Goal: Task Accomplishment & Management: Manage account settings

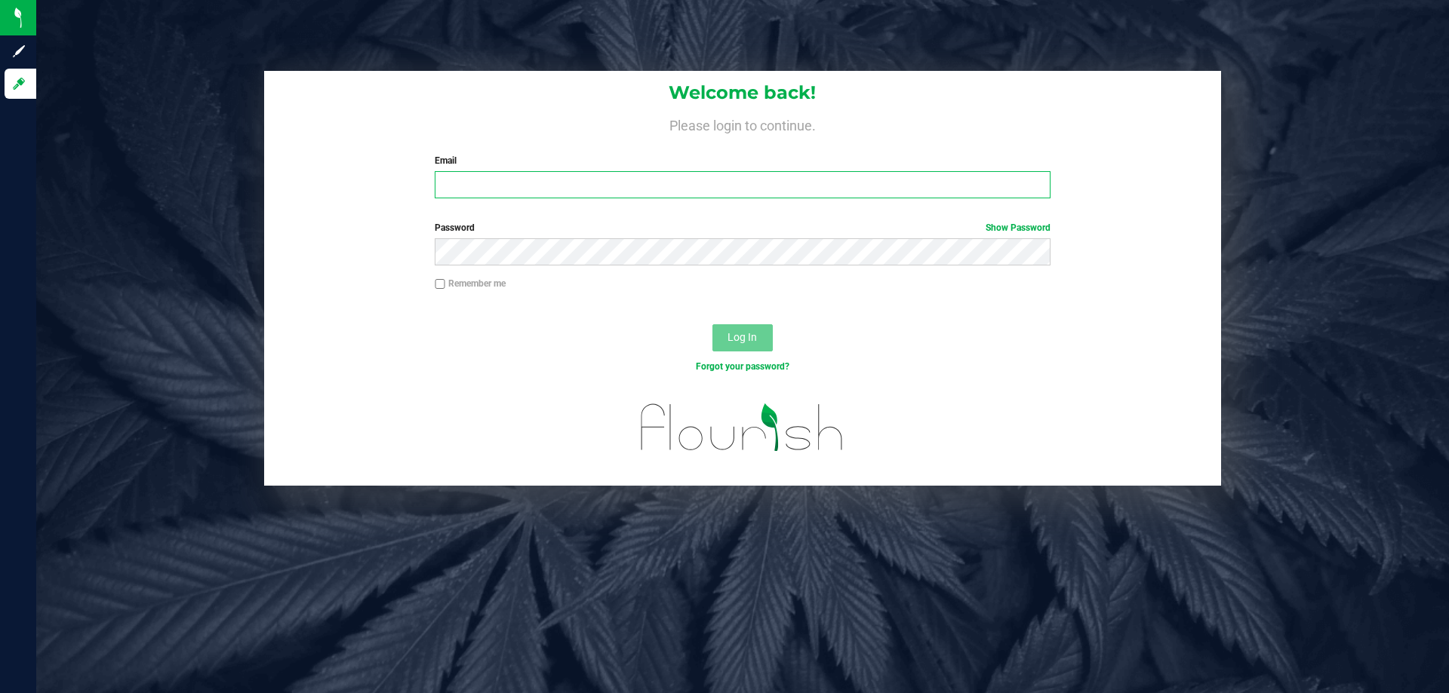
click at [595, 183] on input "Email" at bounding box center [742, 184] width 615 height 27
type input "[EMAIL_ADDRESS][DOMAIN_NAME]"
click at [712, 324] on button "Log In" at bounding box center [742, 337] width 60 height 27
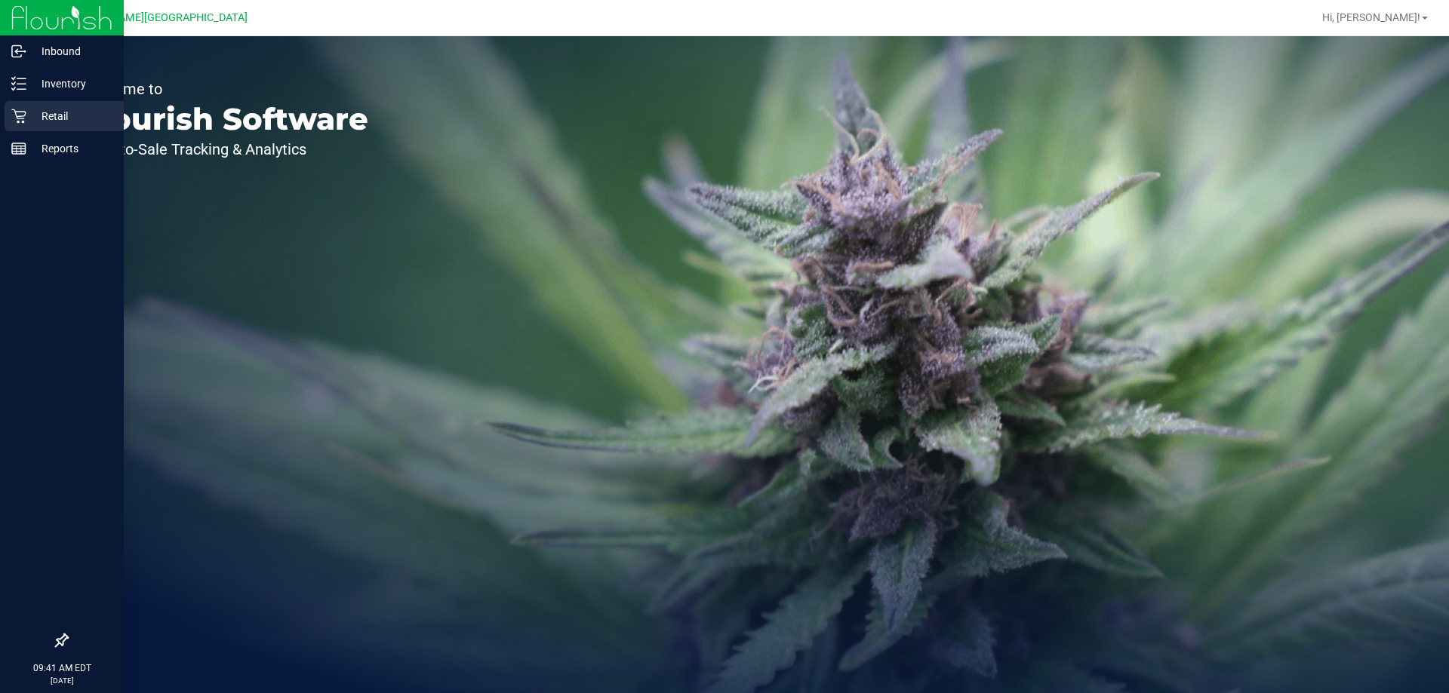
click at [26, 118] on p "Retail" at bounding box center [71, 116] width 91 height 18
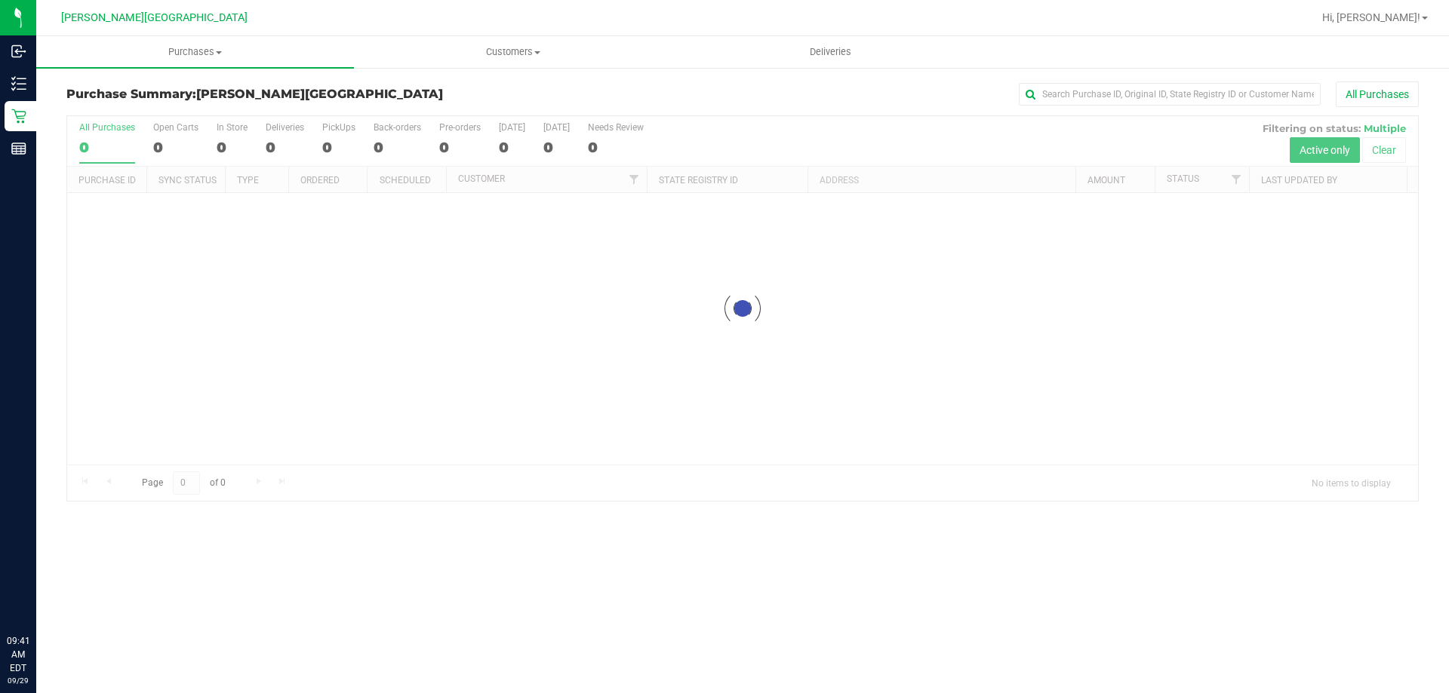
click at [527, 93] on div "All Purchases" at bounding box center [968, 94] width 902 height 26
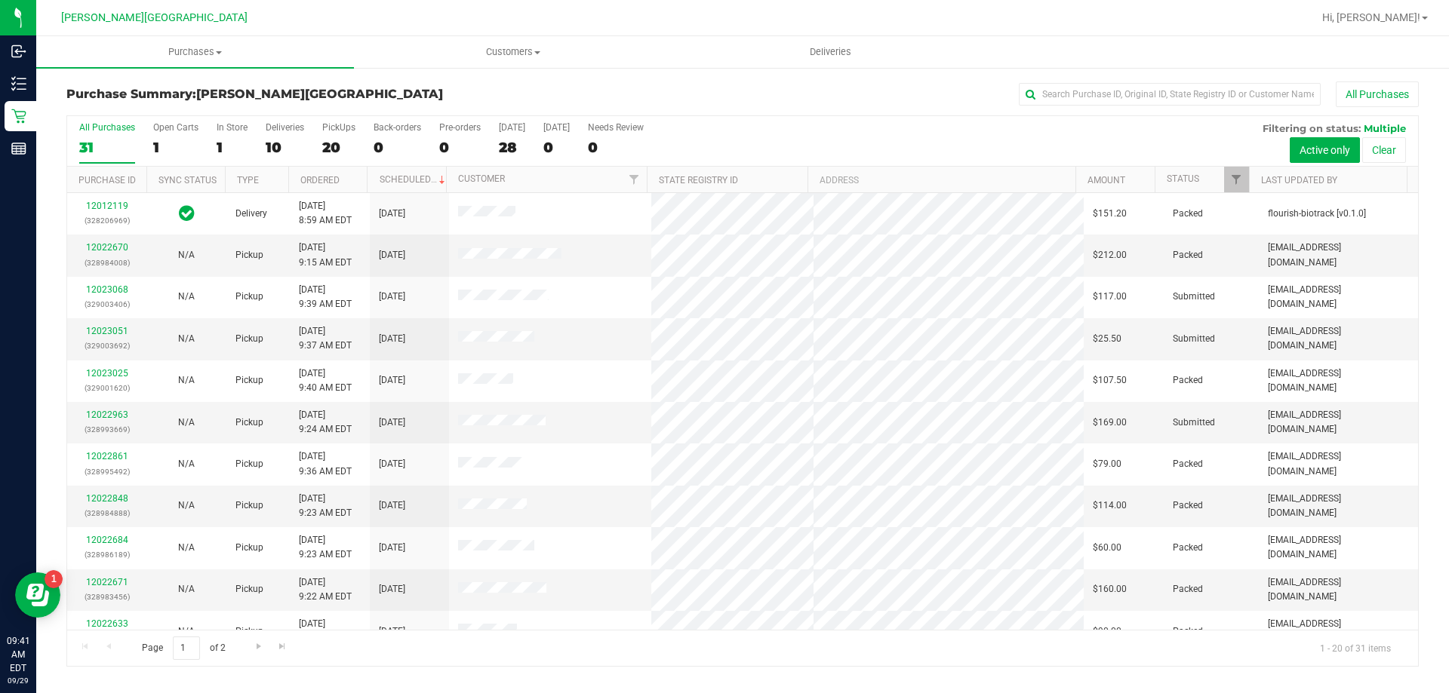
click at [731, 85] on div "All Purchases" at bounding box center [968, 94] width 902 height 26
click at [235, 56] on span "Purchases" at bounding box center [195, 52] width 318 height 14
click at [223, 103] on li "Fulfillment" at bounding box center [195, 109] width 318 height 18
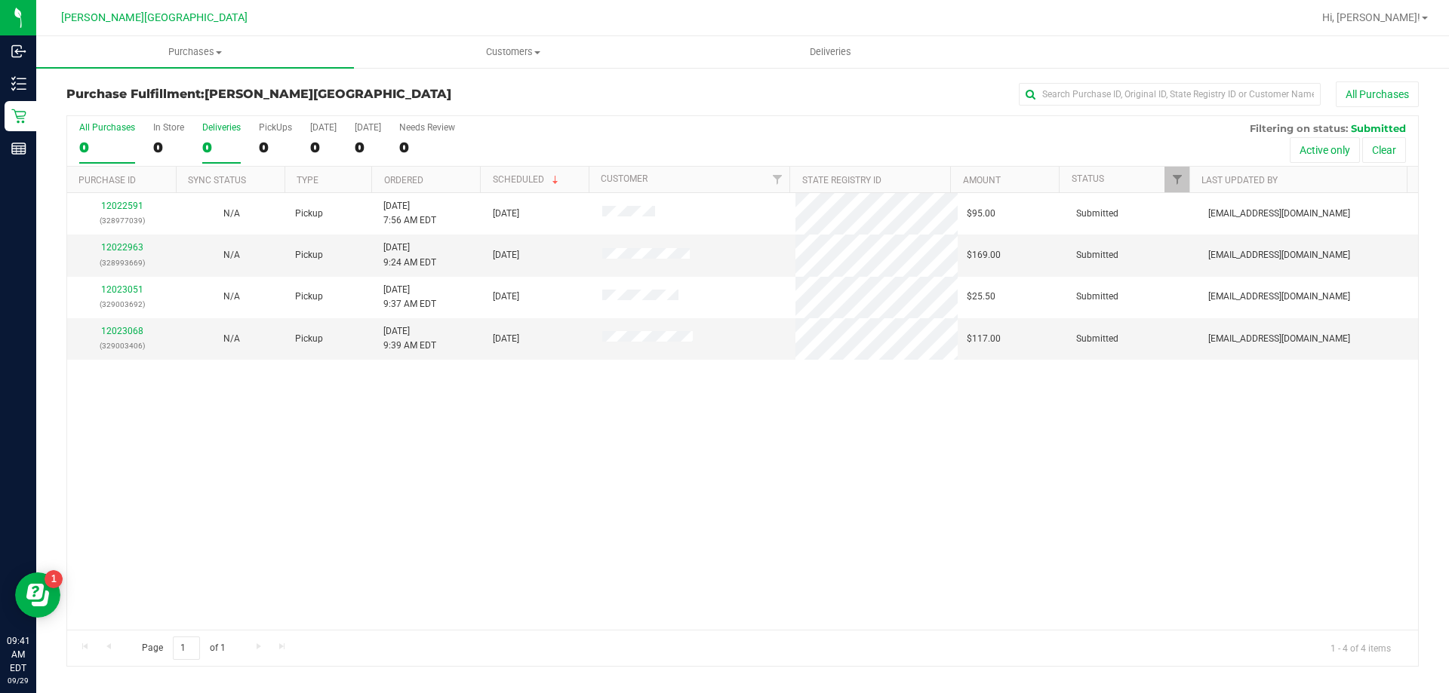
click at [215, 151] on div "0" at bounding box center [221, 147] width 38 height 17
click at [0, 0] on input "Deliveries 0" at bounding box center [0, 0] width 0 height 0
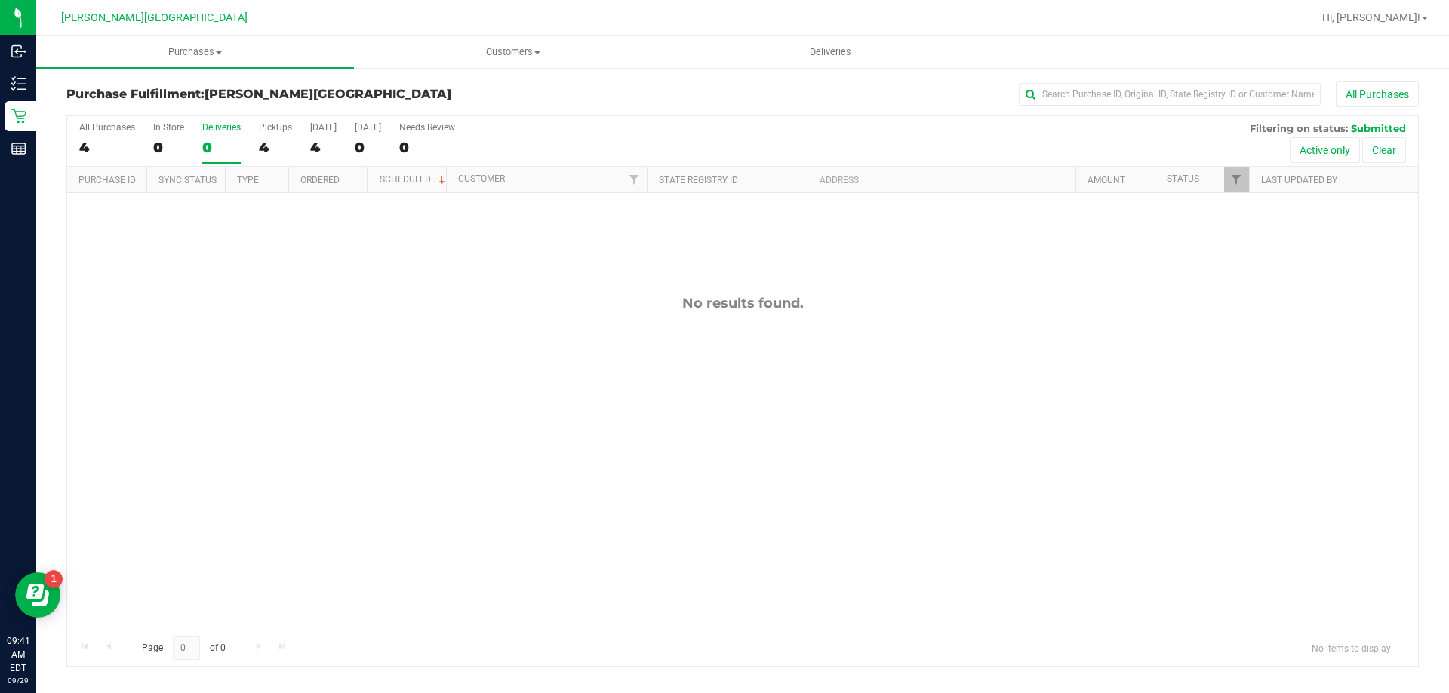
click at [452, 85] on div "Purchase Fulfillment: [PERSON_NAME][GEOGRAPHIC_DATA] All Purchases" at bounding box center [742, 97] width 1352 height 33
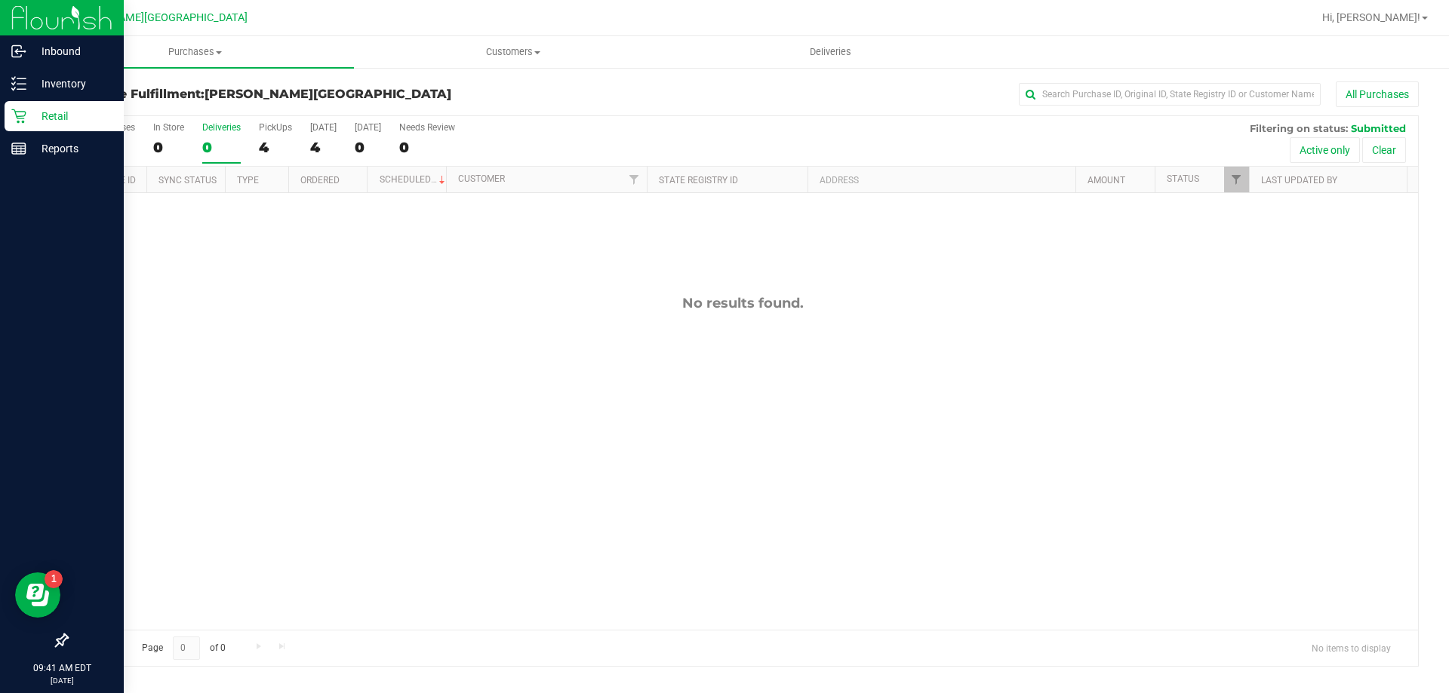
click at [31, 118] on p "Retail" at bounding box center [71, 116] width 91 height 18
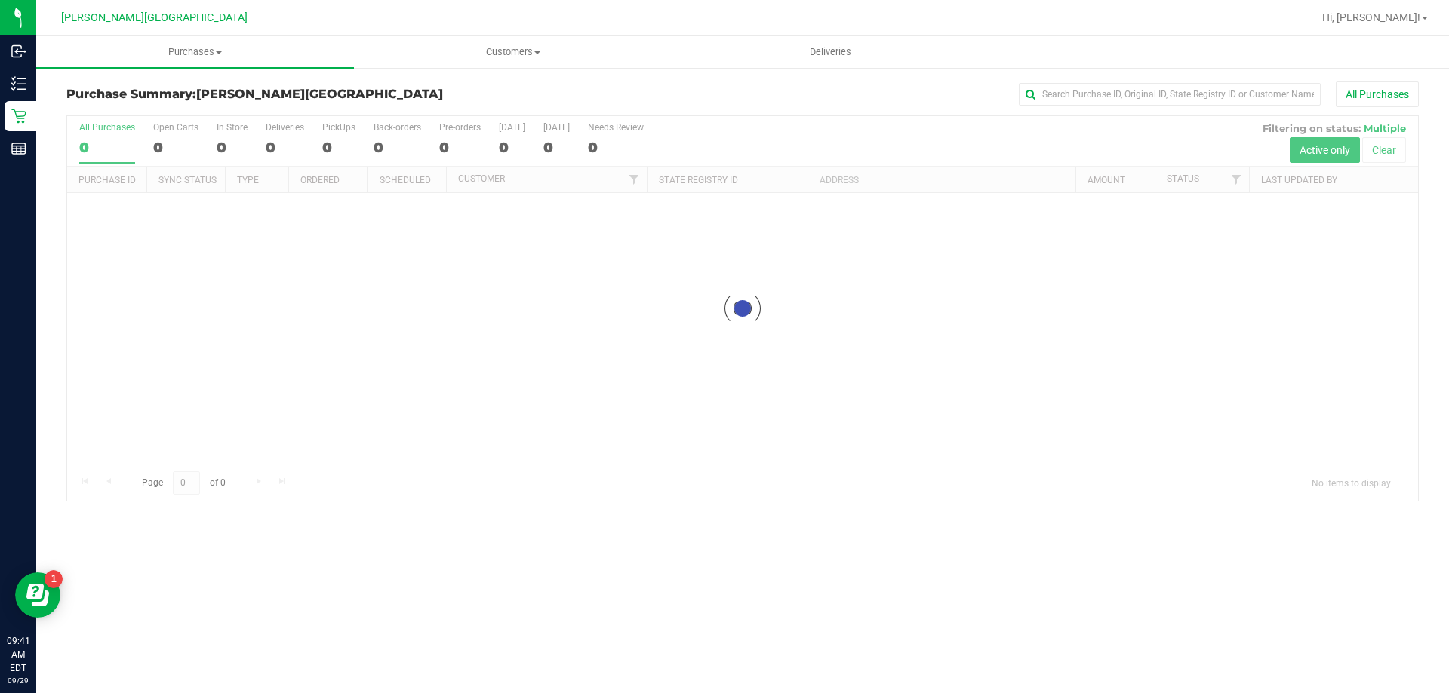
click at [266, 142] on div at bounding box center [742, 308] width 1351 height 385
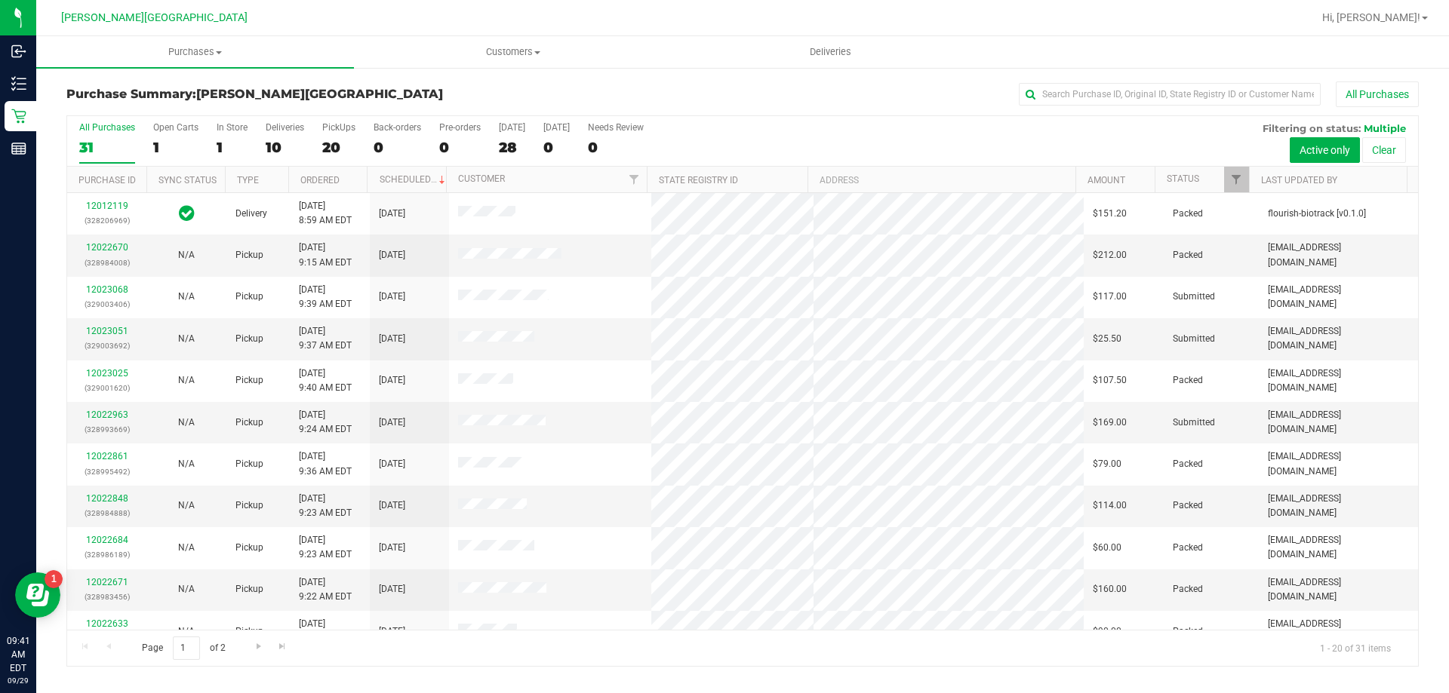
click at [266, 142] on div "10" at bounding box center [285, 147] width 38 height 17
click at [0, 0] on input "Deliveries 10" at bounding box center [0, 0] width 0 height 0
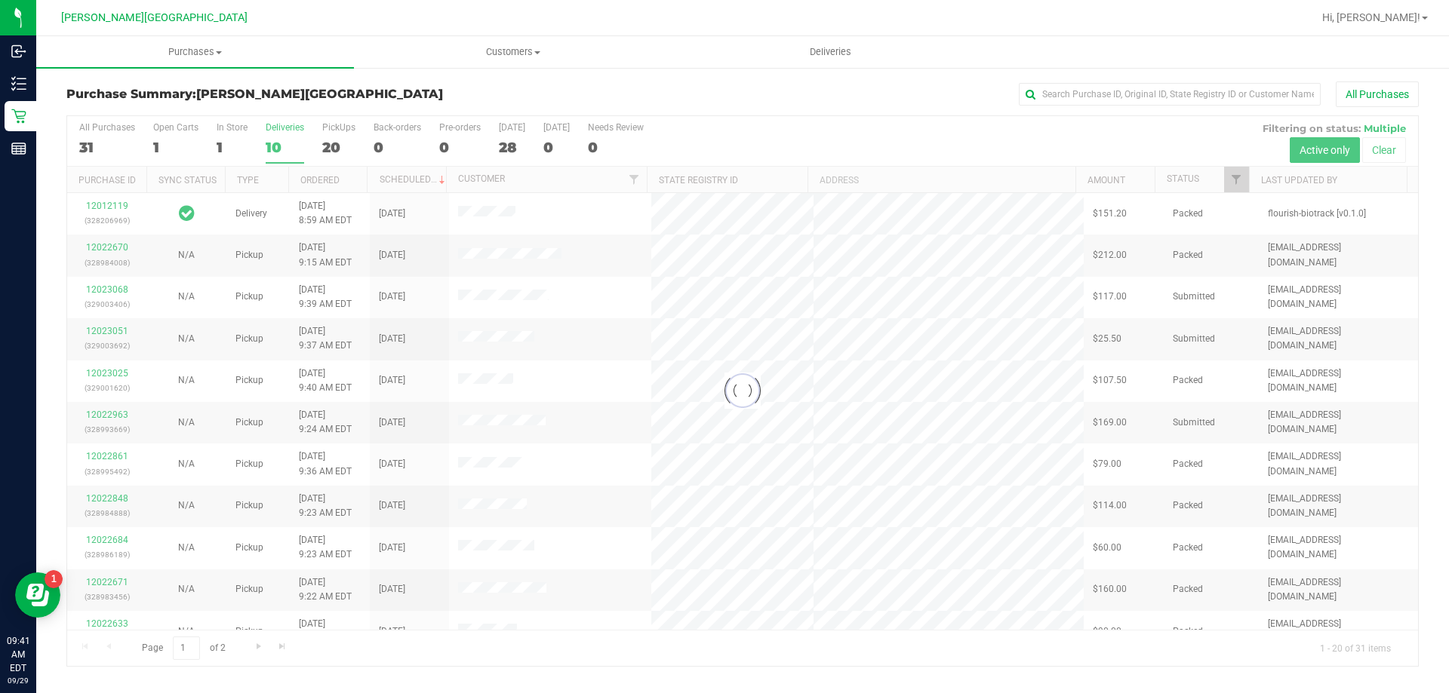
click at [376, 100] on h3 "Purchase Summary: [PERSON_NAME][GEOGRAPHIC_DATA]" at bounding box center [291, 95] width 450 height 14
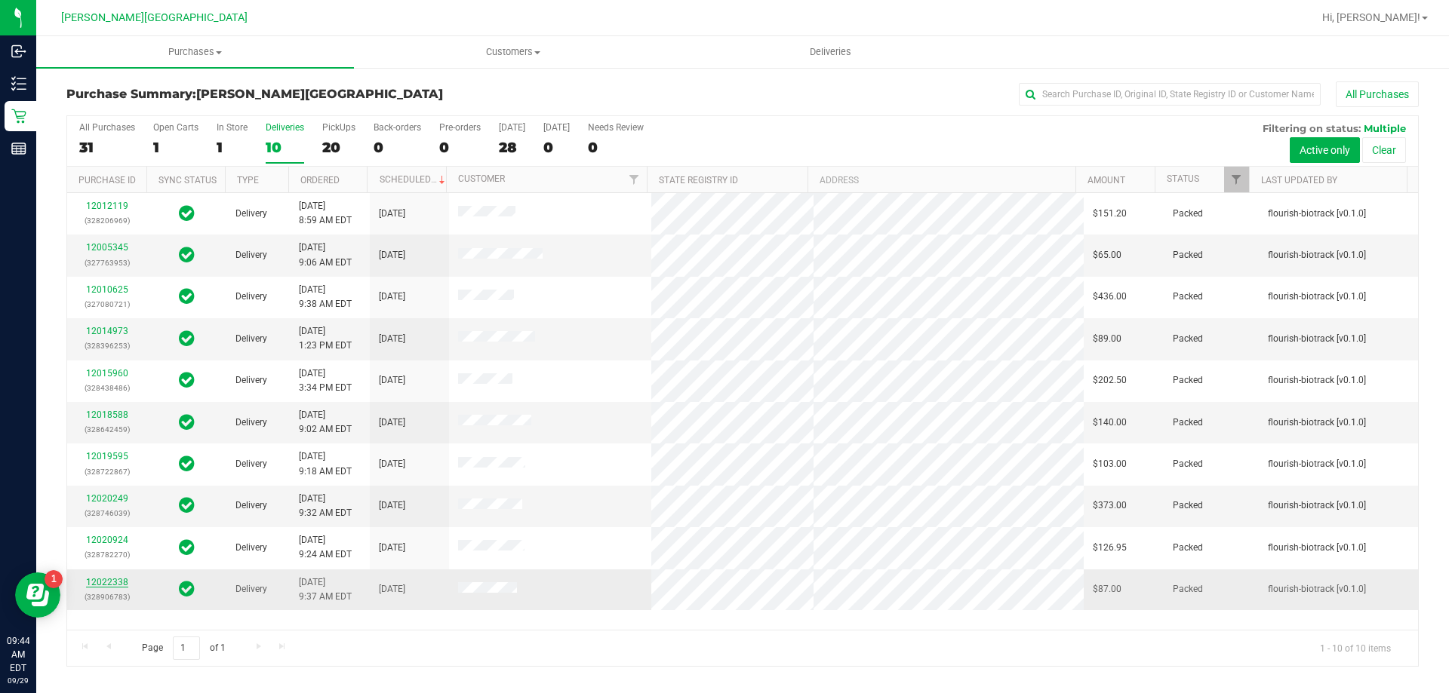
click at [106, 580] on link "12022338" at bounding box center [107, 582] width 42 height 11
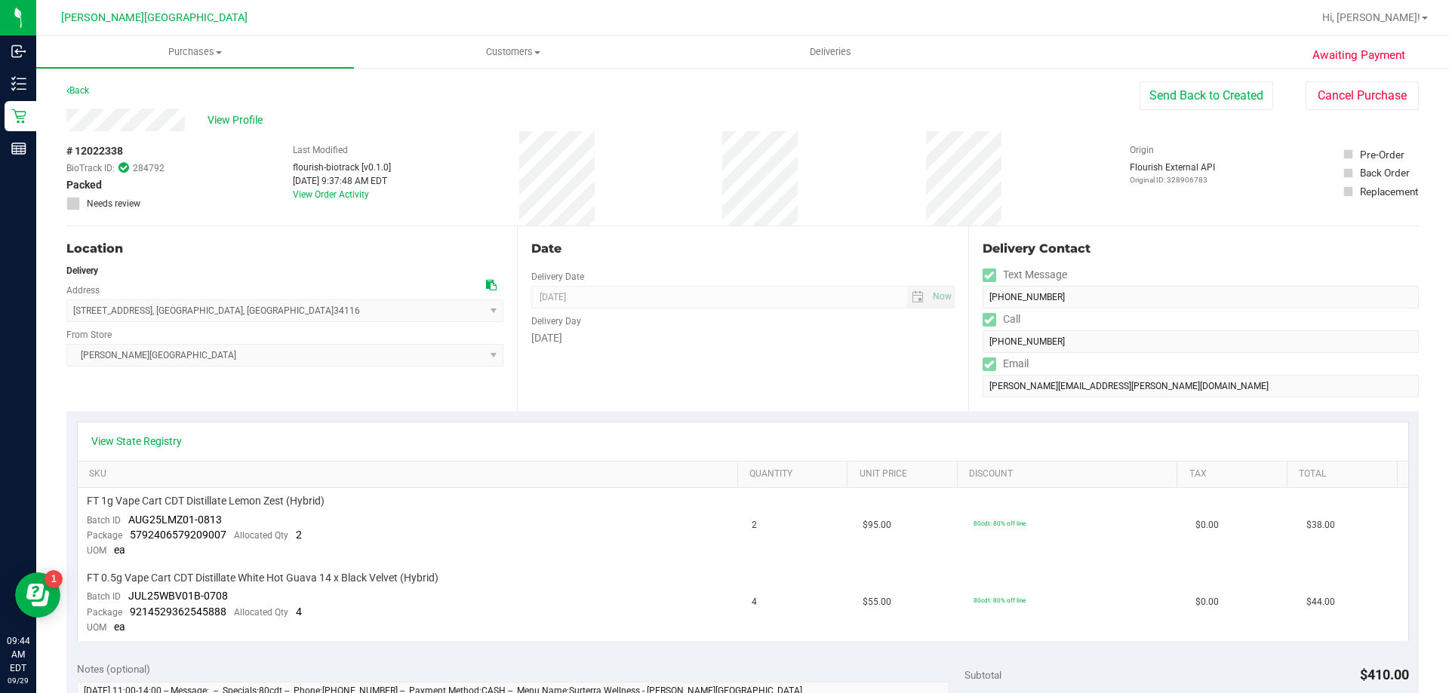
click at [911, 203] on div "# 12022338 BioTrack ID: 284792 Packed Needs review Last Modified flourish-biotr…" at bounding box center [742, 178] width 1352 height 94
click at [1039, 146] on div "# 12022338 BioTrack ID: 284792 Packed Needs review Last Modified flourish-biotr…" at bounding box center [742, 178] width 1352 height 94
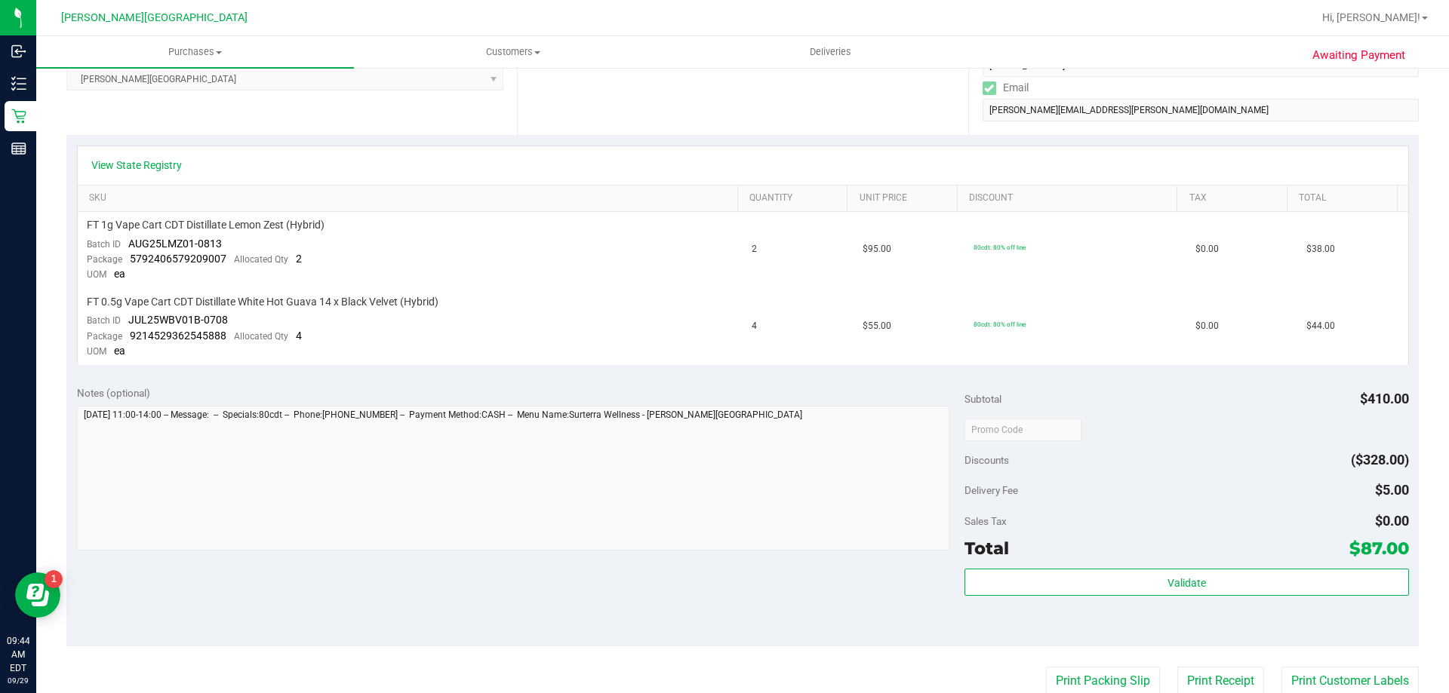
scroll to position [453, 0]
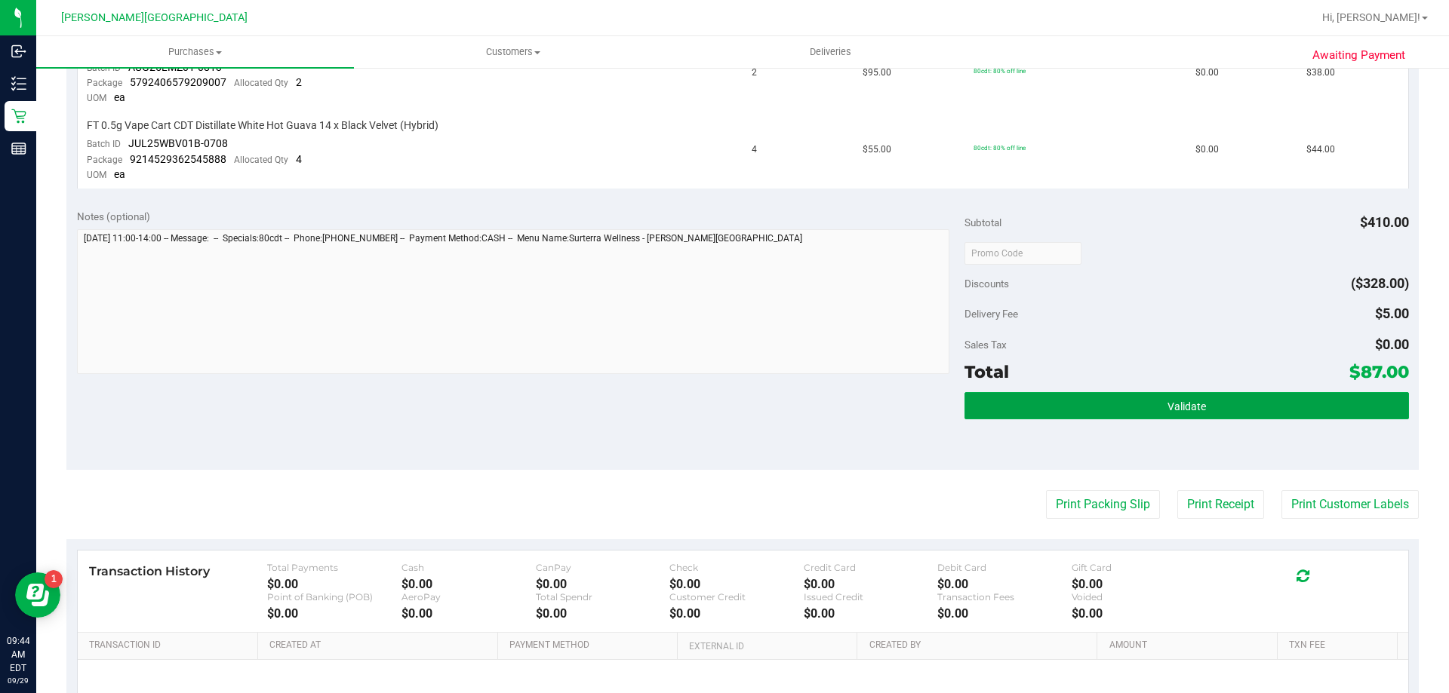
click at [1221, 410] on button "Validate" at bounding box center [1186, 405] width 444 height 27
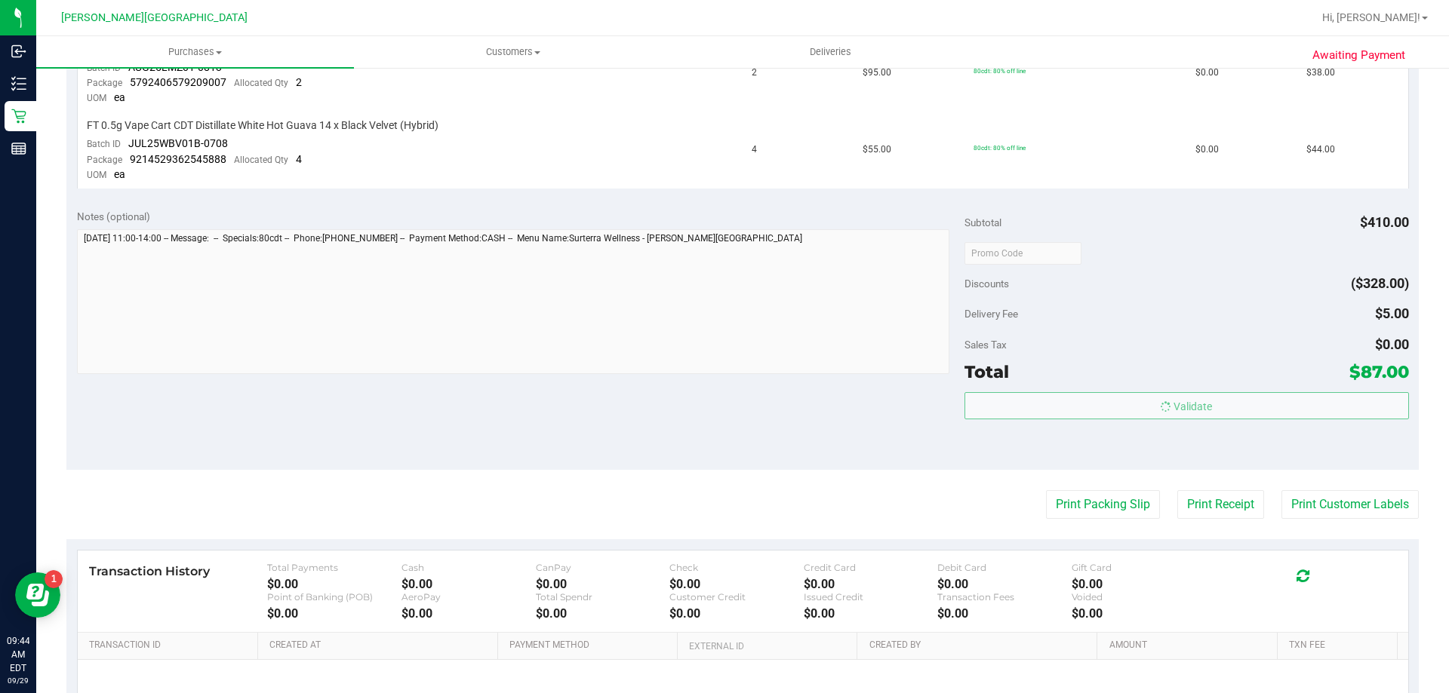
click at [1222, 296] on body "Inbound Inventory Retail Reports 09:44 AM EDT [DATE] 09/29 [PERSON_NAME][GEOGRA…" at bounding box center [724, 346] width 1449 height 693
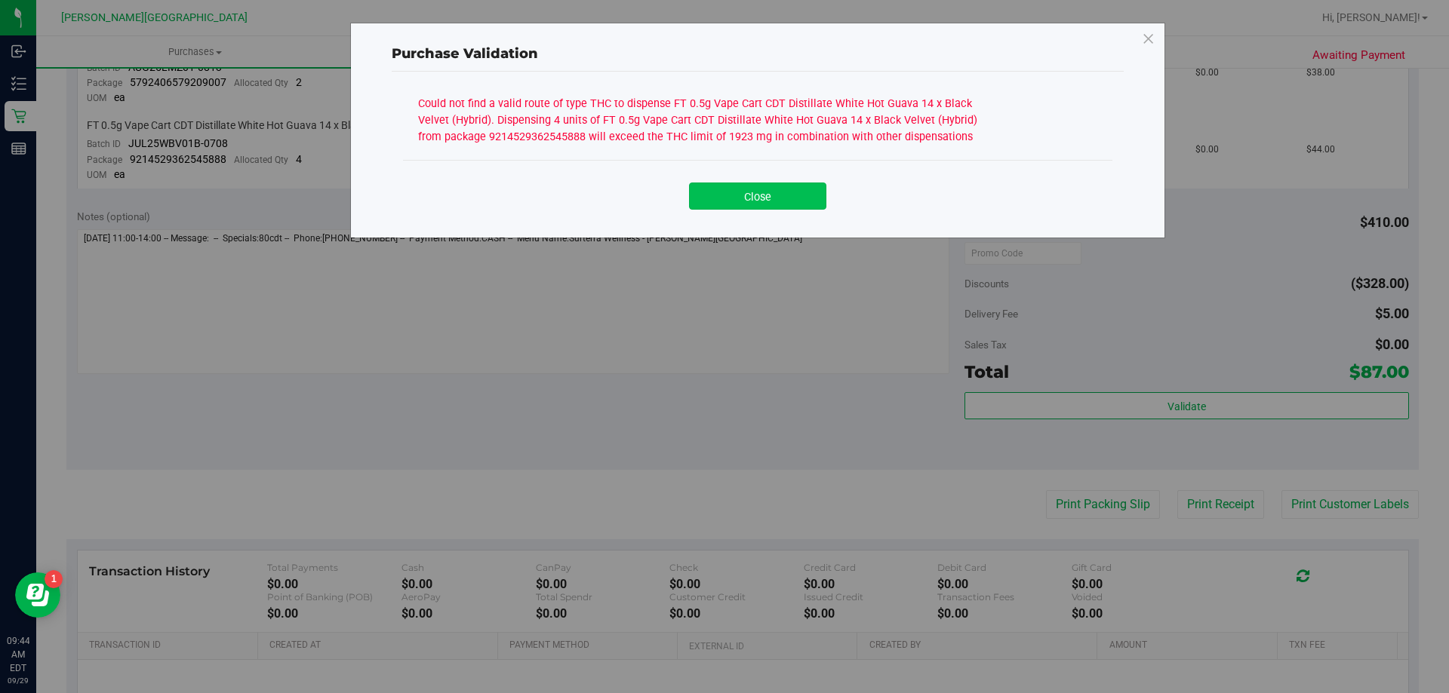
click at [778, 203] on button "Close" at bounding box center [757, 196] width 137 height 27
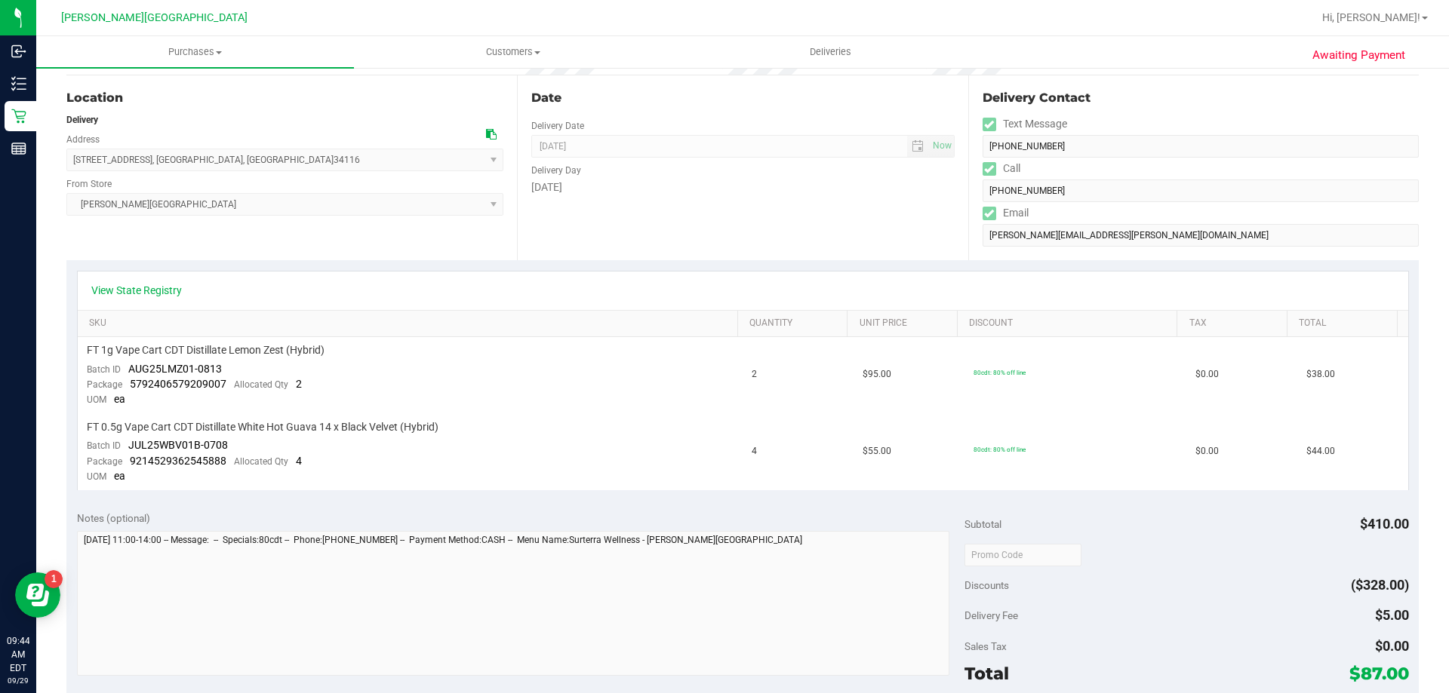
scroll to position [0, 0]
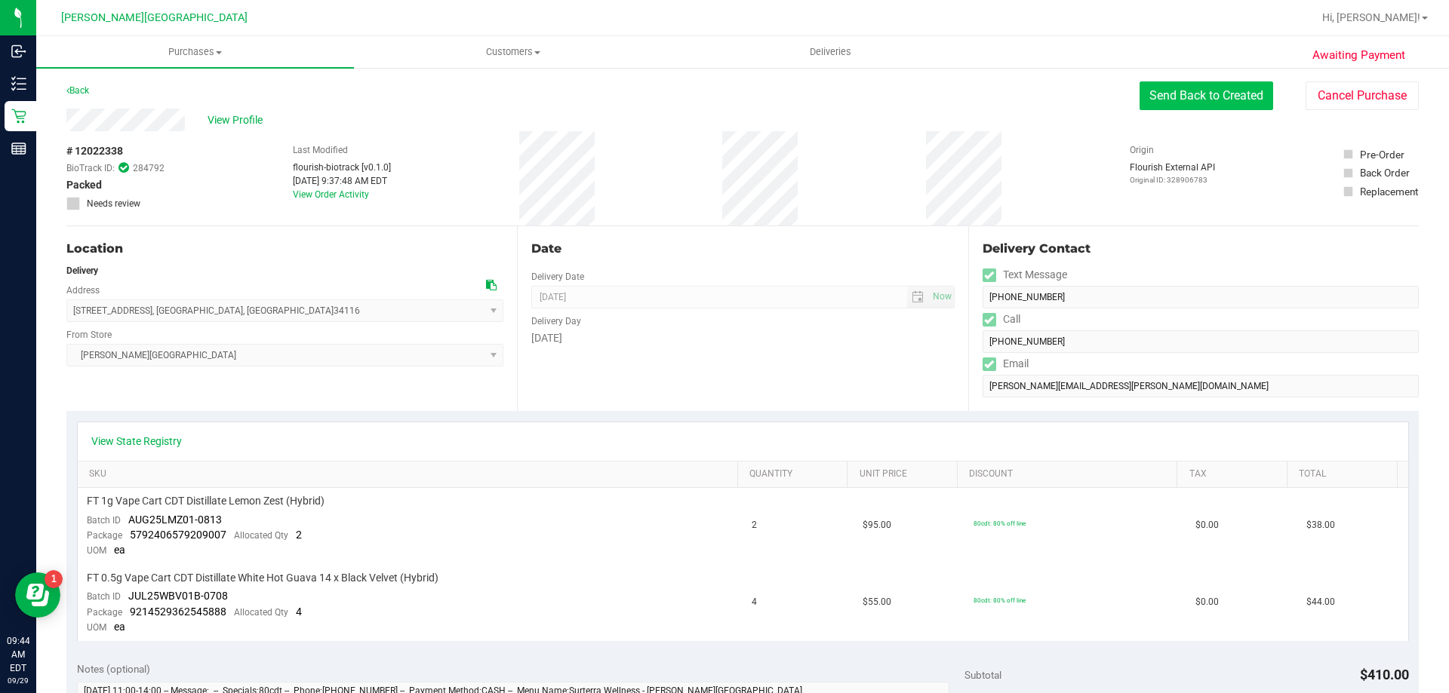
click at [1179, 94] on button "Send Back to Created" at bounding box center [1206, 95] width 134 height 29
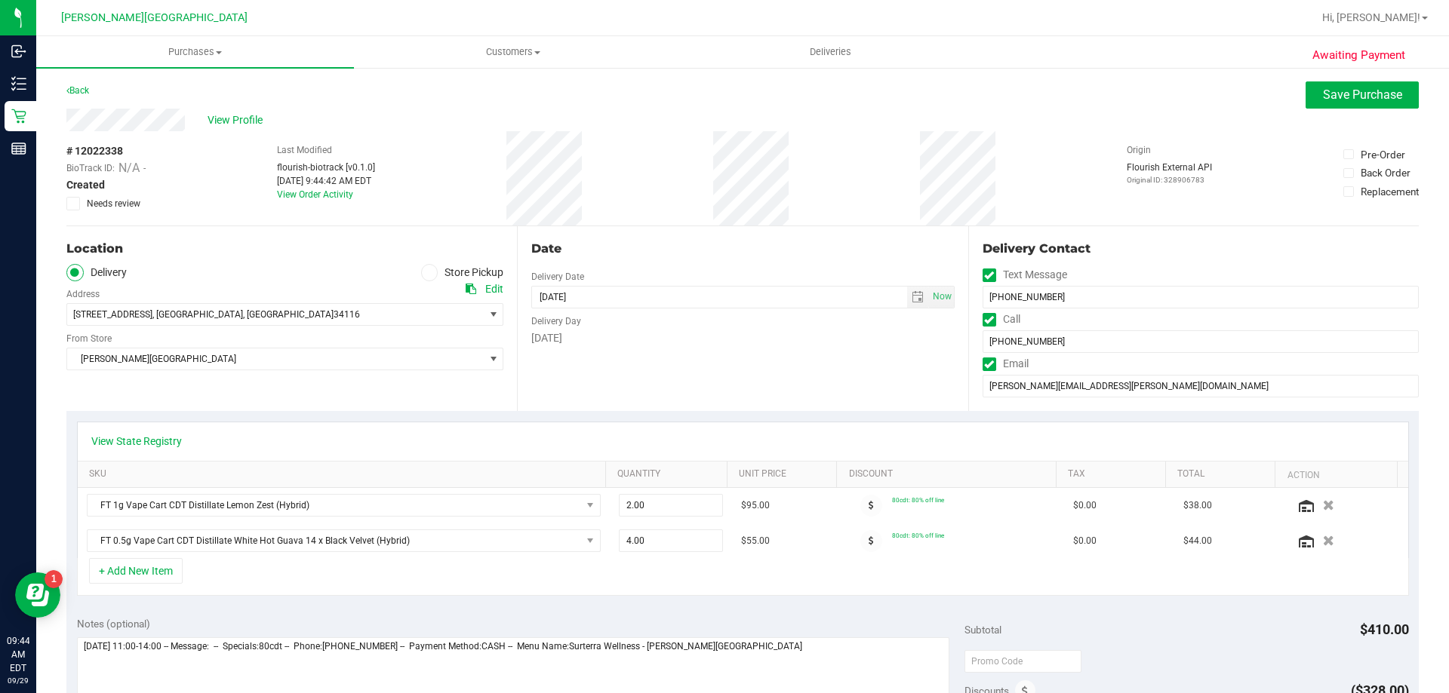
click at [700, 206] on div "# 12022338 BioTrack ID: N/A - Created Needs review Last Modified flourish-biotr…" at bounding box center [742, 178] width 1352 height 94
click at [421, 276] on span at bounding box center [429, 272] width 17 height 17
click at [0, 0] on input "Store Pickup" at bounding box center [0, 0] width 0 height 0
click at [847, 144] on div "# 12022338 BioTrack ID: N/A - Created Needs review Last Modified flourish-biotr…" at bounding box center [742, 178] width 1352 height 94
click at [1323, 97] on span "Save Purchase" at bounding box center [1362, 95] width 79 height 14
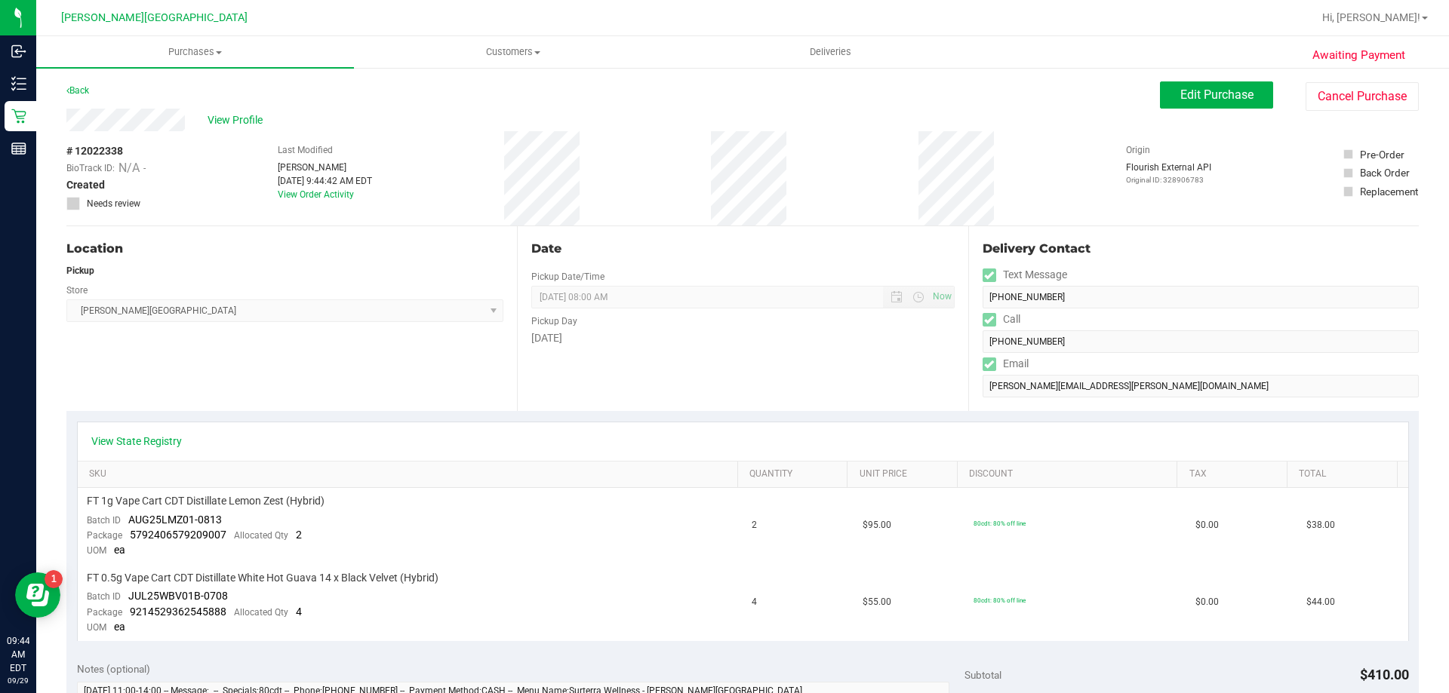
click at [658, 141] on div "# 12022338 BioTrack ID: N/A - Created Needs review Last Modified [PERSON_NAME] …" at bounding box center [742, 178] width 1352 height 94
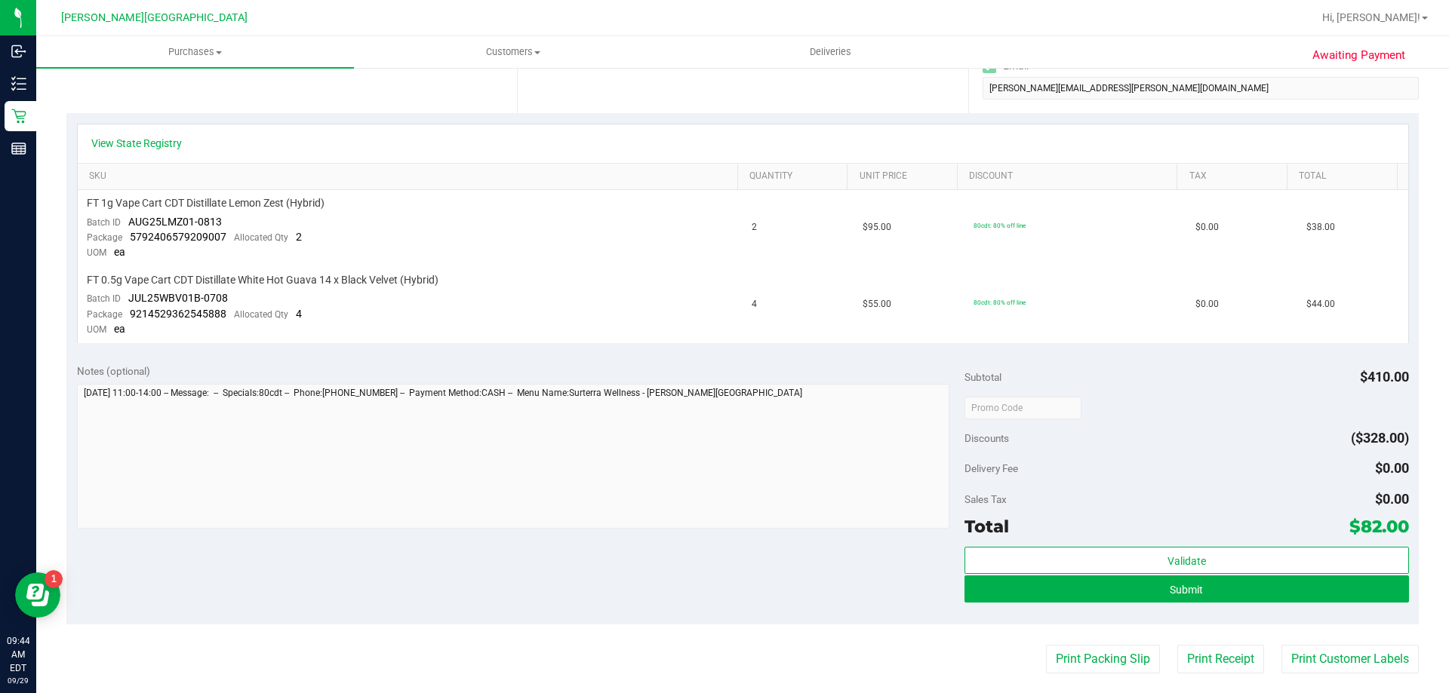
scroll to position [377, 0]
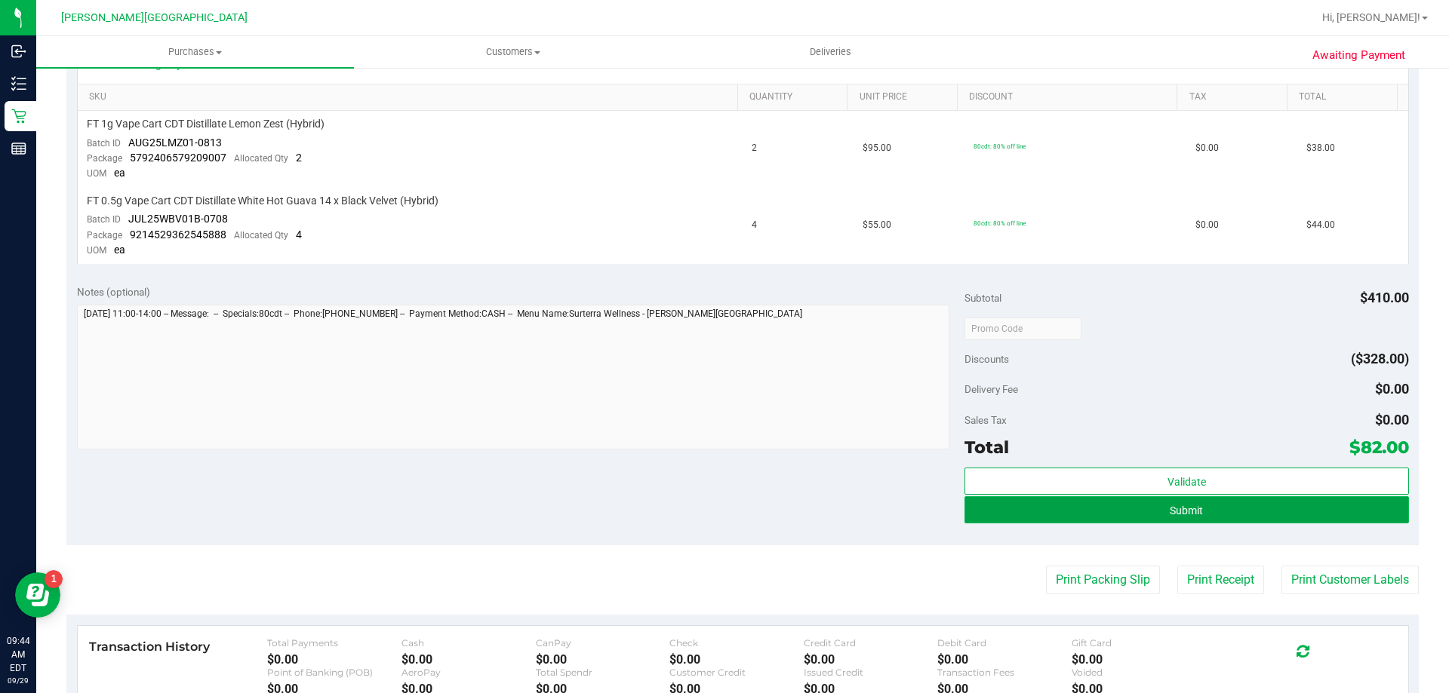
click at [1180, 517] on button "Submit" at bounding box center [1186, 509] width 444 height 27
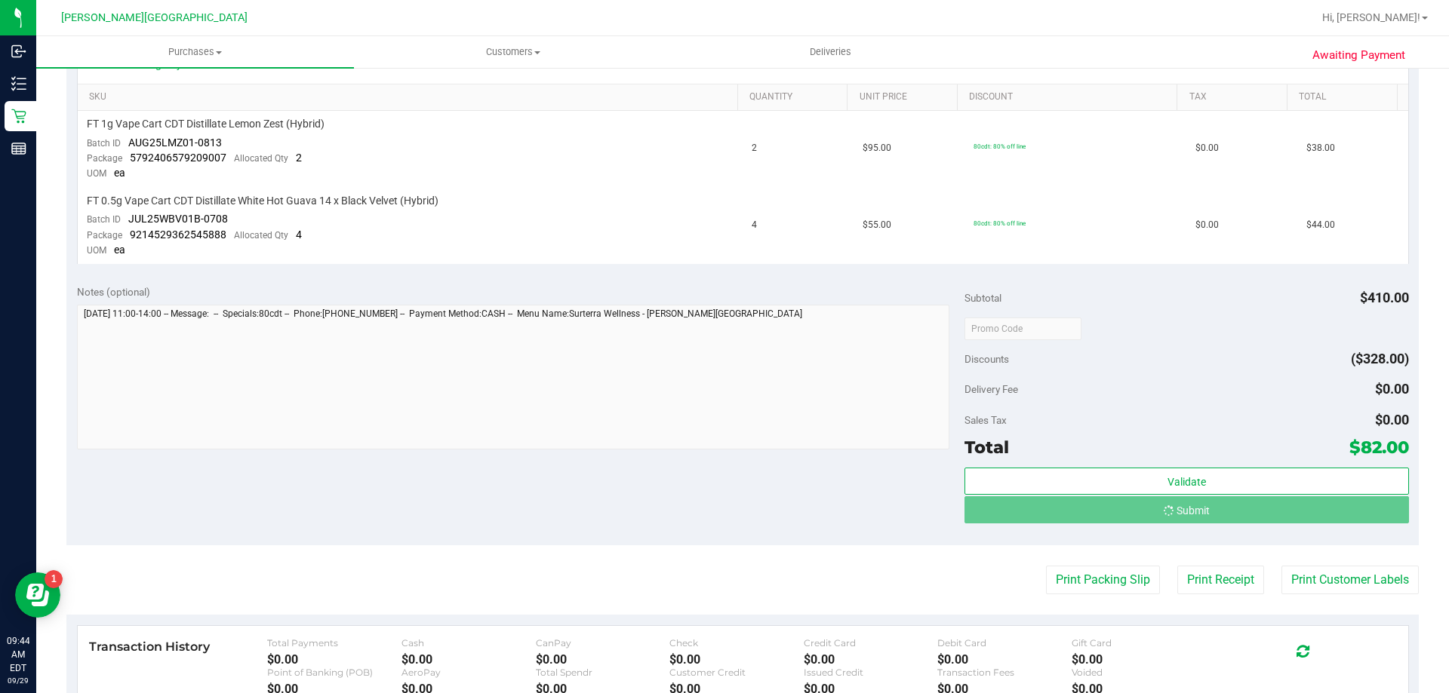
click at [1179, 405] on div "Subtotal $410.00 Discounts ($328.00) Delivery Fee $0.00 Sales Tax $0.00 Total $…" at bounding box center [1186, 409] width 444 height 251
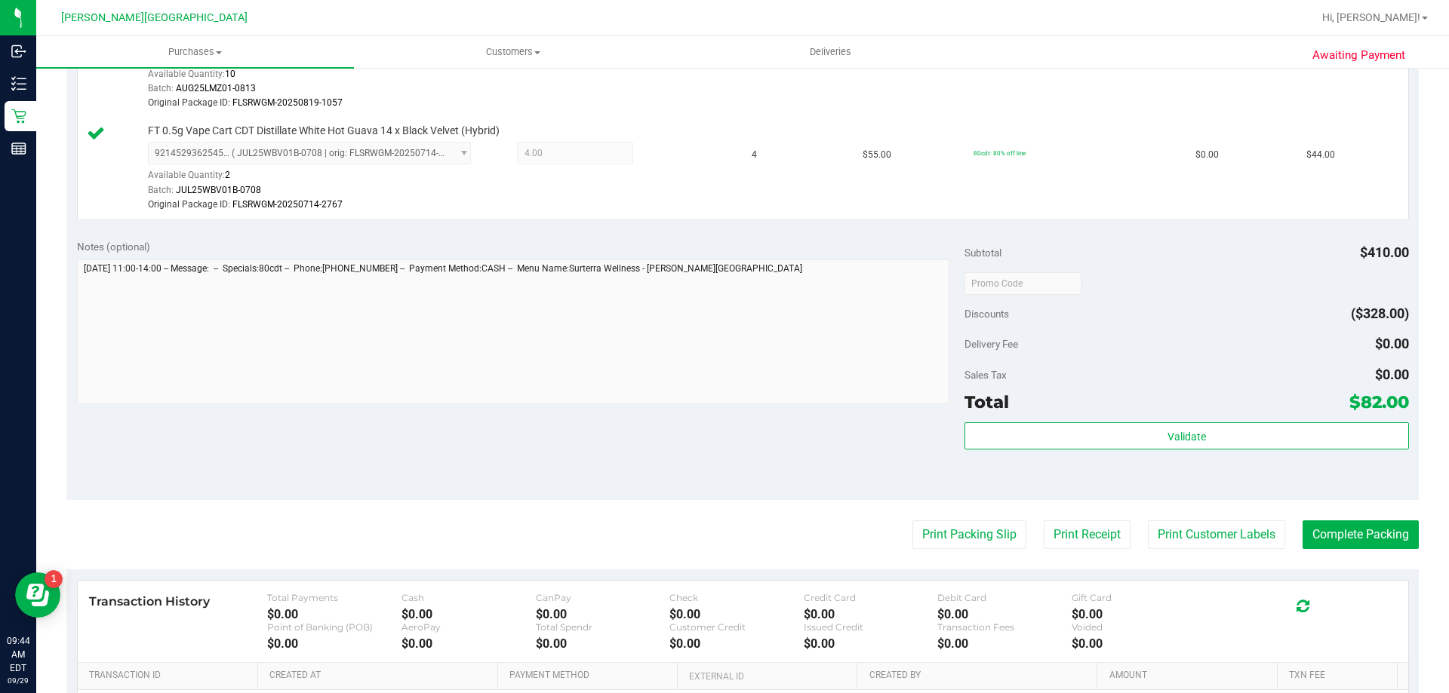
scroll to position [604, 0]
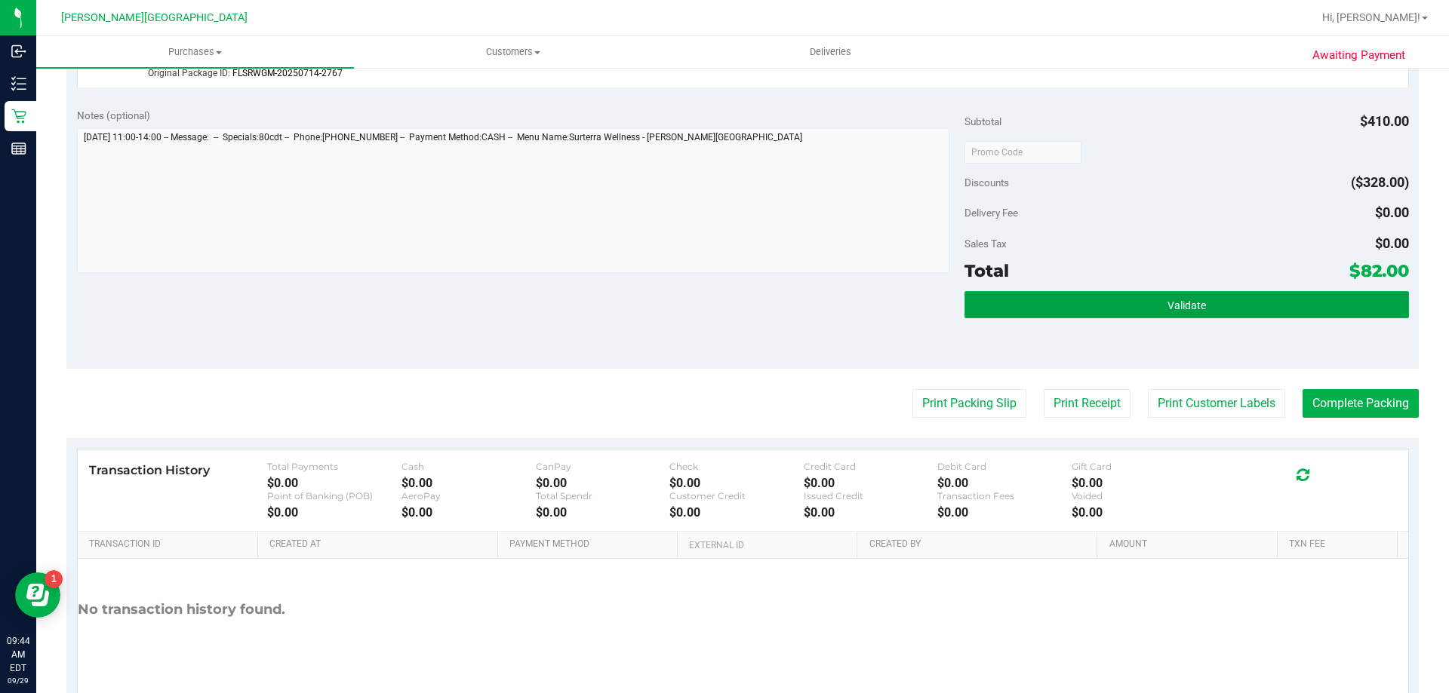
click at [1186, 306] on span "Validate" at bounding box center [1186, 306] width 38 height 12
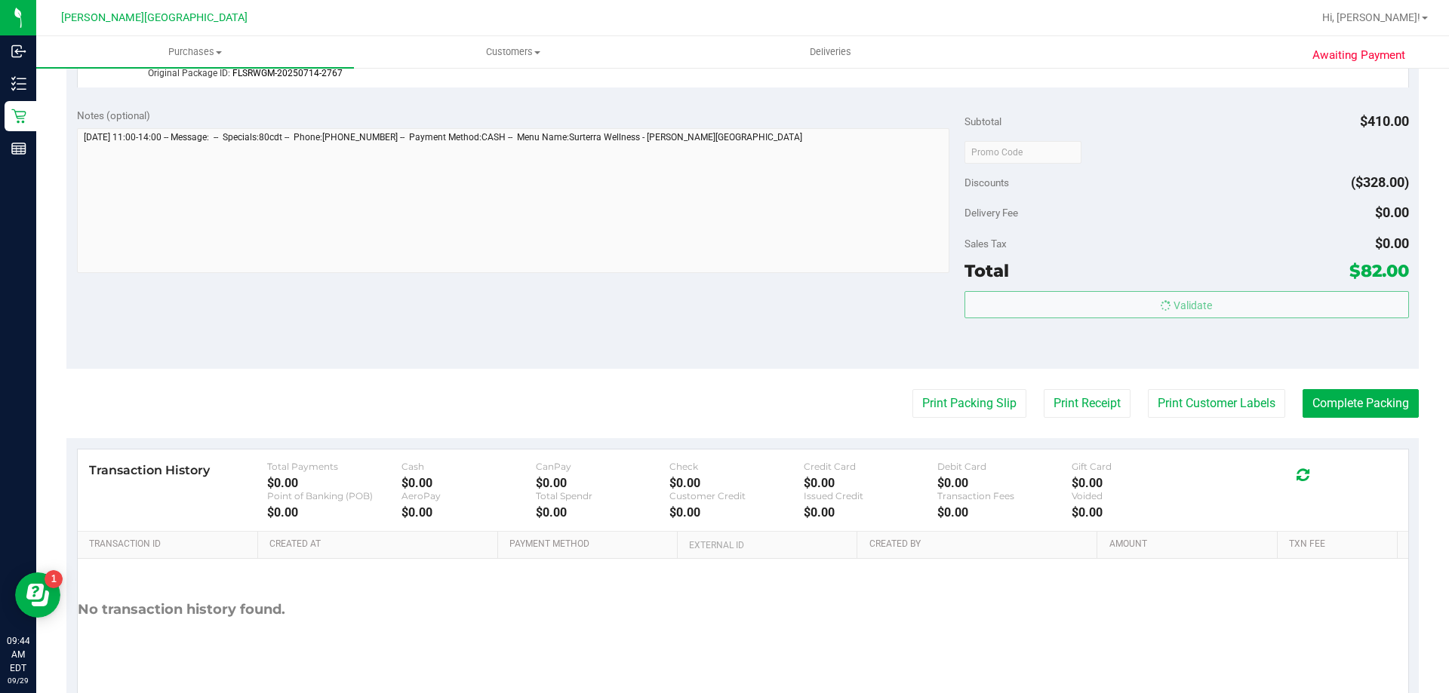
click at [1175, 253] on body "Inbound Inventory Retail Reports 09:44 AM EDT [DATE] 09/29 [PERSON_NAME][GEOGRA…" at bounding box center [724, 346] width 1449 height 693
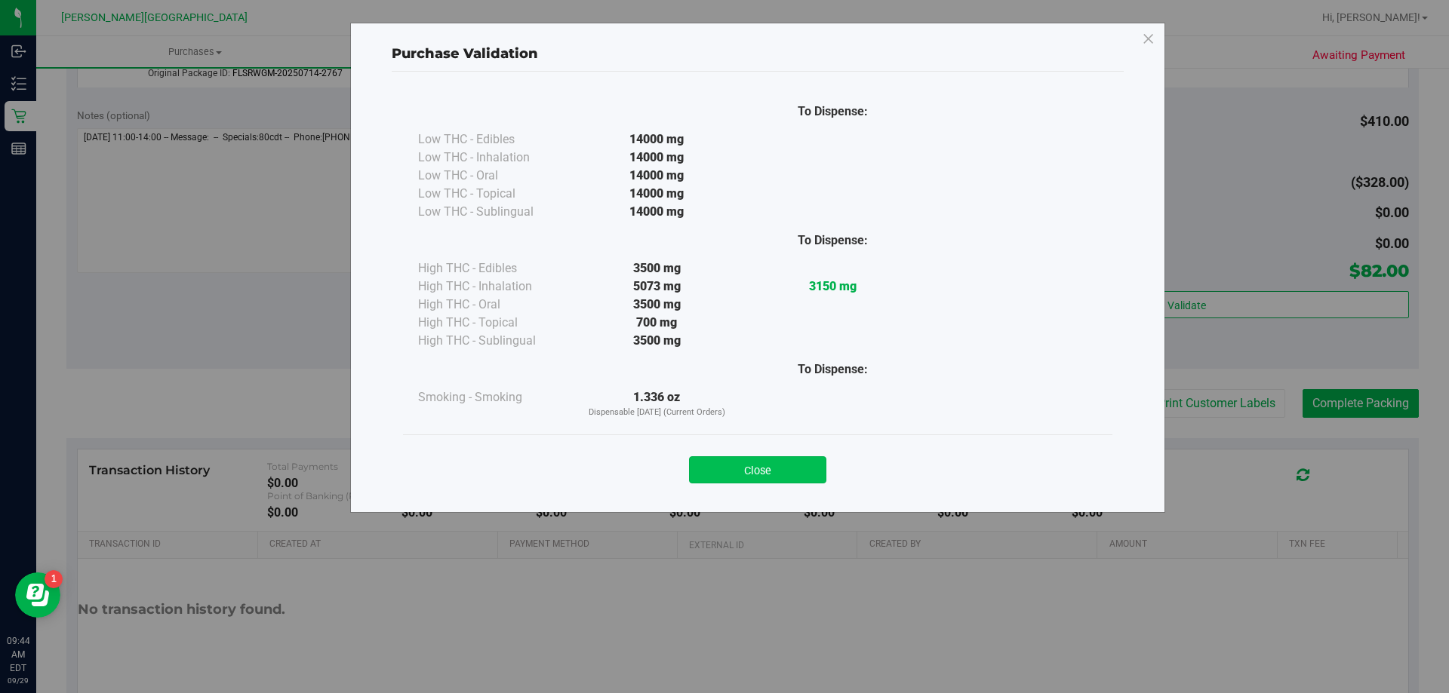
click at [716, 481] on button "Close" at bounding box center [757, 469] width 137 height 27
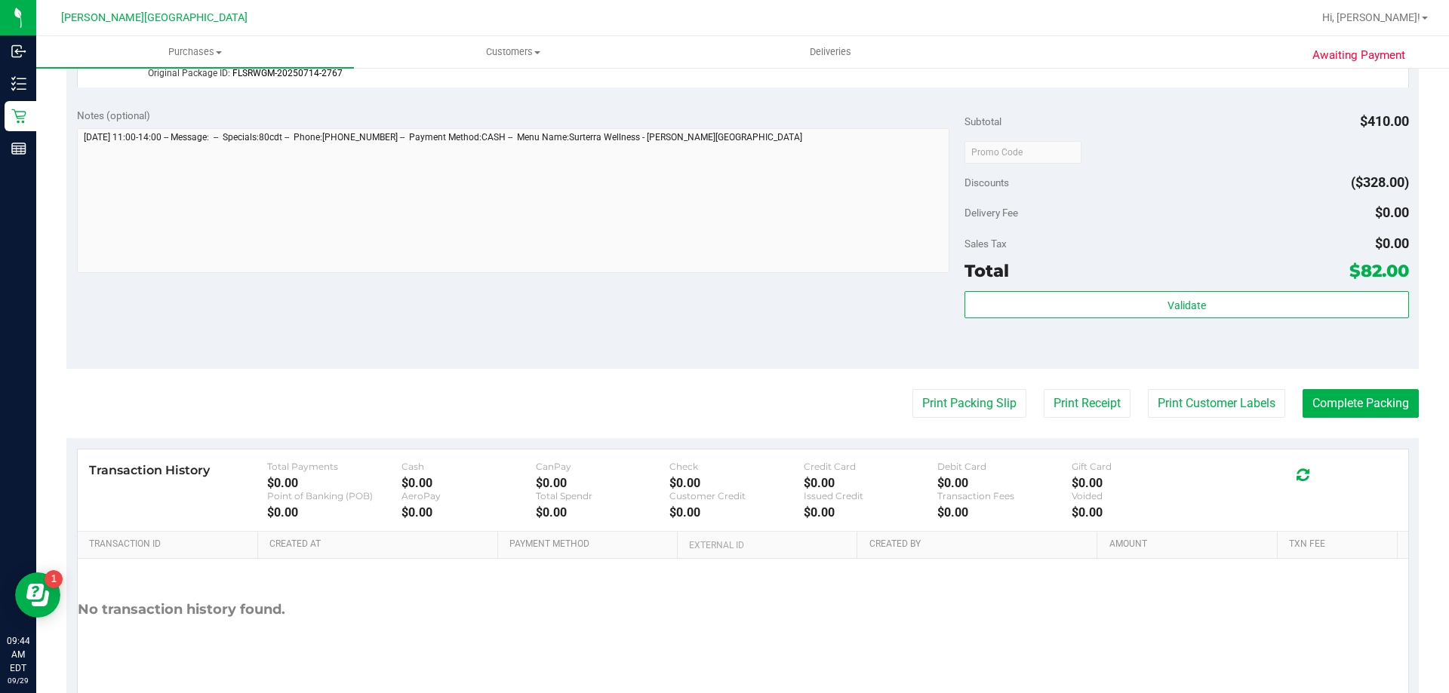
click at [728, 356] on div "Notes (optional) Subtotal $410.00 Discounts ($328.00) Delivery Fee $0.00 Sales …" at bounding box center [742, 233] width 1352 height 272
click at [1342, 404] on button "Complete Packing" at bounding box center [1360, 403] width 116 height 29
click at [1324, 355] on div "Validate" at bounding box center [1186, 325] width 444 height 68
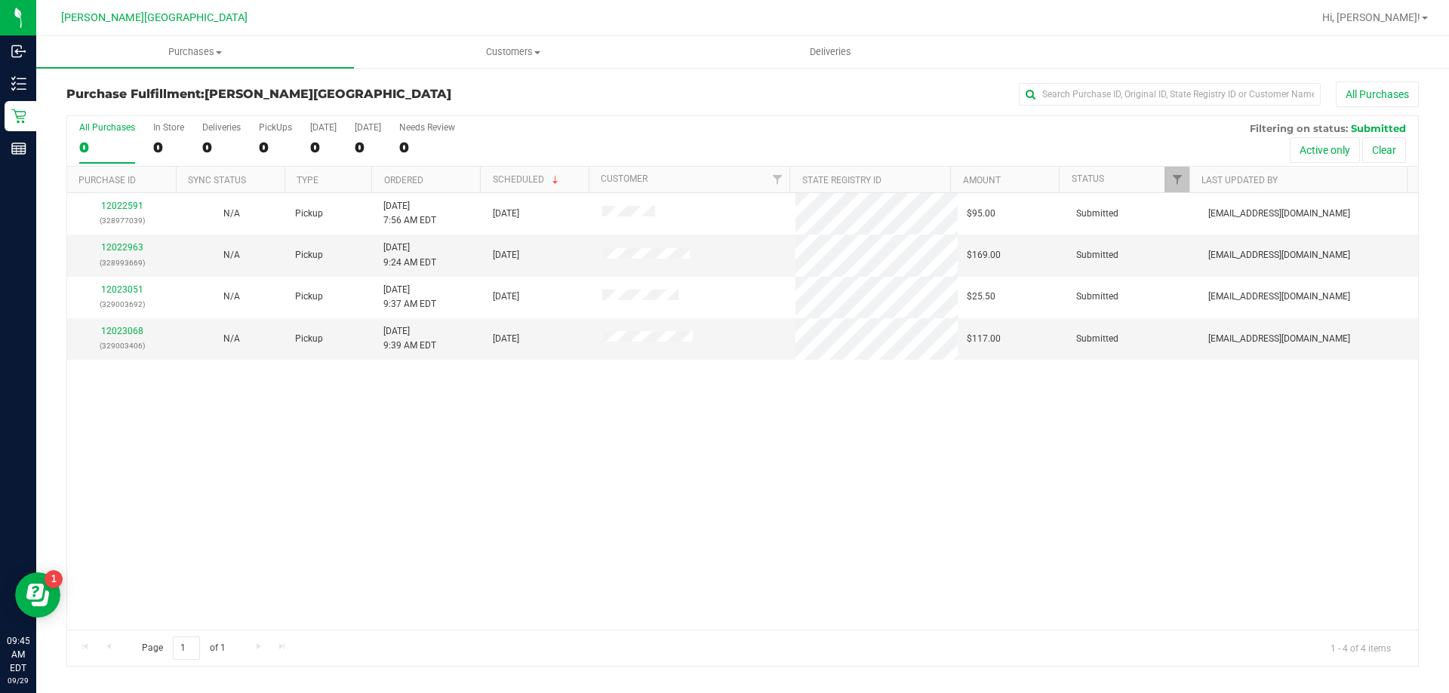
click at [834, 101] on div "All Purchases" at bounding box center [968, 94] width 902 height 26
click at [800, 108] on div "Purchase Fulfillment: [PERSON_NAME][GEOGRAPHIC_DATA] All Purchases" at bounding box center [742, 97] width 1352 height 33
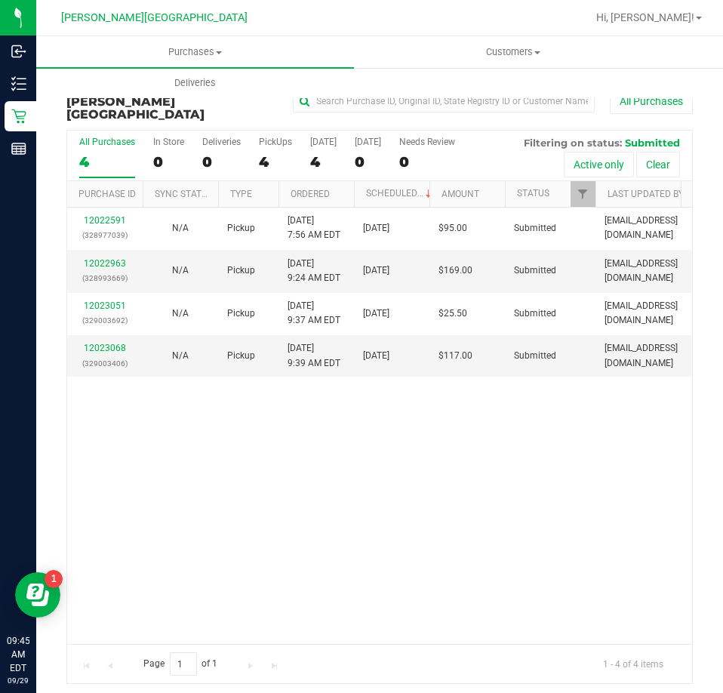
click at [548, 439] on div "12022591 (328977039) N/A Pickup [DATE] 7:56 AM EDT 9/29/2025 $95.00 Submitted […" at bounding box center [379, 425] width 625 height 436
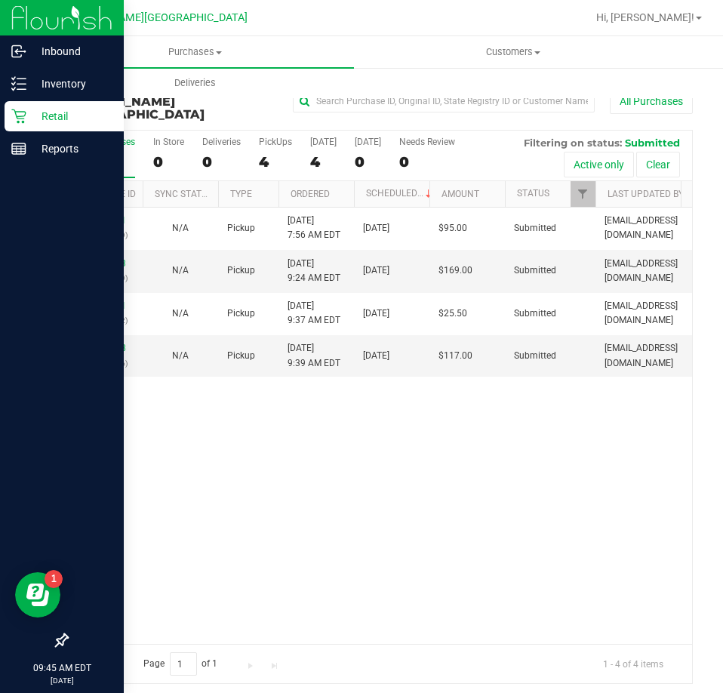
click at [30, 117] on p "Retail" at bounding box center [71, 116] width 91 height 18
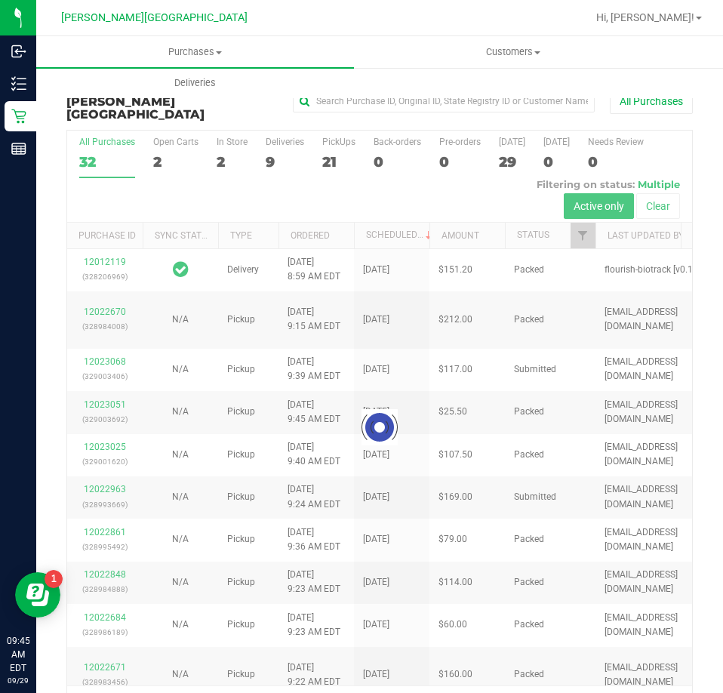
click at [327, 147] on div at bounding box center [379, 428] width 625 height 594
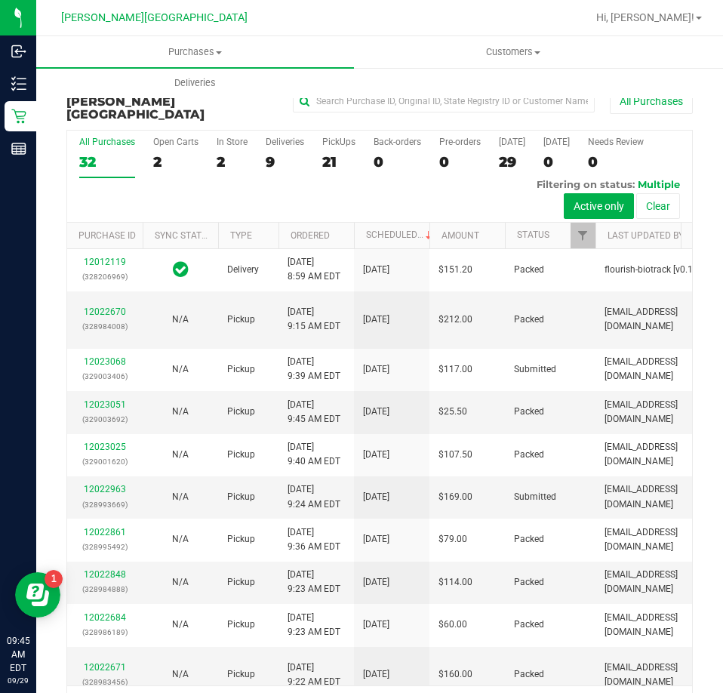
click at [327, 153] on div "21" at bounding box center [338, 161] width 33 height 17
click at [0, 0] on input "PickUps 21" at bounding box center [0, 0] width 0 height 0
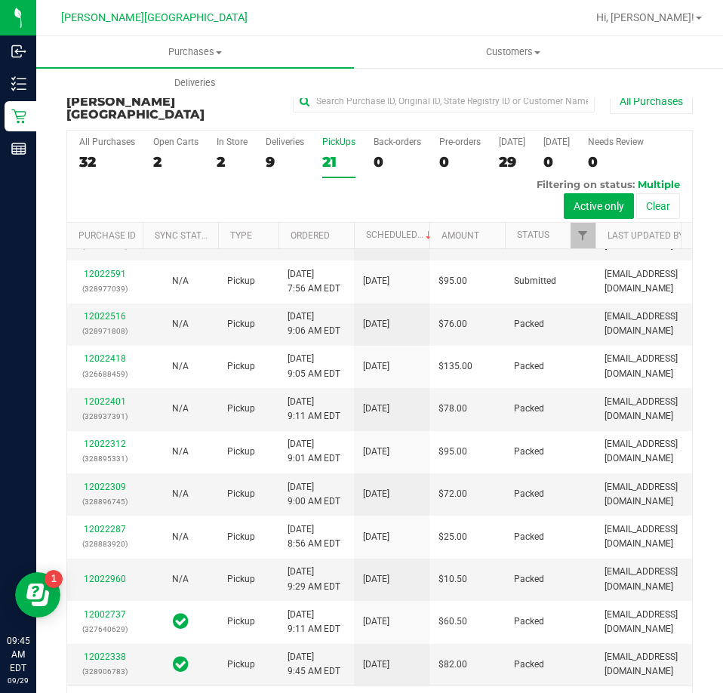
scroll to position [902, 0]
click at [118, 651] on link "12022338" at bounding box center [105, 656] width 42 height 11
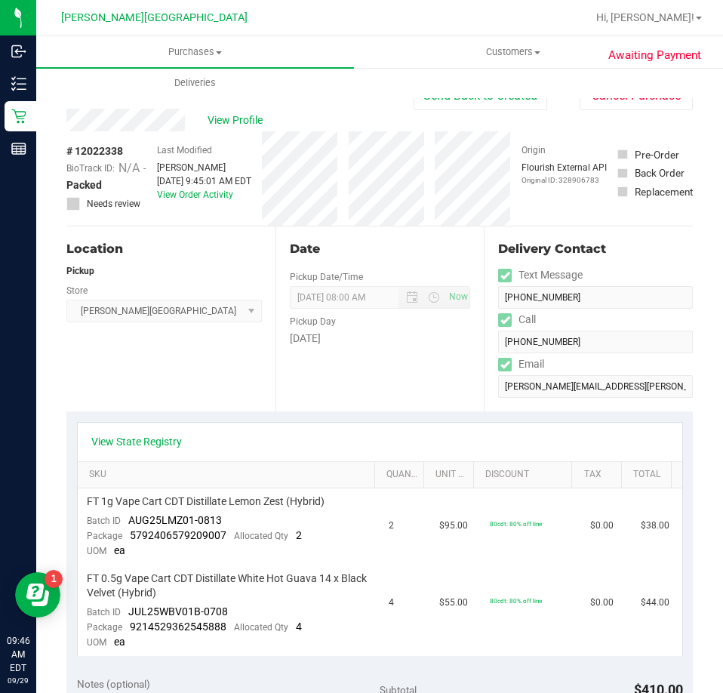
click at [418, 380] on div "Date Pickup Date/Time [DATE] Now [DATE] 08:00 AM Now Pickup Day [DATE]" at bounding box center [379, 318] width 209 height 185
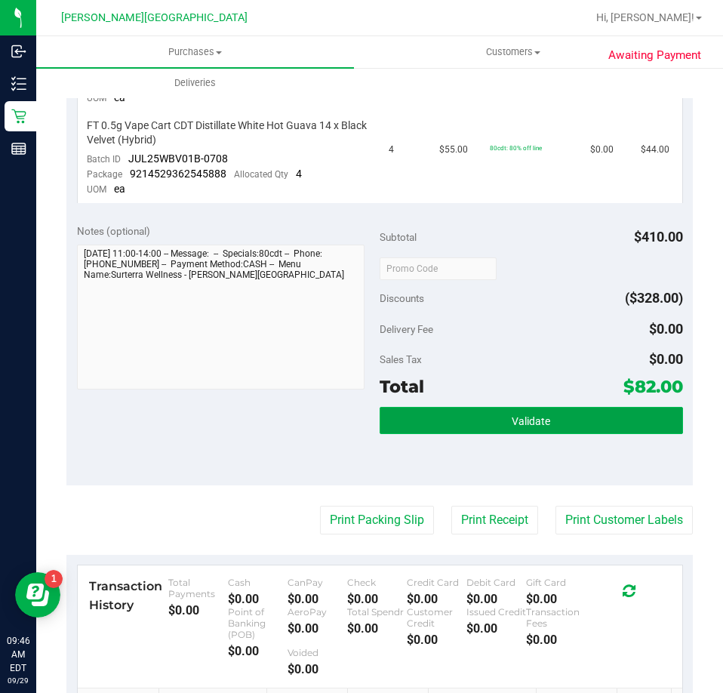
click at [444, 416] on button "Validate" at bounding box center [531, 420] width 303 height 27
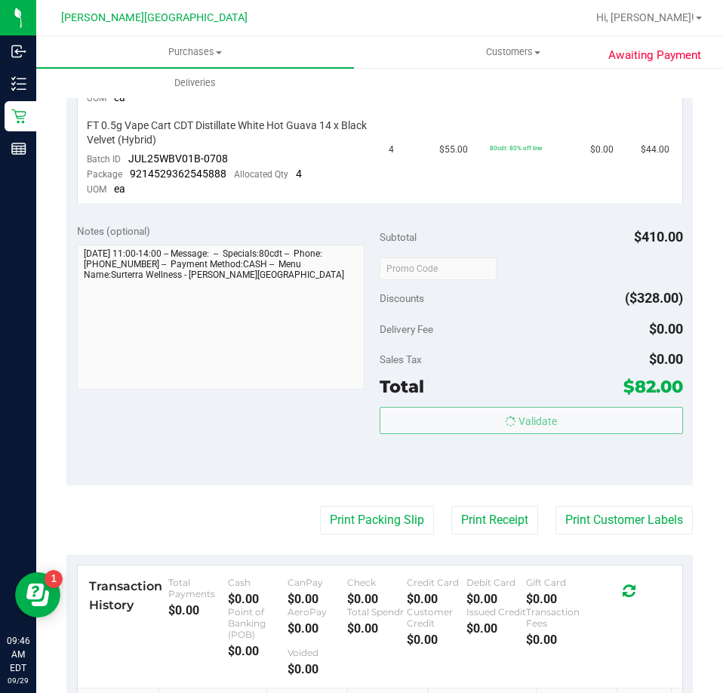
click at [464, 343] on div "Subtotal $410.00 Discounts ($328.00) Delivery Fee $0.00 Sales Tax $0.00 Total $…" at bounding box center [531, 348] width 303 height 251
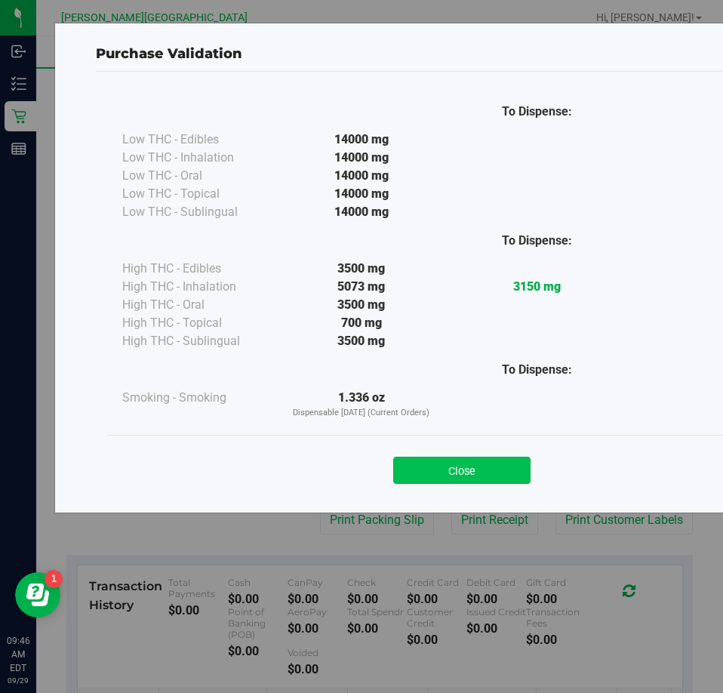
click at [439, 466] on button "Close" at bounding box center [461, 469] width 137 height 27
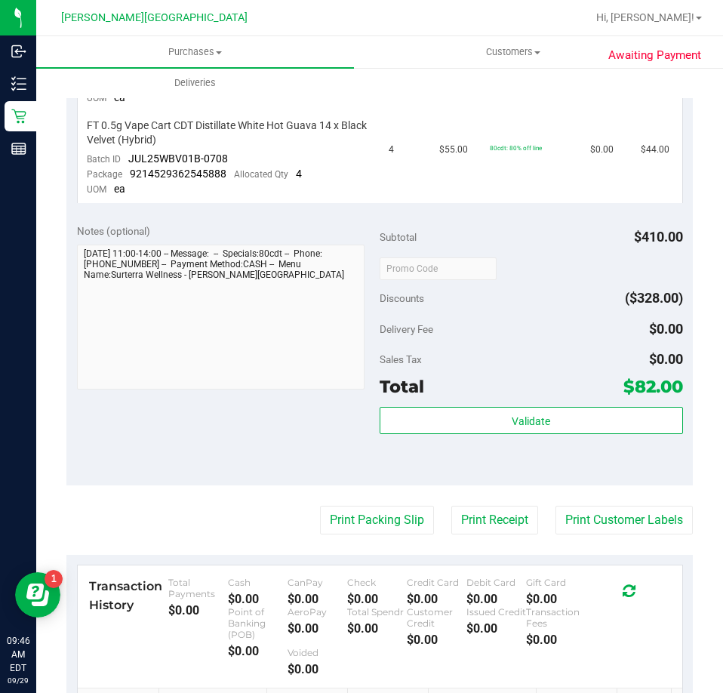
click at [463, 346] on div "Sales Tax $0.00" at bounding box center [531, 359] width 303 height 27
click at [465, 518] on button "Print Receipt" at bounding box center [494, 520] width 87 height 29
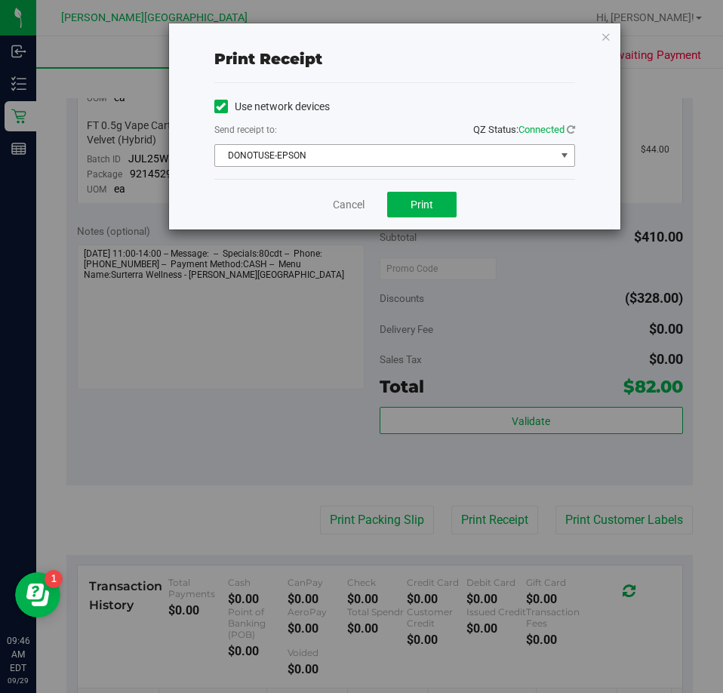
click at [426, 156] on span "DONOTUSE-EPSON" at bounding box center [385, 155] width 340 height 21
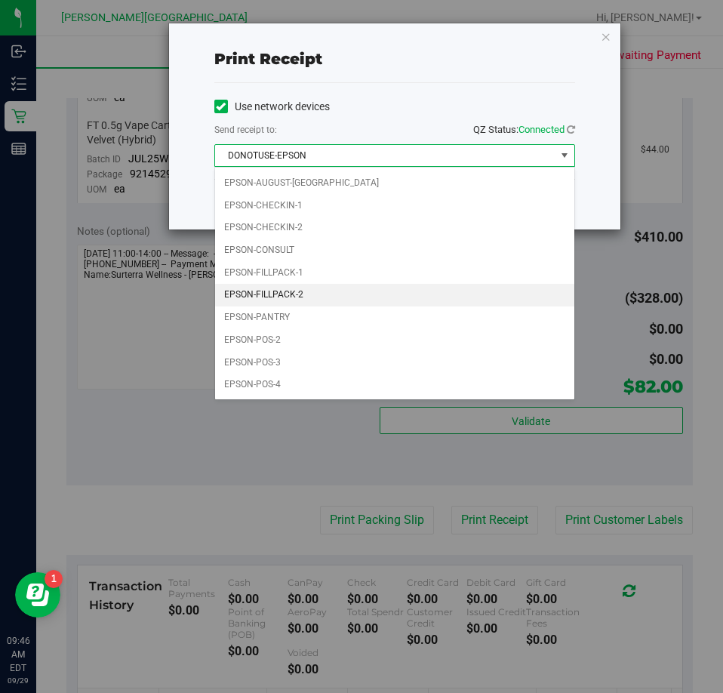
scroll to position [0, 0]
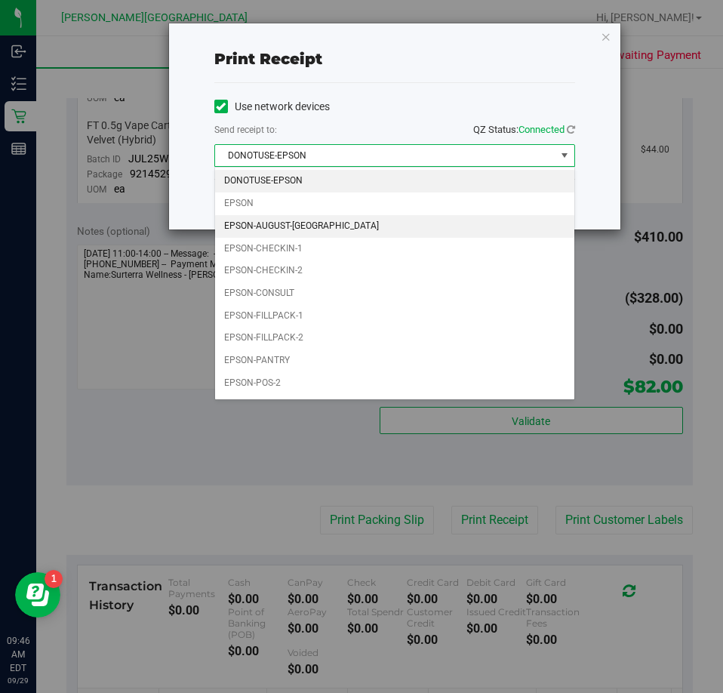
click at [414, 232] on li "EPSON-AUGUST-[GEOGRAPHIC_DATA]" at bounding box center [394, 226] width 359 height 23
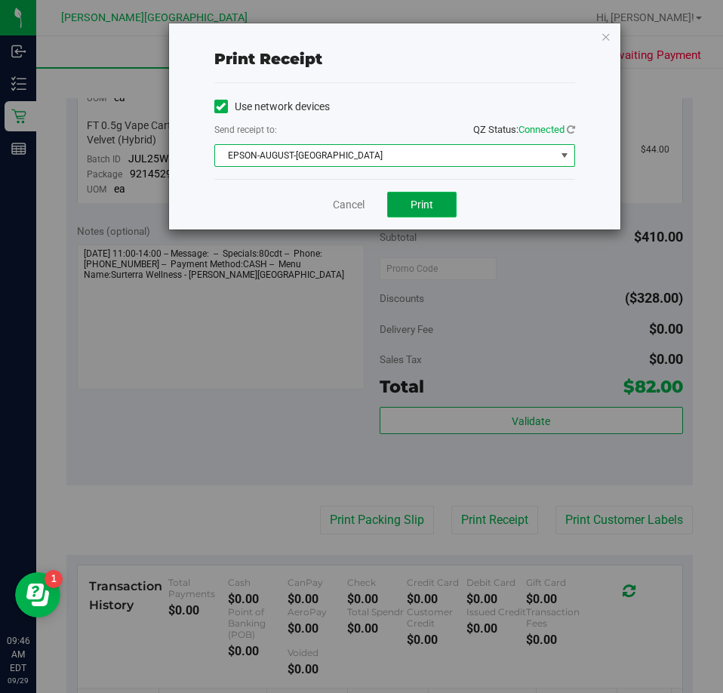
click at [418, 204] on span "Print" at bounding box center [421, 204] width 23 height 12
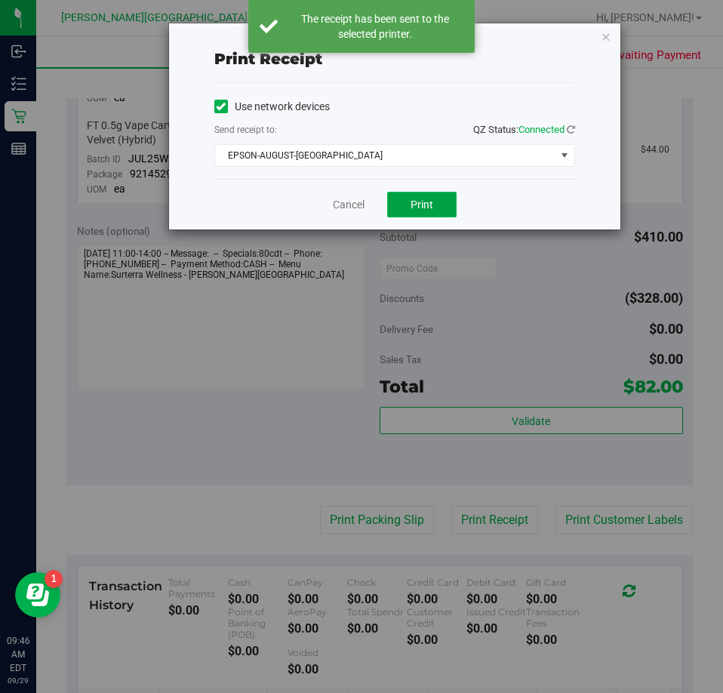
click at [418, 204] on span "Print" at bounding box center [421, 204] width 23 height 12
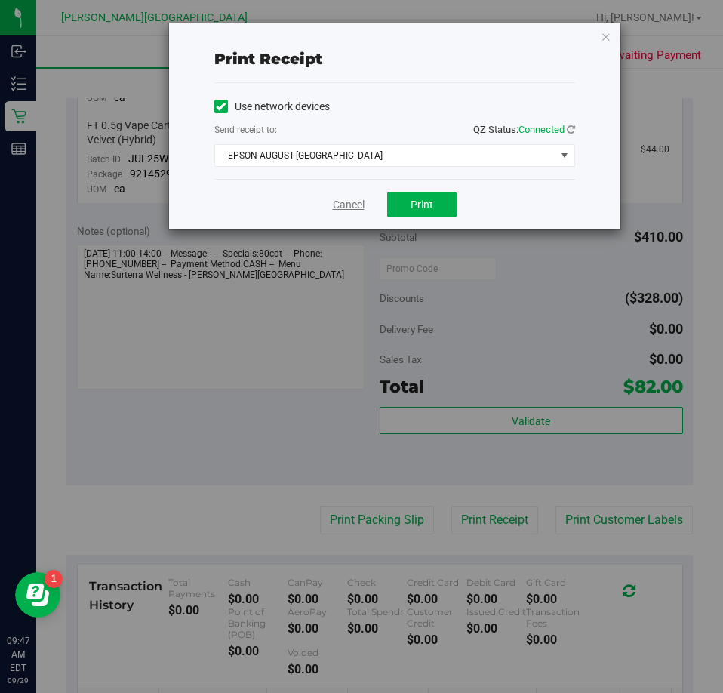
click at [351, 200] on link "Cancel" at bounding box center [349, 205] width 32 height 16
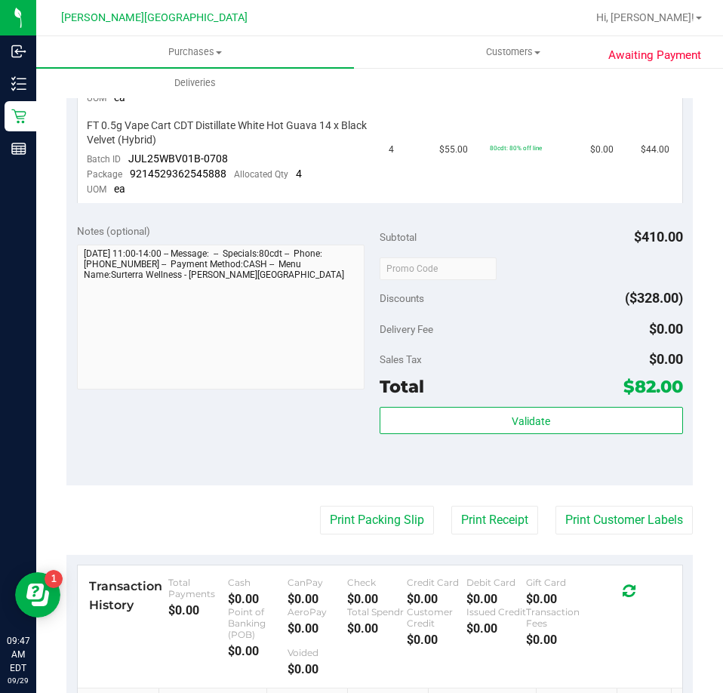
click at [347, 209] on div "View State Registry SKU Quantity Unit Price Discount Tax Total FT 1g Vape Cart …" at bounding box center [379, 86] width 626 height 255
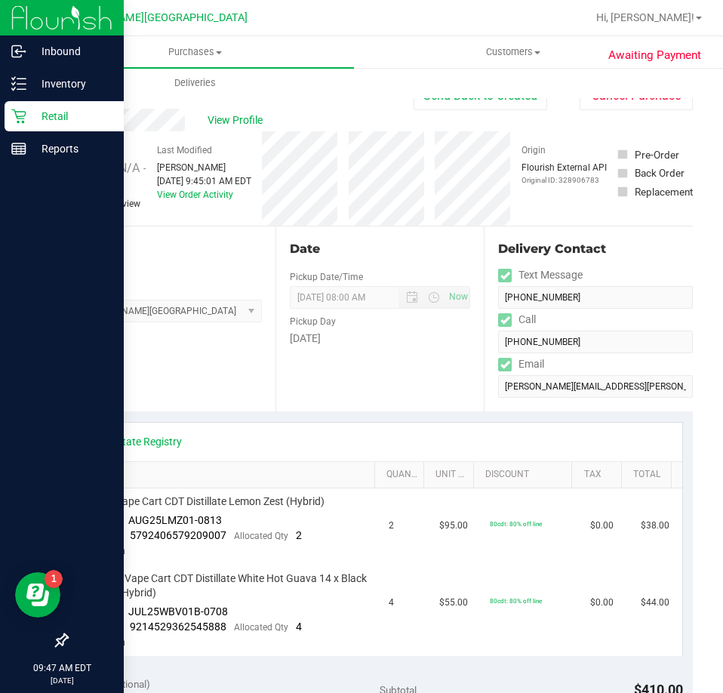
click at [37, 109] on p "Retail" at bounding box center [71, 116] width 91 height 18
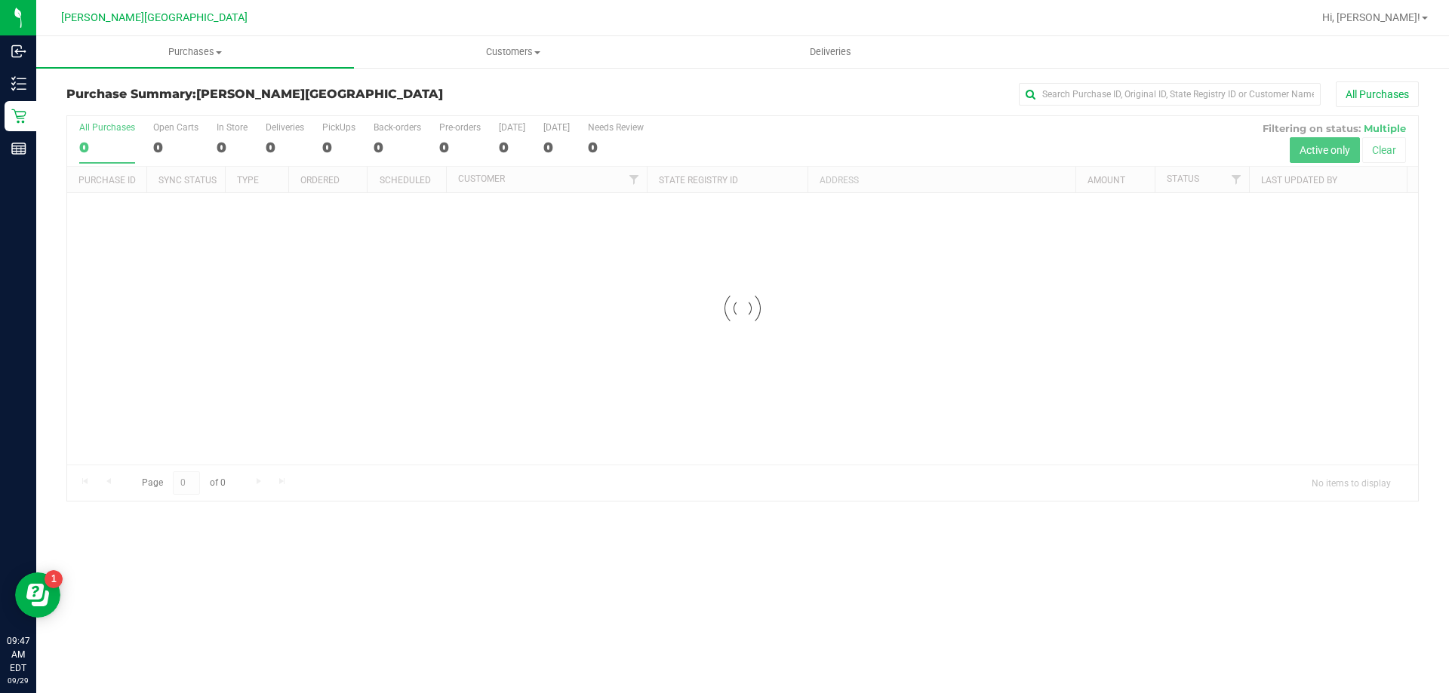
click at [588, 86] on div "All Purchases" at bounding box center [968, 94] width 902 height 26
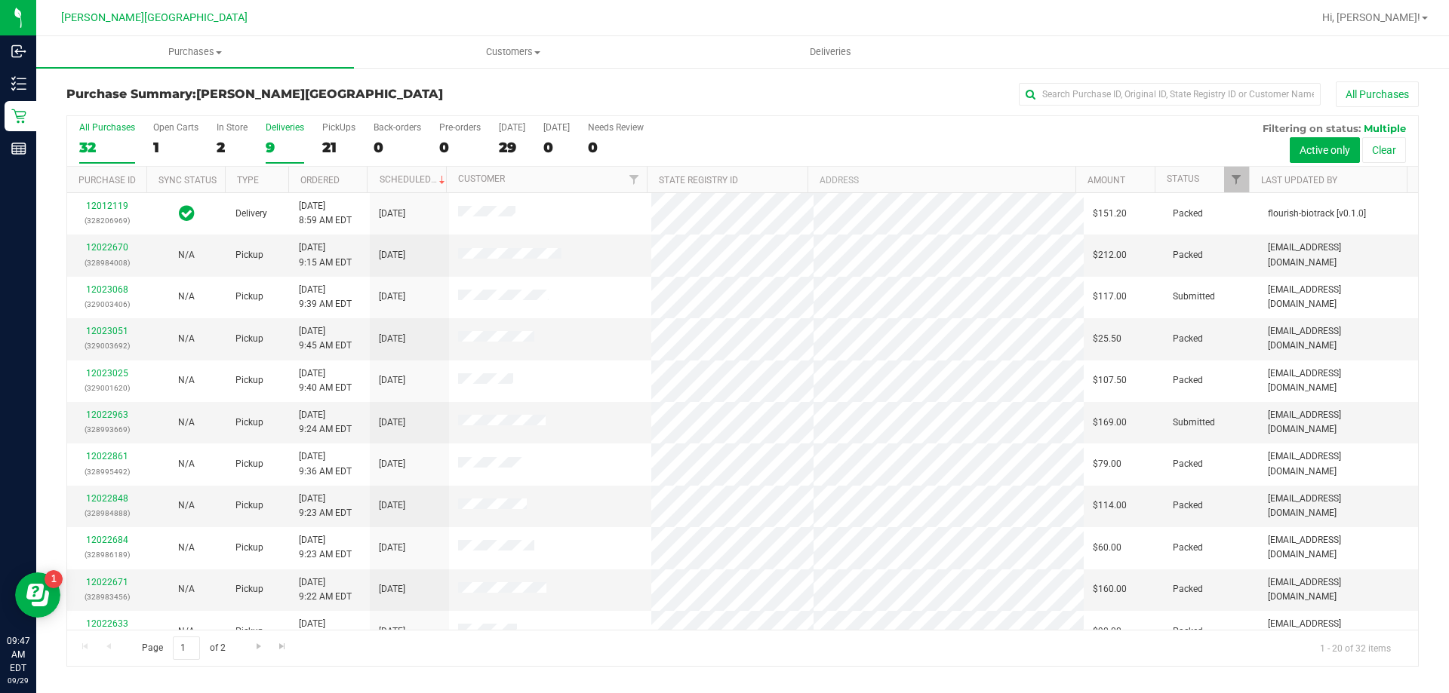
click at [271, 149] on div "9" at bounding box center [285, 147] width 38 height 17
click at [0, 0] on input "Deliveries 9" at bounding box center [0, 0] width 0 height 0
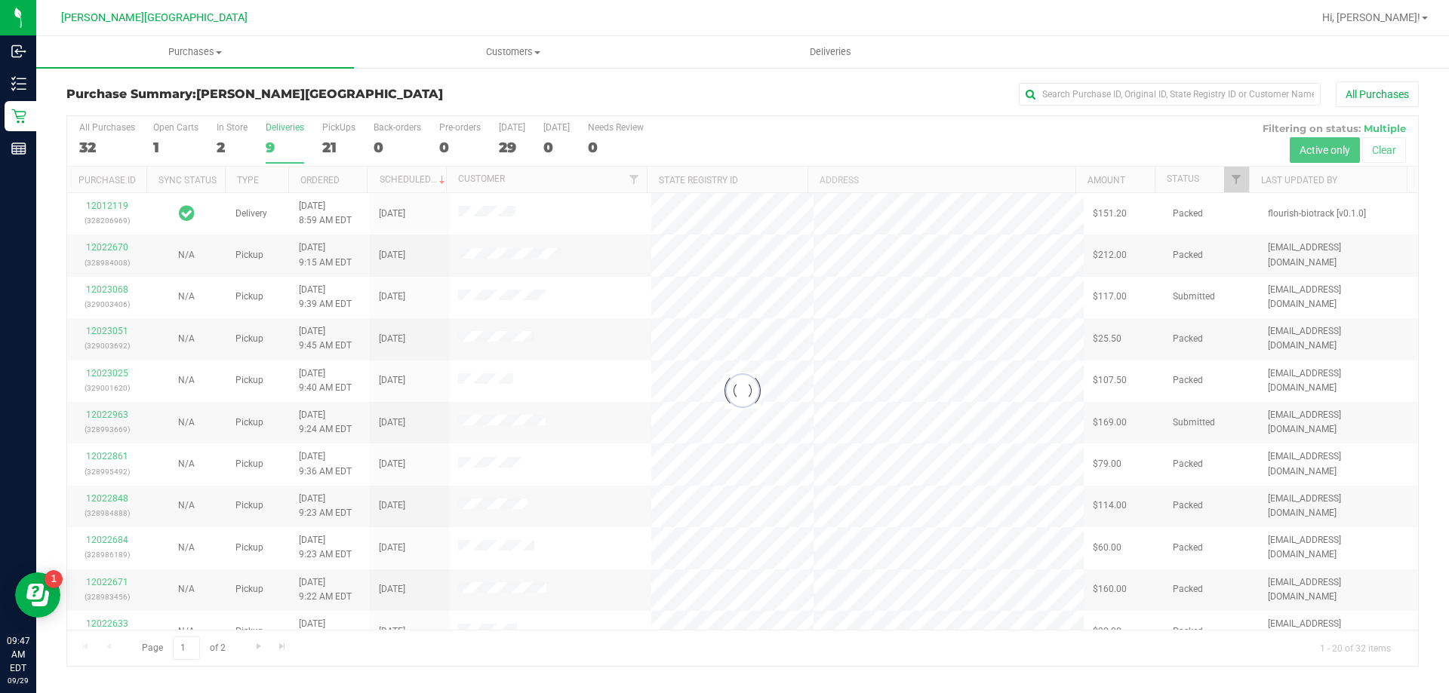
click at [503, 81] on div "Purchase Summary: [PERSON_NAME][GEOGRAPHIC_DATA] All Purchases Loading... All P…" at bounding box center [742, 374] width 1412 height 616
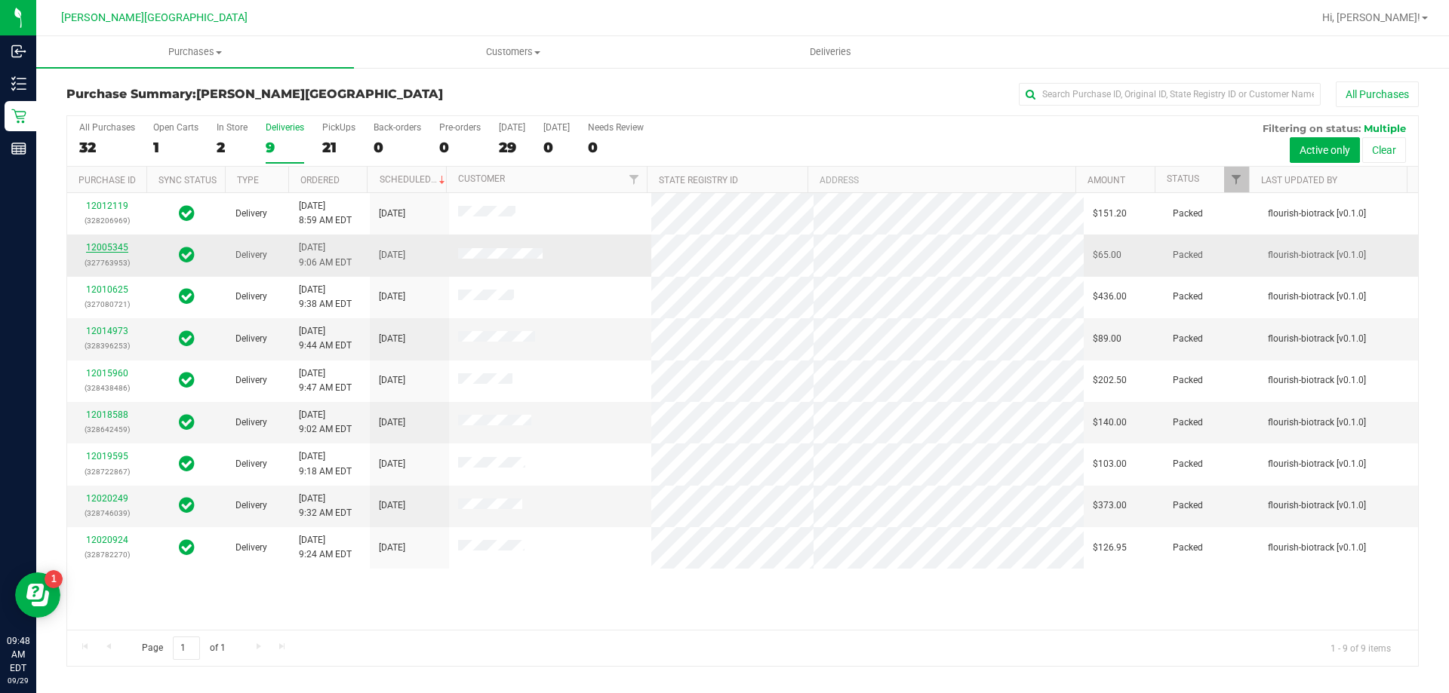
click at [105, 250] on link "12005345" at bounding box center [107, 247] width 42 height 11
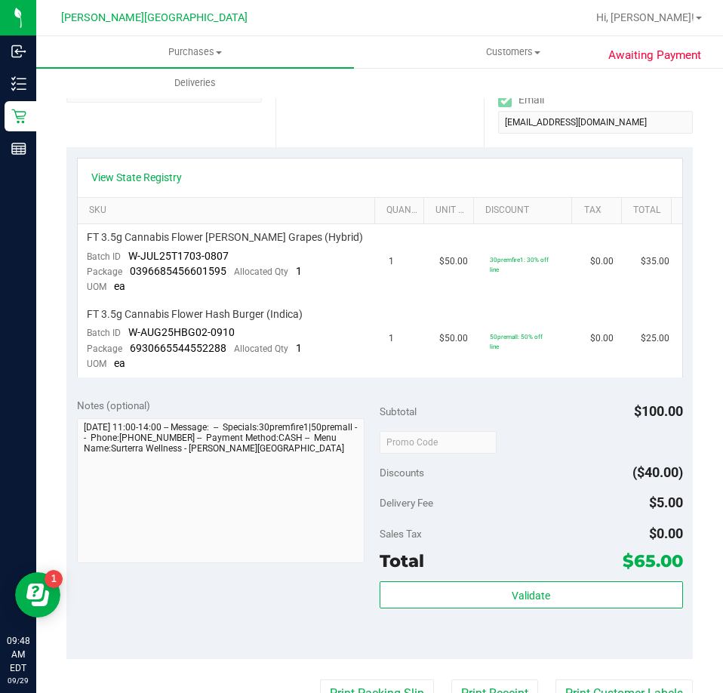
scroll to position [377, 0]
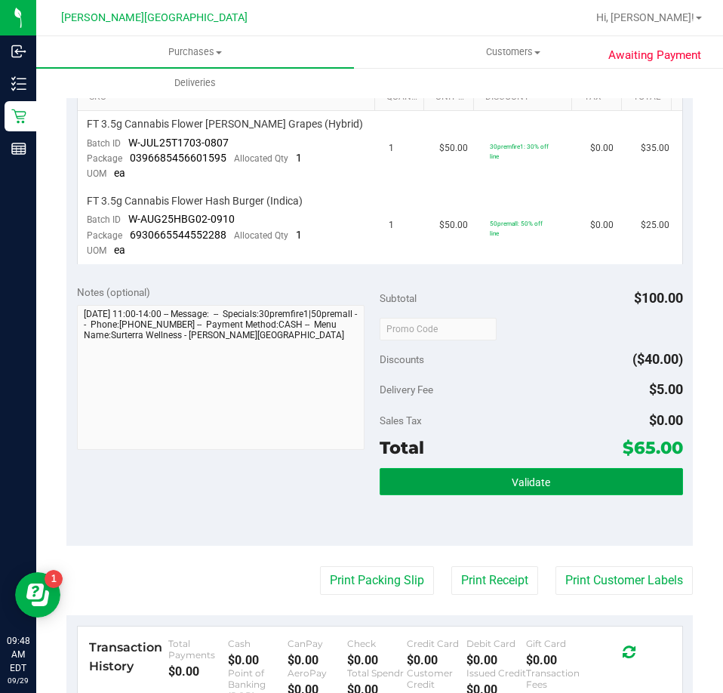
click at [464, 487] on button "Validate" at bounding box center [531, 481] width 303 height 27
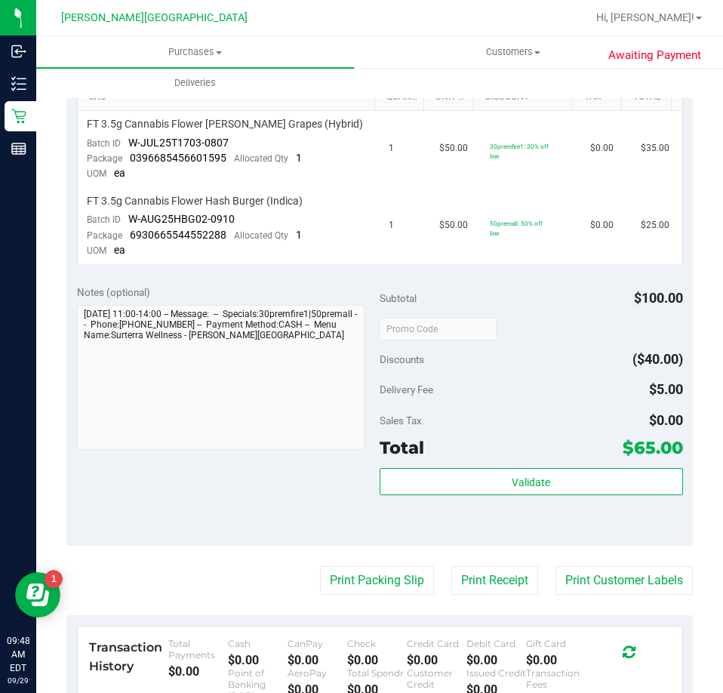
click at [468, 461] on div "Subtotal $100.00 Discounts ($40.00) Delivery Fee $5.00 Sales Tax $0.00 Total $6…" at bounding box center [531, 409] width 303 height 251
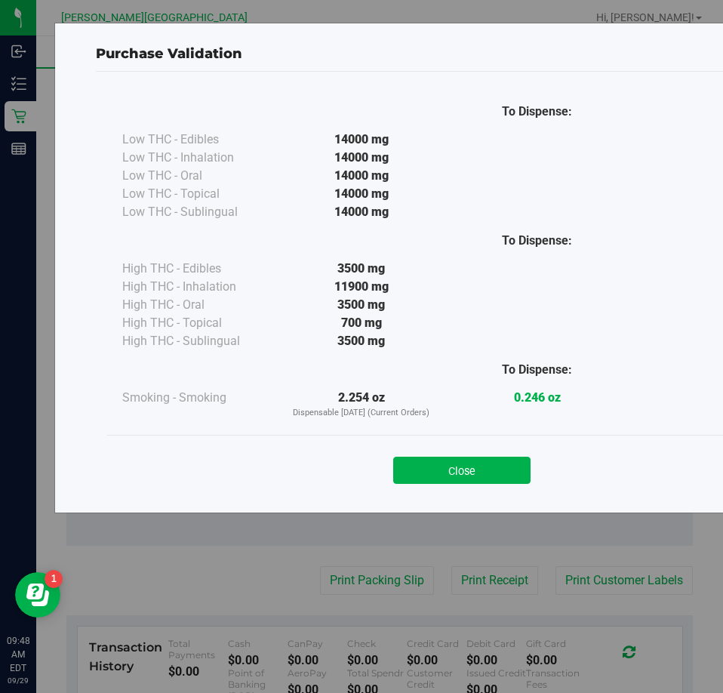
click at [468, 461] on button "Close" at bounding box center [461, 469] width 137 height 27
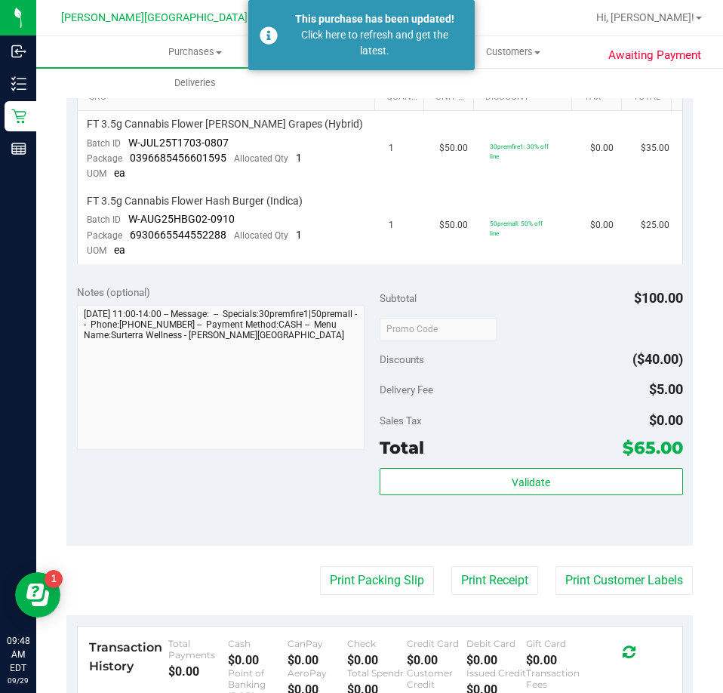
click at [529, 287] on div "Subtotal $100.00" at bounding box center [531, 297] width 303 height 27
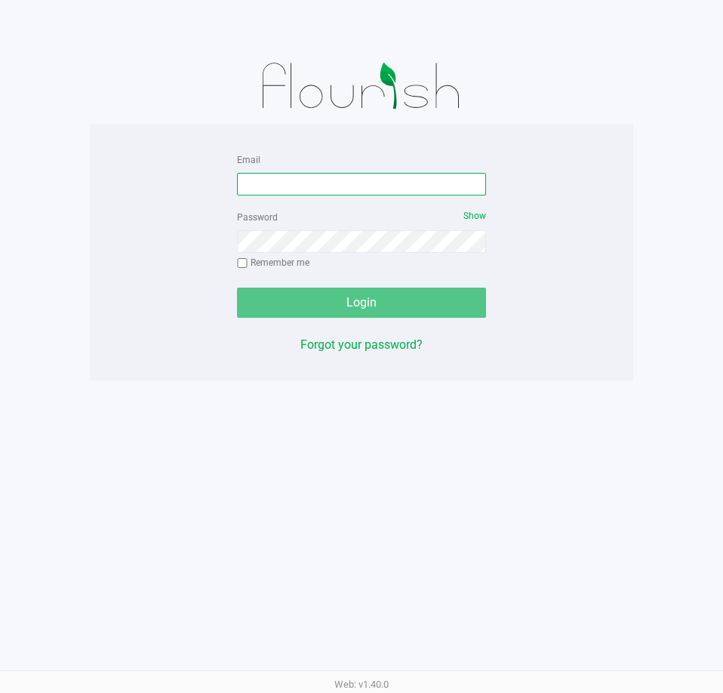
click at [319, 189] on input "Email" at bounding box center [361, 184] width 249 height 23
type input "[EMAIL_ADDRESS][DOMAIN_NAME]"
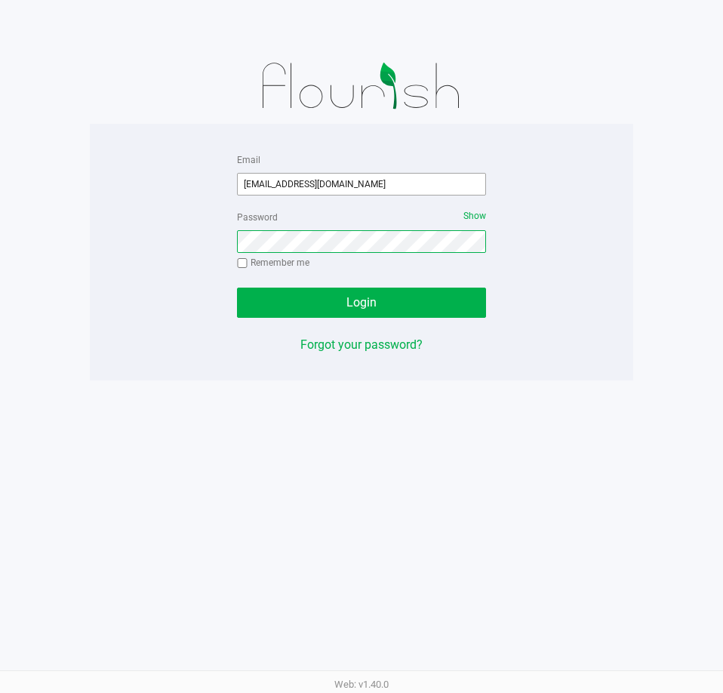
click at [237, 287] on button "Login" at bounding box center [361, 302] width 249 height 30
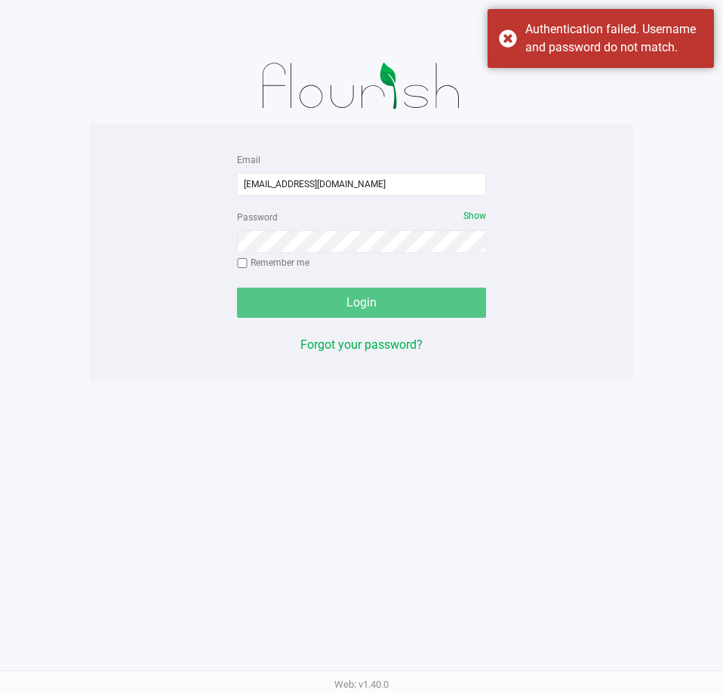
click at [344, 253] on div "Password Show Remember me" at bounding box center [361, 241] width 249 height 68
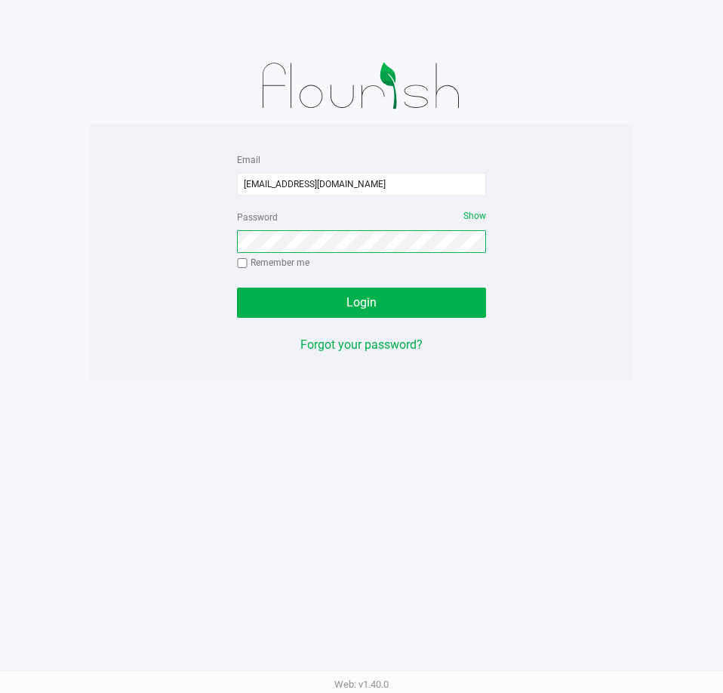
click at [237, 287] on button "Login" at bounding box center [361, 302] width 249 height 30
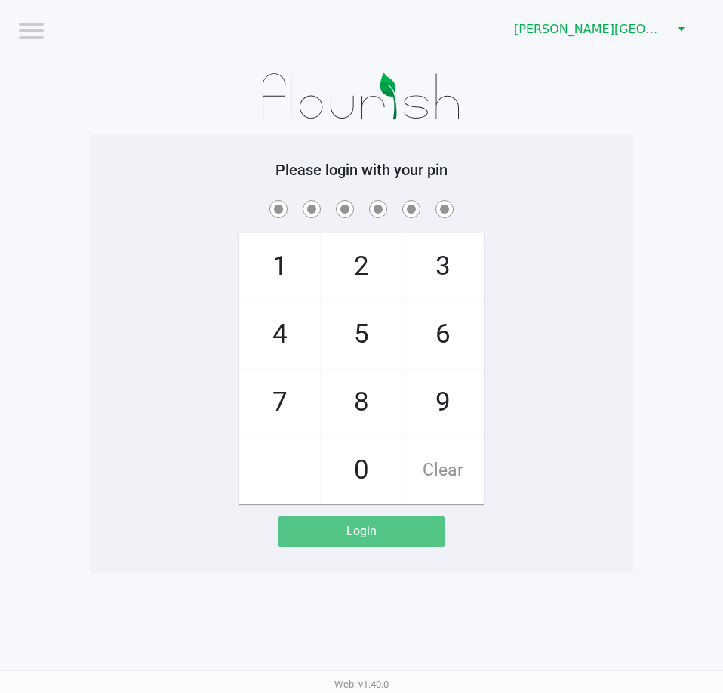
click at [287, 324] on span "4" at bounding box center [280, 334] width 80 height 66
checkbox input "true"
click at [283, 278] on span "1" at bounding box center [280, 266] width 80 height 66
checkbox input "true"
click at [343, 383] on span "8" at bounding box center [361, 402] width 80 height 66
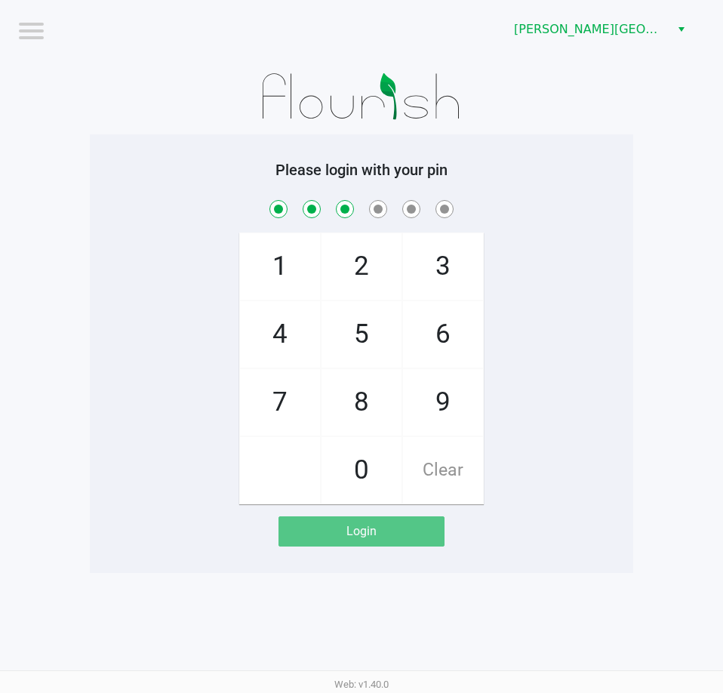
checkbox input "true"
click at [281, 268] on span "1" at bounding box center [280, 266] width 80 height 66
checkbox input "true"
click at [358, 258] on span "2" at bounding box center [361, 266] width 80 height 66
checkbox input "true"
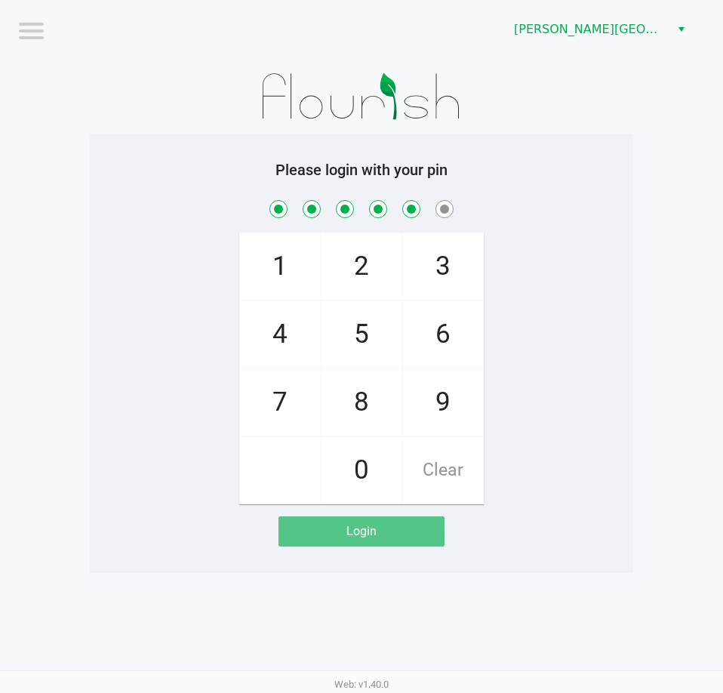
click at [305, 272] on span "1" at bounding box center [280, 266] width 80 height 66
checkbox input "true"
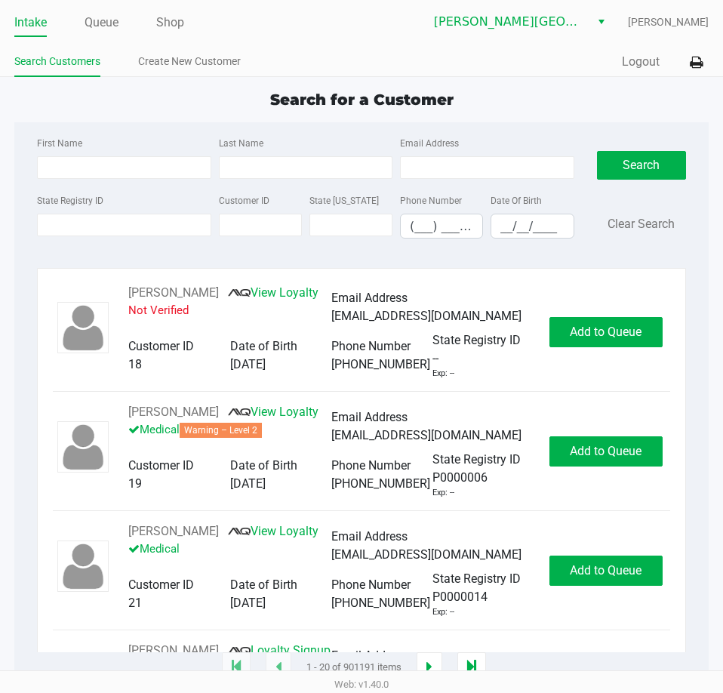
click at [136, 118] on div "Search for a Customer First Name Last Name Email Address State Registry ID Cust…" at bounding box center [361, 377] width 694 height 579
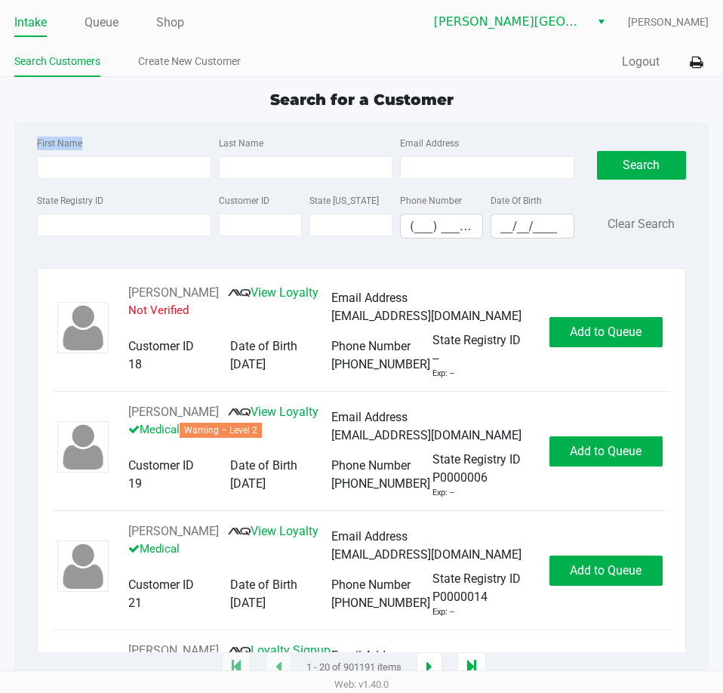
click at [142, 143] on div "First Name" at bounding box center [123, 156] width 181 height 45
click at [136, 165] on input "First Name" at bounding box center [124, 167] width 174 height 23
type input "rachel"
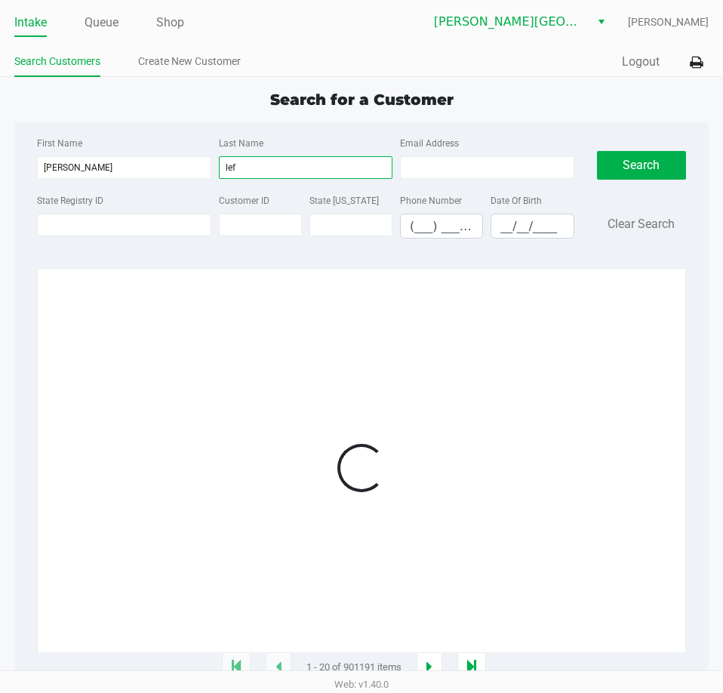
type input "lef"
click at [137, 132] on div "First Name rachel Last Name lef Email Address State Registry ID Customer ID Sta…" at bounding box center [362, 192] width 672 height 140
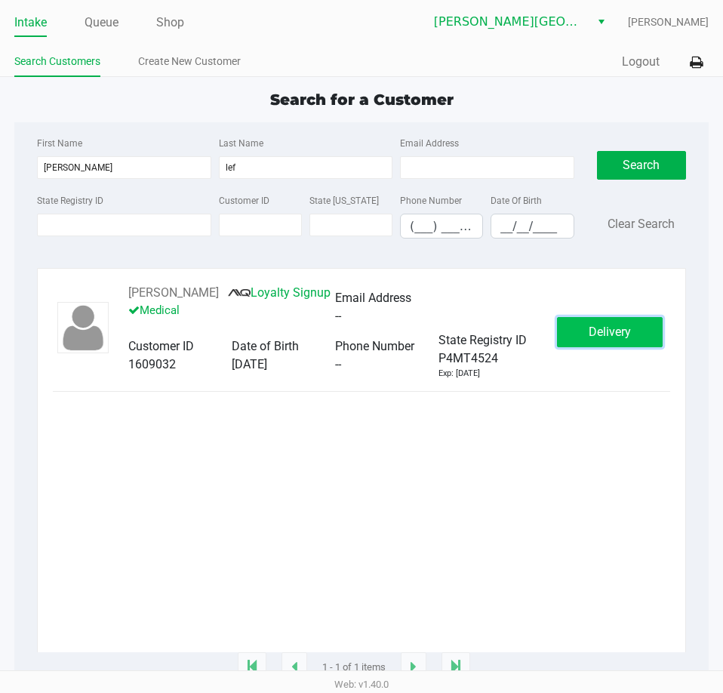
click at [622, 334] on span "Delivery" at bounding box center [610, 331] width 42 height 14
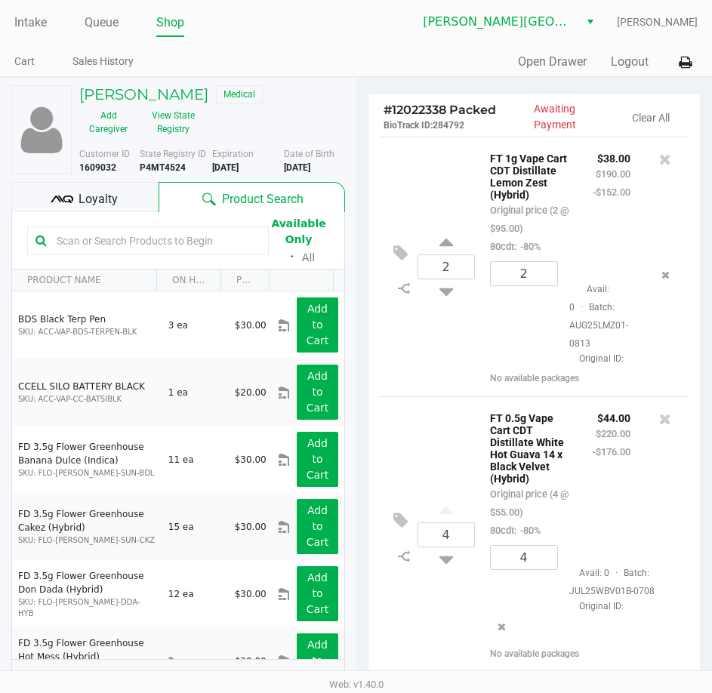
click at [146, 204] on div "Loyalty" at bounding box center [84, 197] width 147 height 30
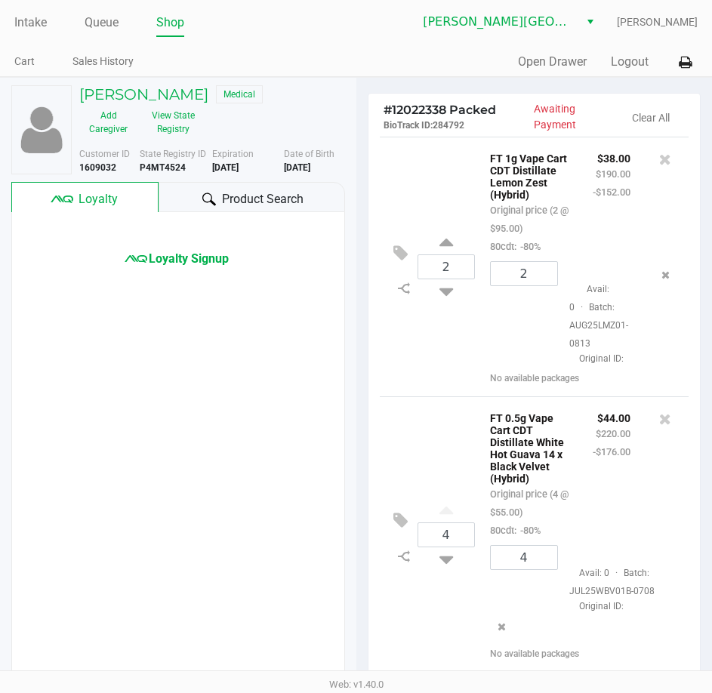
click at [349, 105] on div "Rachel Lefkow Medical Add Caregiver View State Registry" at bounding box center [212, 113] width 288 height 56
click at [209, 260] on span "Loyalty Signup" at bounding box center [189, 259] width 80 height 18
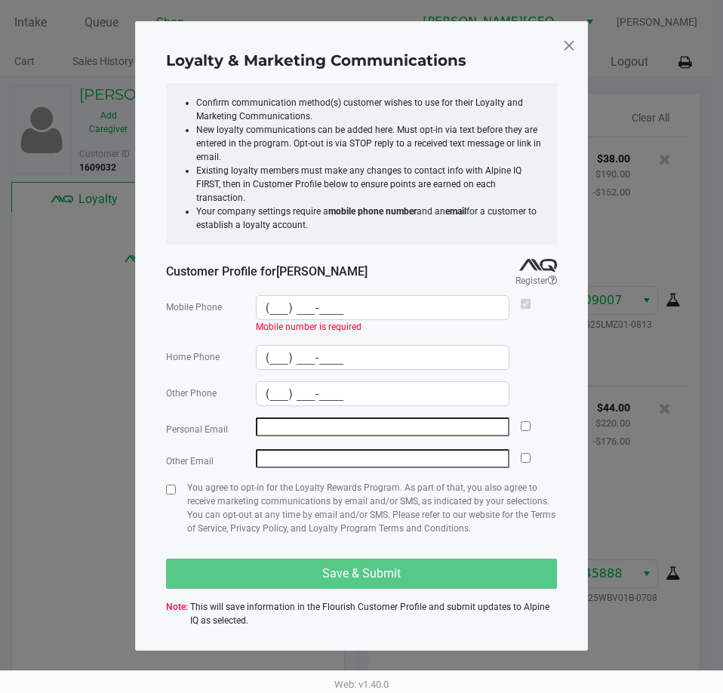
click at [565, 42] on span at bounding box center [569, 45] width 14 height 24
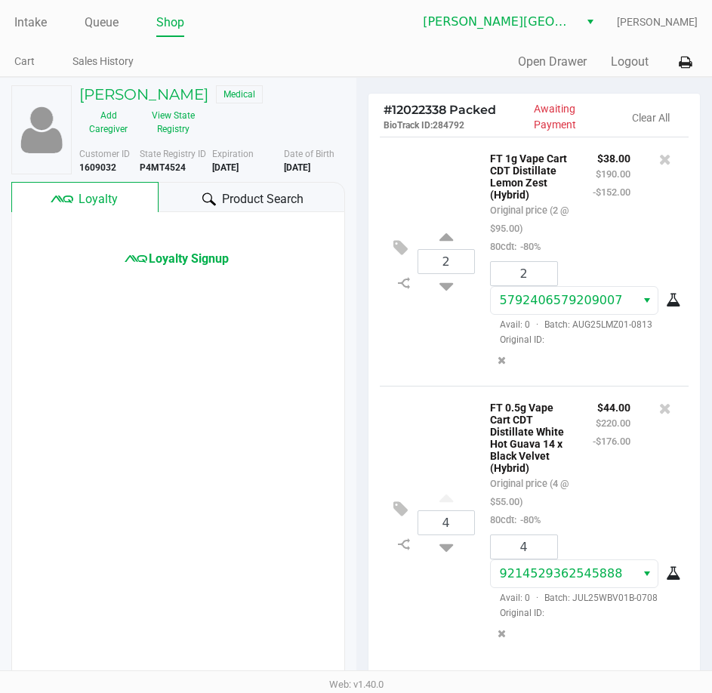
click at [360, 206] on div "# 12022338 Packed BioTrack ID: 284792 Awaiting Payment Clear All 2 FT 1g Vape C…" at bounding box center [534, 481] width 356 height 807
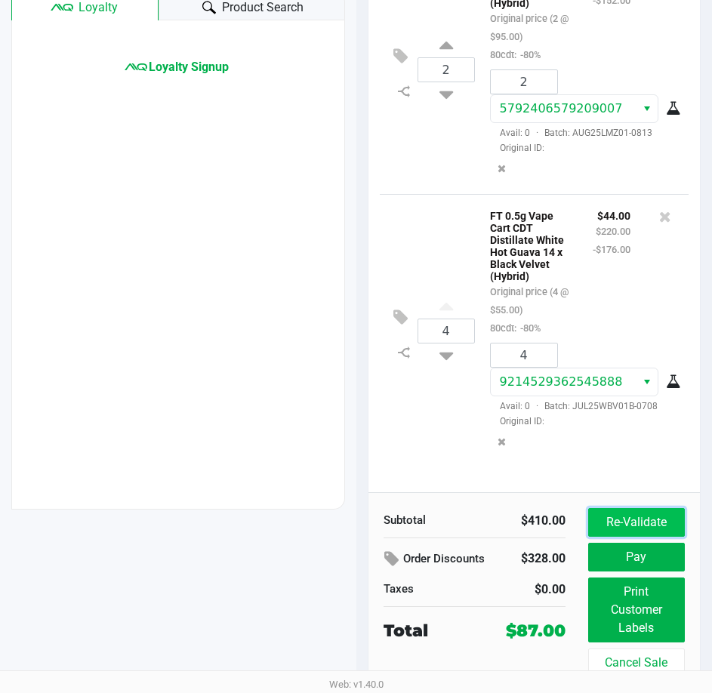
click at [622, 518] on button "Re-Validate" at bounding box center [636, 522] width 97 height 29
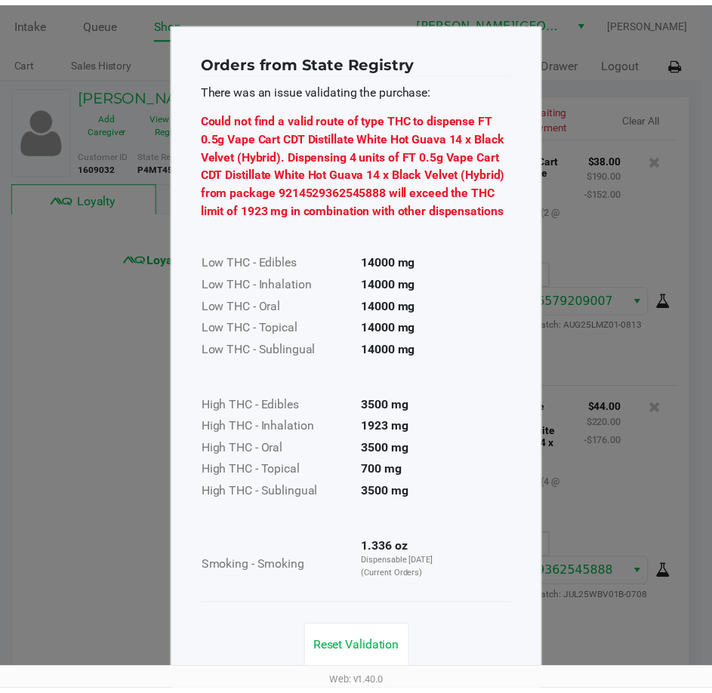
scroll to position [26, 0]
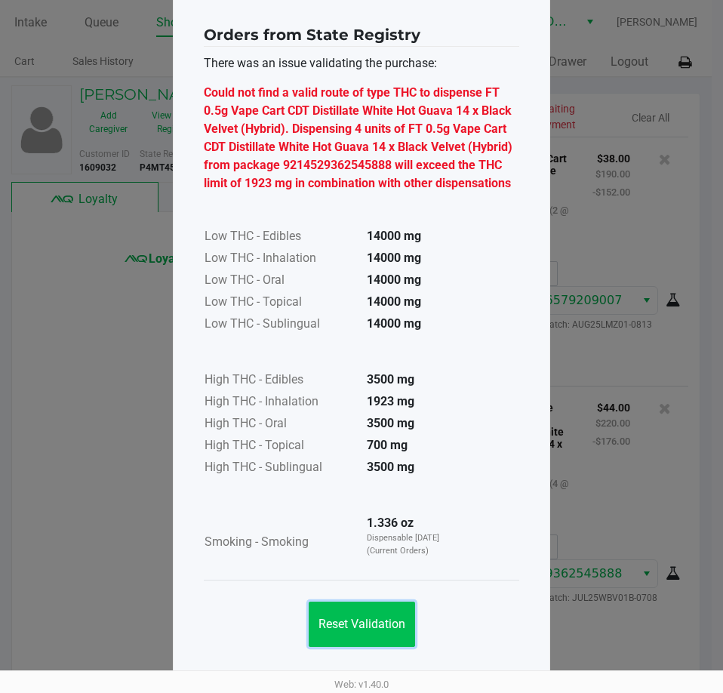
click at [379, 620] on span "Reset Validation" at bounding box center [361, 623] width 87 height 14
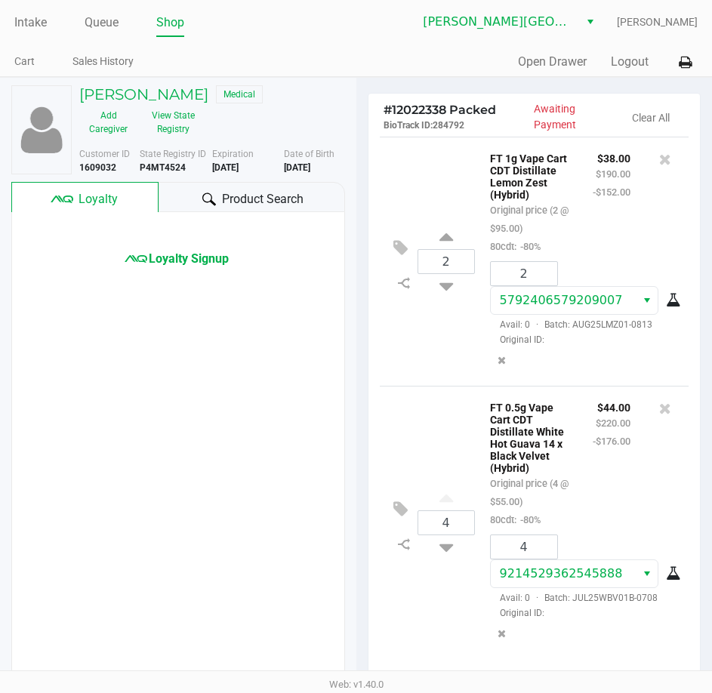
click at [364, 440] on div "# 12022338 Packed BioTrack ID: 284792 Awaiting Payment Clear All 2 FT 1g Vape C…" at bounding box center [534, 464] width 356 height 773
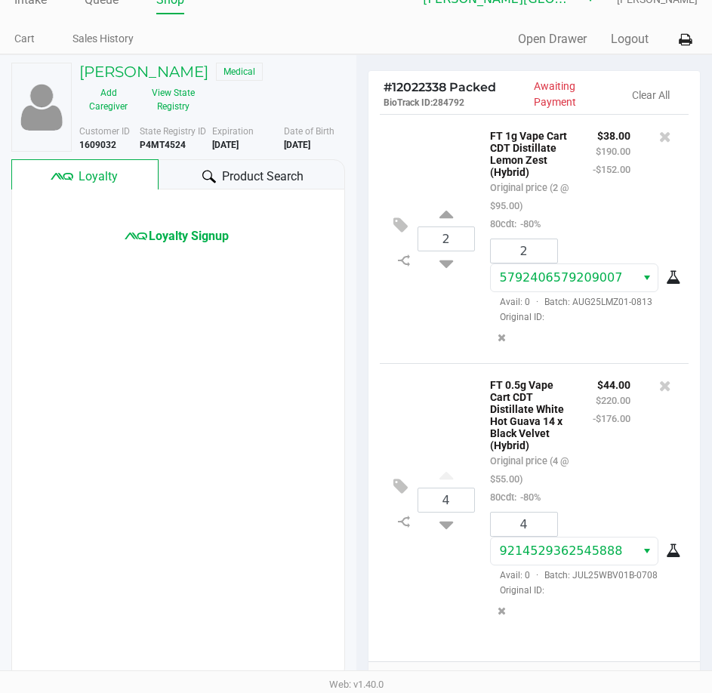
scroll to position [158, 0]
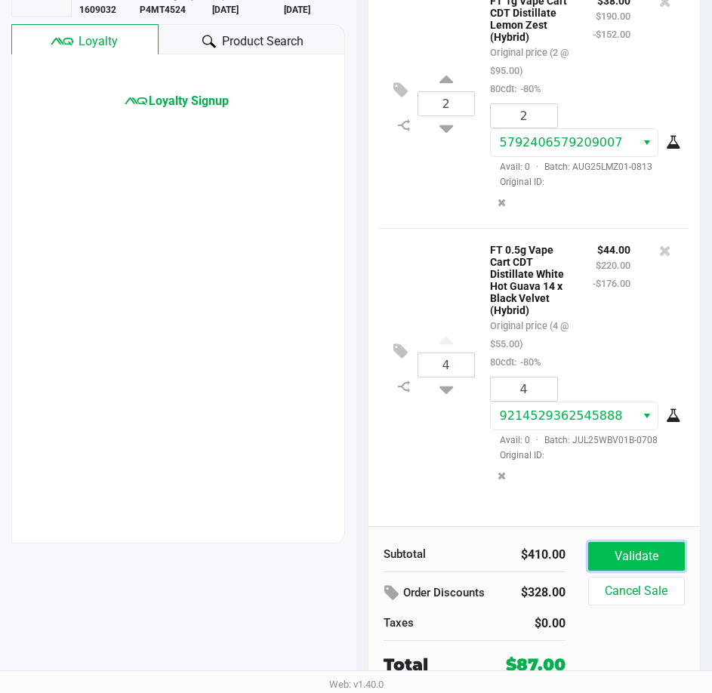
click at [658, 551] on button "Validate" at bounding box center [636, 556] width 97 height 29
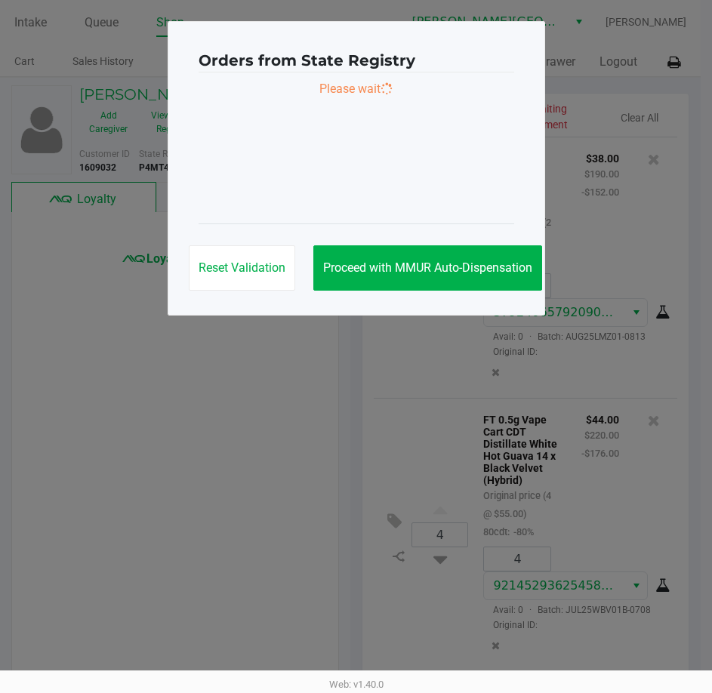
scroll to position [0, 0]
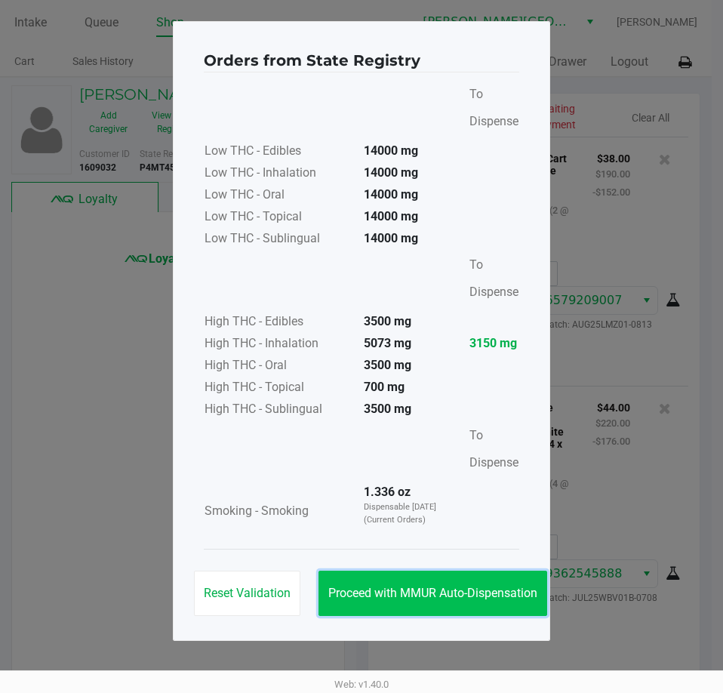
click at [367, 589] on span "Proceed with MMUR Auto-Dispensation" at bounding box center [432, 593] width 209 height 14
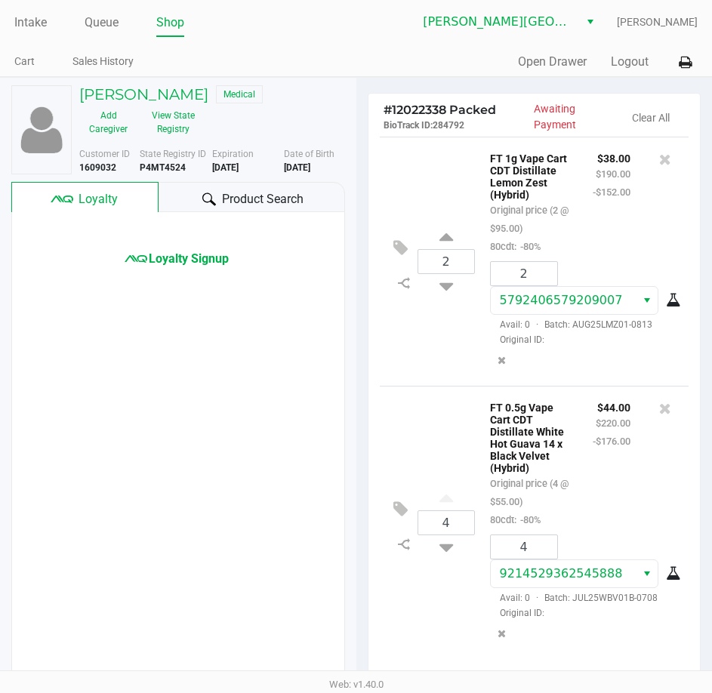
click at [348, 118] on div "Rachel Lefkow Medical Add Caregiver View State Registry" at bounding box center [212, 113] width 288 height 56
click at [28, 10] on div "Intake Queue Shop" at bounding box center [185, 22] width 342 height 28
click at [32, 27] on link "Intake" at bounding box center [30, 22] width 32 height 21
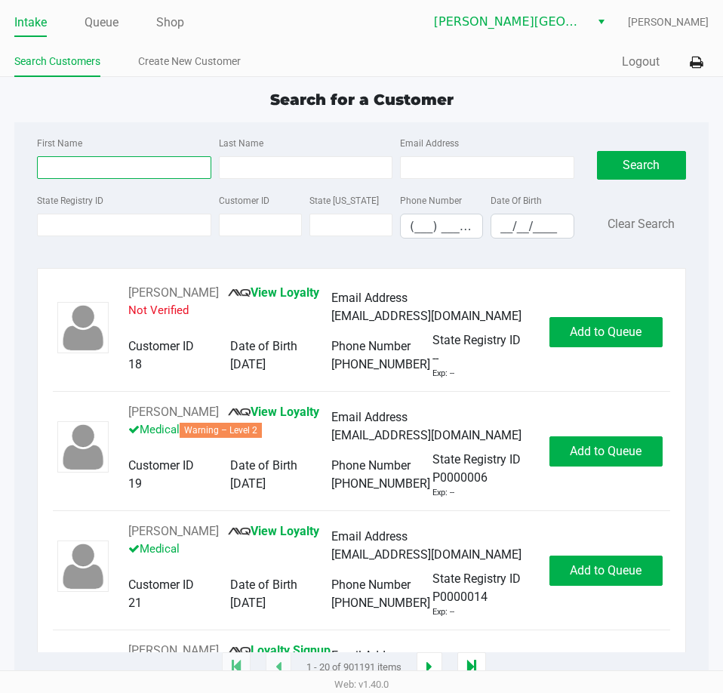
click at [178, 176] on input "First Name" at bounding box center [124, 167] width 174 height 23
type input "natalie"
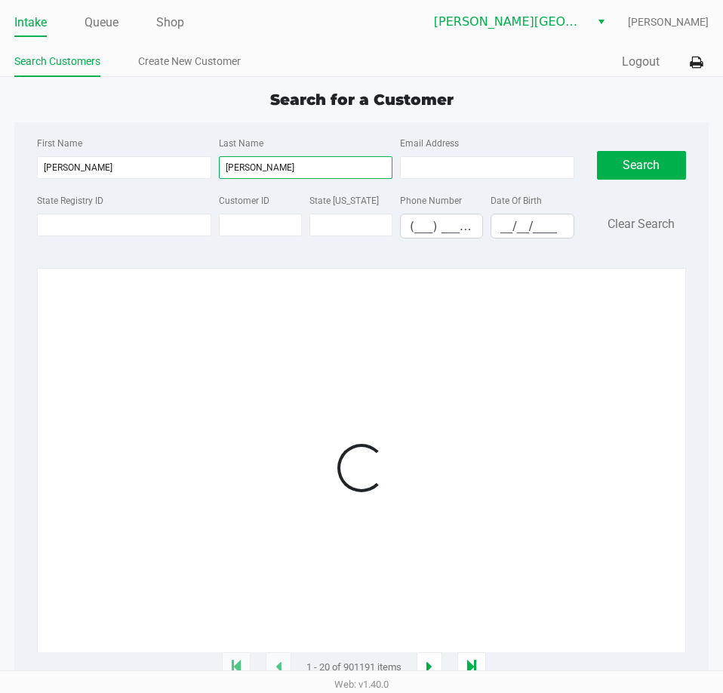
type input "hammond"
click at [172, 118] on div "Search for a Customer First Name natalie Last Name hammond Email Address State …" at bounding box center [361, 377] width 694 height 579
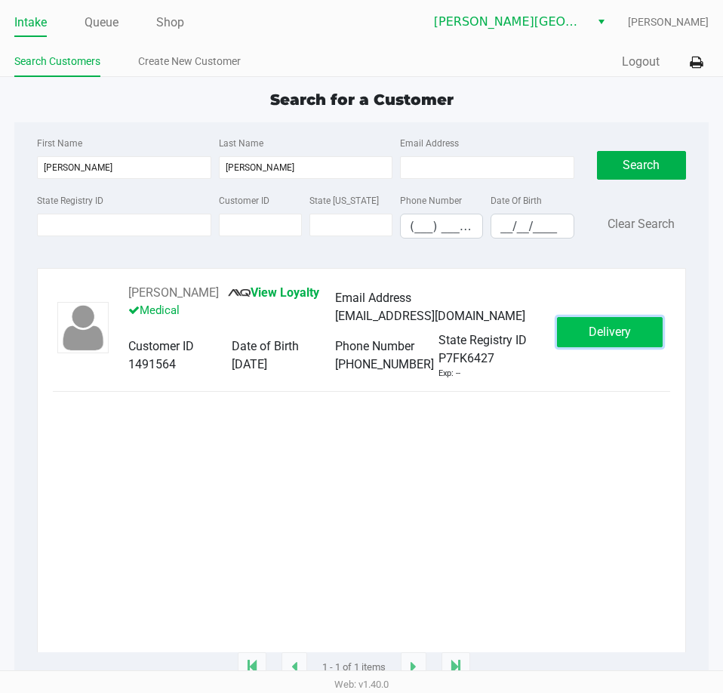
click at [626, 337] on span "Delivery" at bounding box center [610, 331] width 42 height 14
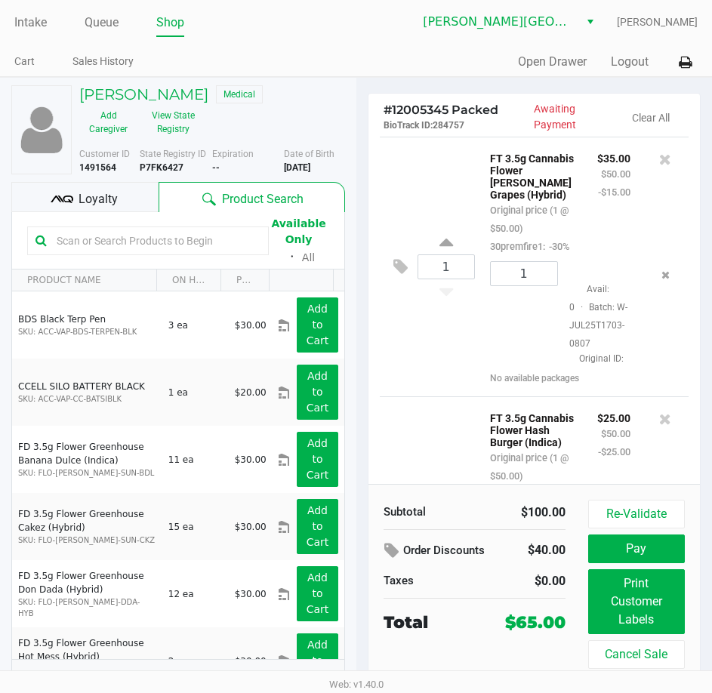
click at [117, 205] on div "Loyalty" at bounding box center [84, 197] width 147 height 30
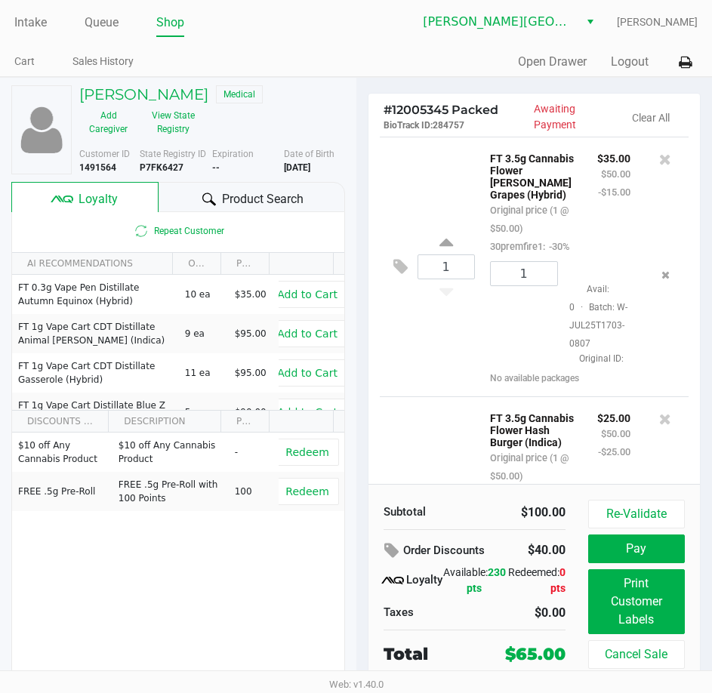
drag, startPoint x: 361, startPoint y: 168, endPoint x: 354, endPoint y: 172, distance: 8.4
click at [360, 170] on div "# 12005345 Packed BioTrack ID: 284757 Awaiting Payment Clear All 1 FT 3.5g Cann…" at bounding box center [534, 393] width 356 height 631
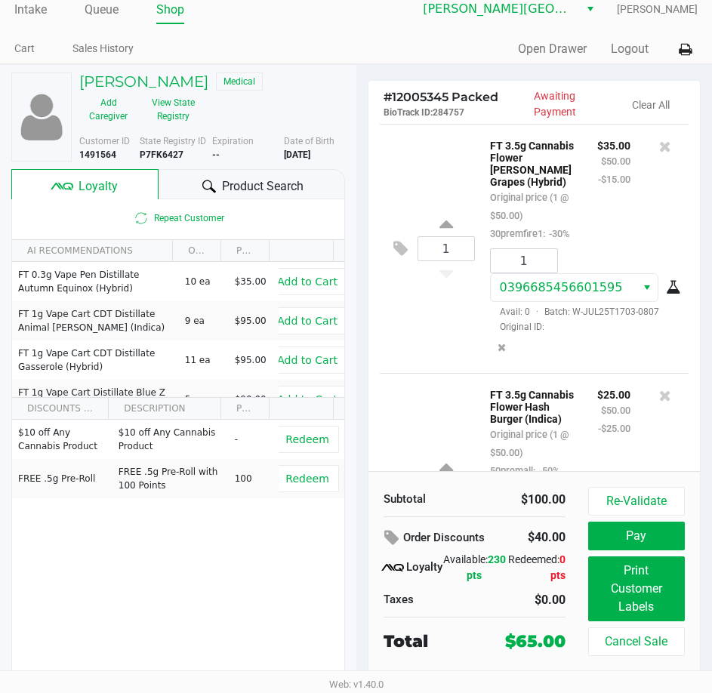
scroll to position [16, 0]
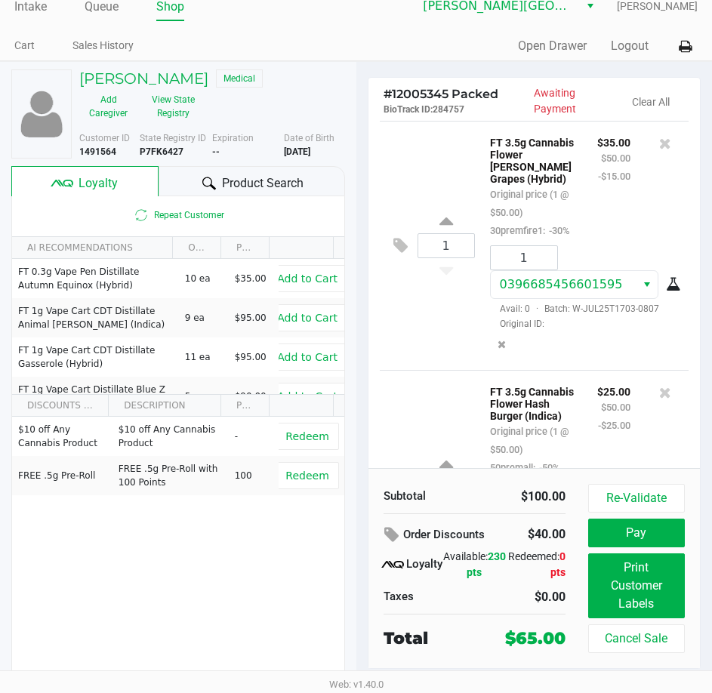
click at [358, 236] on div "# 12005345 Packed BioTrack ID: 284757 Awaiting Payment Clear All 1 FT 3.5g Cann…" at bounding box center [534, 377] width 356 height 631
click at [641, 493] on button "Re-Validate" at bounding box center [636, 498] width 97 height 29
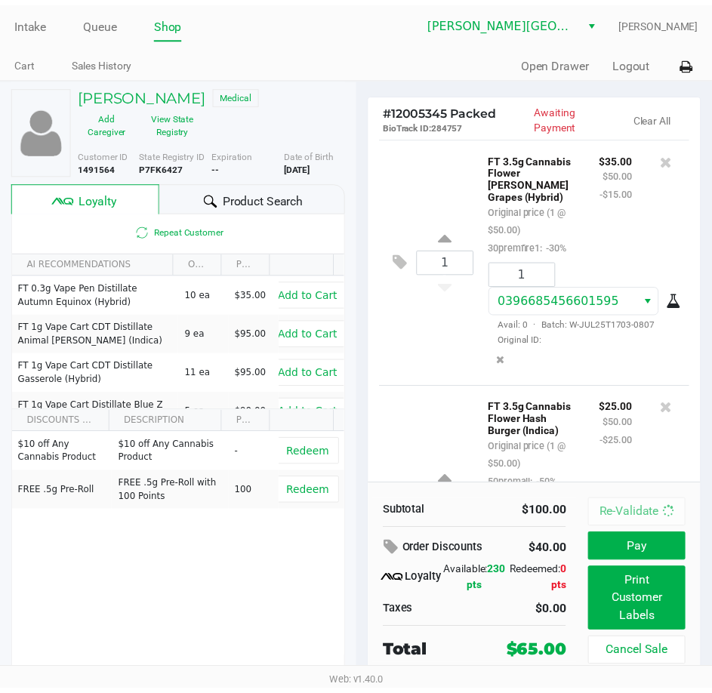
scroll to position [204, 0]
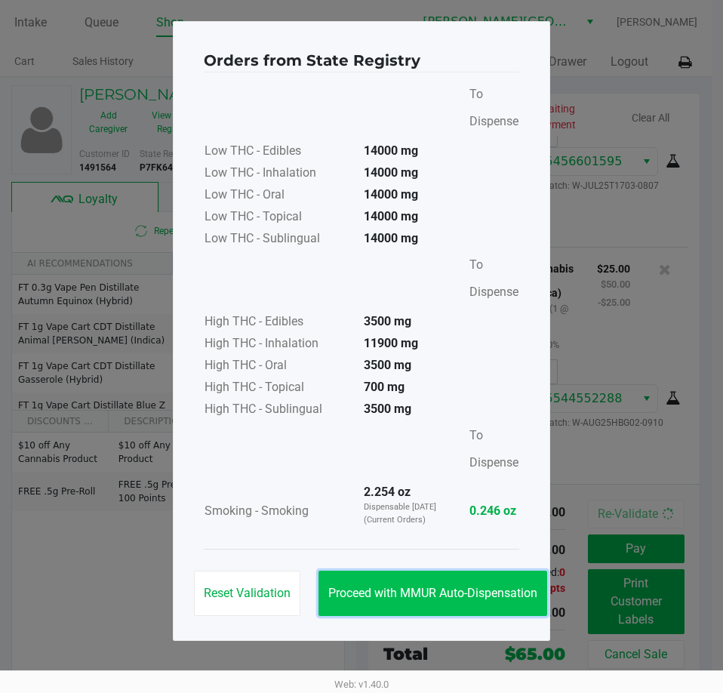
click at [450, 595] on span "Proceed with MMUR Auto-Dispensation" at bounding box center [432, 593] width 209 height 14
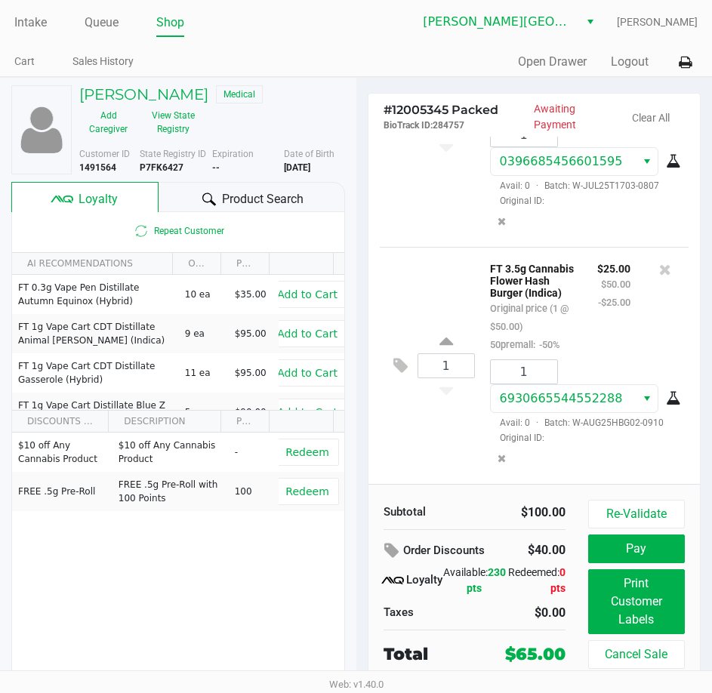
click at [356, 310] on div "# 12005345 Packed BioTrack ID: 284757 Awaiting Payment Clear All 1 FT 3.5g Cann…" at bounding box center [534, 393] width 356 height 631
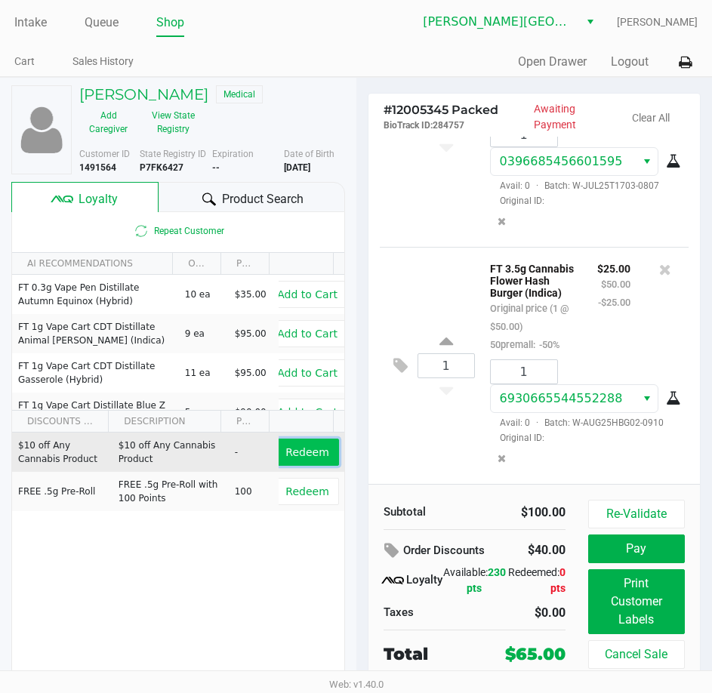
click at [314, 453] on span "Redeem" at bounding box center [306, 452] width 43 height 12
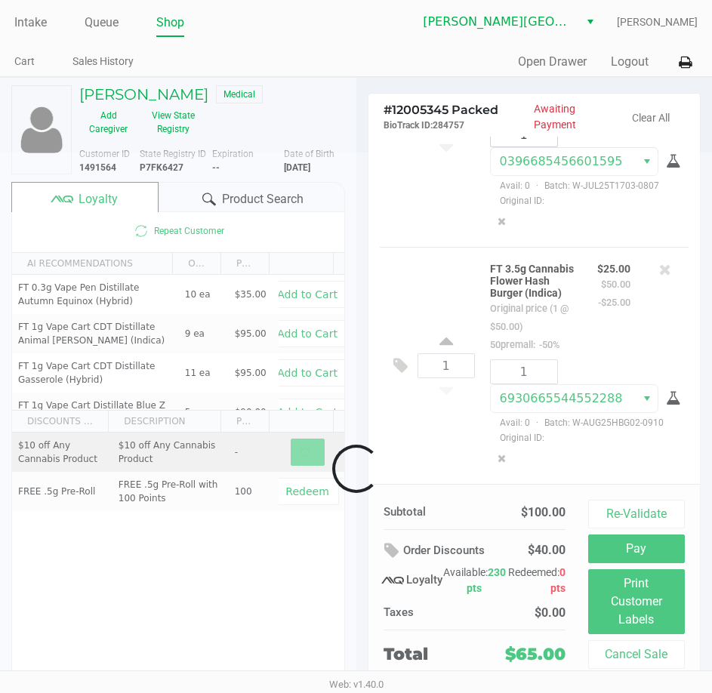
click at [359, 281] on div at bounding box center [356, 468] width 712 height 632
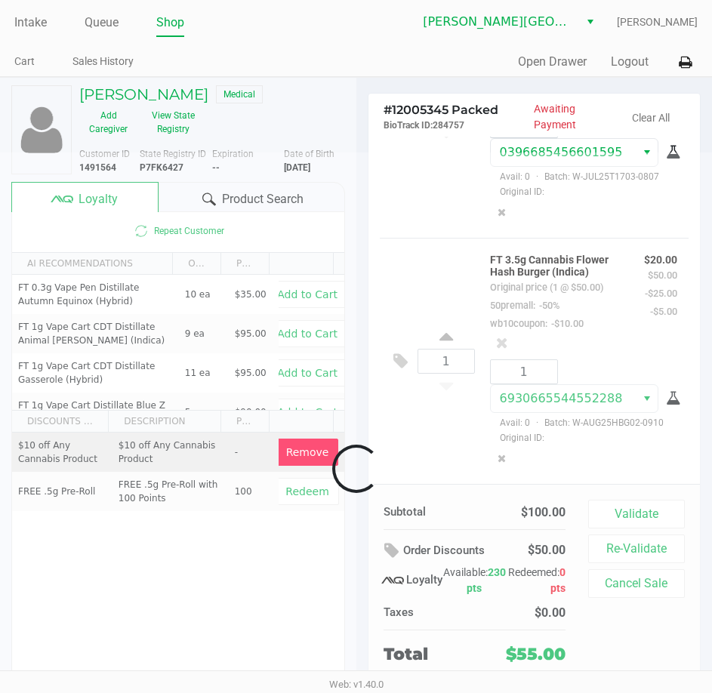
scroll to position [276, 0]
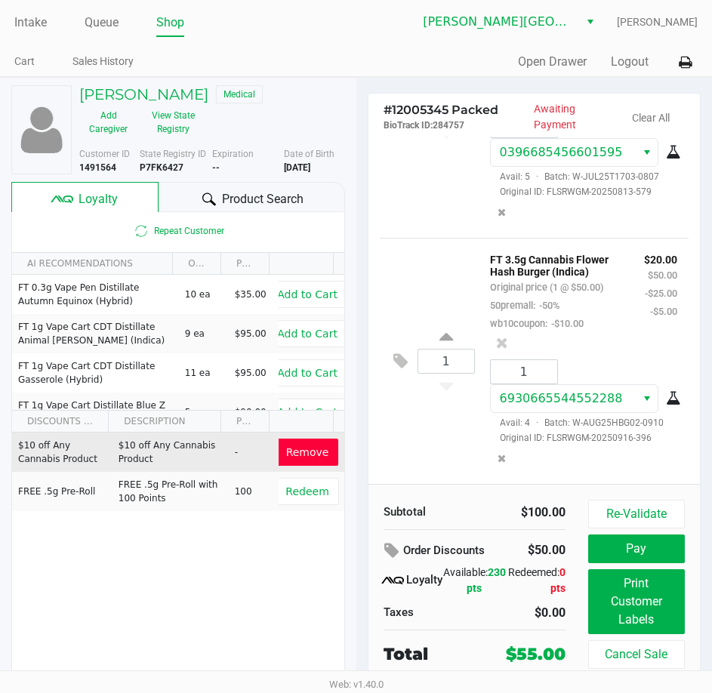
click at [357, 131] on div "# 12005345 Packed BioTrack ID: 284757 Awaiting Payment Clear All 1 FT 3.5g Cann…" at bounding box center [534, 393] width 356 height 631
click at [640, 512] on button "Re-Validate" at bounding box center [636, 513] width 97 height 29
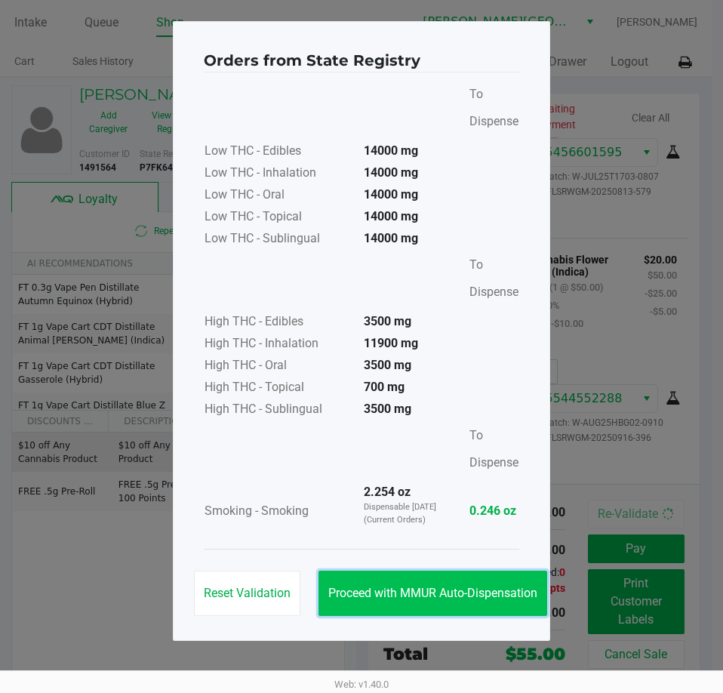
click at [389, 592] on span "Proceed with MMUR Auto-Dispensation" at bounding box center [432, 593] width 209 height 14
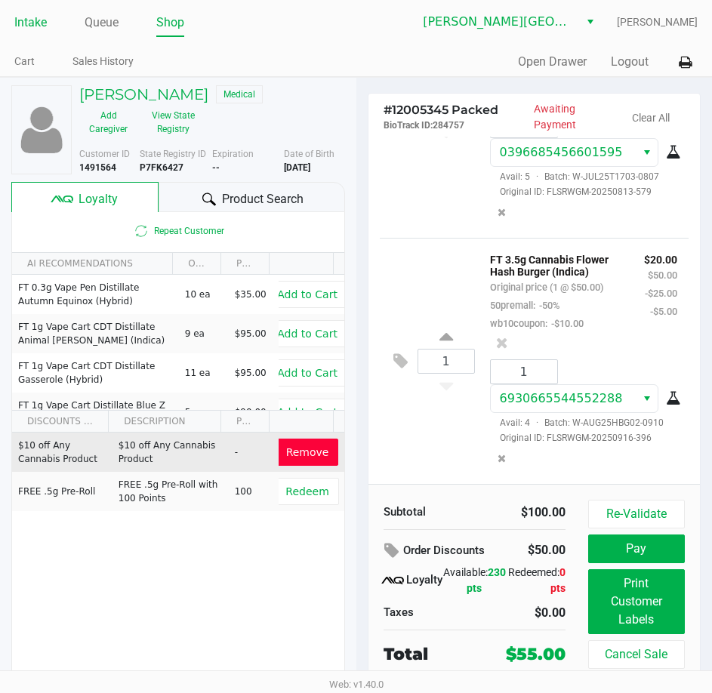
click at [41, 15] on link "Intake" at bounding box center [30, 22] width 32 height 21
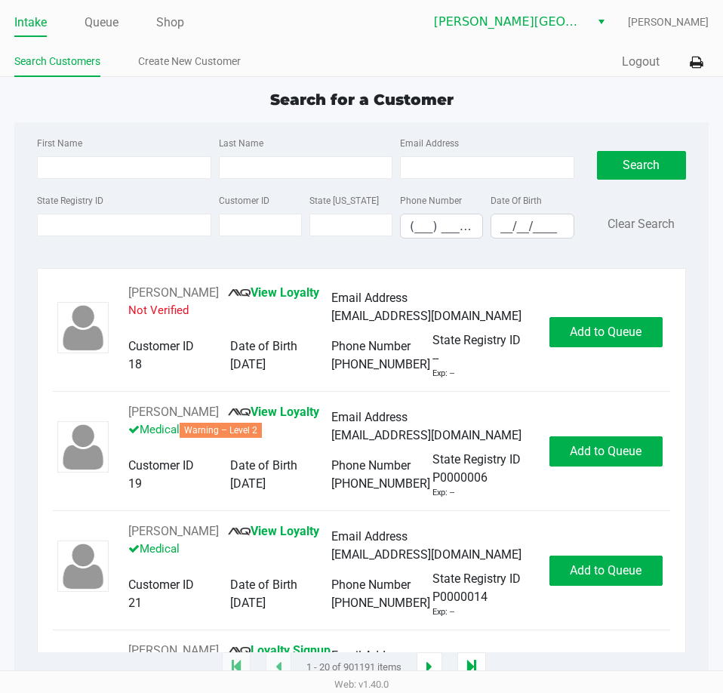
click at [84, 147] on div "First Name" at bounding box center [123, 156] width 181 height 45
click at [88, 160] on input "First Name" at bounding box center [124, 167] width 174 height 23
type input "doreen"
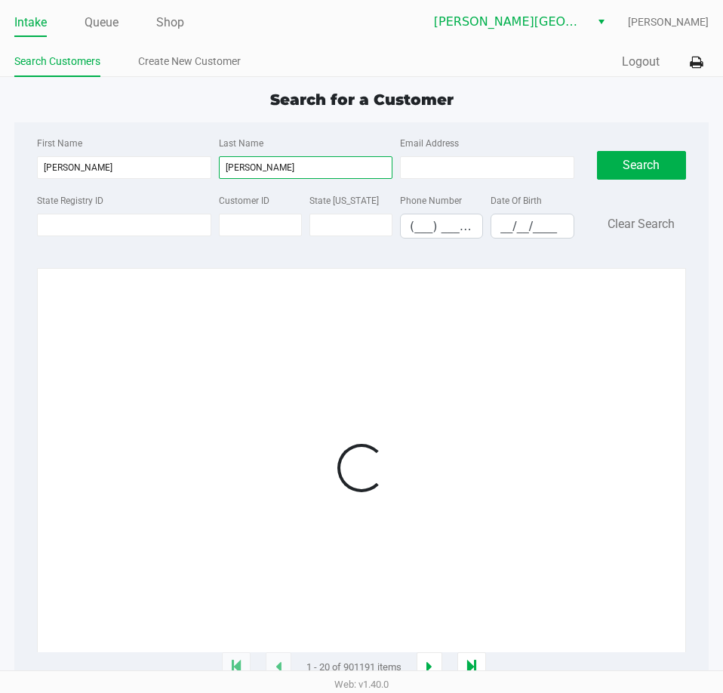
type input "wilson"
click at [103, 128] on div "First Name doreen Last Name wilson Email Address State Registry ID Customer ID …" at bounding box center [362, 192] width 672 height 140
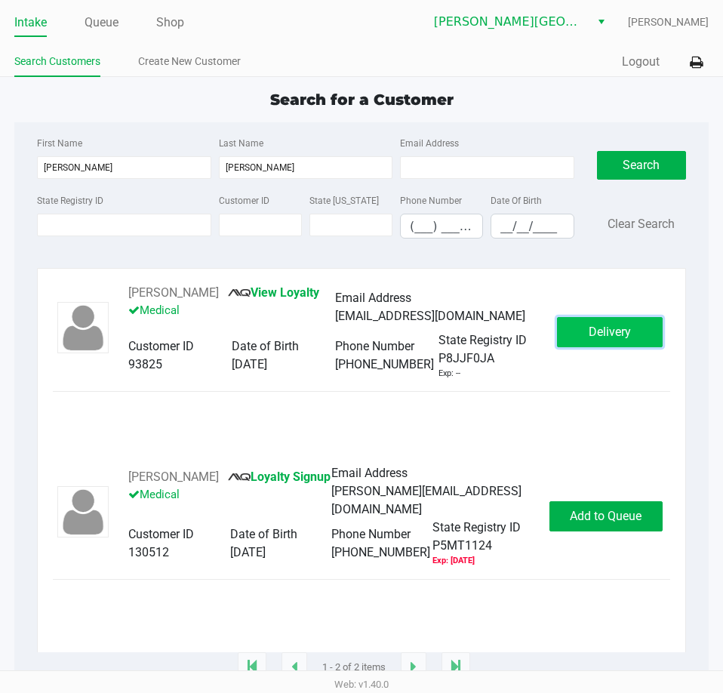
click at [569, 322] on button "Delivery" at bounding box center [610, 332] width 106 height 30
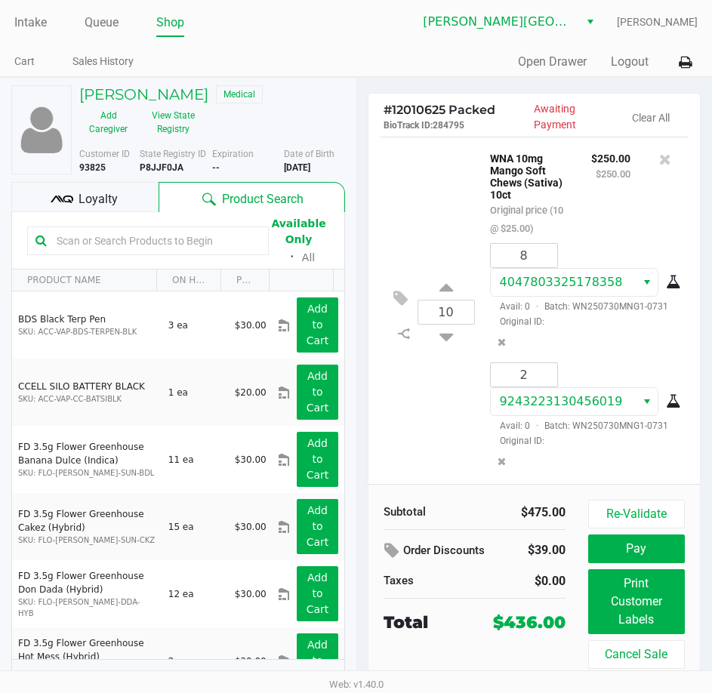
click at [102, 203] on span "Loyalty" at bounding box center [97, 199] width 39 height 18
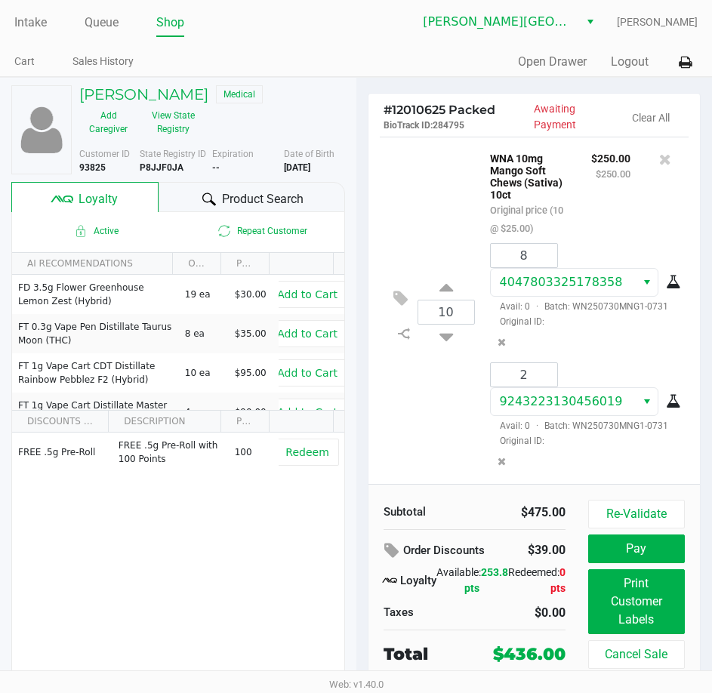
click at [306, 115] on div "doreen wilson Medical Add Caregiver View State Registry" at bounding box center [212, 113] width 288 height 56
click at [413, 223] on div "10 WNA 10mg Mango Soft Chews (Sativa) 10ct Original price (10 @ $25.00) $250.00…" at bounding box center [534, 312] width 309 height 350
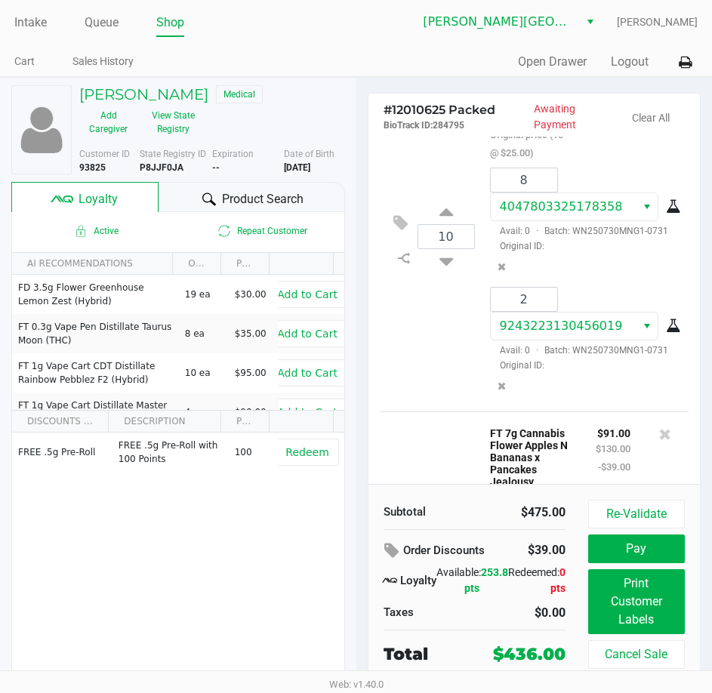
click at [395, 346] on div "10 WNA 10mg Mango Soft Chews (Sativa) 10ct Original price (10 @ $25.00) $250.00…" at bounding box center [534, 236] width 309 height 350
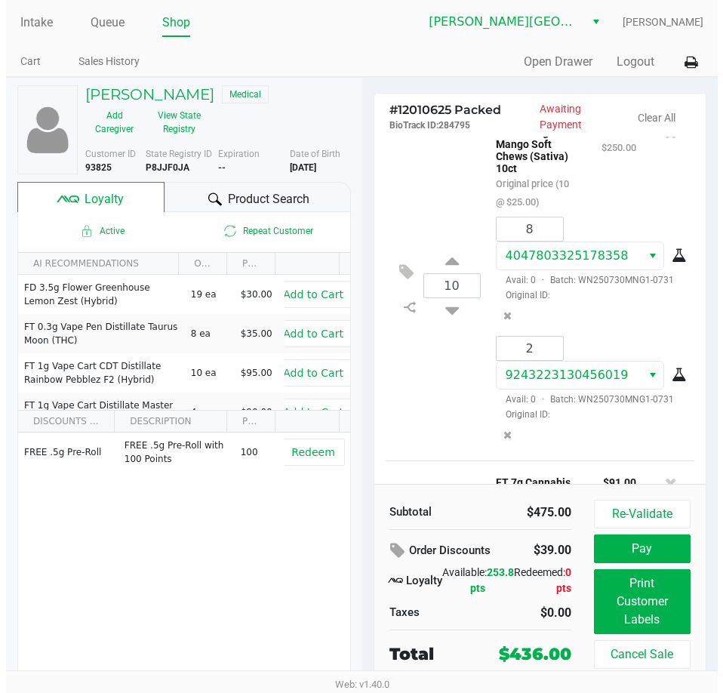
scroll to position [0, 0]
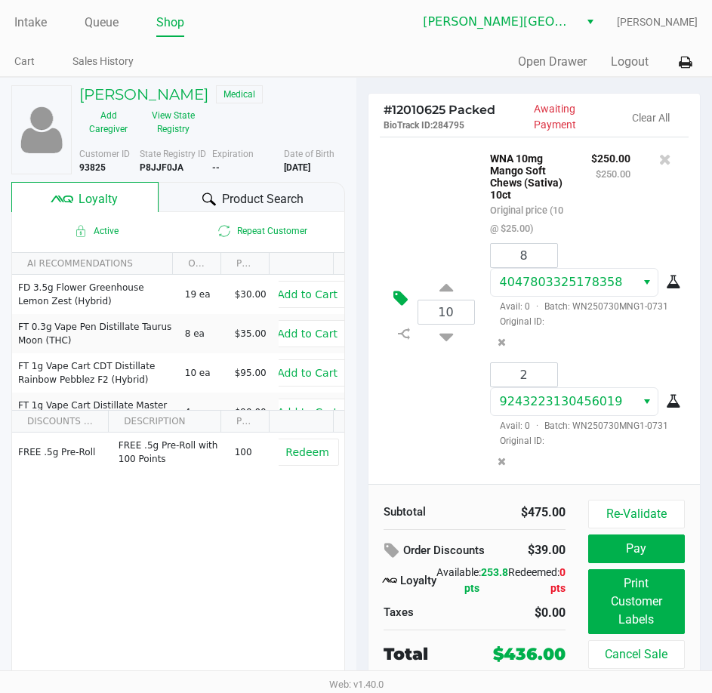
click at [398, 307] on icon at bounding box center [400, 298] width 14 height 17
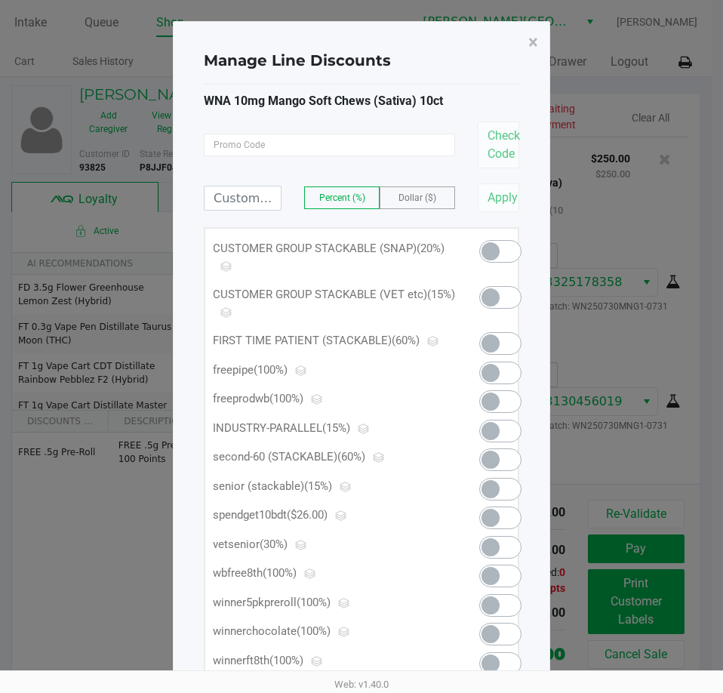
click at [493, 489] on span at bounding box center [490, 489] width 18 height 18
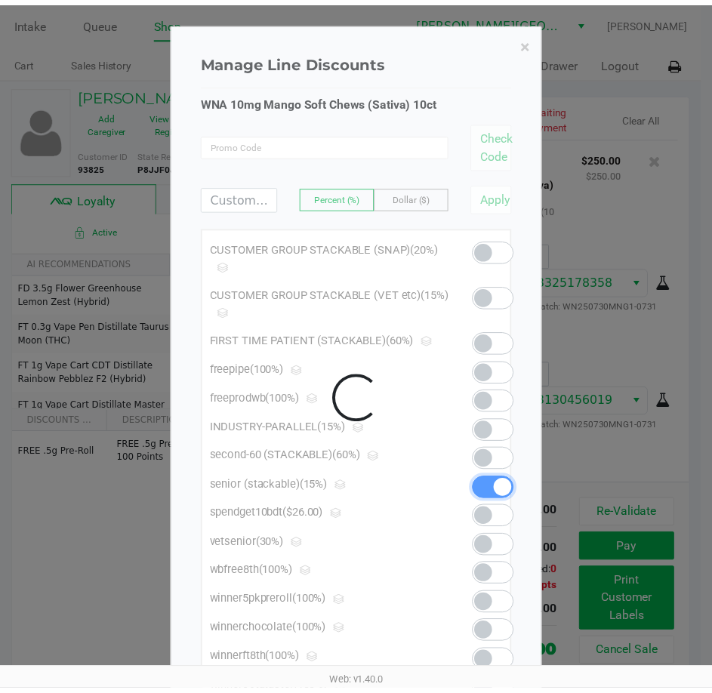
scroll to position [642, 0]
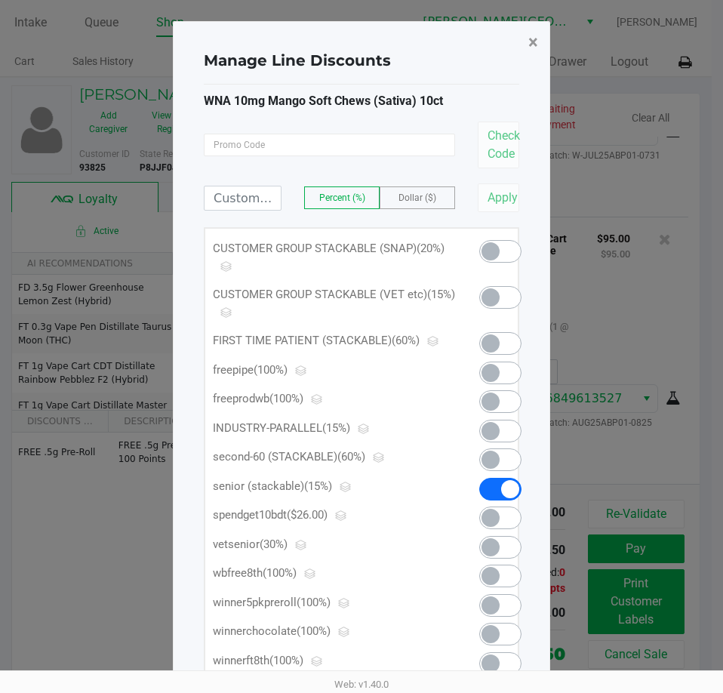
click at [531, 40] on span "×" at bounding box center [533, 42] width 10 height 21
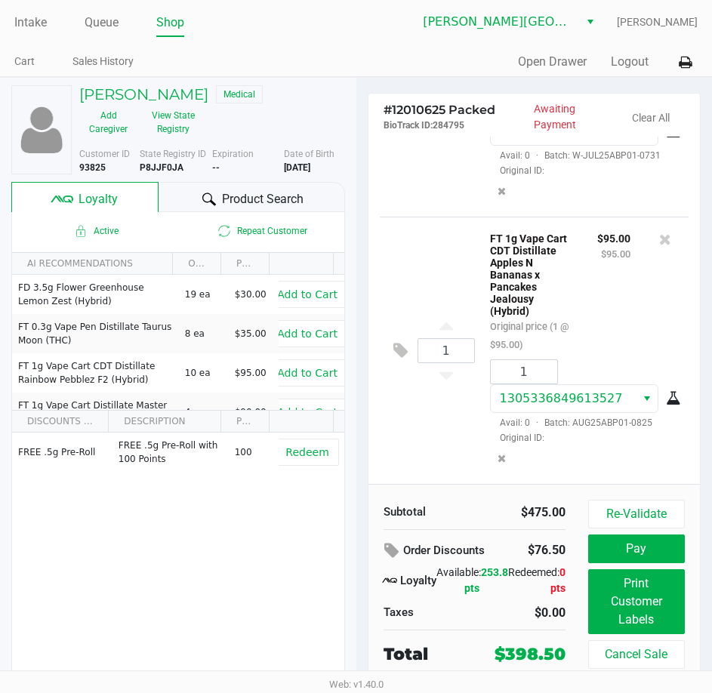
click at [421, 217] on div "2 FT 7g Cannabis Flower Apples N Bananas x Pancakes Jealousy (Hybrid) Original …" at bounding box center [534, 79] width 309 height 273
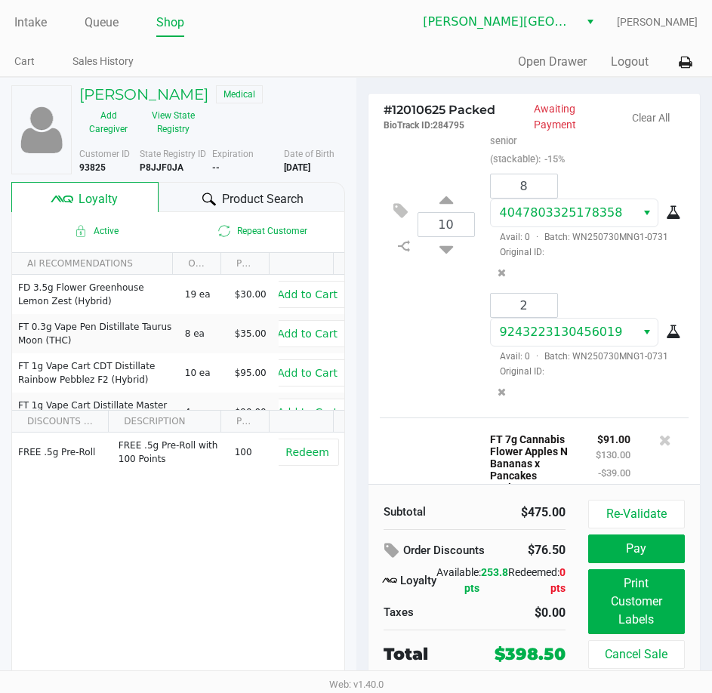
scroll to position [0, 0]
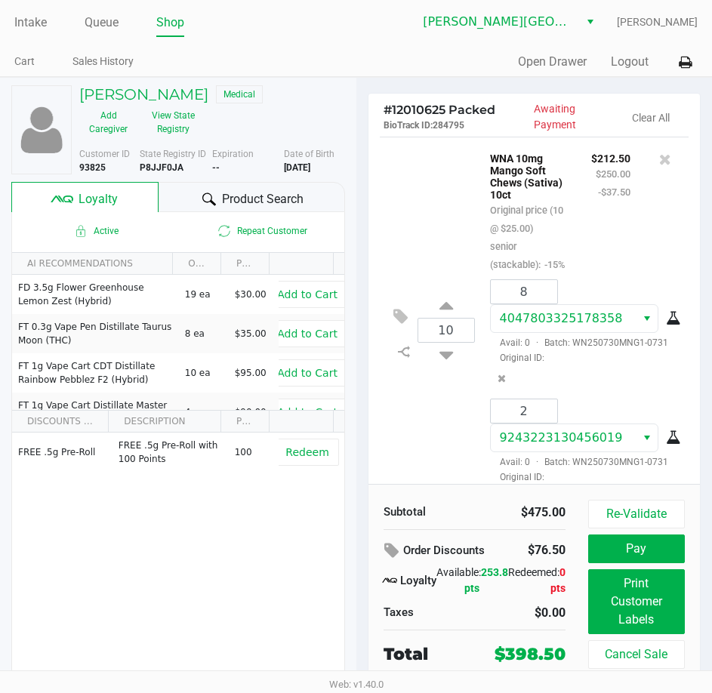
click at [420, 239] on div "10 WNA 10mg Mango Soft Chews (Sativa) 10ct Original price (10 @ $25.00) senior …" at bounding box center [534, 330] width 309 height 386
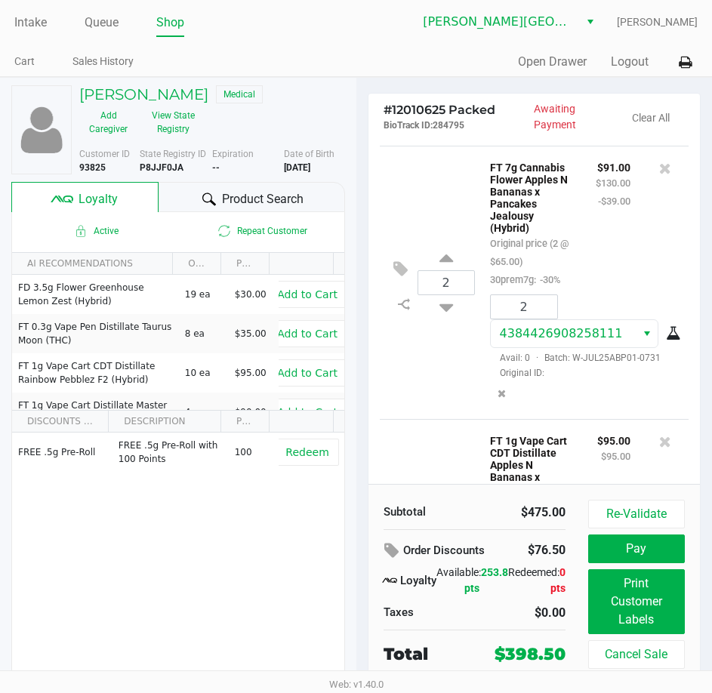
scroll to position [679, 0]
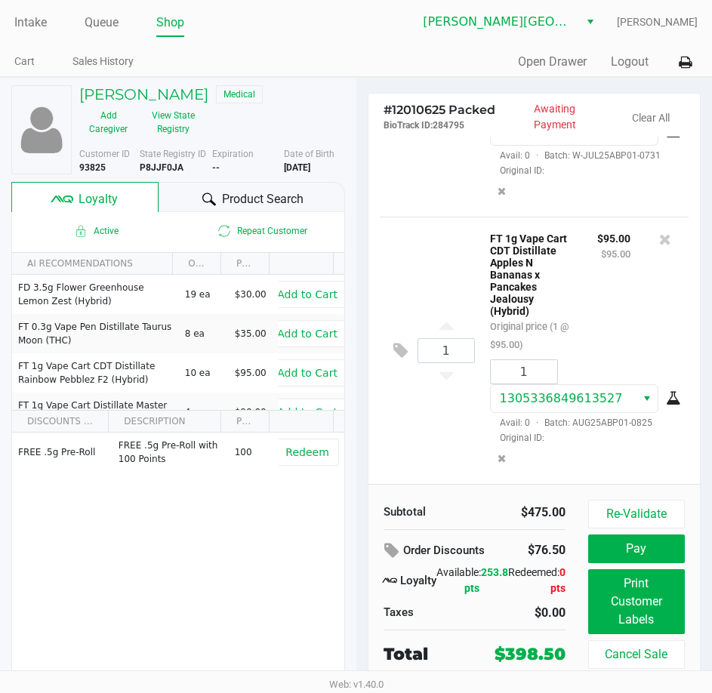
click at [420, 239] on div "1 FT 1g Vape Cart CDT Distillate Apples N Bananas x Pancakes Jealousy (Hybrid) …" at bounding box center [534, 350] width 309 height 267
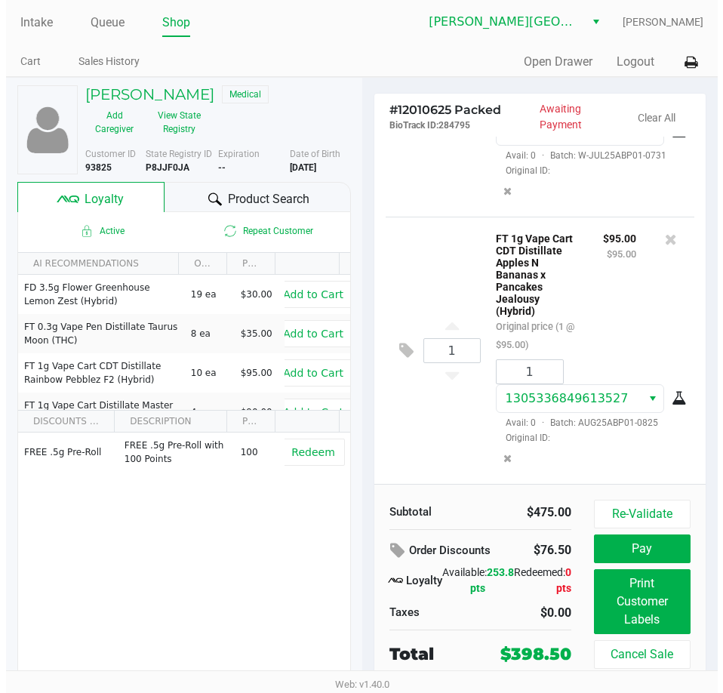
scroll to position [696, 0]
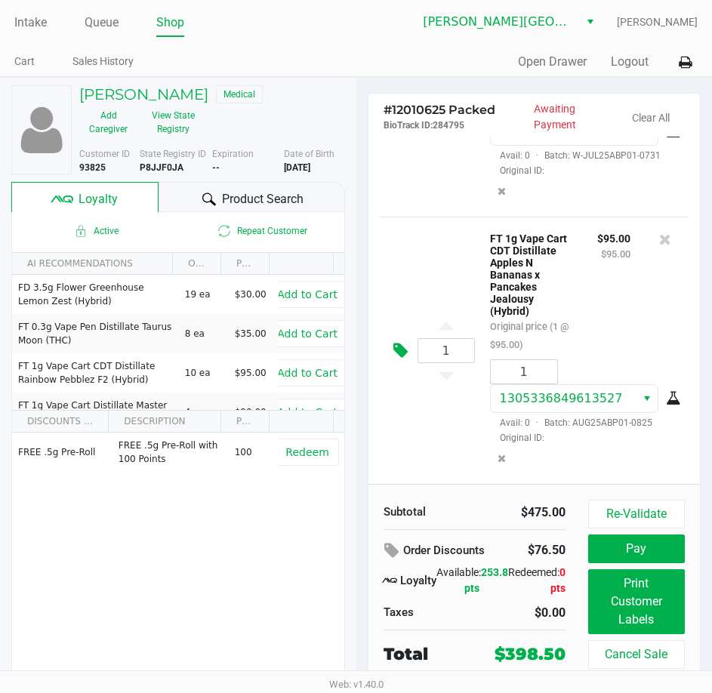
click at [397, 342] on icon at bounding box center [400, 350] width 14 height 17
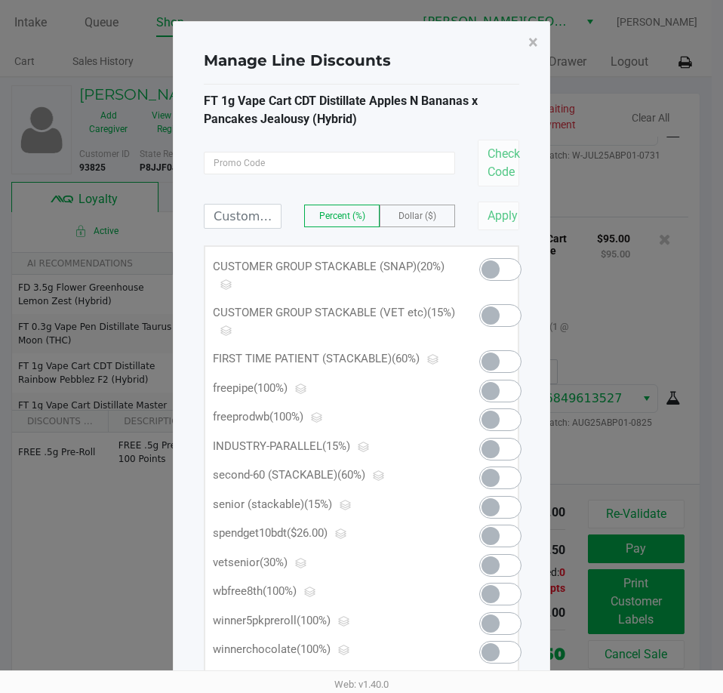
click at [500, 477] on span at bounding box center [500, 477] width 42 height 23
click at [486, 271] on span at bounding box center [490, 269] width 18 height 18
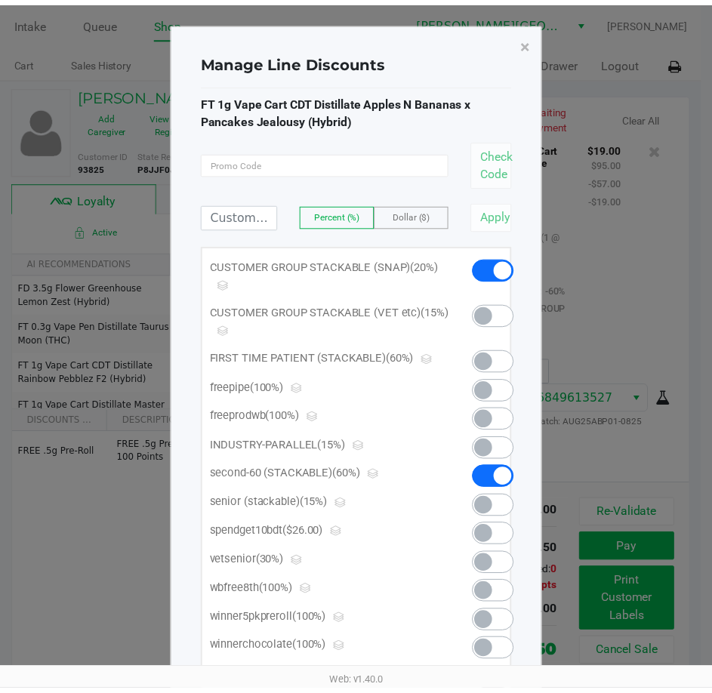
scroll to position [751, 0]
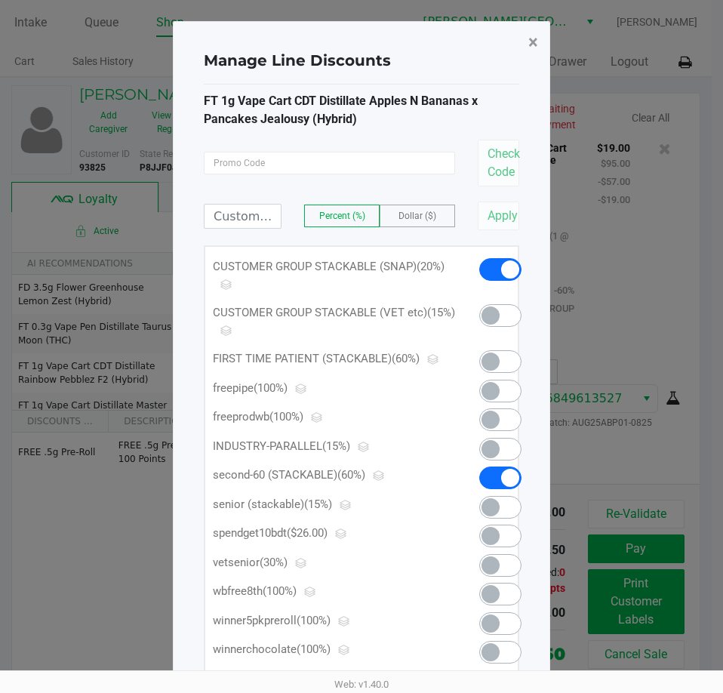
click at [533, 46] on span "×" at bounding box center [533, 42] width 10 height 21
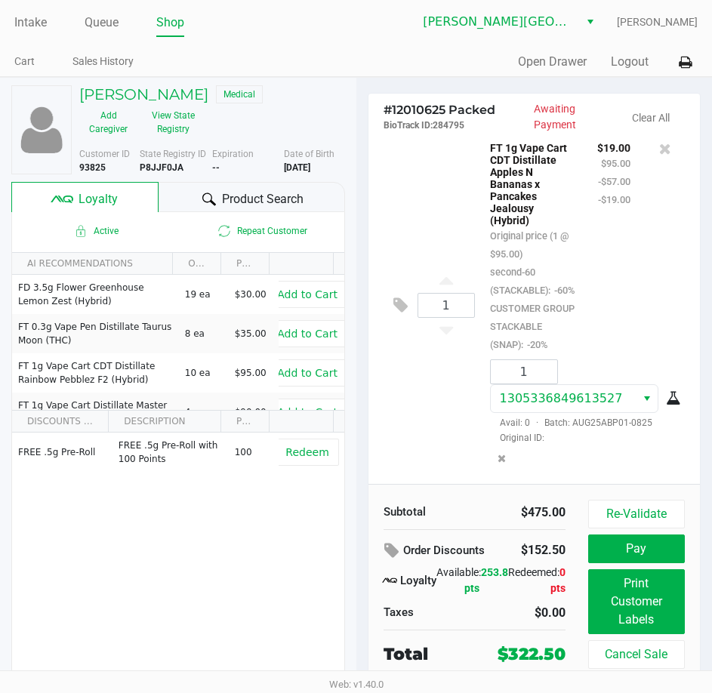
click at [403, 223] on div "1 FT 1g Vape Cart CDT Distillate Apples N Bananas x Pancakes Jealousy (Hybrid) …" at bounding box center [534, 305] width 309 height 358
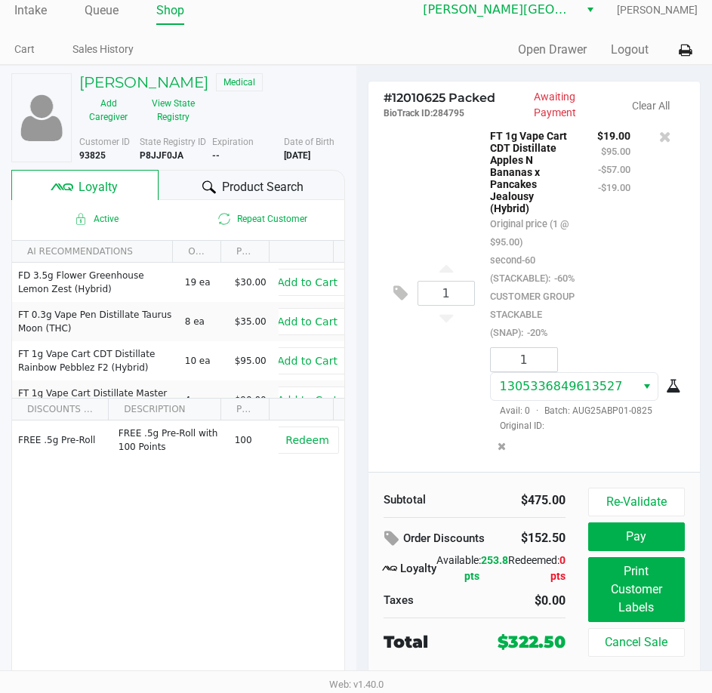
scroll to position [16, 0]
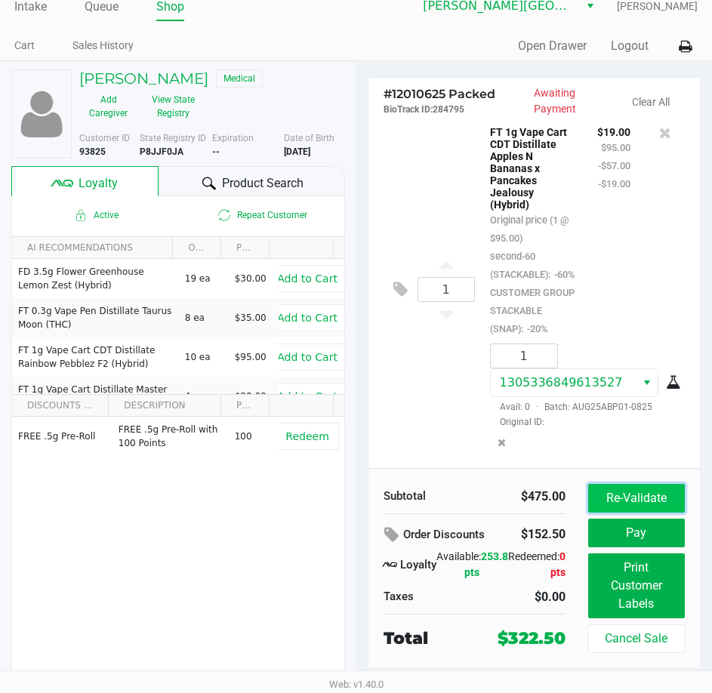
click at [649, 503] on button "Re-Validate" at bounding box center [636, 498] width 97 height 29
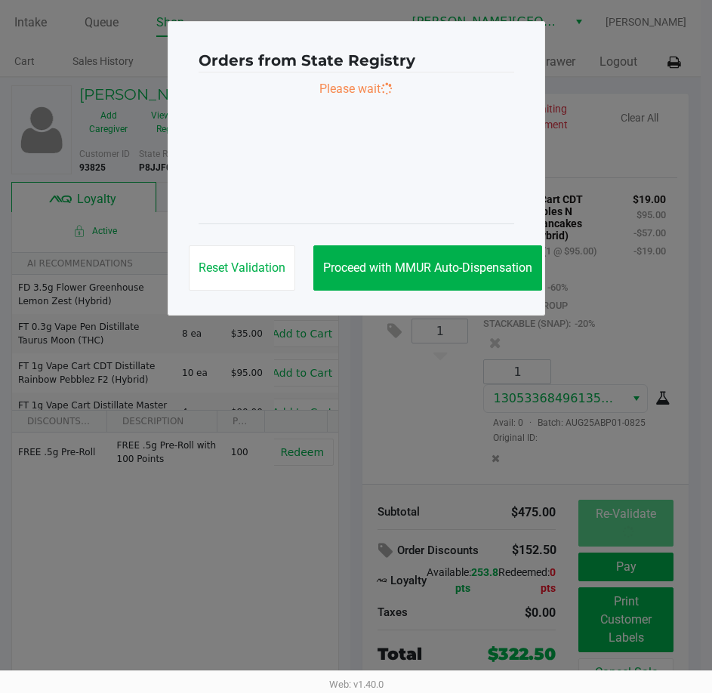
scroll to position [0, 0]
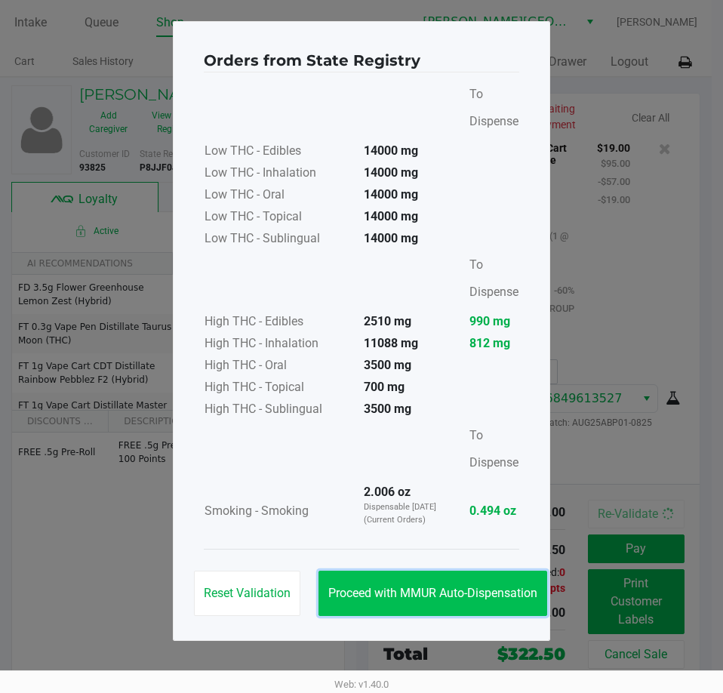
click at [495, 581] on button "Proceed with MMUR Auto-Dispensation" at bounding box center [432, 592] width 229 height 45
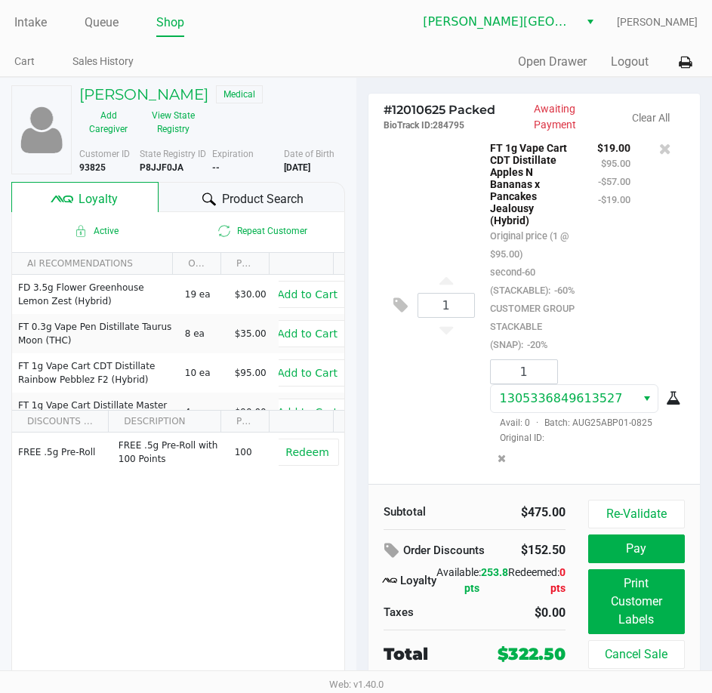
click at [386, 394] on div "1 FT 1g Vape Cart CDT Distillate Apples N Bananas x Pancakes Jealousy (Hybrid) …" at bounding box center [534, 305] width 309 height 358
click at [410, 401] on div "1 FT 1g Vape Cart CDT Distillate Apples N Bananas x Pancakes Jealousy (Hybrid) …" at bounding box center [534, 305] width 309 height 358
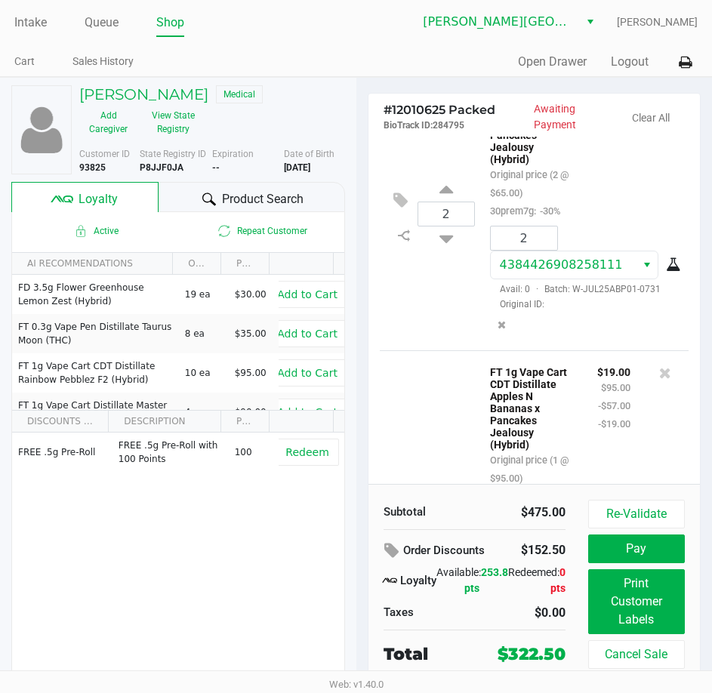
scroll to position [370, 0]
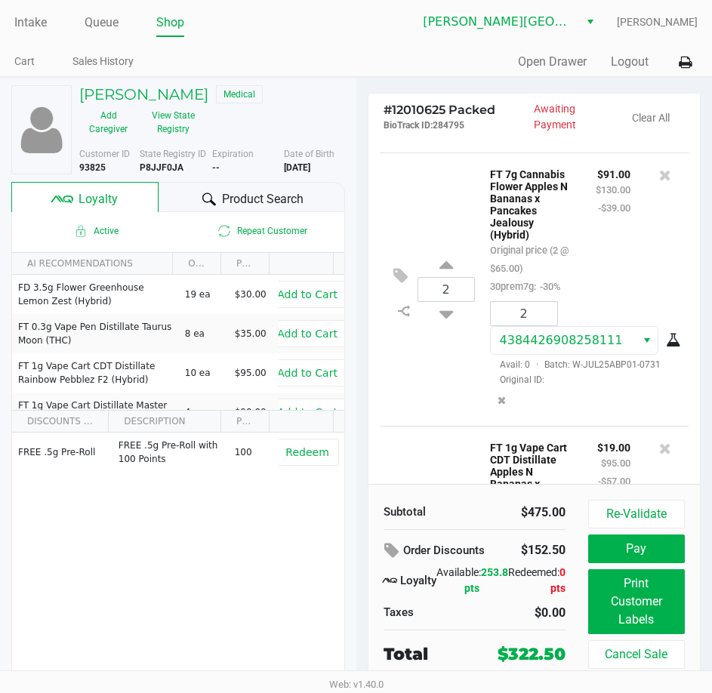
click at [385, 426] on div "2 FT 7g Cannabis Flower Apples N Bananas x Pancakes Jealousy (Hybrid) Original …" at bounding box center [534, 288] width 309 height 273
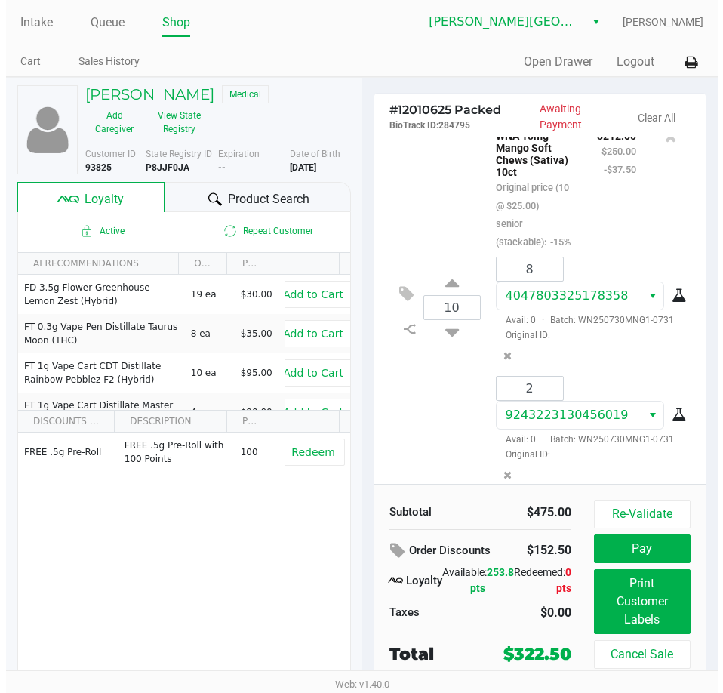
scroll to position [0, 0]
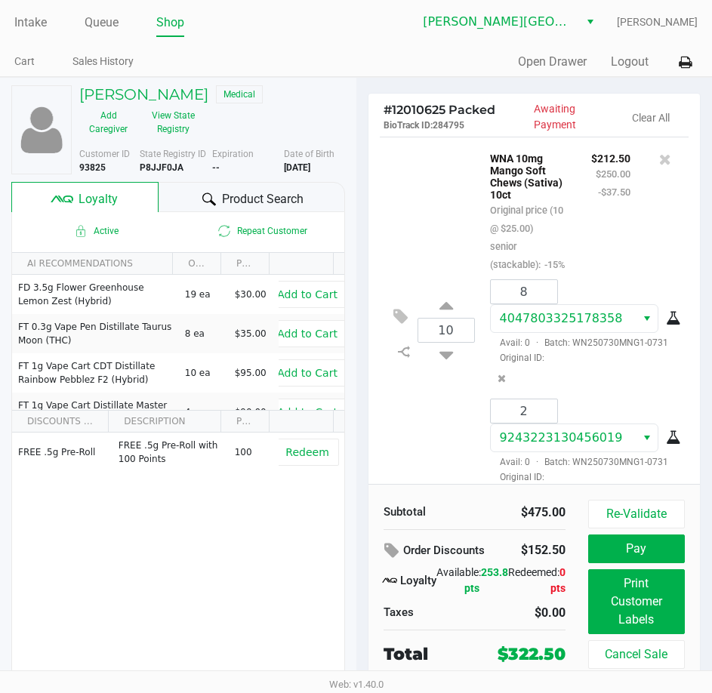
click at [403, 251] on div "10 WNA 10mg Mango Soft Chews (Sativa) 10ct Original price (10 @ $25.00) senior …" at bounding box center [534, 330] width 309 height 386
click at [29, 16] on link "Intake" at bounding box center [30, 22] width 32 height 21
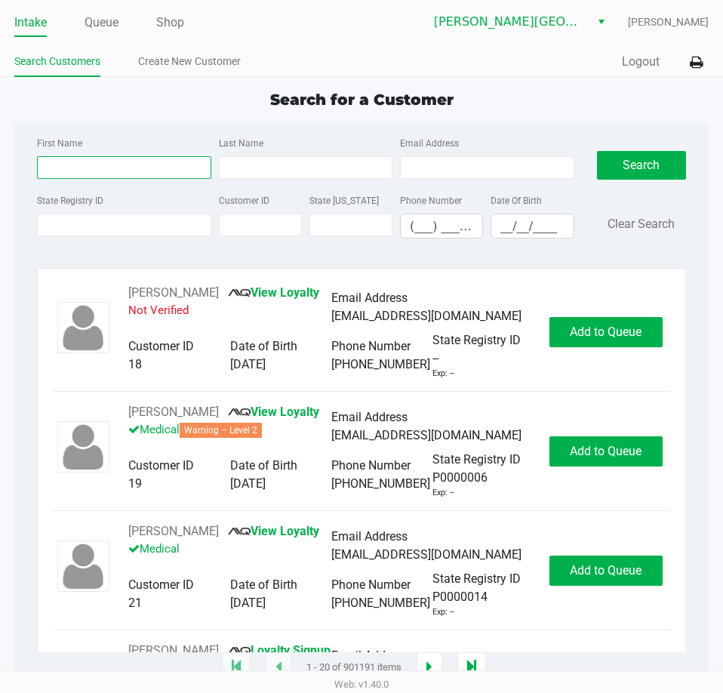
click at [153, 176] on input "First Name" at bounding box center [124, 167] width 174 height 23
type input "daniel"
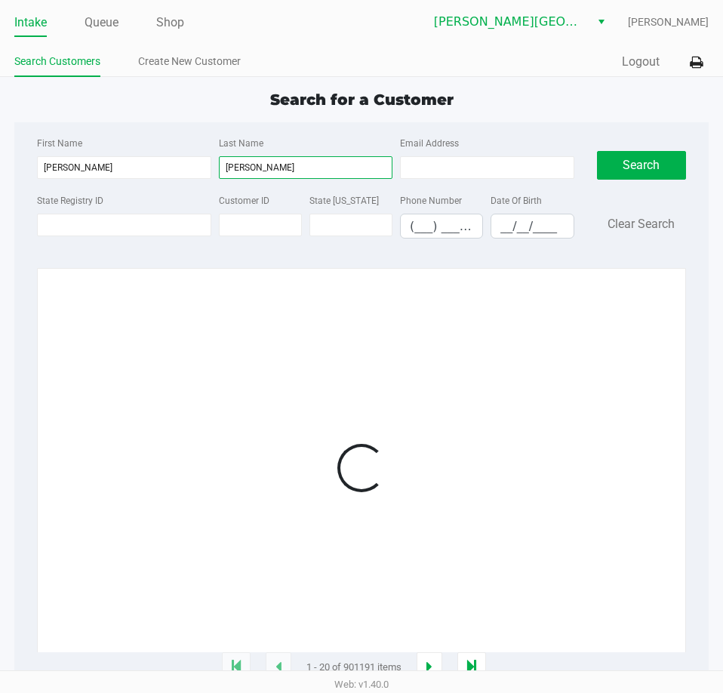
type input "betz"
click at [150, 135] on div "First Name daniel" at bounding box center [123, 156] width 181 height 45
click at [171, 128] on div "First Name daniel Last Name betz Email Address State Registry ID Customer ID St…" at bounding box center [362, 192] width 672 height 140
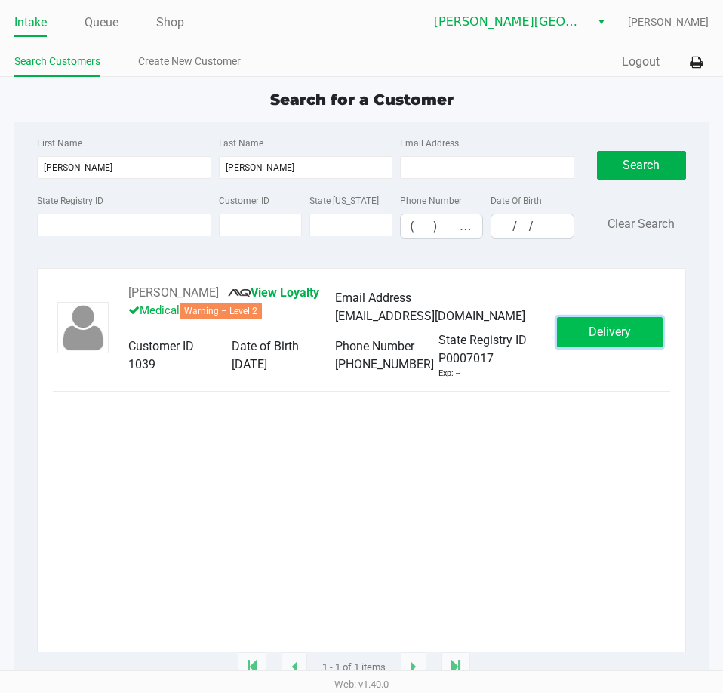
click at [576, 346] on button "Delivery" at bounding box center [610, 332] width 106 height 30
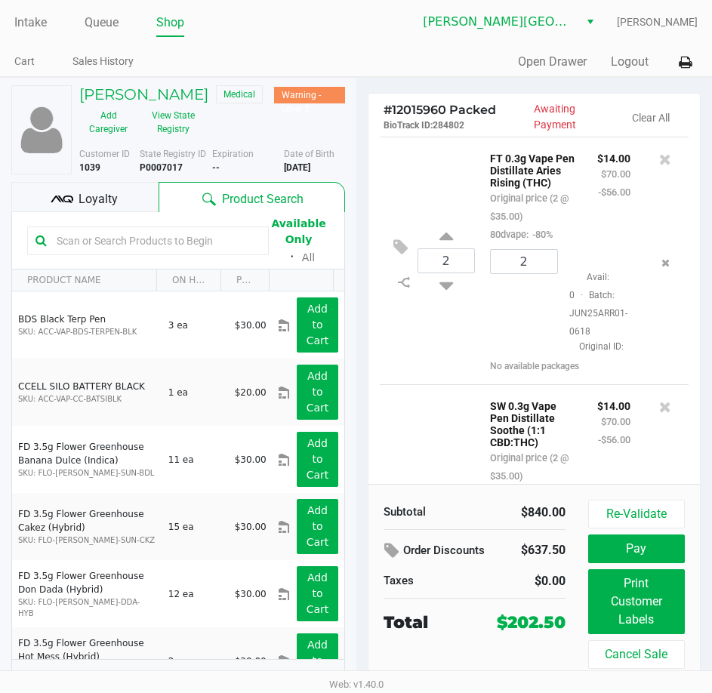
click at [343, 121] on div "DANIEL BETZ Medical Warning - Level 2 Add Caregiver View State Registry" at bounding box center [212, 113] width 288 height 56
click at [113, 192] on span "Loyalty" at bounding box center [97, 199] width 39 height 18
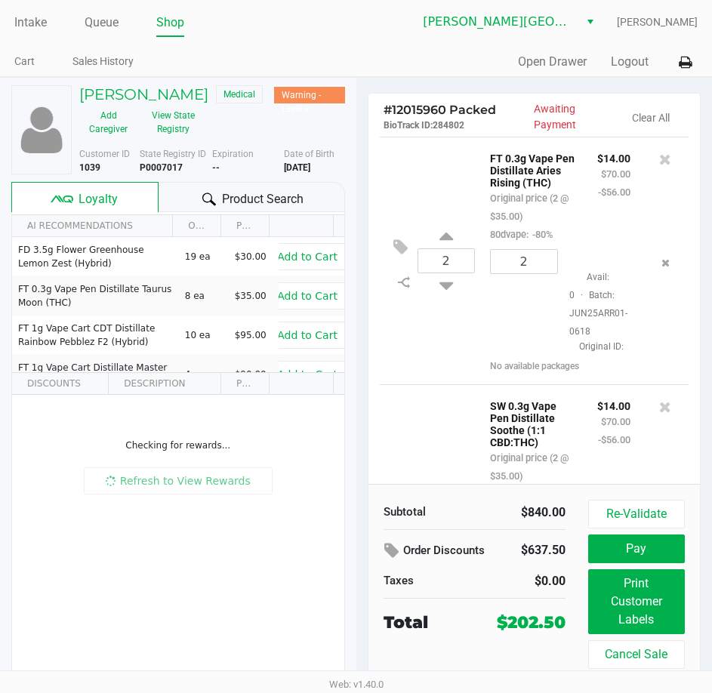
click at [352, 157] on div "Date of Birth 7/22/1958" at bounding box center [320, 160] width 72 height 27
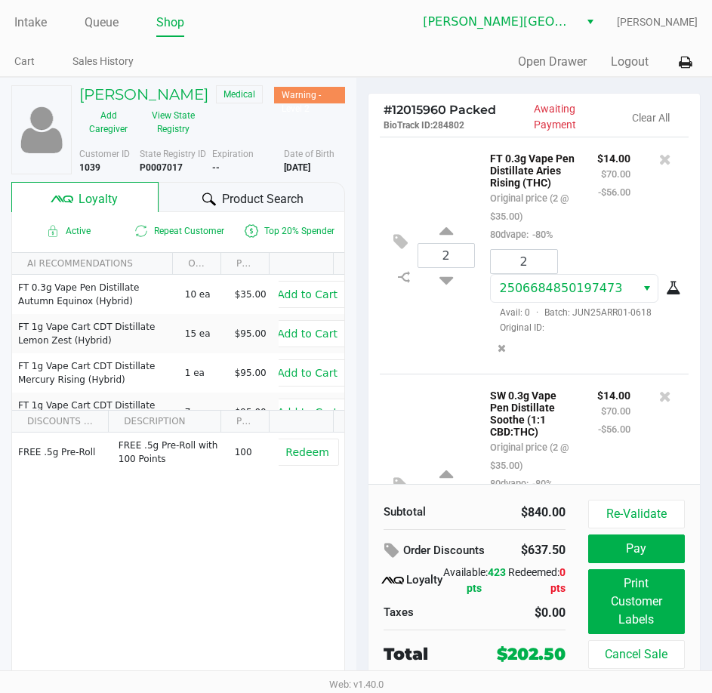
click at [352, 157] on div "Date of Birth 7/22/1958" at bounding box center [320, 160] width 72 height 27
click at [624, 512] on button "Re-Validate" at bounding box center [636, 513] width 97 height 29
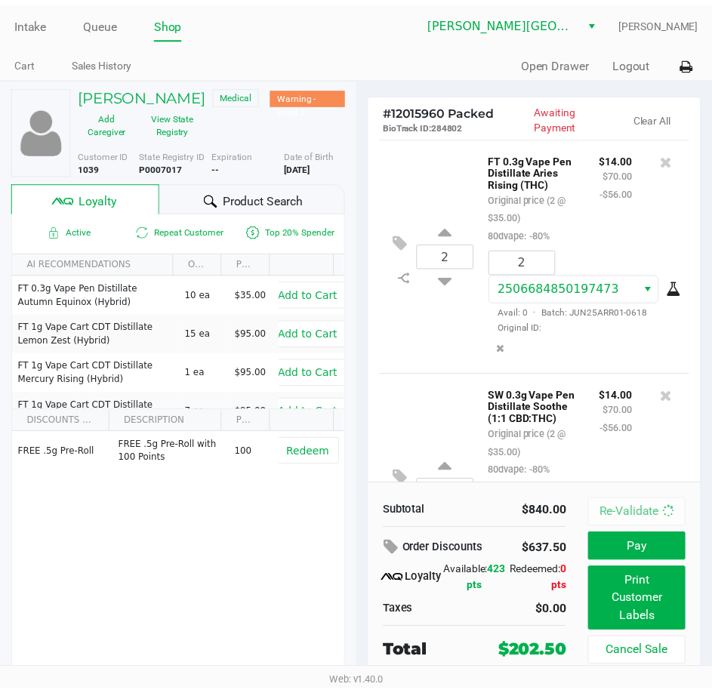
scroll to position [2199, 0]
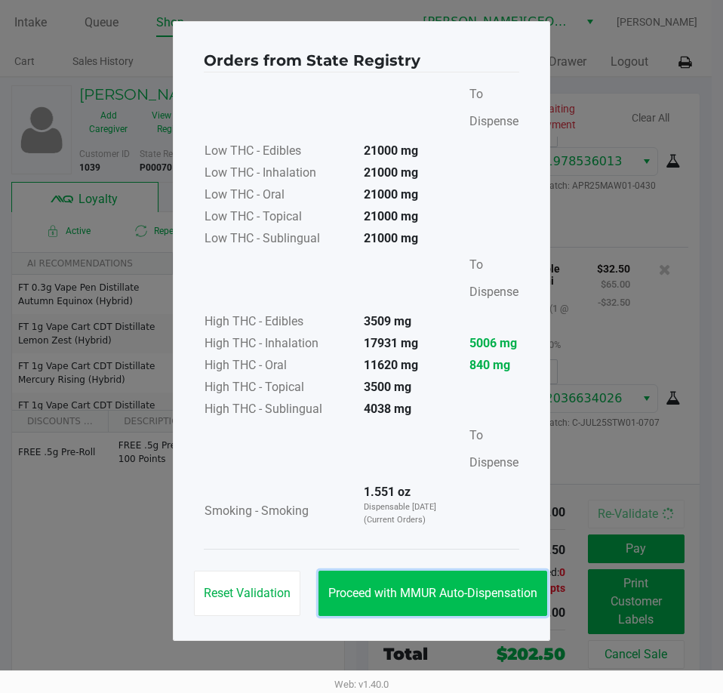
click at [436, 591] on span "Proceed with MMUR Auto-Dispensation" at bounding box center [432, 593] width 209 height 14
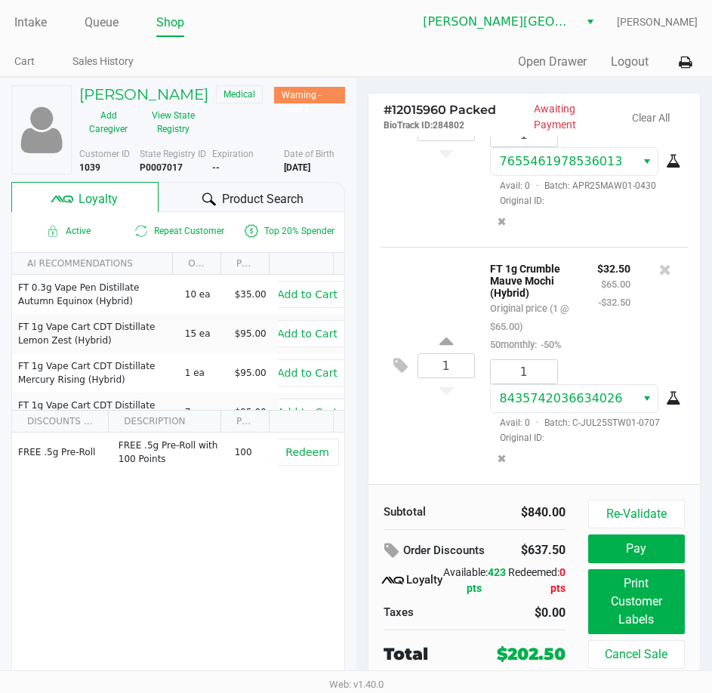
click at [349, 401] on div "DANIEL BETZ Medical Warning - Level 2 Add Caregiver View State Registry Custome…" at bounding box center [178, 393] width 356 height 631
click at [366, 243] on div "# 12015960 Packed BioTrack ID: 284802 Awaiting Payment Clear All 2 FT 0.3g Vape…" at bounding box center [534, 393] width 356 height 631
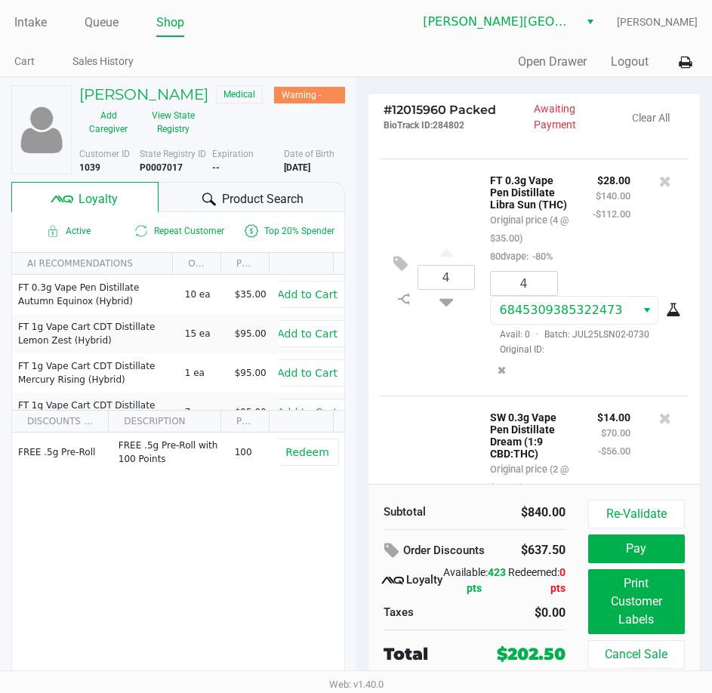
scroll to position [1369, 0]
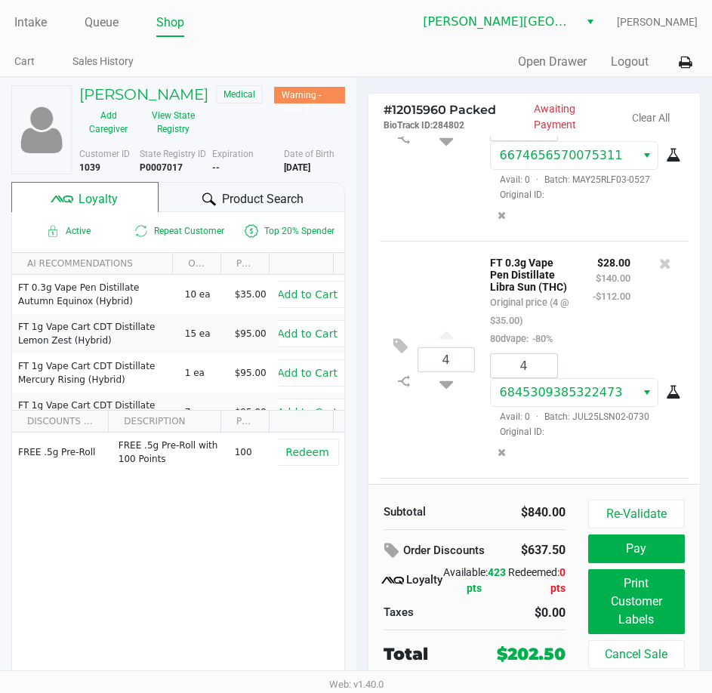
click at [404, 241] on div "2 SW 0.3g Vape Pen Distillate Relief (1:9 CBD:THC) Original price (2 @ $35.00) …" at bounding box center [534, 116] width 309 height 249
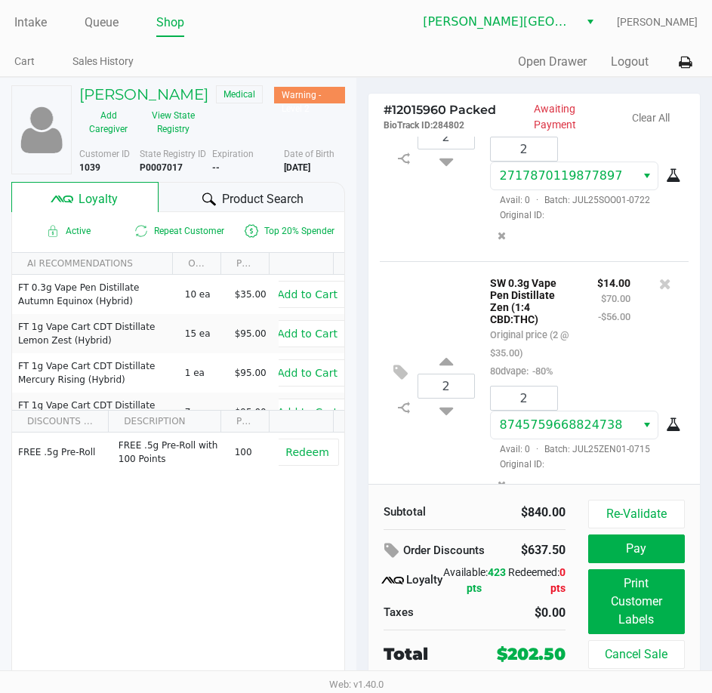
scroll to position [312, 0]
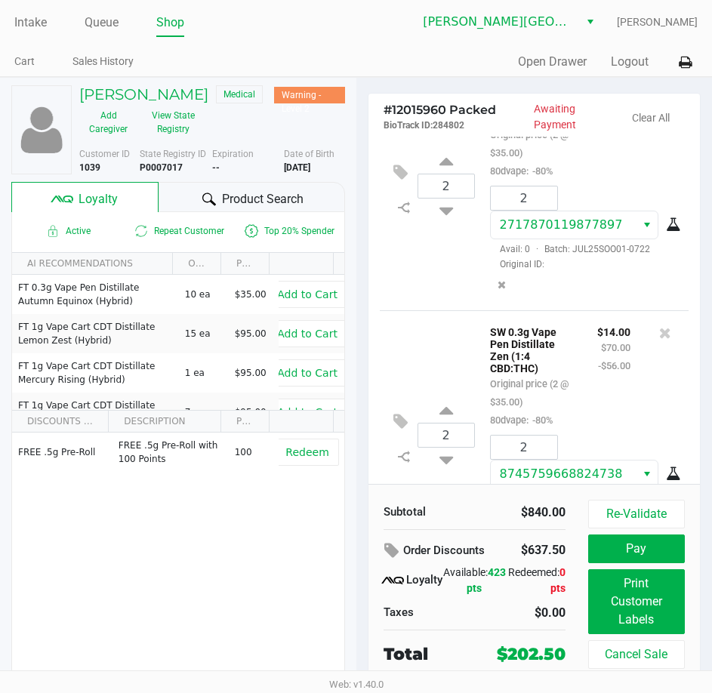
click at [387, 338] on div "2 SW 0.3g Vape Pen Distillate Zen (1:4 CBD:THC) Original price (2 @ $35.00) 80d…" at bounding box center [534, 434] width 309 height 249
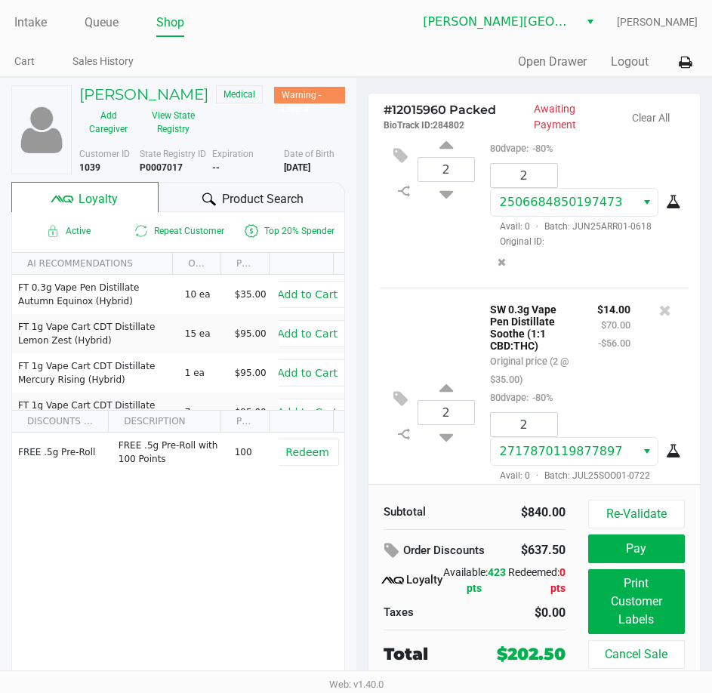
click at [392, 308] on div "2 SW 0.3g Vape Pen Distillate Soothe (1:1 CBD:THC) Original price (2 @ $35.00) …" at bounding box center [534, 411] width 309 height 249
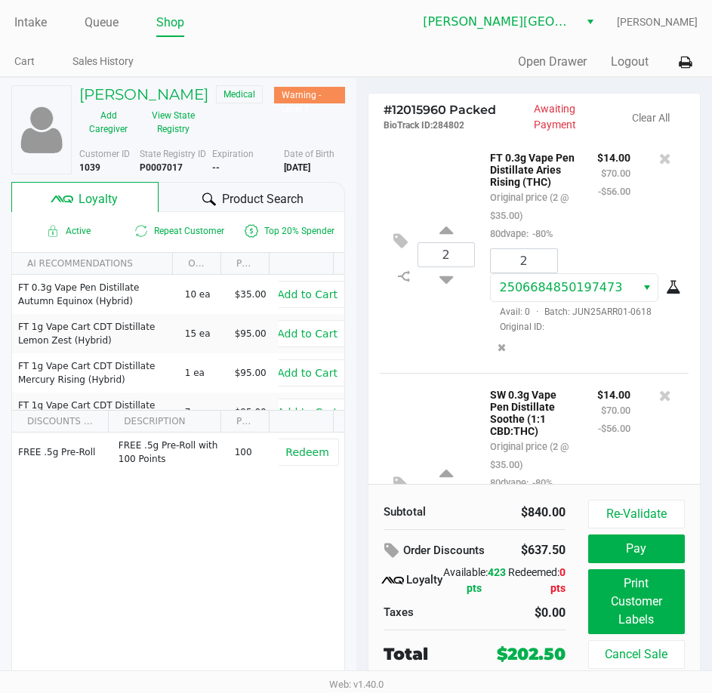
scroll to position [0, 0]
click at [407, 180] on div "2 FT 0.3g Vape Pen Distillate Aries Rising (THC) Original price (2 @ $35.00) 80…" at bounding box center [534, 255] width 309 height 237
click at [40, 14] on link "Intake" at bounding box center [30, 22] width 32 height 21
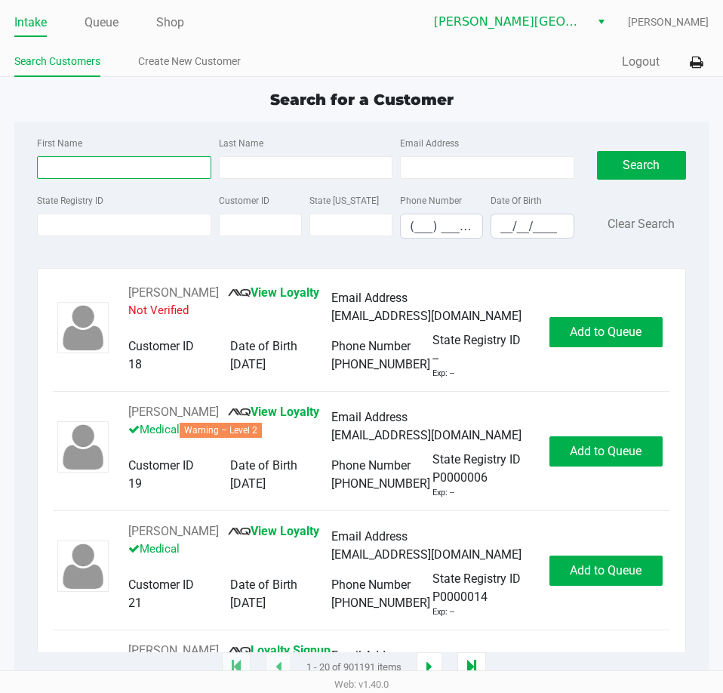
click at [160, 162] on input "First Name" at bounding box center [124, 167] width 174 height 23
type input "donald"
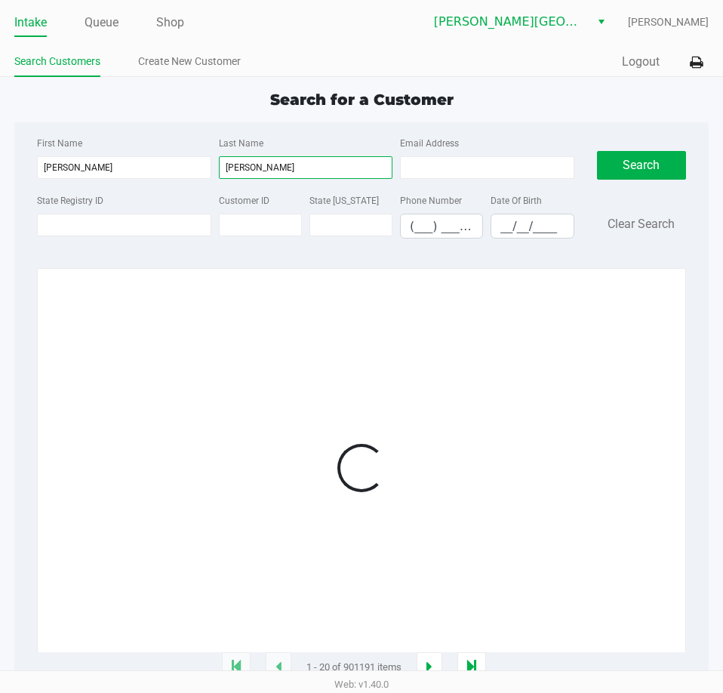
type input "massey"
click at [186, 131] on div "First Name donald Last Name massey Email Address State Registry ID Customer ID …" at bounding box center [362, 192] width 672 height 140
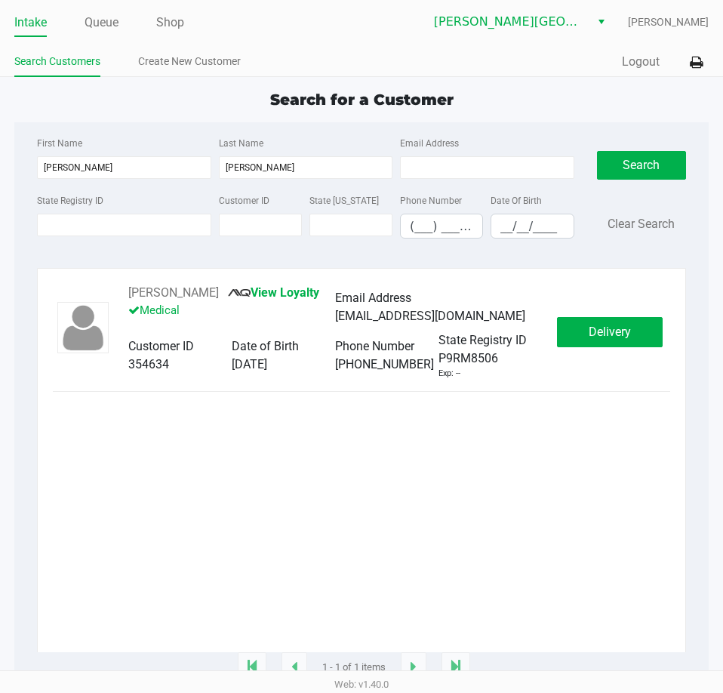
click at [507, 493] on div "DONALD MASSEY View Loyalty Medical Email Address Donandleigh@GMAIL.COM Customer…" at bounding box center [361, 468] width 617 height 368
click at [636, 332] on button "Delivery" at bounding box center [610, 332] width 106 height 30
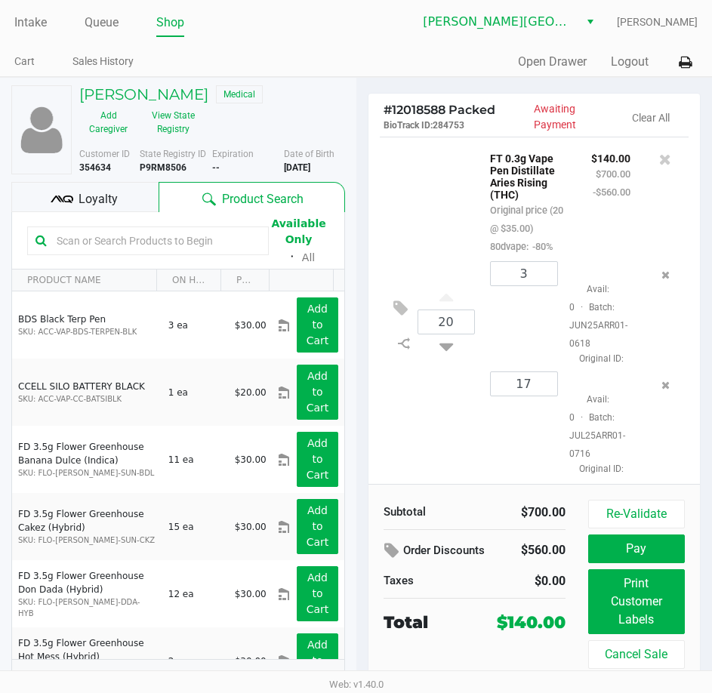
click at [356, 122] on div "# 12018588 Packed BioTrack ID: 284753 Awaiting Payment Clear All 20 FT 0.3g Vap…" at bounding box center [534, 393] width 356 height 631
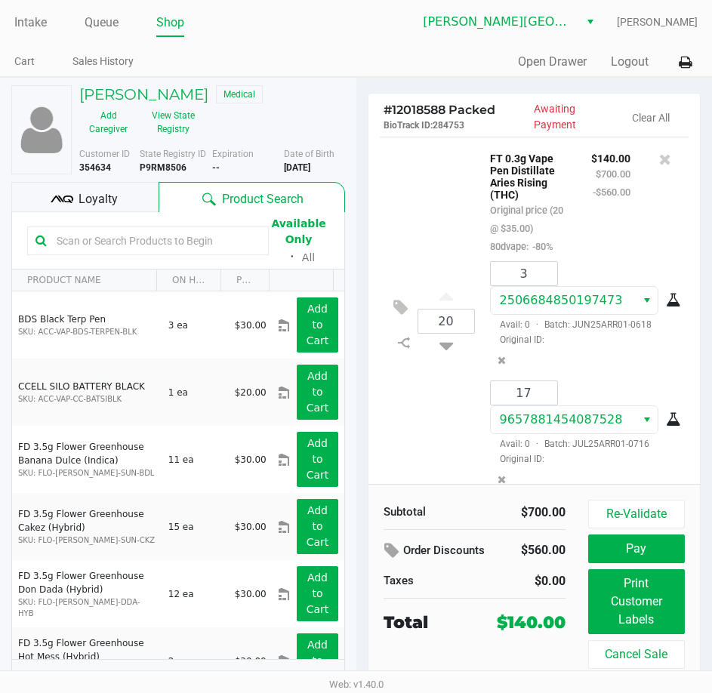
click at [152, 192] on div "Loyalty" at bounding box center [84, 197] width 147 height 30
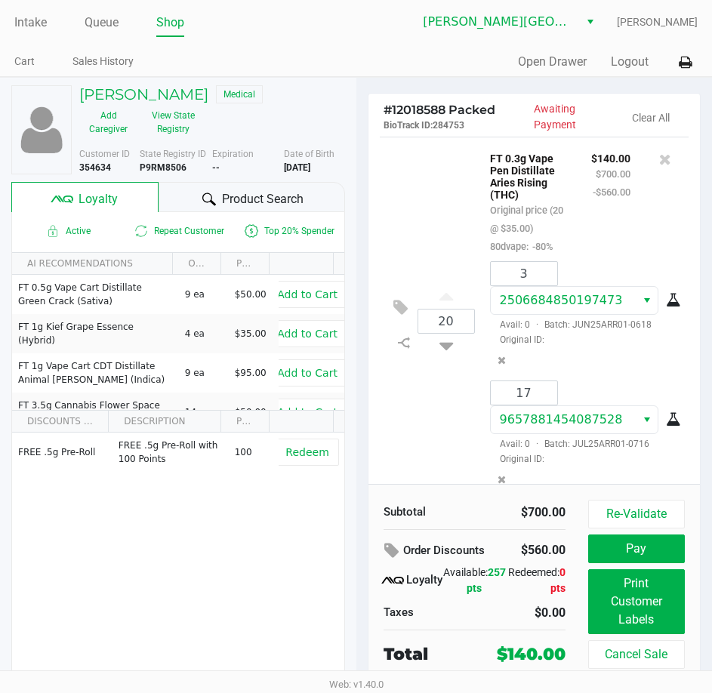
click at [354, 300] on div "DONALD MASSEY Medical Add Caregiver View State Registry Customer ID 354634 Stat…" at bounding box center [178, 393] width 356 height 631
click at [386, 202] on div "20 FT 0.3g Vape Pen Distillate Aries Rising (THC) Original price (20 @ $35.00) …" at bounding box center [534, 321] width 309 height 368
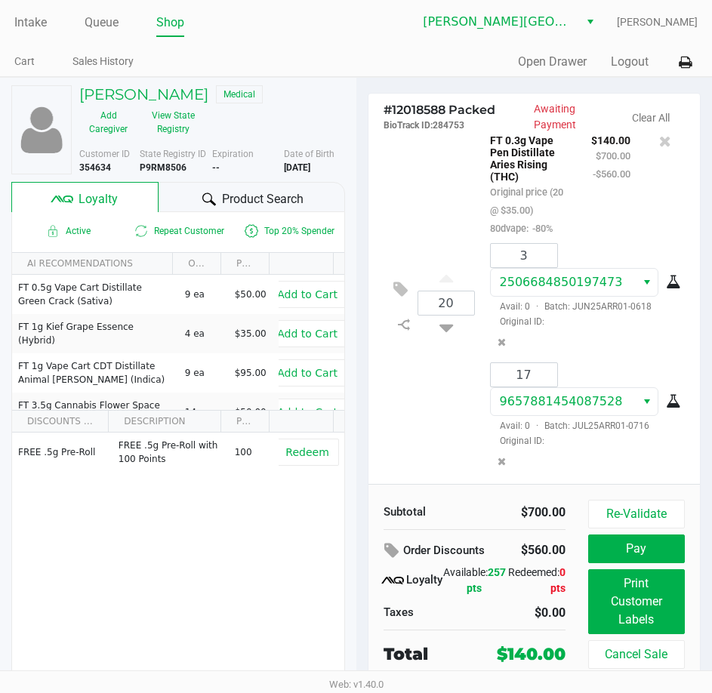
scroll to position [27, 0]
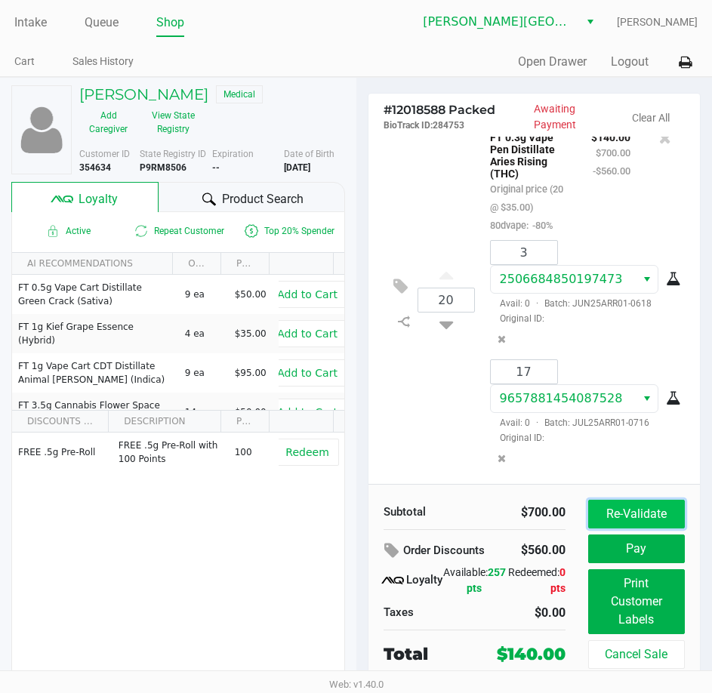
click at [614, 514] on button "Re-Validate" at bounding box center [636, 513] width 97 height 29
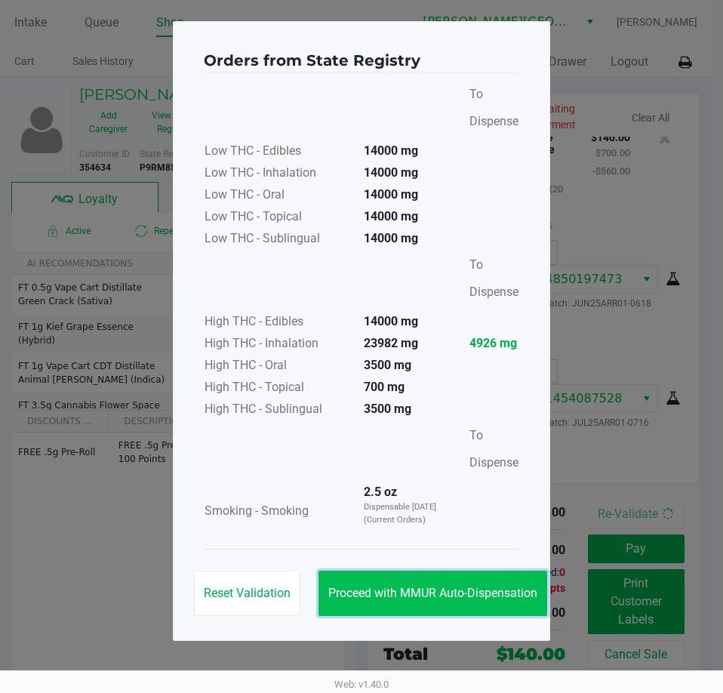
click at [453, 592] on span "Proceed with MMUR Auto-Dispensation" at bounding box center [432, 593] width 209 height 14
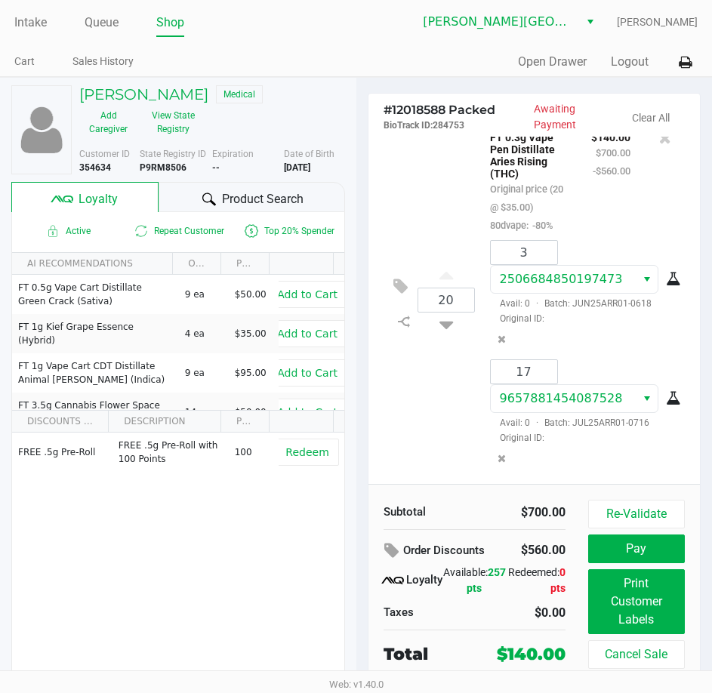
click at [363, 410] on div "# 12018588 Packed BioTrack ID: 284753 Awaiting Payment Clear All 20 FT 0.3g Vap…" at bounding box center [534, 393] width 356 height 631
click at [337, 106] on div "DONALD MASSEY Medical Add Caregiver View State Registry" at bounding box center [212, 113] width 288 height 56
click at [41, 26] on link "Intake" at bounding box center [30, 22] width 32 height 21
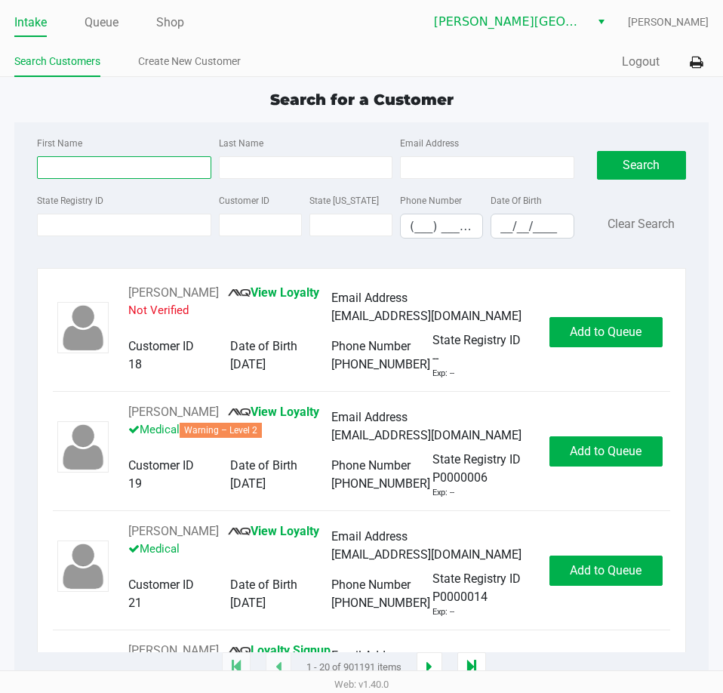
click at [88, 168] on input "First Name" at bounding box center [124, 167] width 174 height 23
type input "stephan"
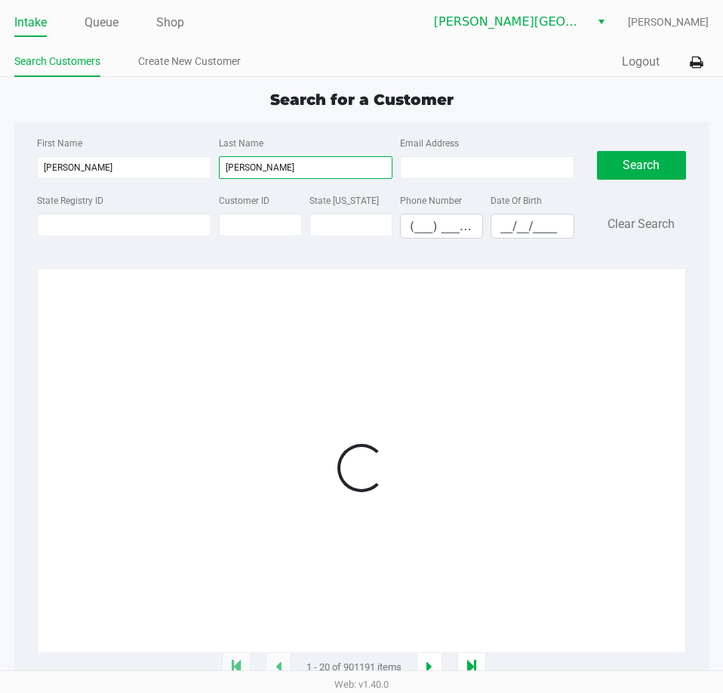
type input "meaney"
click at [118, 128] on div "First Name stephan Last Name meaney Email Address State Registry ID Customer ID…" at bounding box center [362, 192] width 672 height 140
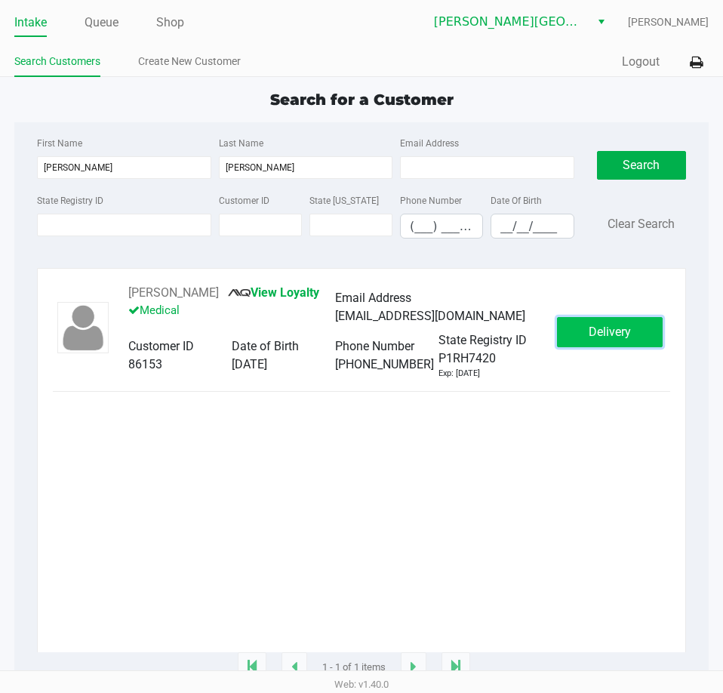
click at [641, 330] on button "Delivery" at bounding box center [610, 332] width 106 height 30
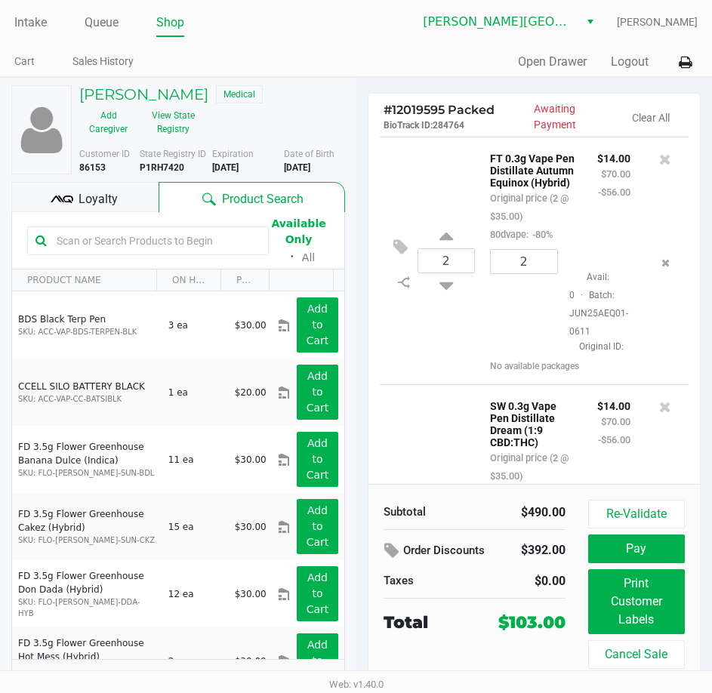
click at [347, 118] on div "Stephan Meaney Medical Add Caregiver View State Registry" at bounding box center [212, 113] width 288 height 56
click at [129, 201] on div "Loyalty" at bounding box center [84, 197] width 147 height 30
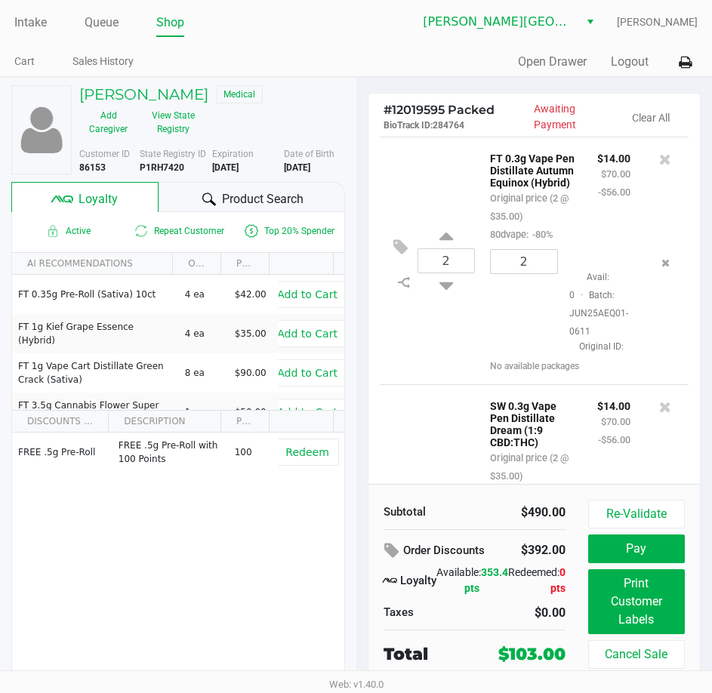
click at [351, 112] on div "Stephan Meaney Medical Add Caregiver View State Registry" at bounding box center [212, 113] width 288 height 56
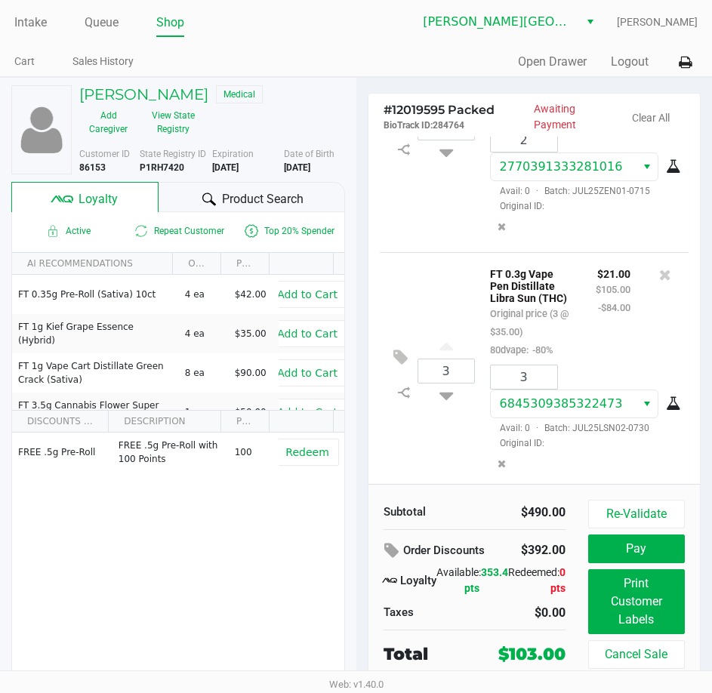
scroll to position [981, 0]
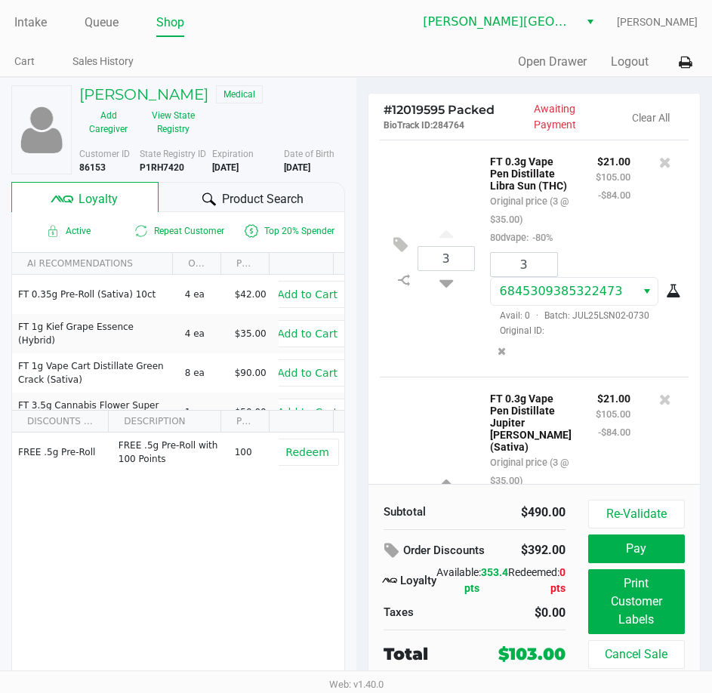
click at [380, 377] on div "3 FT 0.3g Vape Pen Distillate Libra Sun (THC) Original price (3 @ $35.00) 80dva…" at bounding box center [534, 258] width 309 height 237
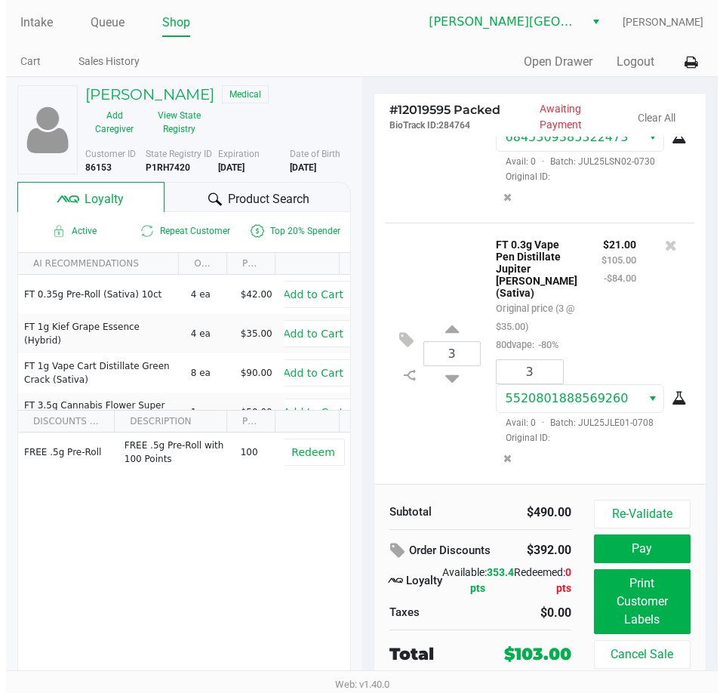
scroll to position [1187, 0]
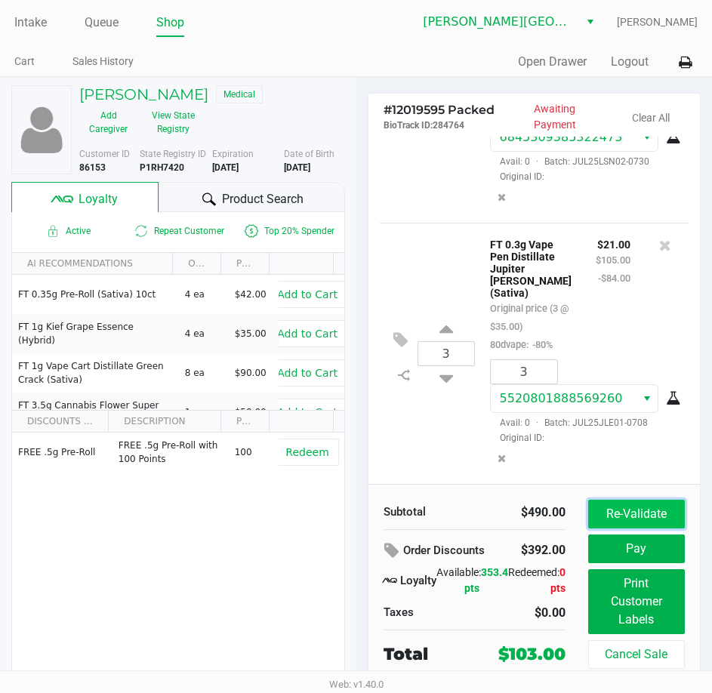
click at [601, 508] on button "Re-Validate" at bounding box center [636, 513] width 97 height 29
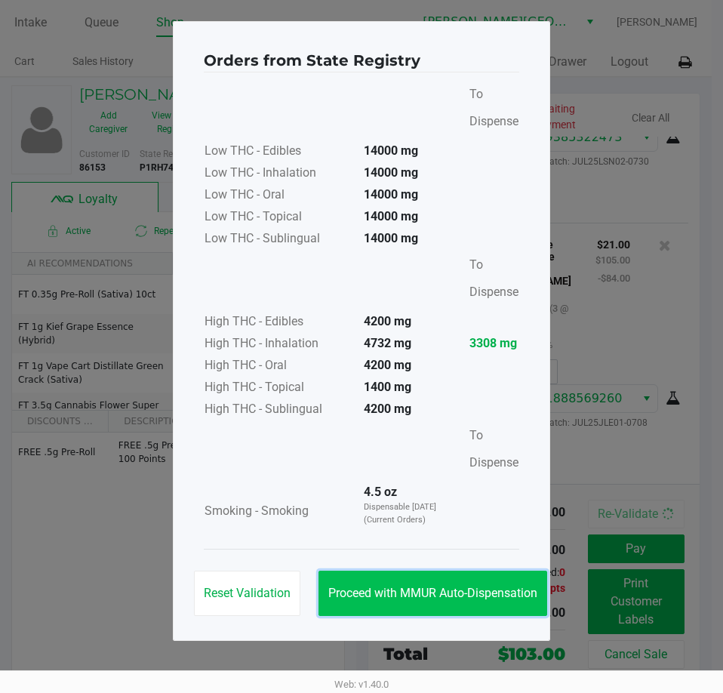
click at [459, 584] on button "Proceed with MMUR Auto-Dispensation" at bounding box center [432, 592] width 229 height 45
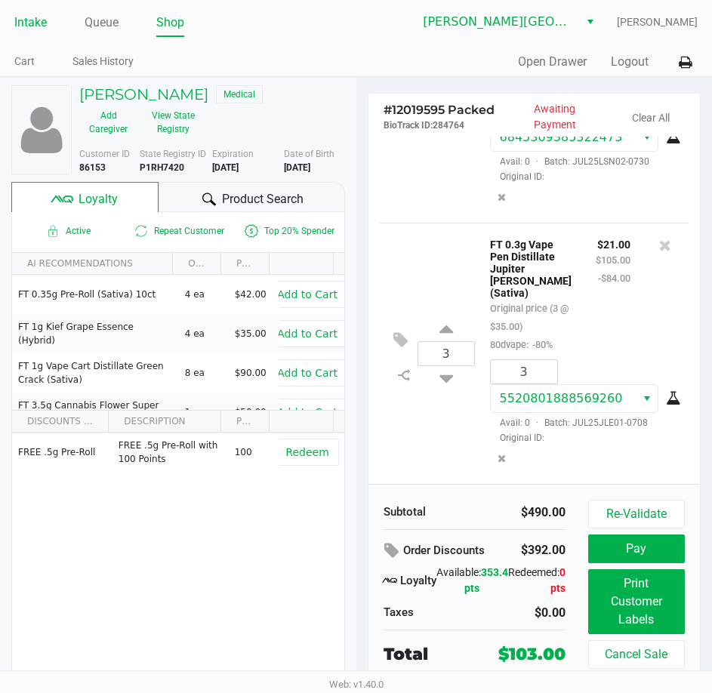
click at [26, 21] on link "Intake" at bounding box center [30, 22] width 32 height 21
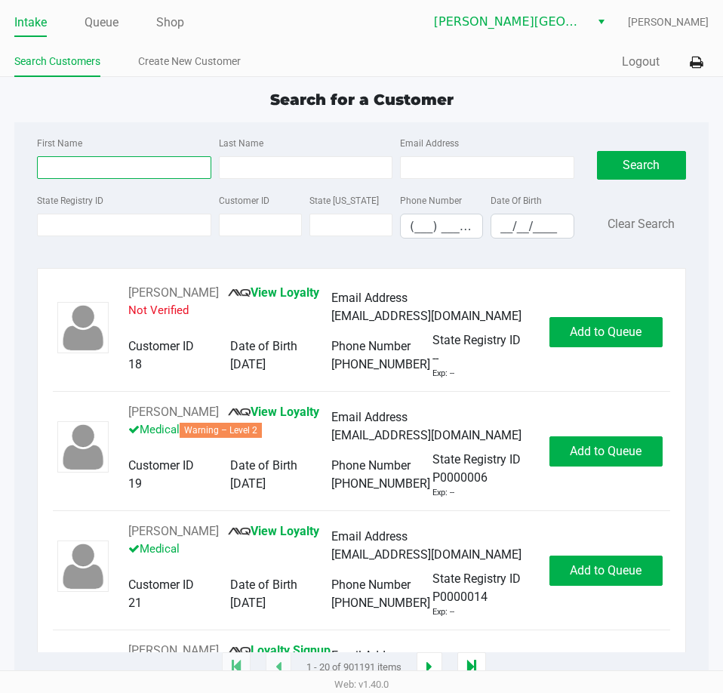
click at [100, 168] on input "First Name" at bounding box center [124, 167] width 174 height 23
type input "jessica"
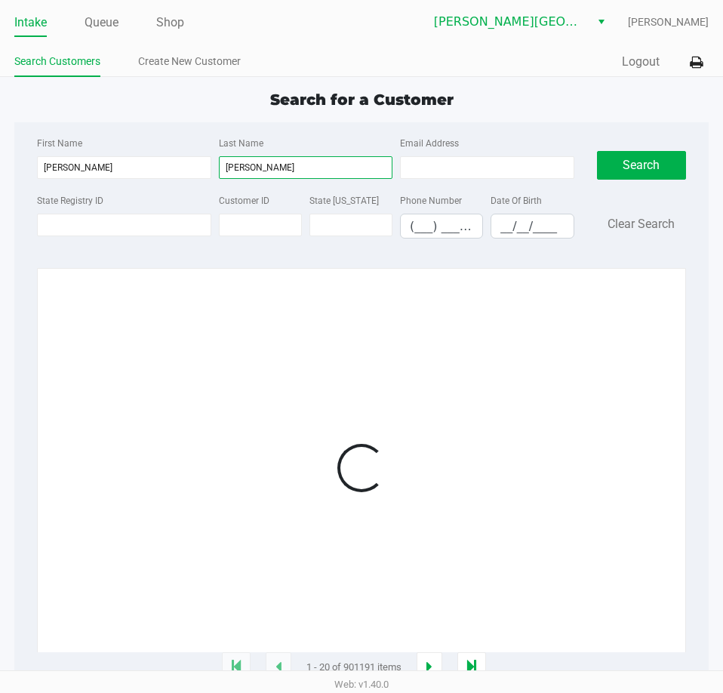
type input "stewart"
click at [111, 135] on div "First Name jessica" at bounding box center [123, 156] width 181 height 45
click at [346, 250] on div "State Registry ID Customer ID State ID Phone Number (___) ___-____ Date Of Birt…" at bounding box center [305, 221] width 544 height 60
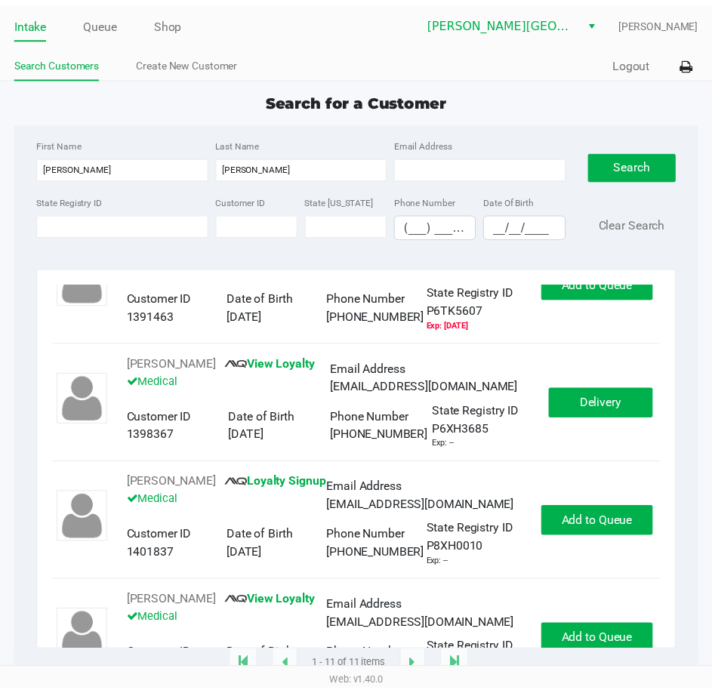
scroll to position [905, 0]
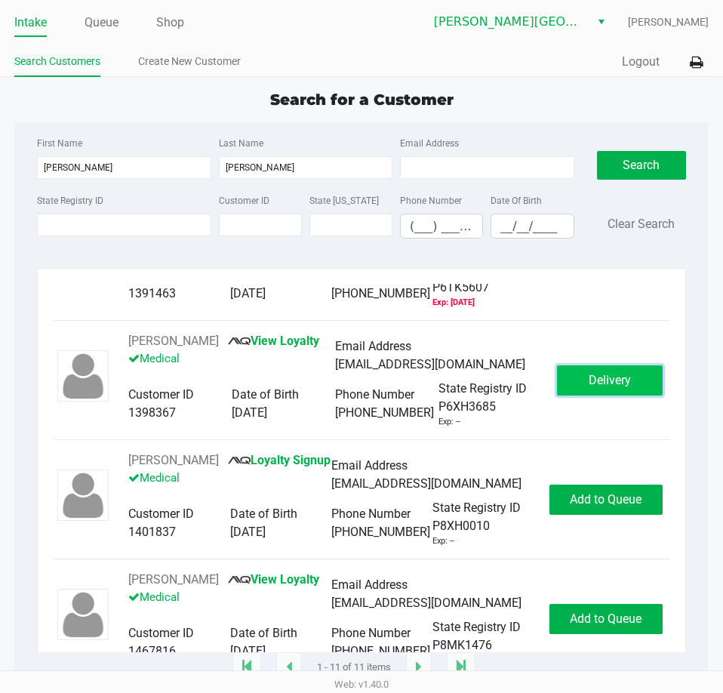
click at [589, 387] on span "Delivery" at bounding box center [610, 380] width 42 height 14
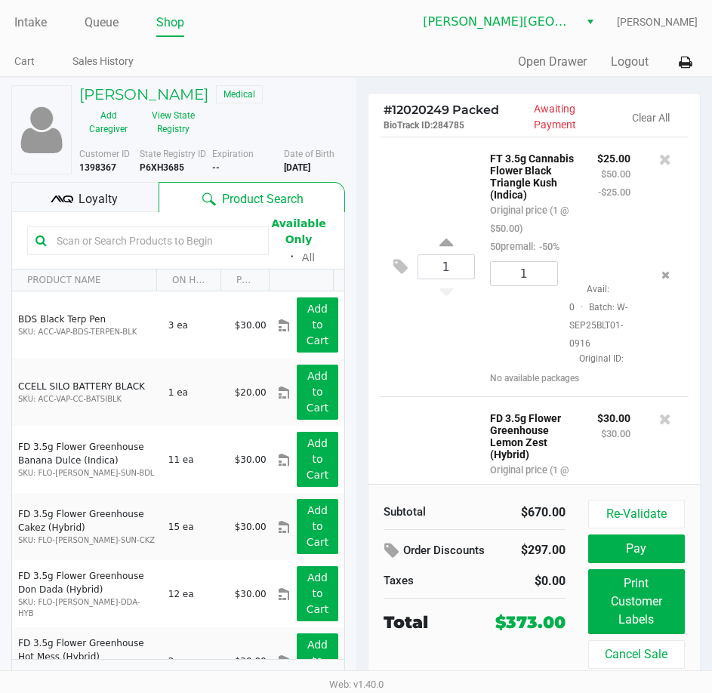
click at [303, 127] on div "Jessica Stewart Medical Add Caregiver View State Registry" at bounding box center [212, 113] width 288 height 56
click at [123, 195] on div "Loyalty" at bounding box center [84, 197] width 147 height 30
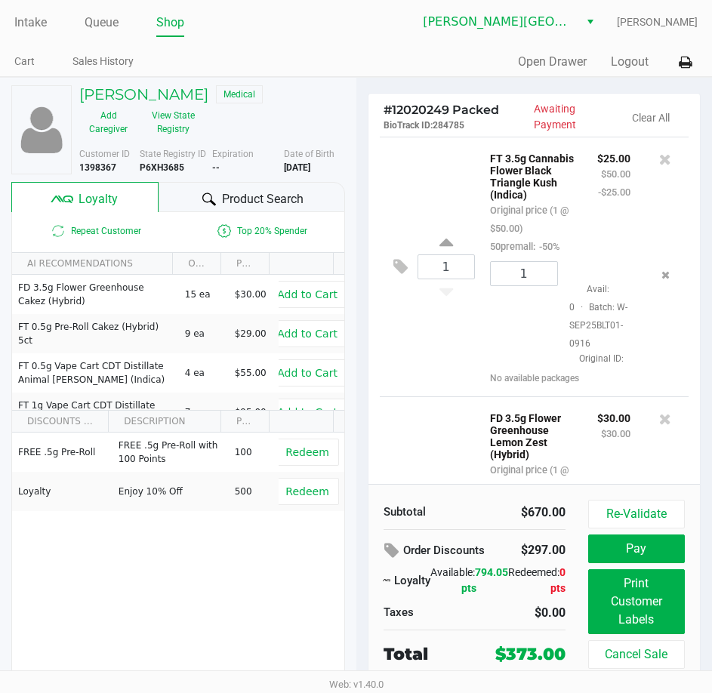
click at [340, 127] on div "Jessica Stewart Medical Add Caregiver View State Registry" at bounding box center [212, 113] width 288 height 56
click at [356, 435] on div "# 12020249 Packed BioTrack ID: 284785 Awaiting Payment Clear All 1 FT 3.5g Cann…" at bounding box center [534, 393] width 356 height 631
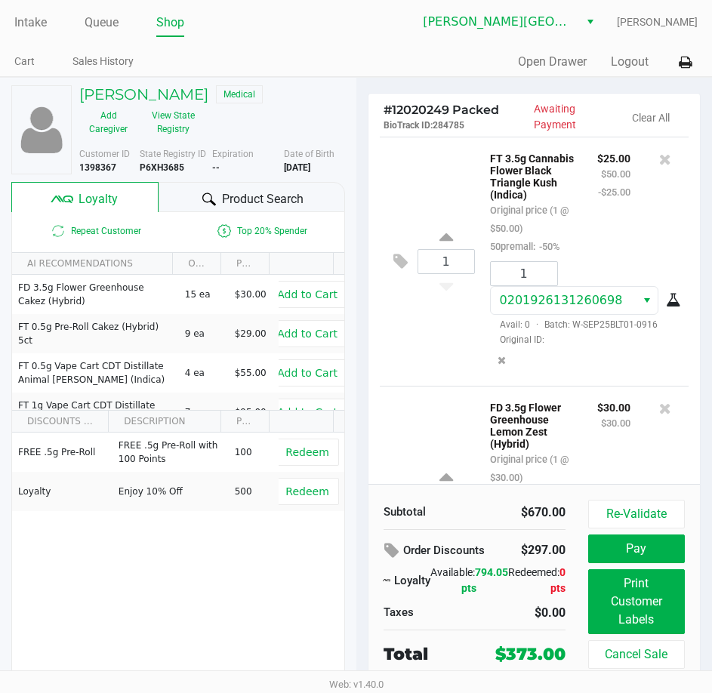
scroll to position [16, 0]
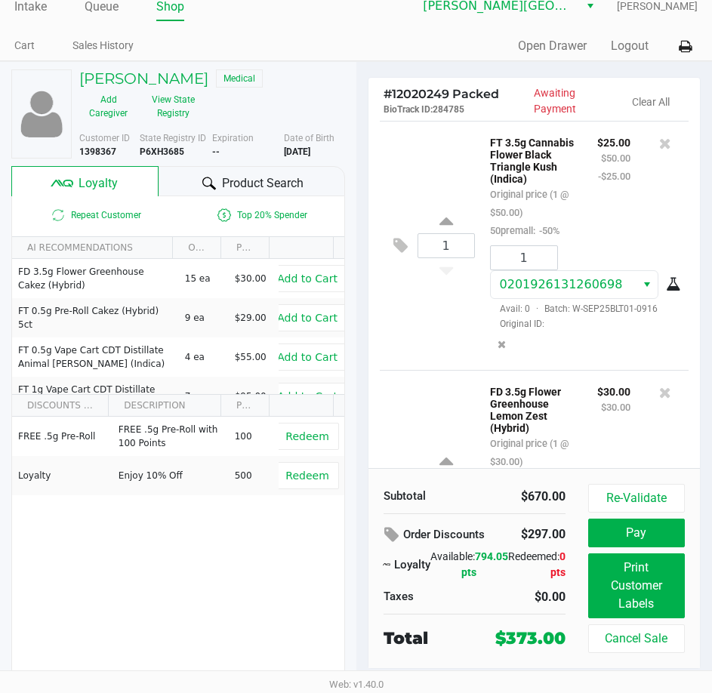
click at [356, 435] on div "# 12020249 Packed BioTrack ID: 284785 Awaiting Payment Clear All 1 FT 3.5g Cann…" at bounding box center [534, 377] width 356 height 631
click at [423, 333] on div "1 FT 3.5g Cannabis Flower Black Triangle Kush (Indica) Original price (1 @ $50.…" at bounding box center [534, 245] width 309 height 249
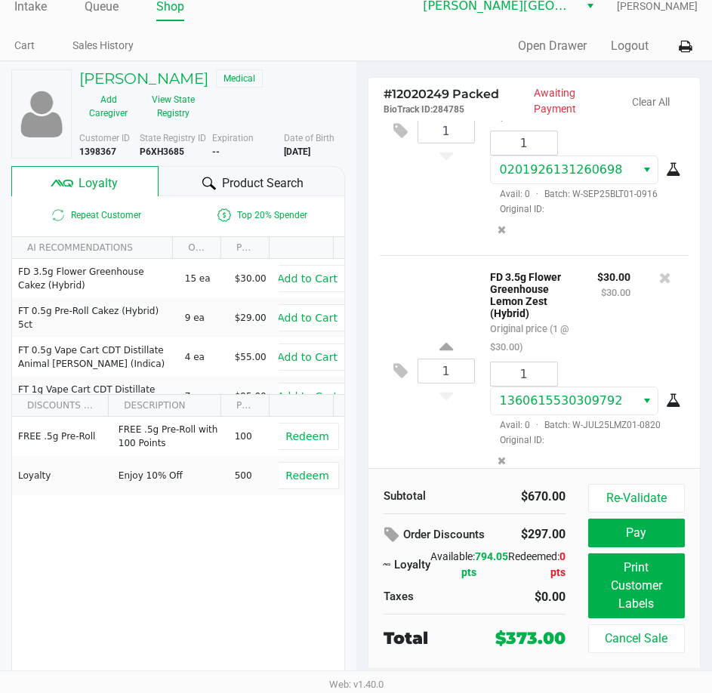
scroll to position [151, 0]
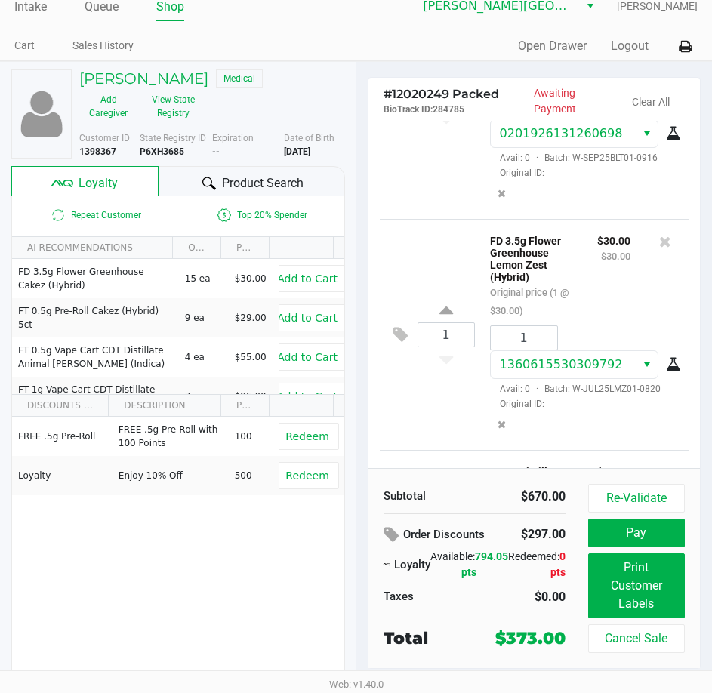
click at [395, 290] on div "1 FD 3.5g Flower Greenhouse Lemon Zest (Hybrid) Original price (1 @ $30.00) $30…" at bounding box center [534, 334] width 309 height 231
click at [387, 285] on div "1 FD 3.5g Flower Greenhouse Lemon Zest (Hybrid) Original price (1 @ $30.00) $30…" at bounding box center [534, 334] width 309 height 231
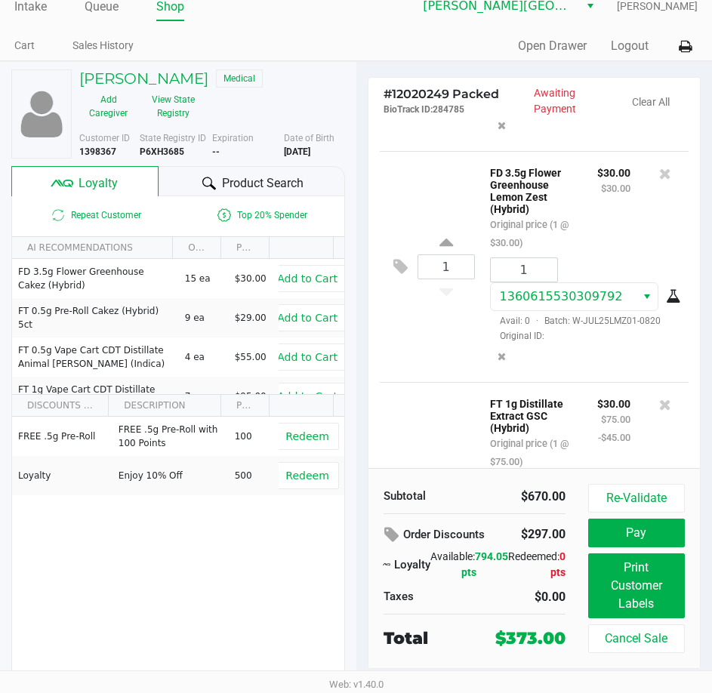
scroll to position [226, 0]
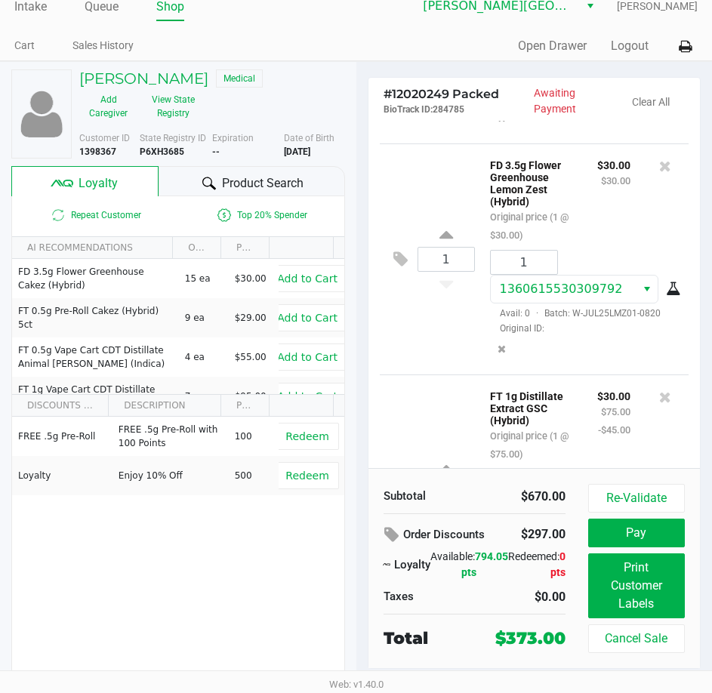
click at [388, 349] on div "1 FD 3.5g Flower Greenhouse Lemon Zest (Hybrid) Original price (1 @ $30.00) $30…" at bounding box center [534, 258] width 309 height 231
click at [395, 268] on icon at bounding box center [400, 258] width 14 height 17
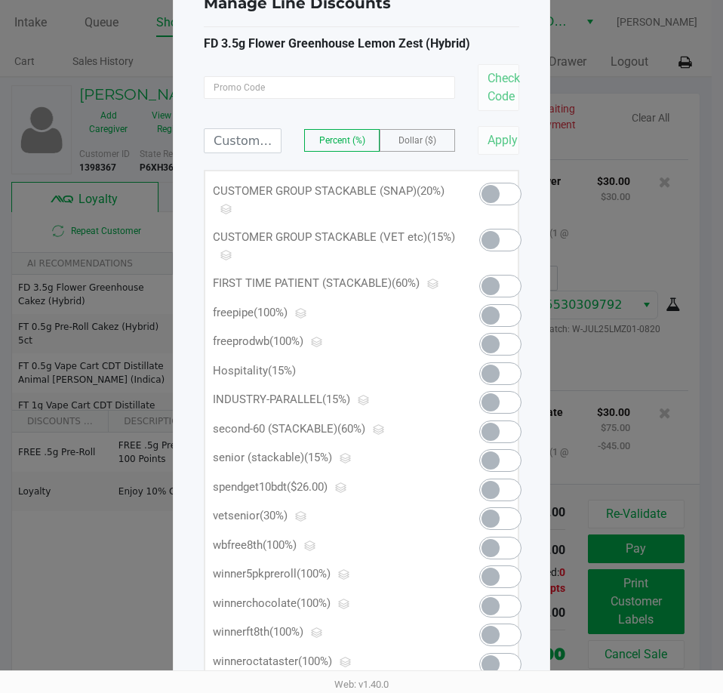
scroll to position [0, 0]
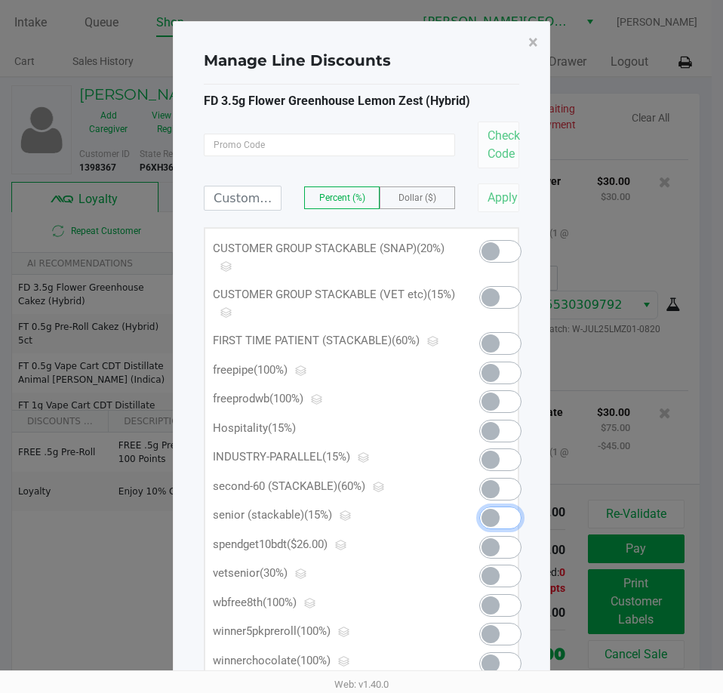
click at [503, 521] on span at bounding box center [500, 517] width 42 height 23
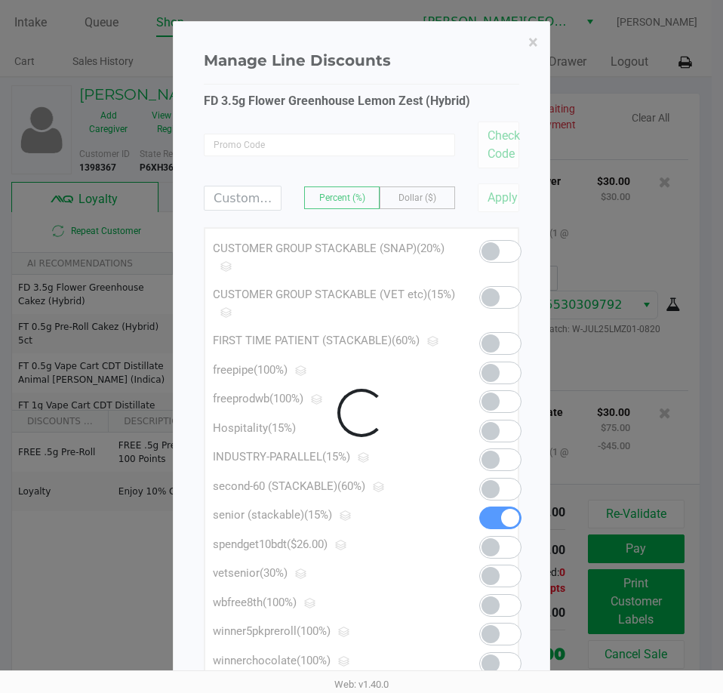
click at [499, 299] on div at bounding box center [362, 413] width 376 height 782
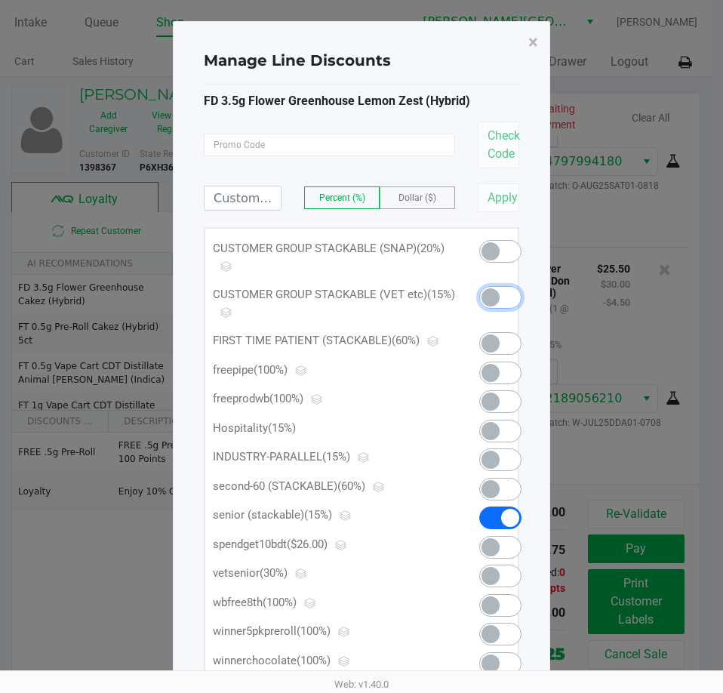
click at [498, 287] on span at bounding box center [500, 297] width 42 height 23
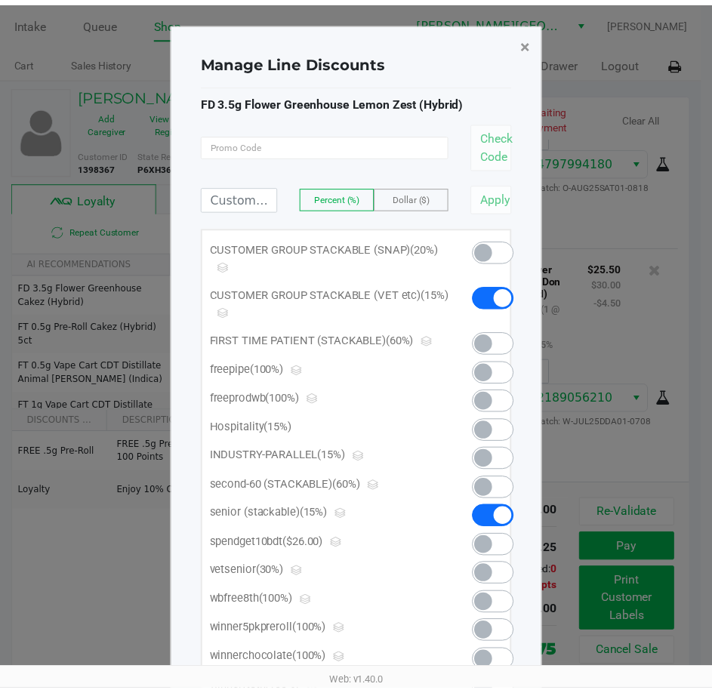
scroll to position [3066, 0]
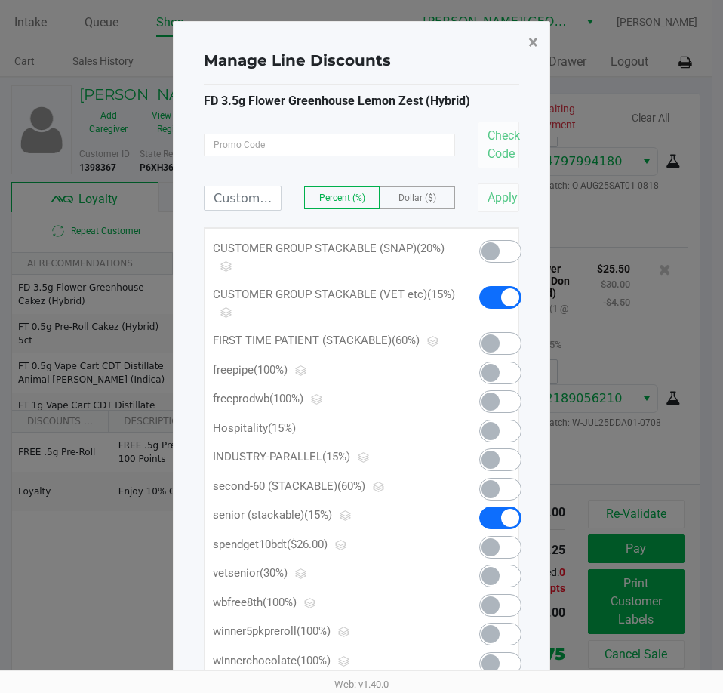
click at [533, 41] on span "×" at bounding box center [533, 42] width 10 height 21
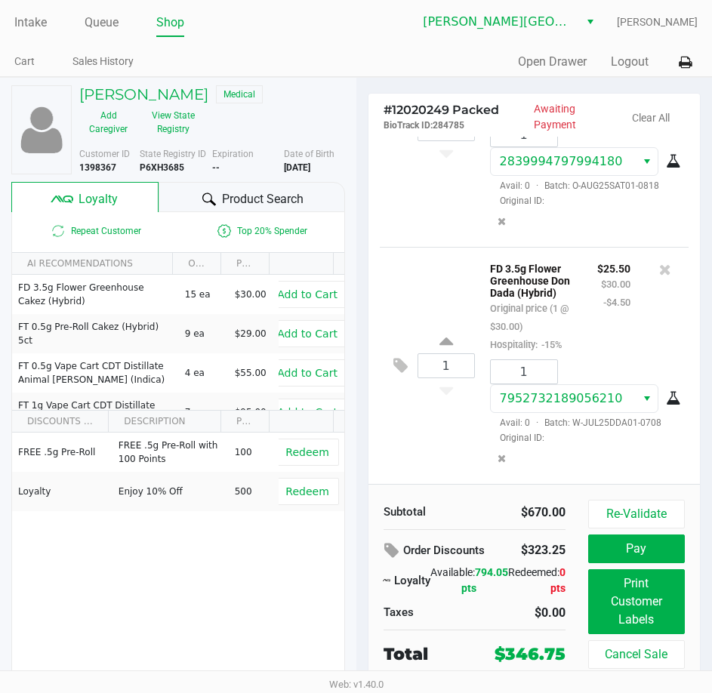
click at [420, 247] on div "1 SW 1g FSO Syringe Sativa Blend Original price (1 @ $55.00) 60fso: -60% $22.00…" at bounding box center [534, 128] width 309 height 237
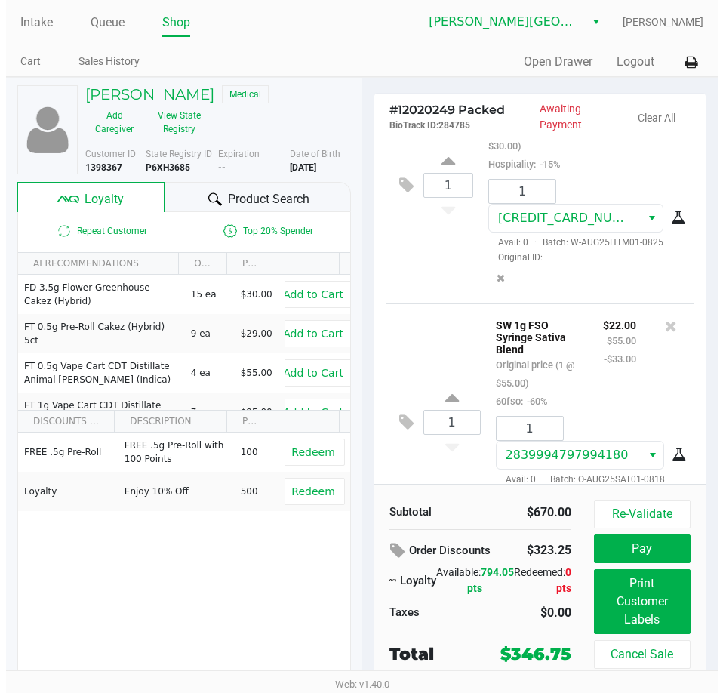
scroll to position [2613, 0]
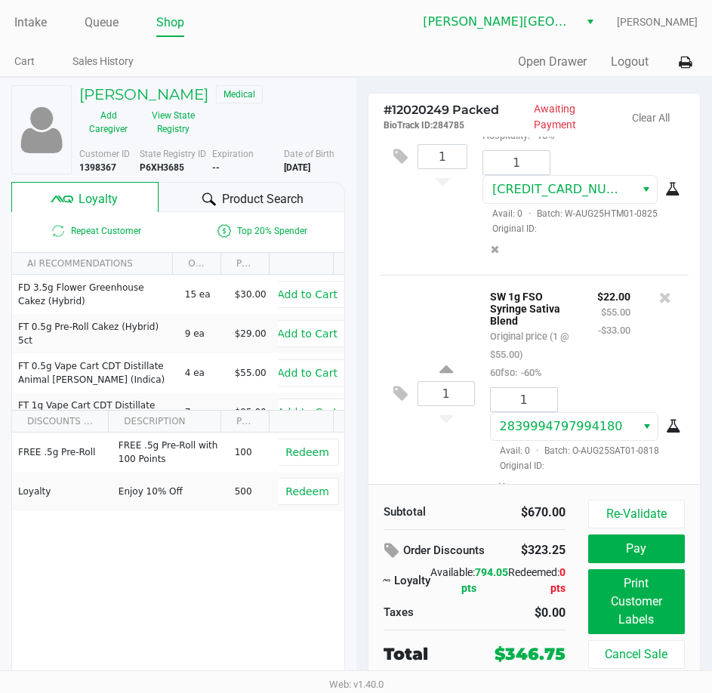
click at [418, 275] on div "1 FD 3.5g Flower Greenhouse Hot Mess (Hybrid) Original price (1 @ $30.00) Hospi…" at bounding box center [534, 156] width 309 height 237
click at [397, 165] on icon at bounding box center [400, 156] width 14 height 17
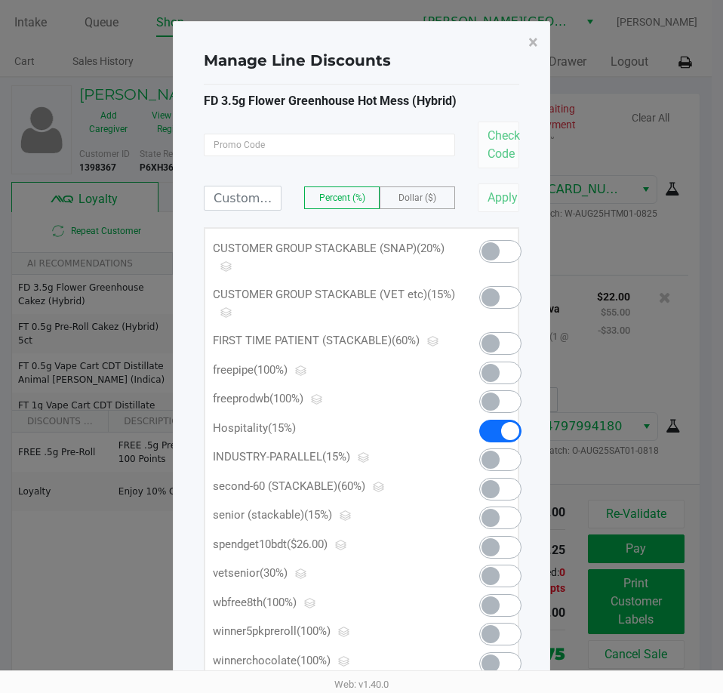
click at [503, 298] on span at bounding box center [500, 297] width 42 height 23
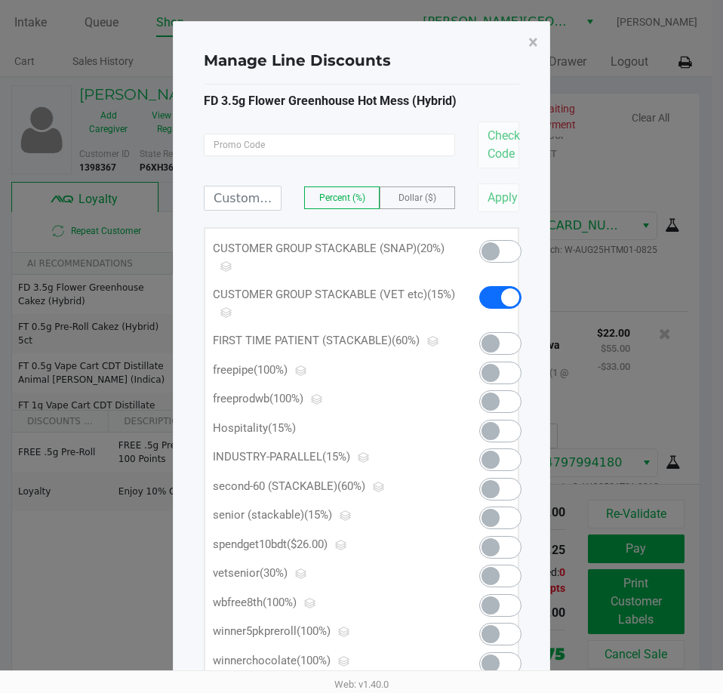
scroll to position [3138, 0]
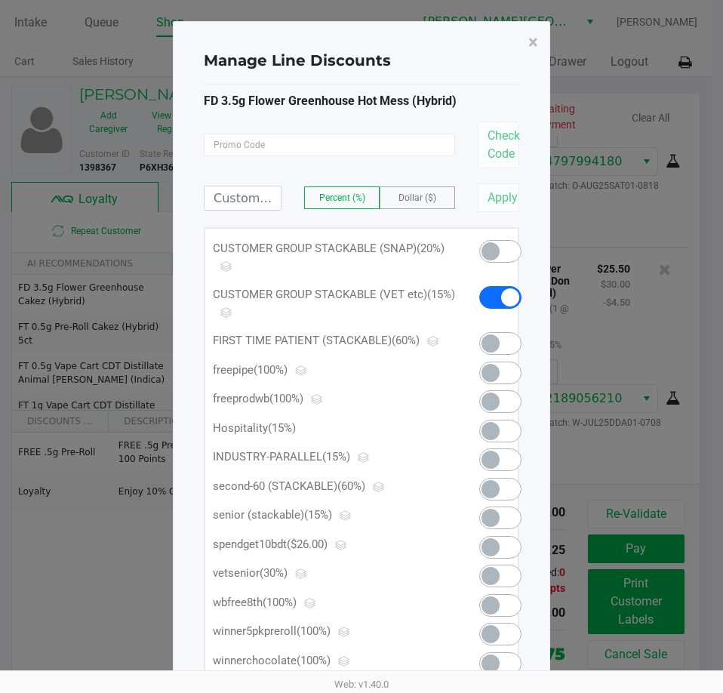
click at [496, 518] on span at bounding box center [490, 518] width 18 height 18
click at [530, 46] on span "×" at bounding box center [533, 42] width 10 height 21
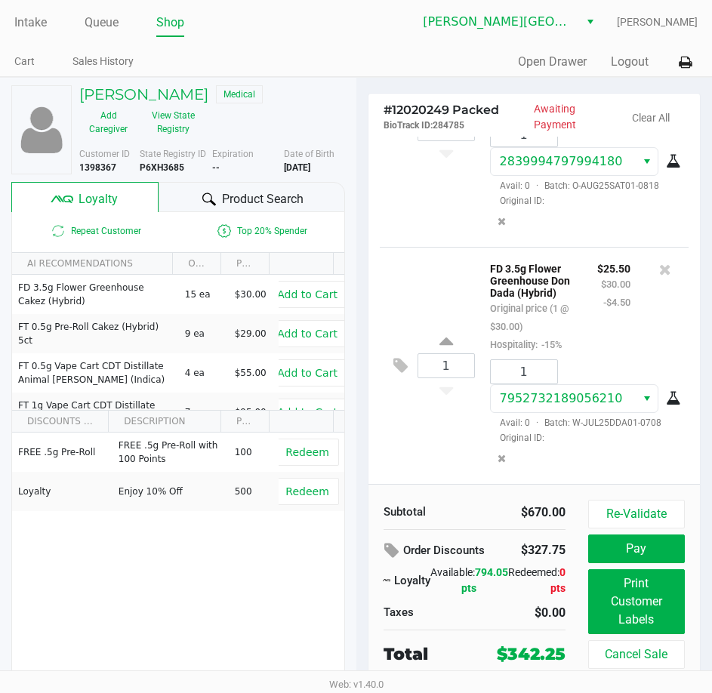
click at [401, 284] on div "1 FD 3.5g Flower Greenhouse Don Dada (Hybrid) Original price (1 @ $30.00) Hospi…" at bounding box center [534, 365] width 309 height 237
click at [396, 374] on icon at bounding box center [400, 365] width 14 height 17
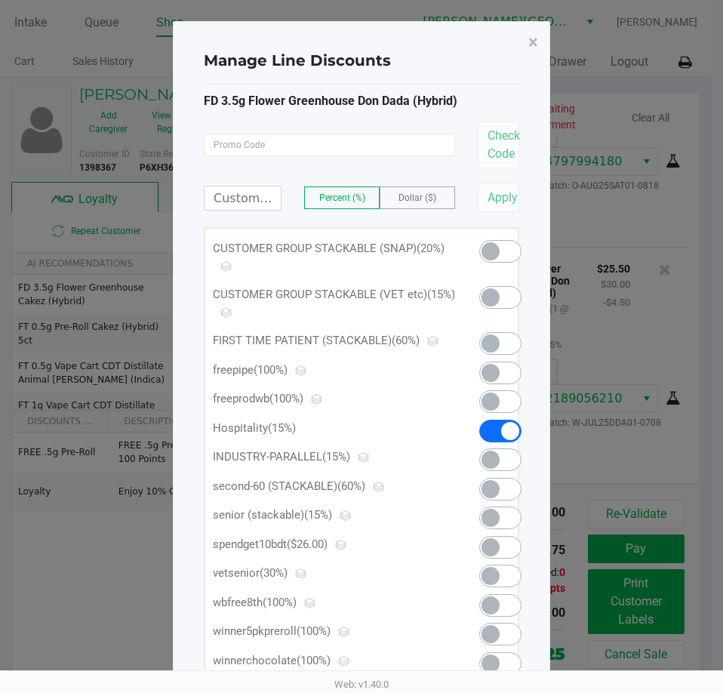
click at [488, 300] on span at bounding box center [490, 297] width 18 height 18
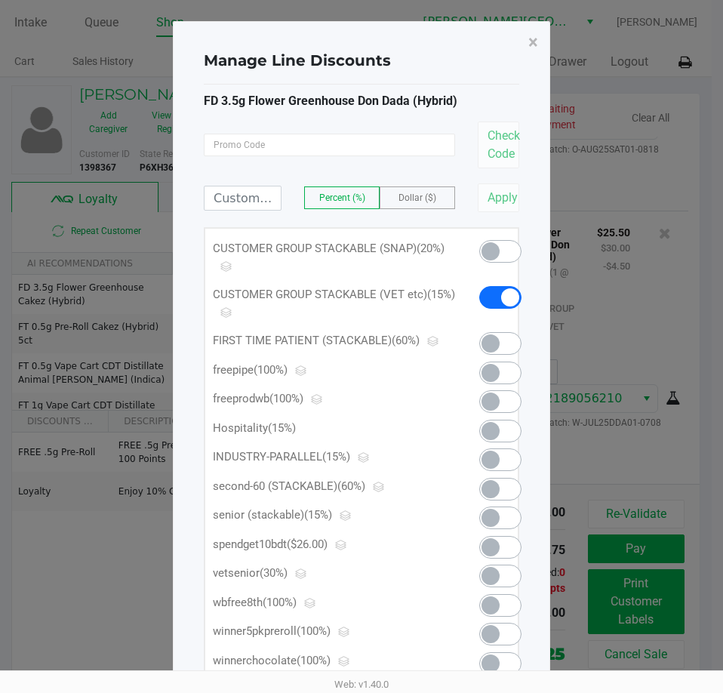
scroll to position [3229, 0]
click at [496, 521] on span at bounding box center [490, 518] width 18 height 18
click at [537, 40] on span "×" at bounding box center [533, 42] width 10 height 21
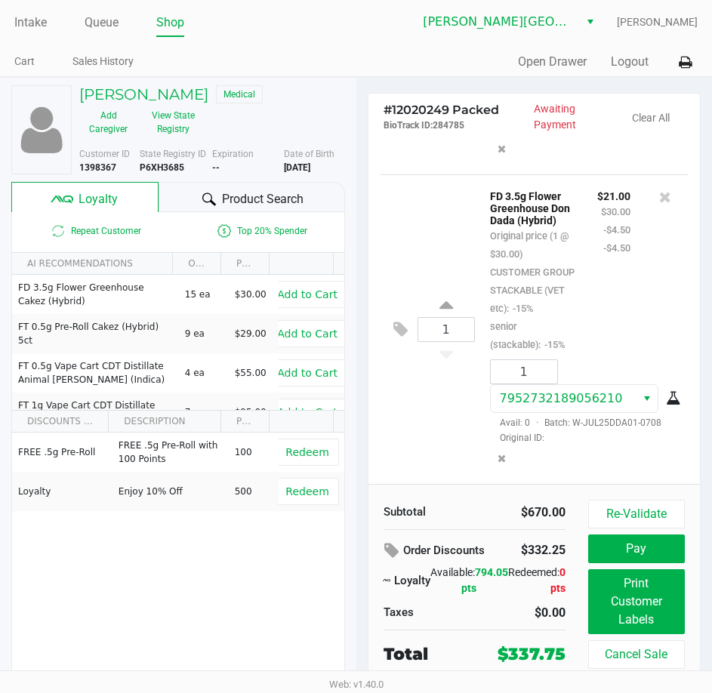
click at [397, 255] on div "1 FD 3.5g Flower Greenhouse Don Dada (Hybrid) Original price (1 @ $30.00) CUSTO…" at bounding box center [534, 328] width 309 height 309
click at [401, 338] on icon at bounding box center [400, 329] width 14 height 17
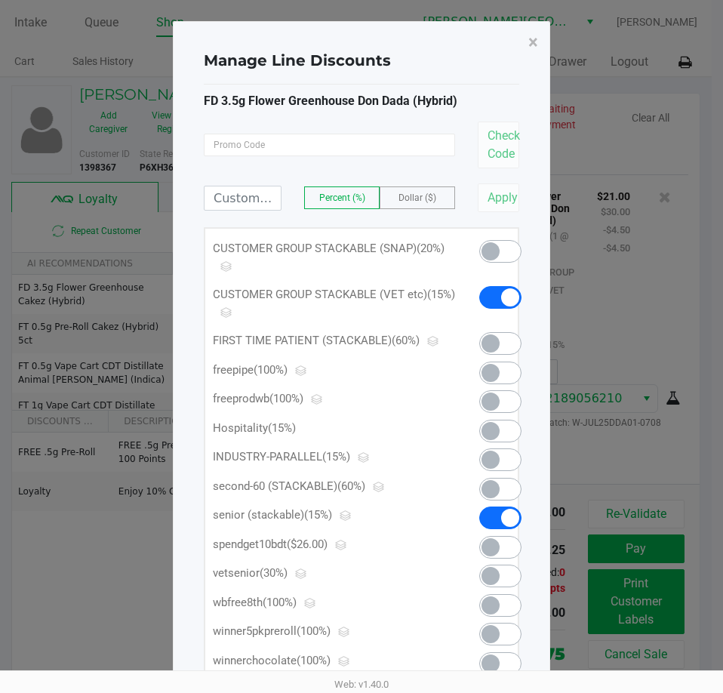
click at [494, 241] on span at bounding box center [500, 251] width 42 height 23
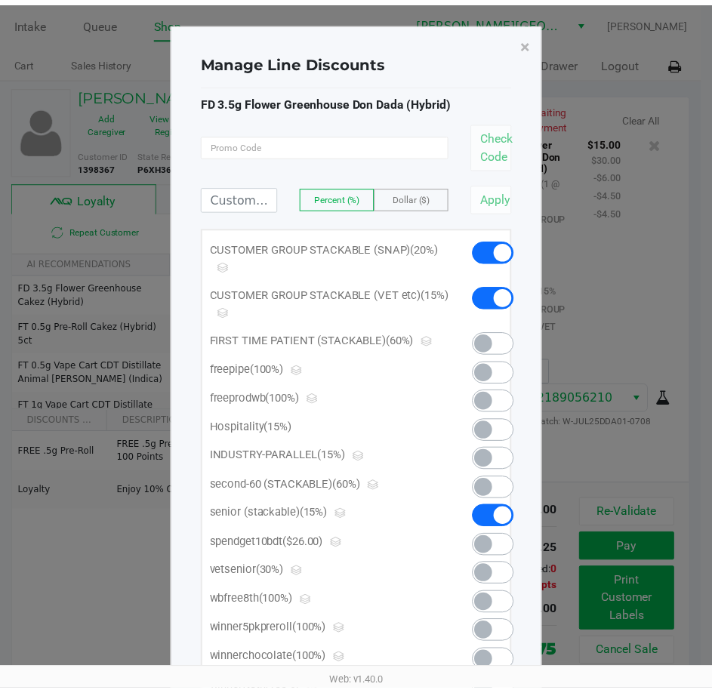
scroll to position [3319, 0]
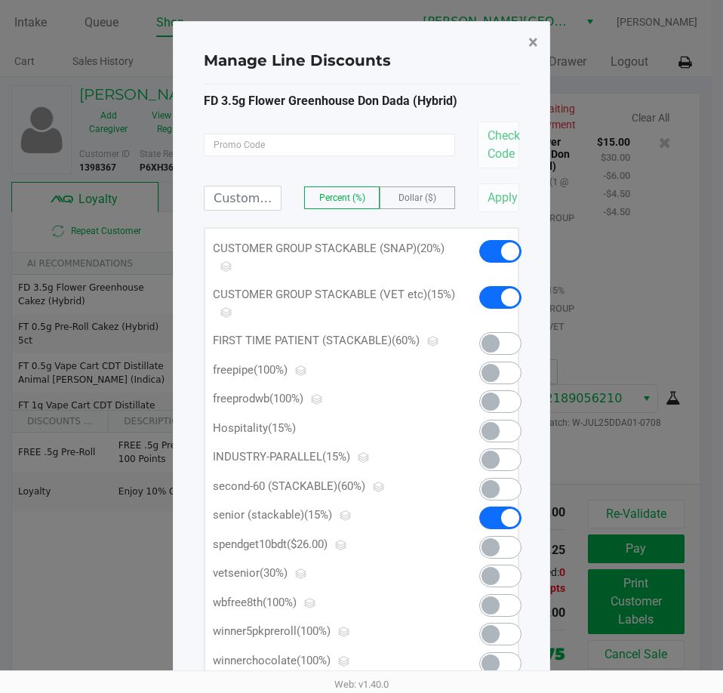
click at [531, 45] on span "×" at bounding box center [533, 42] width 10 height 21
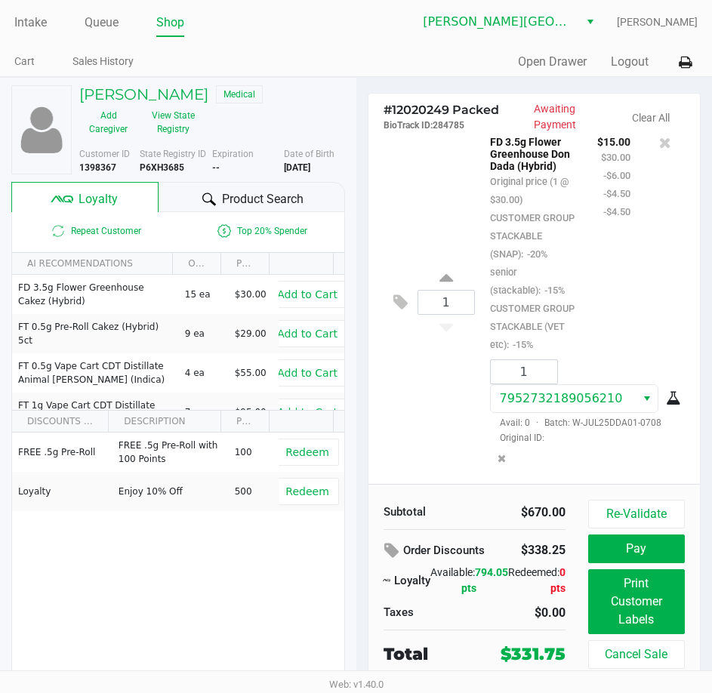
click at [422, 260] on div "1 FD 3.5g Flower Greenhouse Don Dada (Hybrid) Original price (1 @ $30.00) CUSTO…" at bounding box center [534, 302] width 309 height 364
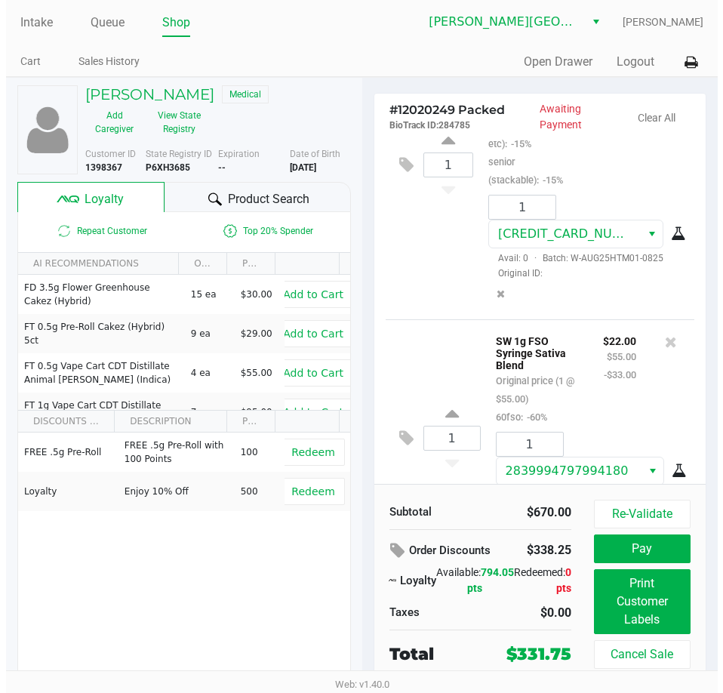
scroll to position [2640, 0]
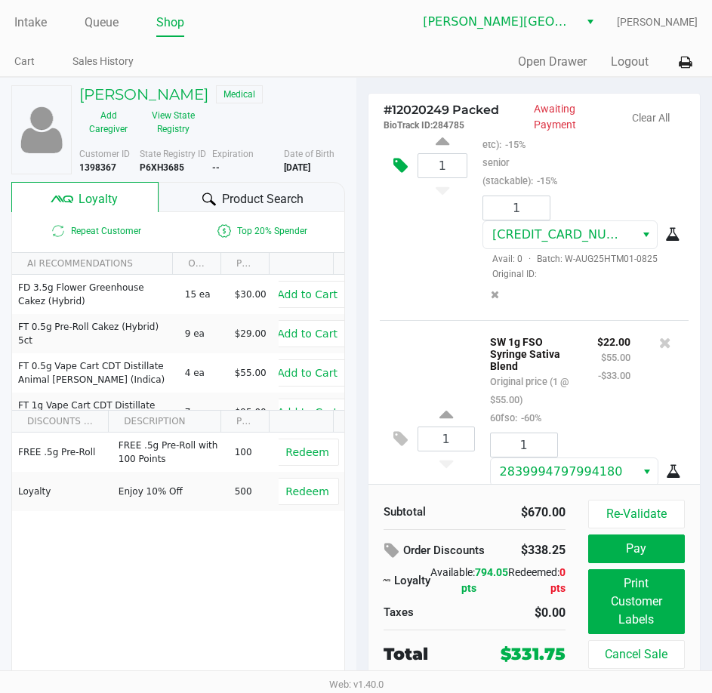
click at [398, 174] on icon at bounding box center [400, 165] width 14 height 17
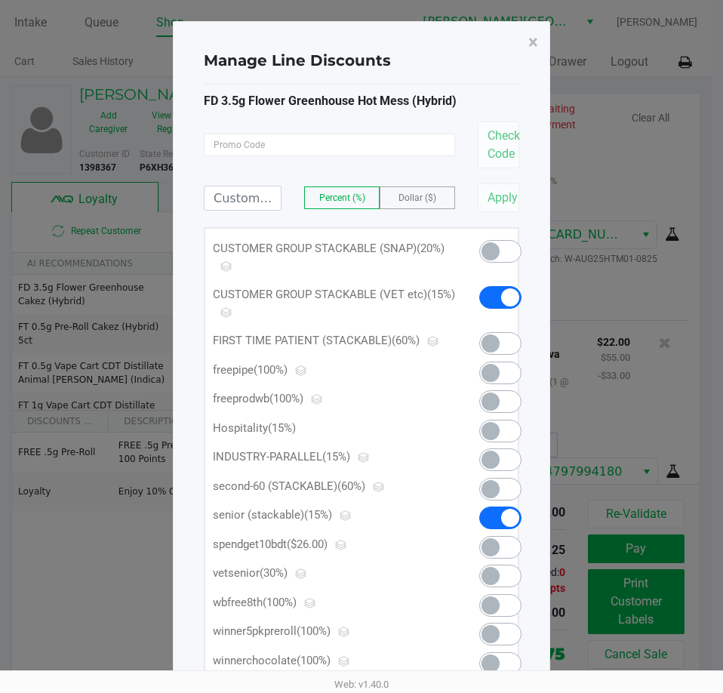
click at [487, 251] on span at bounding box center [490, 251] width 18 height 18
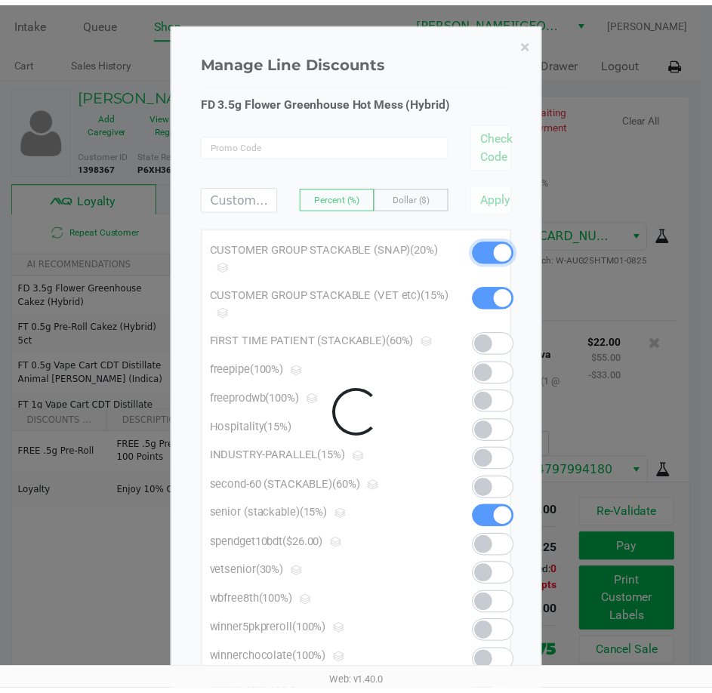
scroll to position [3392, 0]
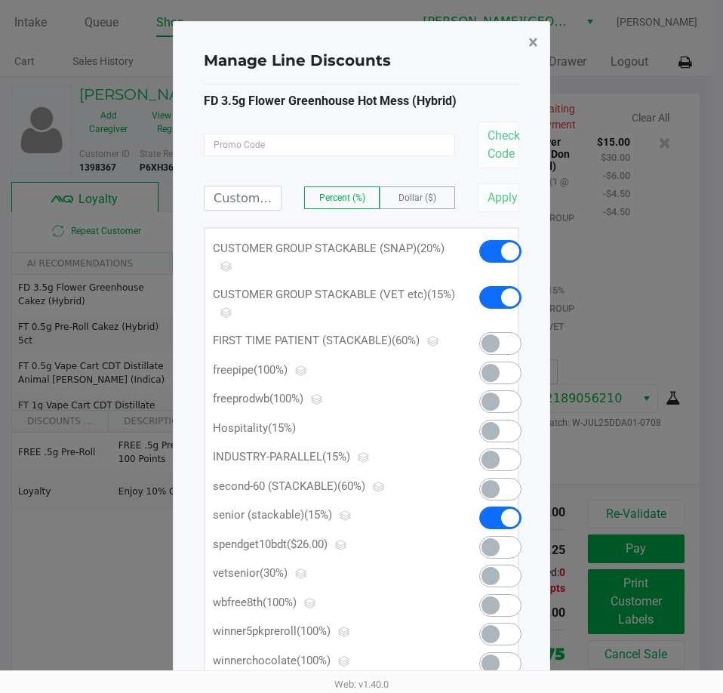
click at [532, 45] on span "×" at bounding box center [533, 42] width 10 height 21
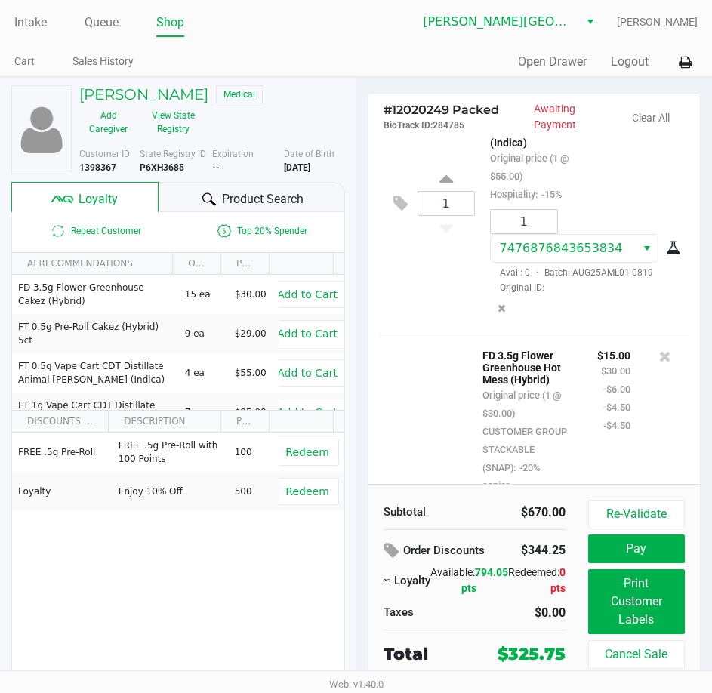
scroll to position [2260, 0]
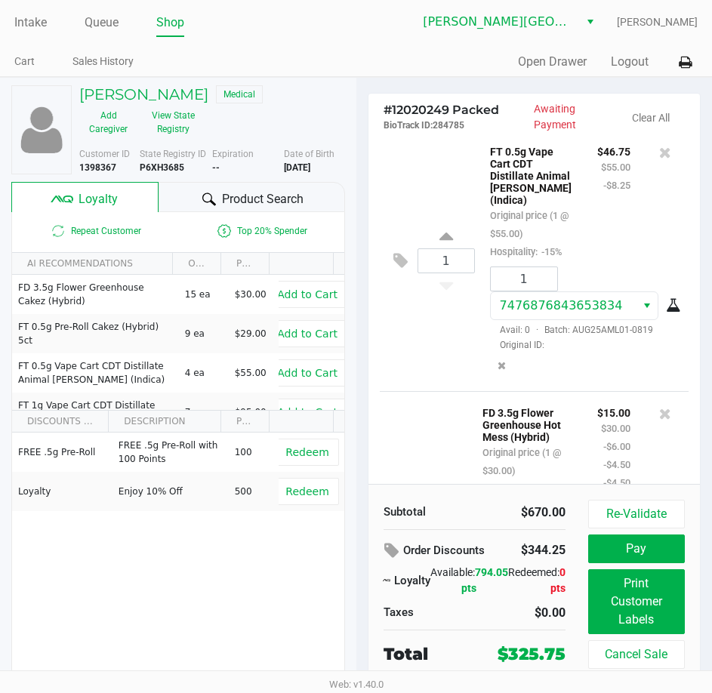
click at [438, 337] on div "1 FT 0.5g Vape Cart CDT Distillate Animal Larry (Indica) Original price (1 @ $5…" at bounding box center [534, 260] width 309 height 261
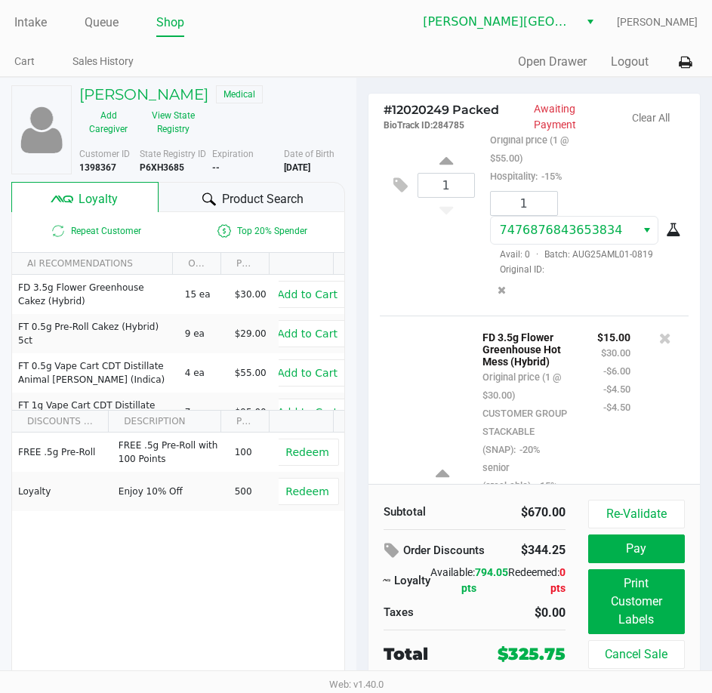
click at [422, 315] on div "1 FT 0.5g Vape Cart CDT Distillate Animal Larry (Indica) Original price (1 @ $5…" at bounding box center [534, 184] width 309 height 261
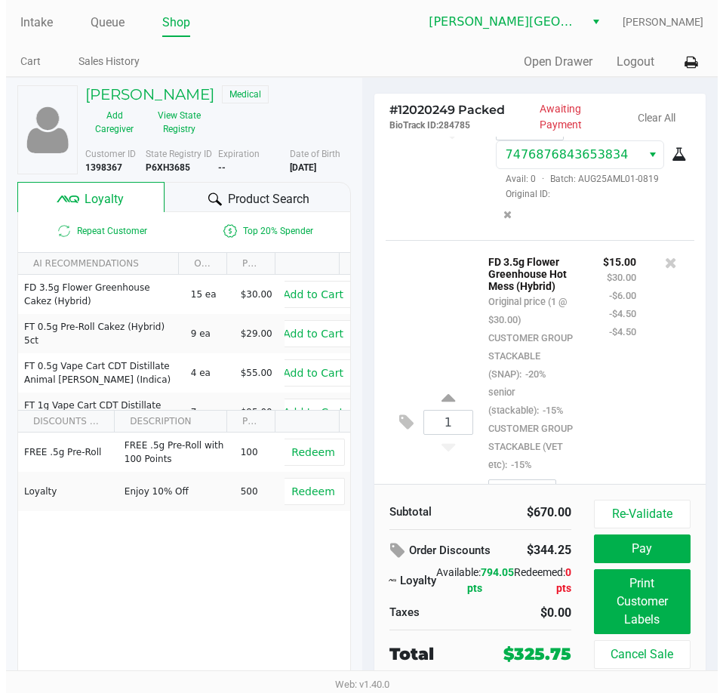
scroll to position [2335, 0]
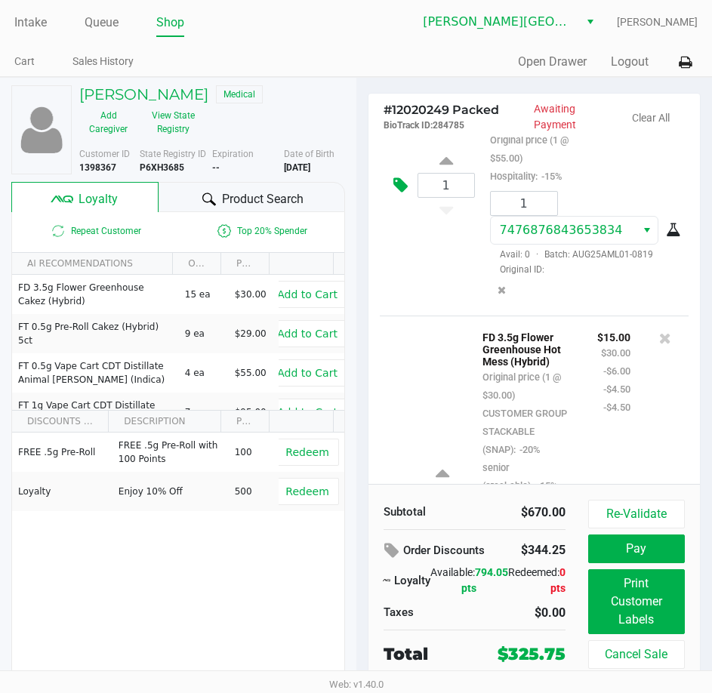
click at [395, 194] on icon at bounding box center [400, 185] width 14 height 17
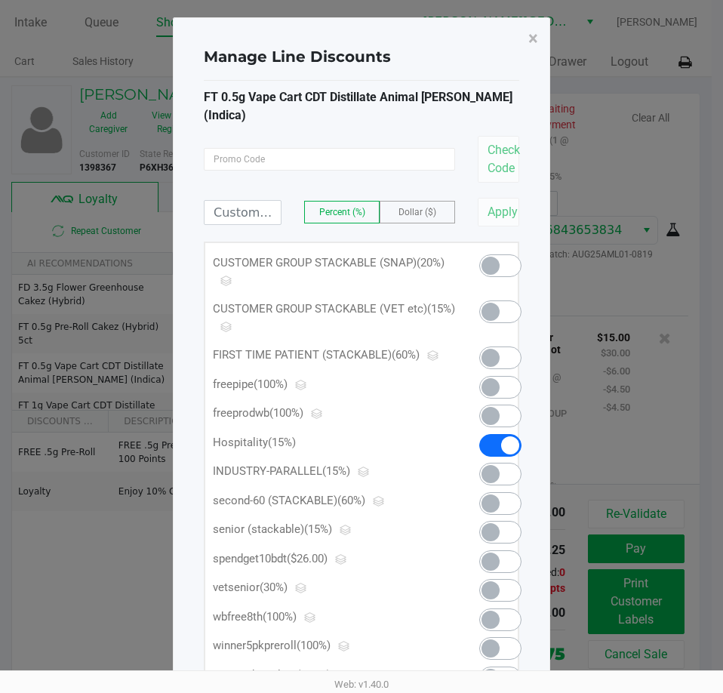
scroll to position [0, 0]
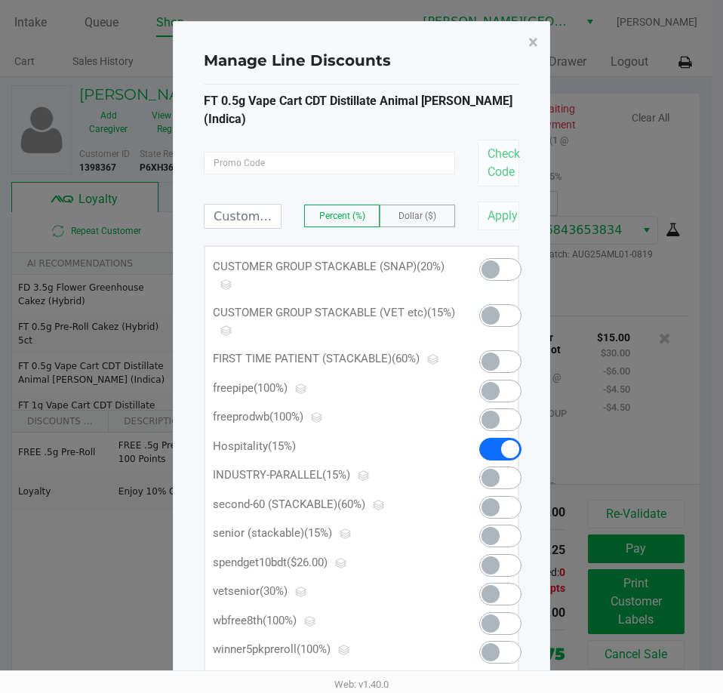
click at [488, 258] on span at bounding box center [500, 269] width 42 height 23
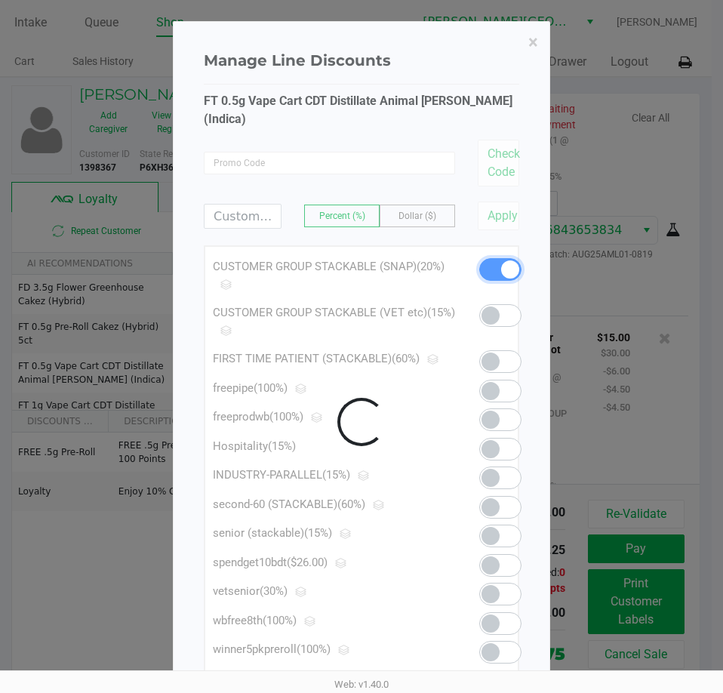
scroll to position [3464, 0]
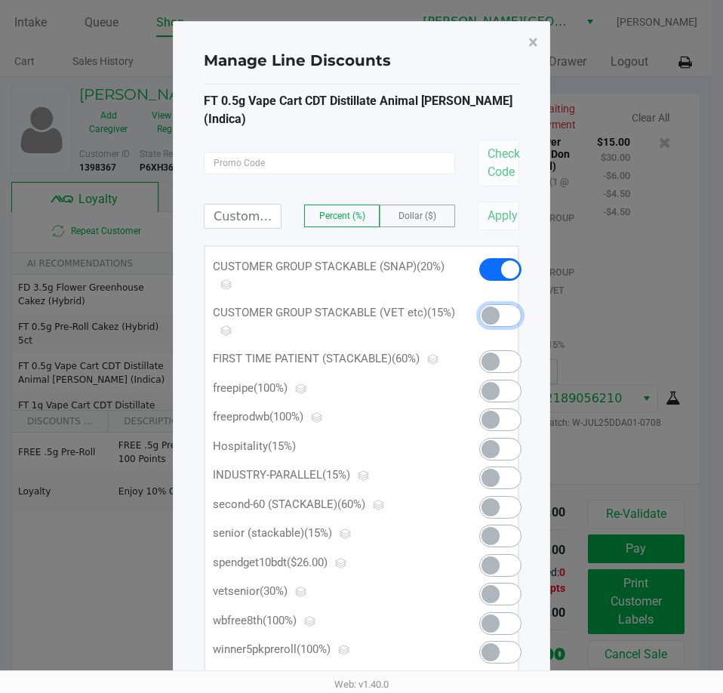
click at [493, 306] on span at bounding box center [490, 315] width 18 height 18
click at [493, 527] on span at bounding box center [490, 536] width 18 height 18
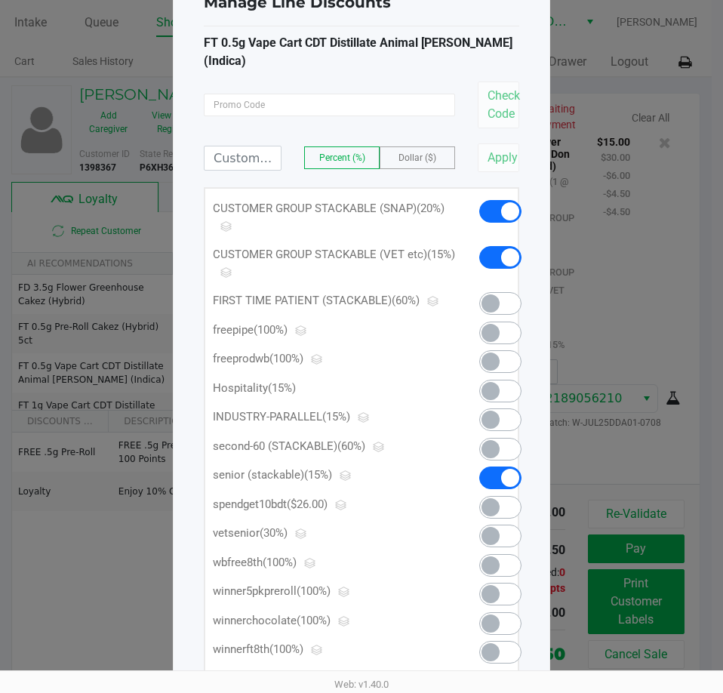
scroll to position [57, 0]
click at [509, 469] on span at bounding box center [510, 478] width 18 height 18
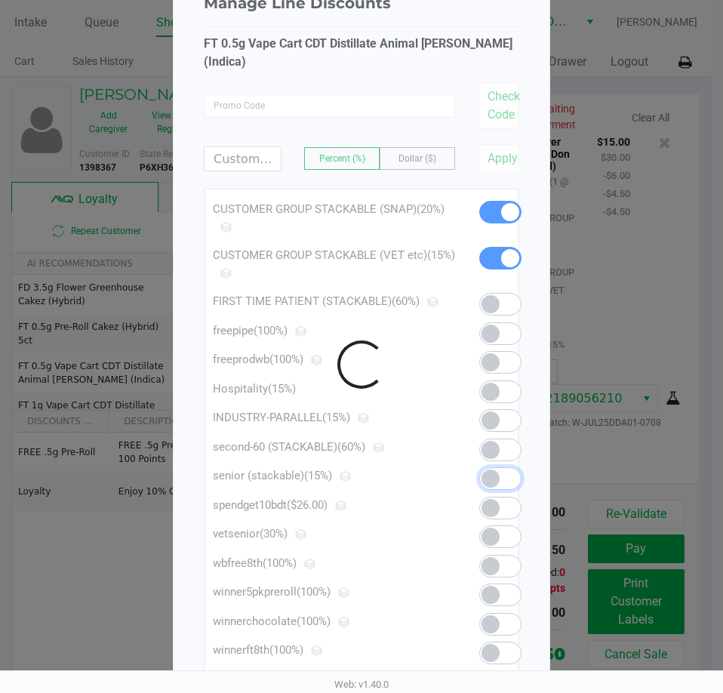
click at [498, 242] on div at bounding box center [362, 365] width 376 height 800
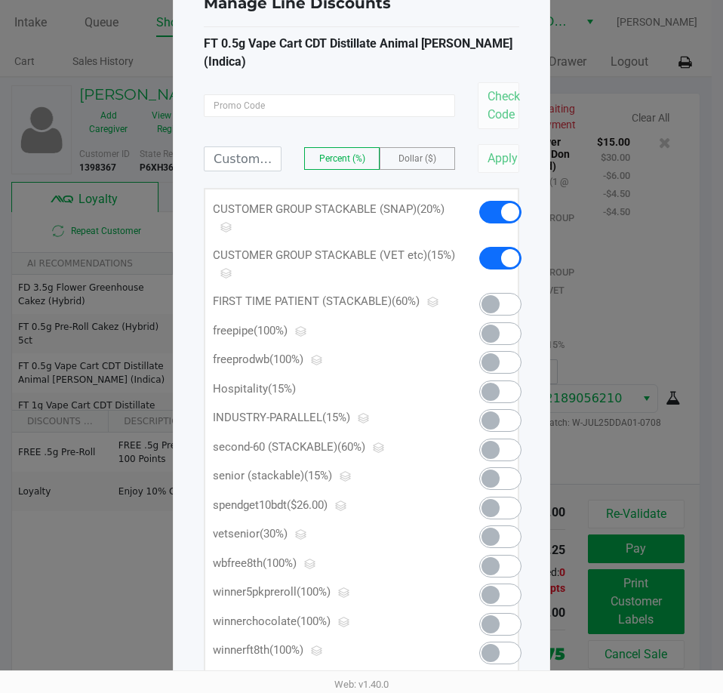
click at [493, 527] on span at bounding box center [490, 536] width 18 height 18
click at [497, 203] on span at bounding box center [500, 212] width 42 height 23
click at [499, 467] on span at bounding box center [500, 478] width 42 height 23
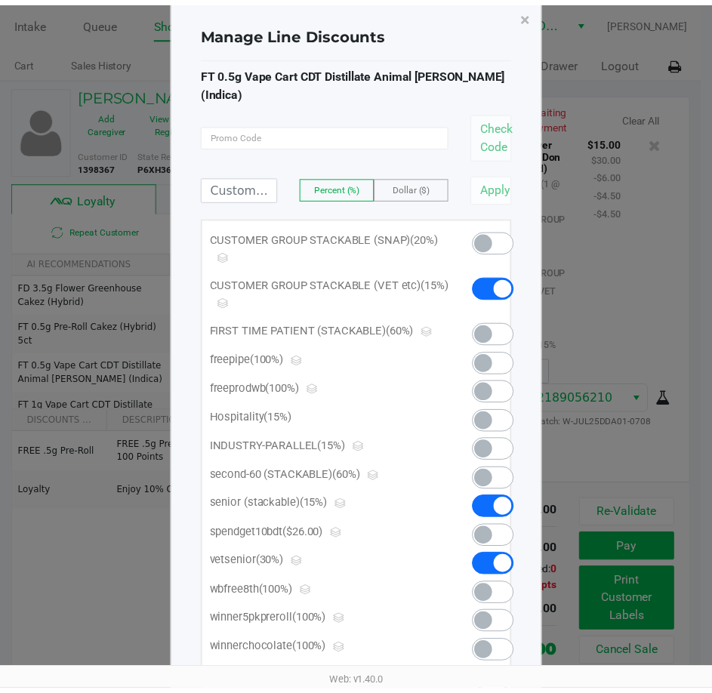
scroll to position [0, 0]
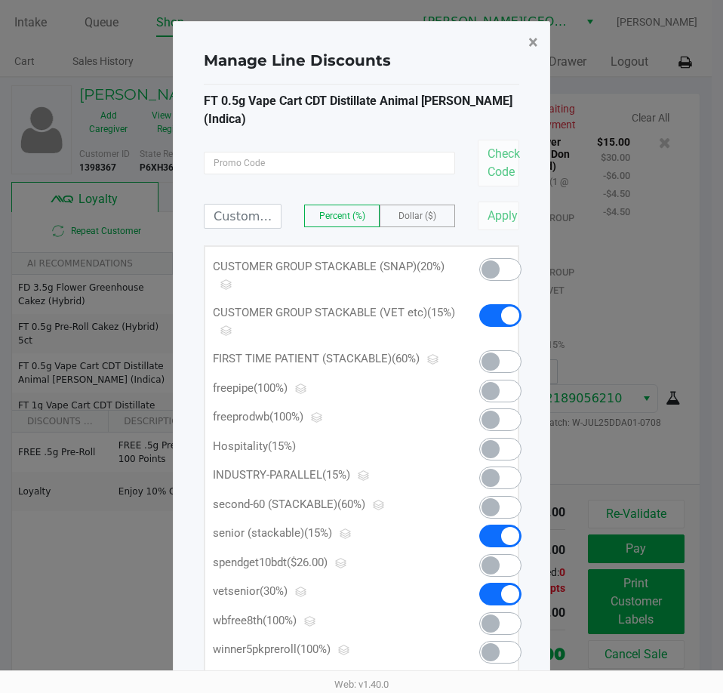
click at [528, 43] on span "×" at bounding box center [533, 42] width 10 height 21
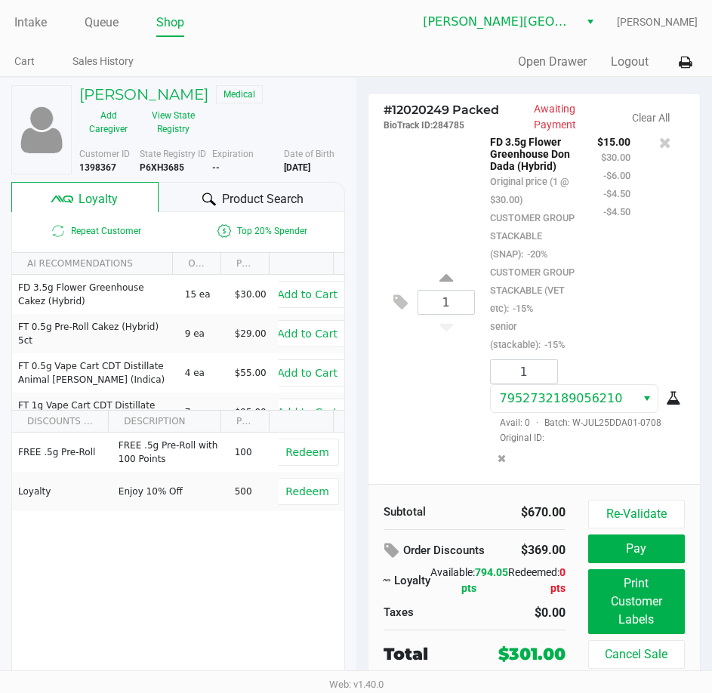
click at [389, 211] on div "1 FD 3.5g Flower Greenhouse Don Dada (Hybrid) Original price (1 @ $30.00) CUSTO…" at bounding box center [534, 302] width 309 height 364
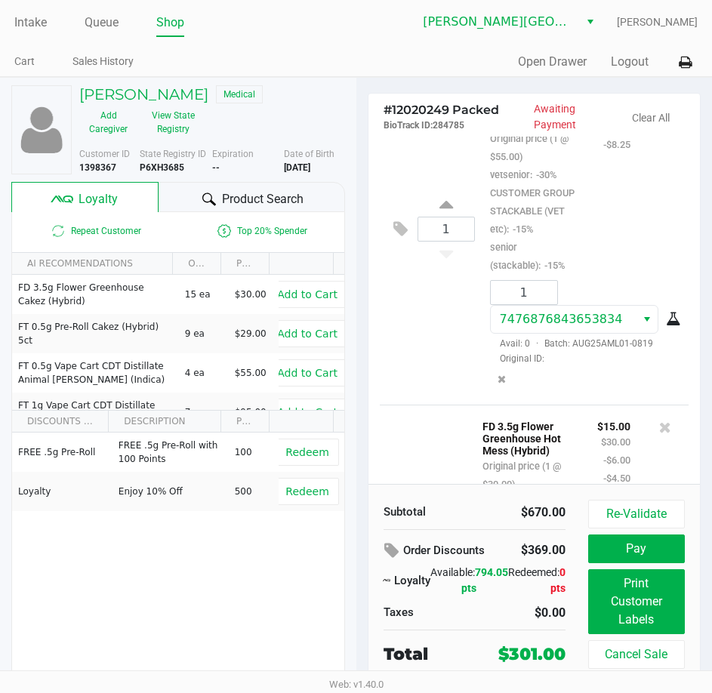
scroll to position [2311, 0]
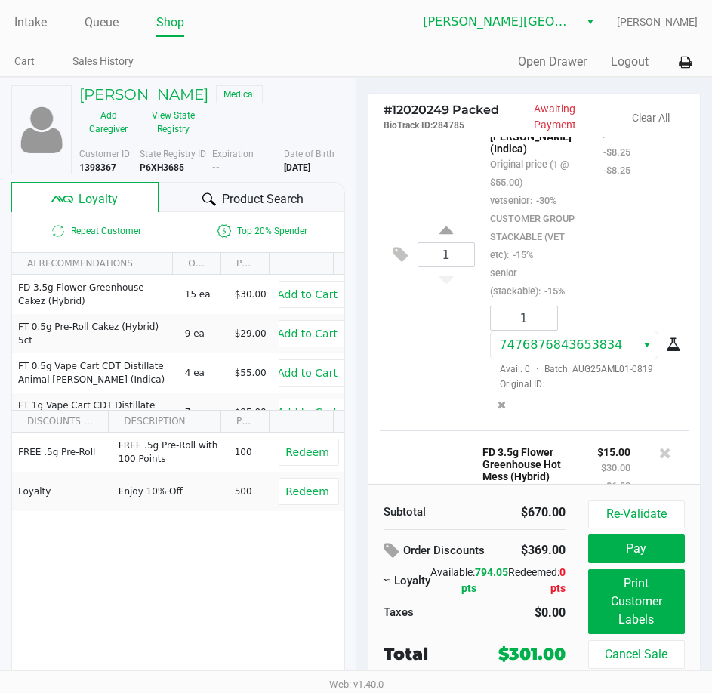
click at [423, 321] on div "1 FT 0.5g Vape Cart CDT Distillate Animal Larry (Indica) Original price (1 @ $5…" at bounding box center [534, 254] width 309 height 352
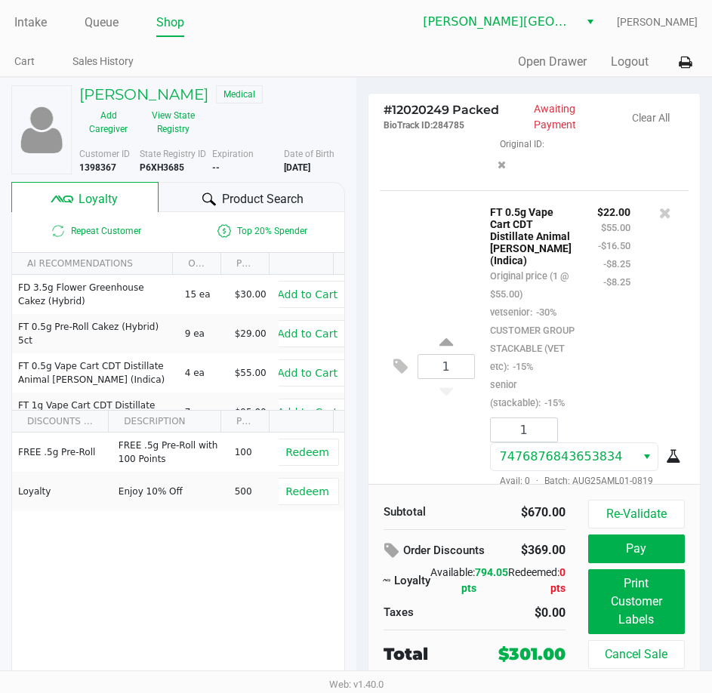
scroll to position [2160, 0]
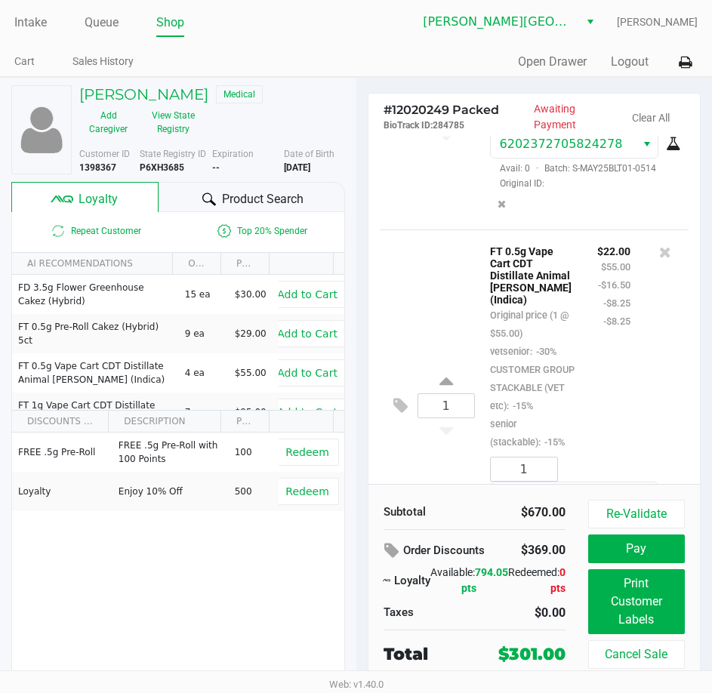
click at [420, 229] on div "1 FT 1g Shatter Black Triangle Kush (Indica) Original price (1 @ $65.00) 50mont…" at bounding box center [534, 110] width 309 height 237
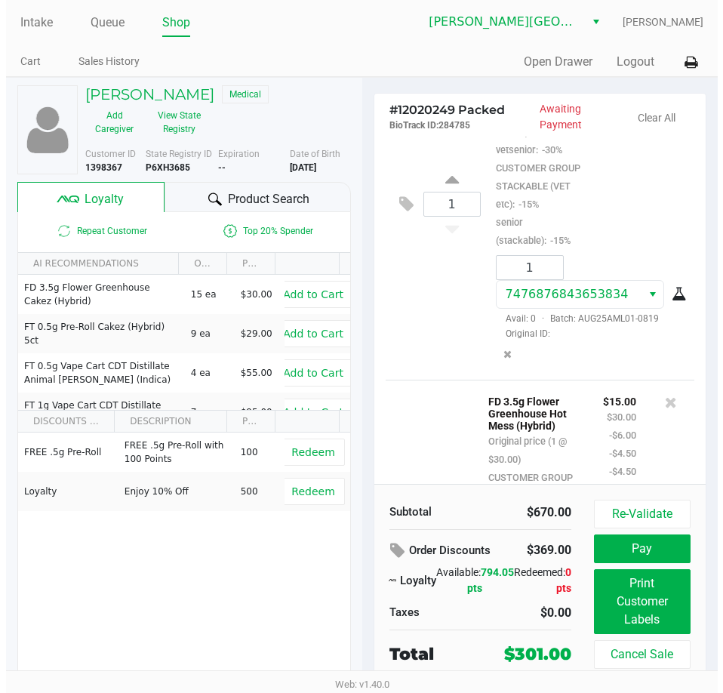
scroll to position [2387, 0]
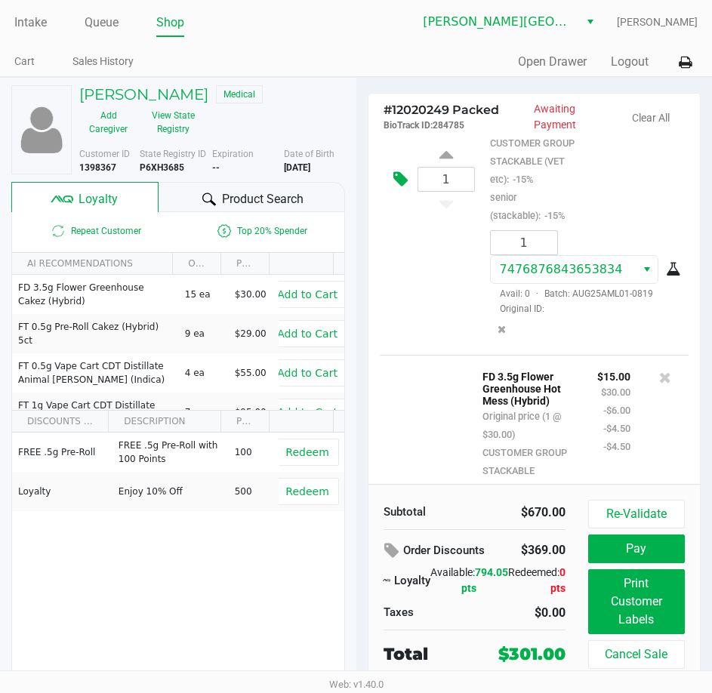
click at [397, 188] on icon at bounding box center [400, 179] width 14 height 17
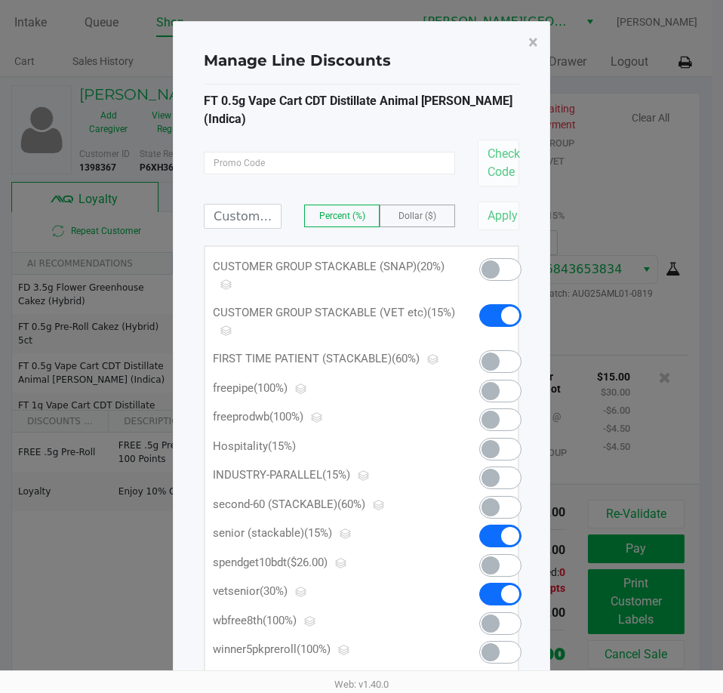
click at [496, 440] on span at bounding box center [490, 449] width 18 height 18
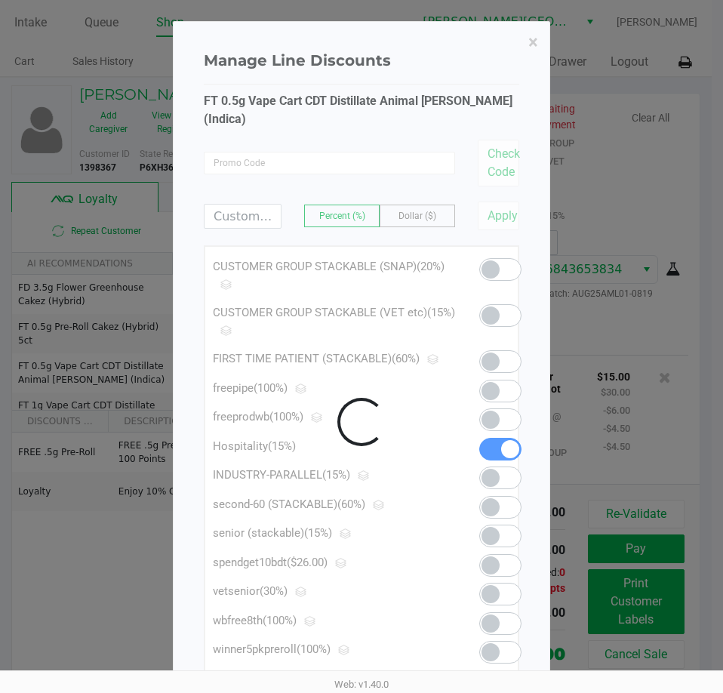
click at [496, 429] on div at bounding box center [362, 422] width 376 height 800
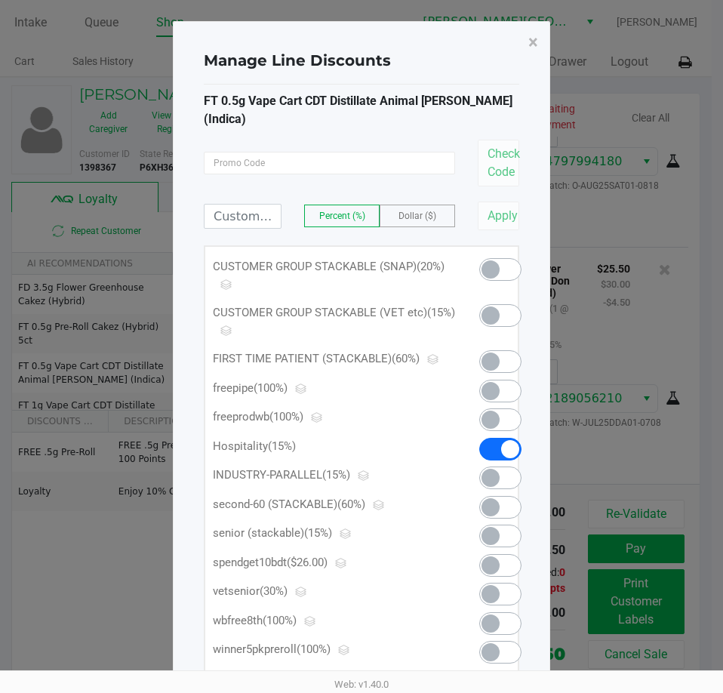
click at [496, 438] on span at bounding box center [500, 449] width 42 height 23
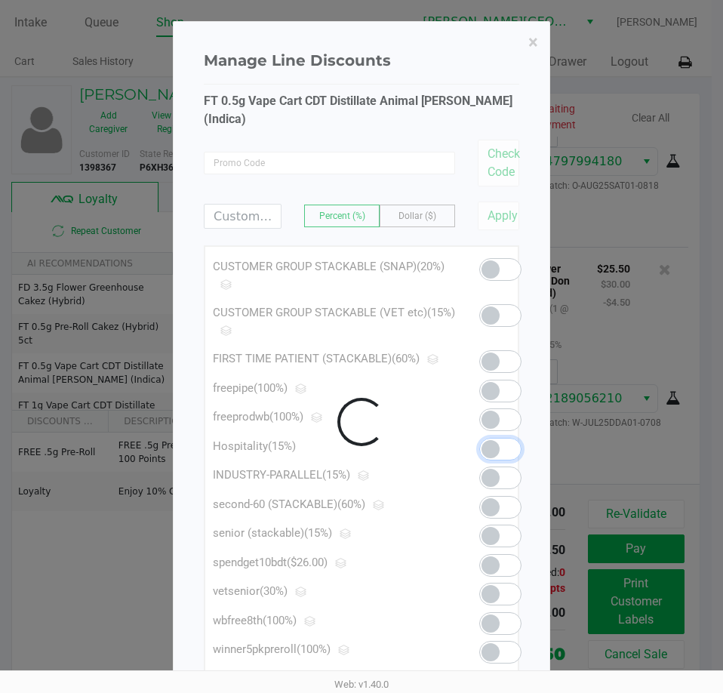
click at [492, 345] on div at bounding box center [362, 422] width 376 height 800
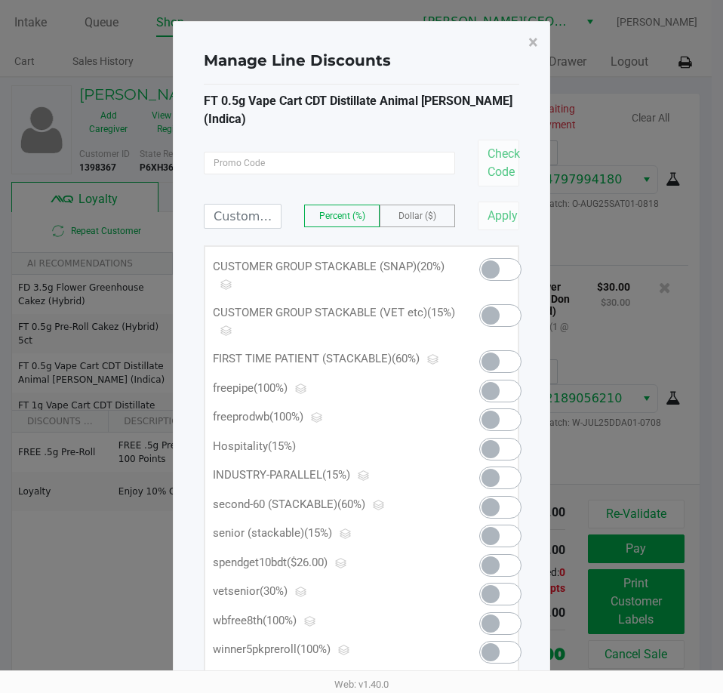
scroll to position [2649, 0]
click at [492, 352] on span at bounding box center [490, 361] width 18 height 18
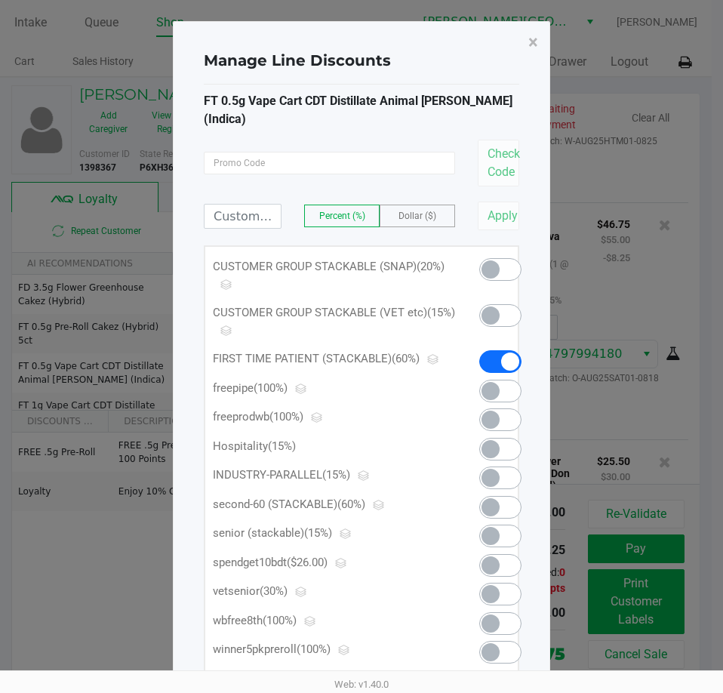
click at [498, 527] on span at bounding box center [490, 536] width 18 height 18
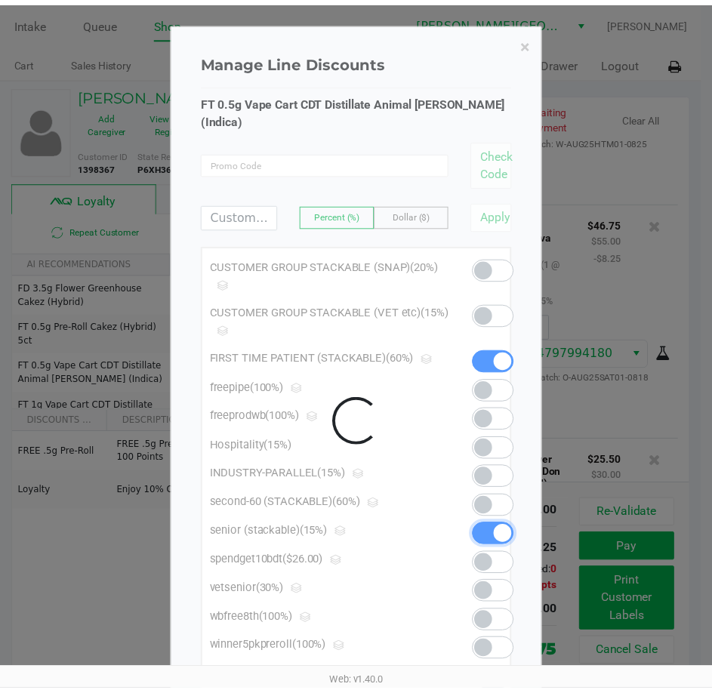
scroll to position [3156, 0]
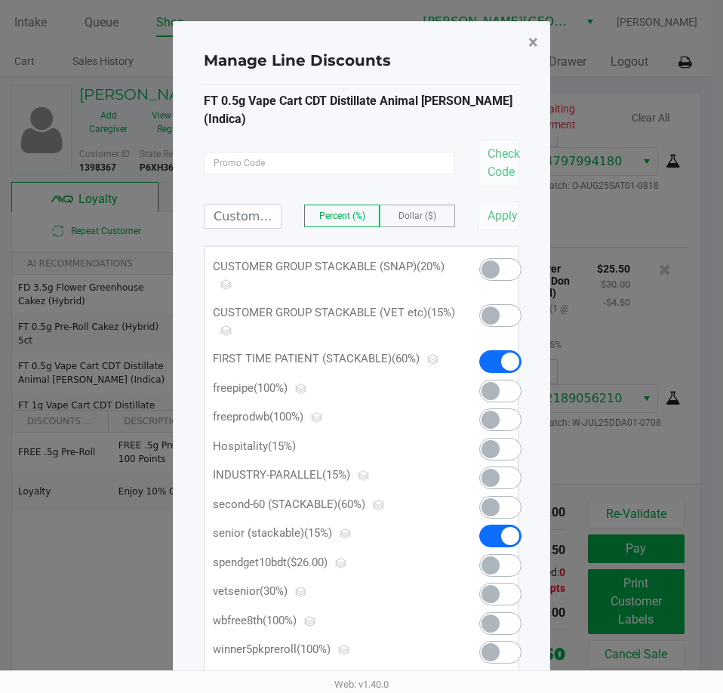
click at [532, 42] on span "×" at bounding box center [533, 42] width 10 height 21
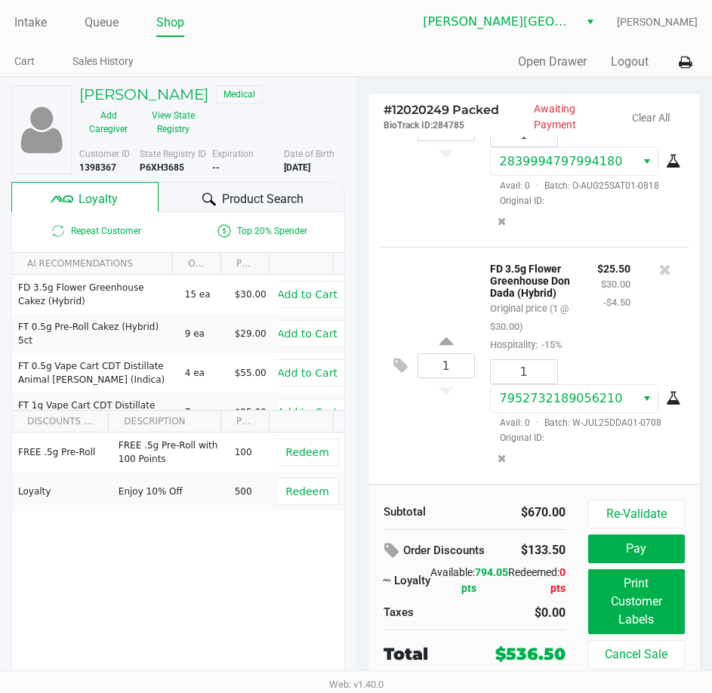
click at [444, 308] on div "1 FD 3.5g Flower Greenhouse Don Dada (Hybrid) Original price (1 @ $30.00) Hospi…" at bounding box center [534, 365] width 309 height 237
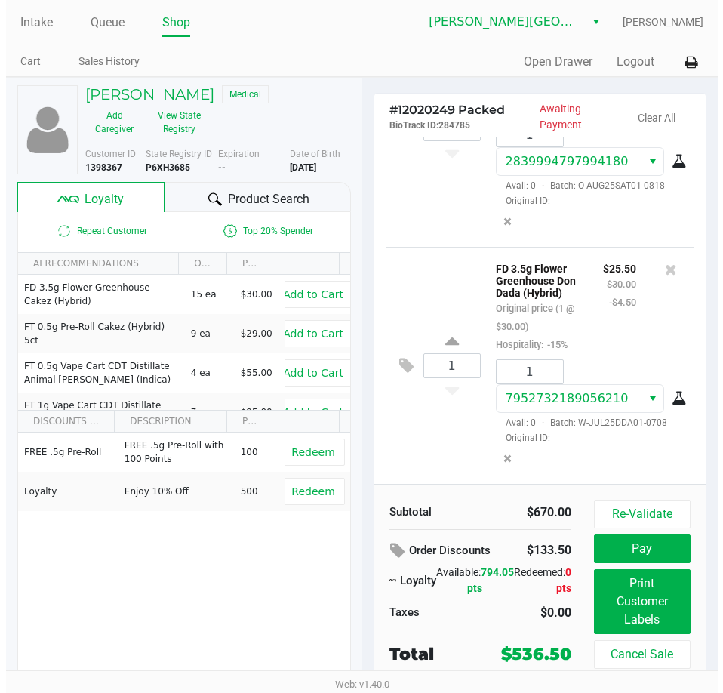
scroll to position [3210, 0]
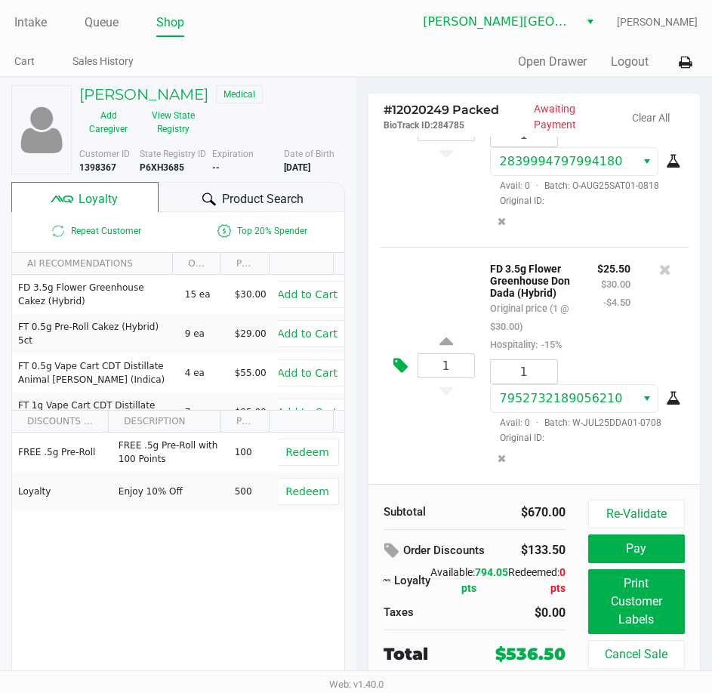
click at [398, 357] on icon at bounding box center [400, 365] width 14 height 17
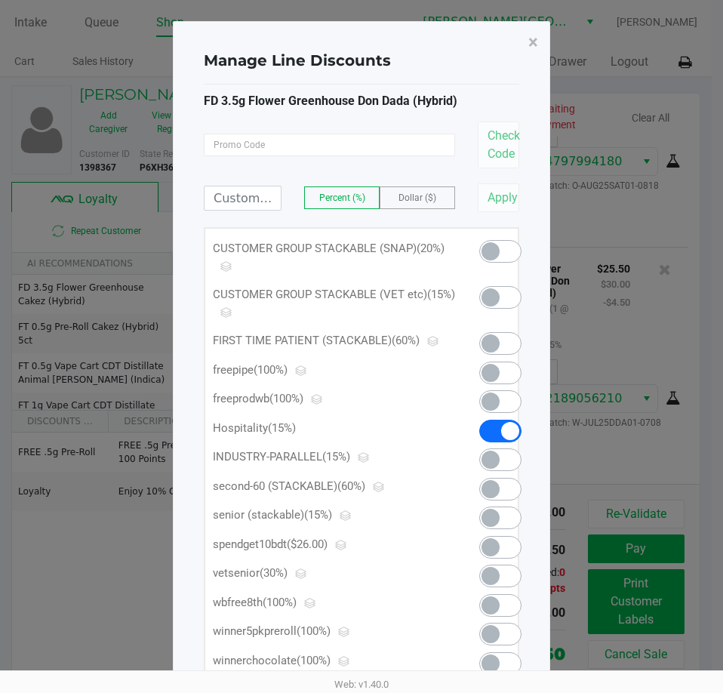
click at [493, 514] on span at bounding box center [490, 518] width 18 height 18
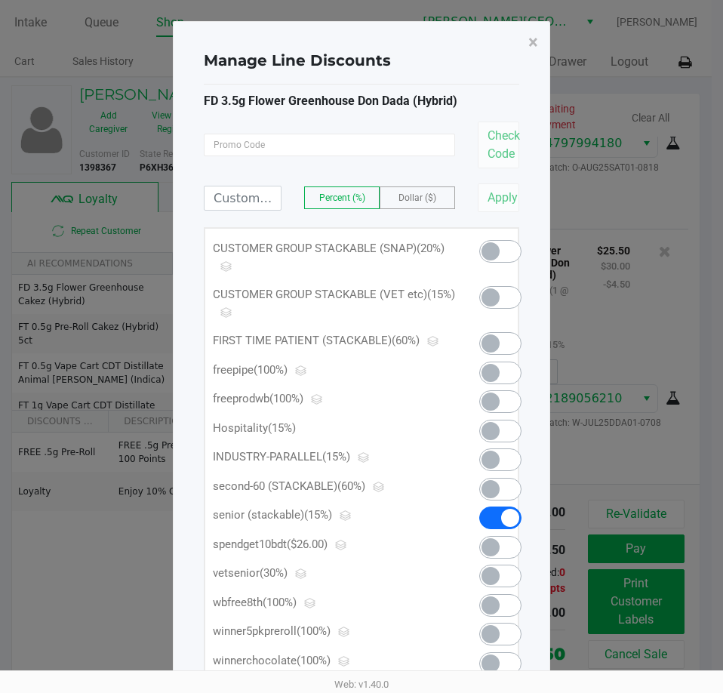
click at [496, 298] on span at bounding box center [490, 297] width 18 height 18
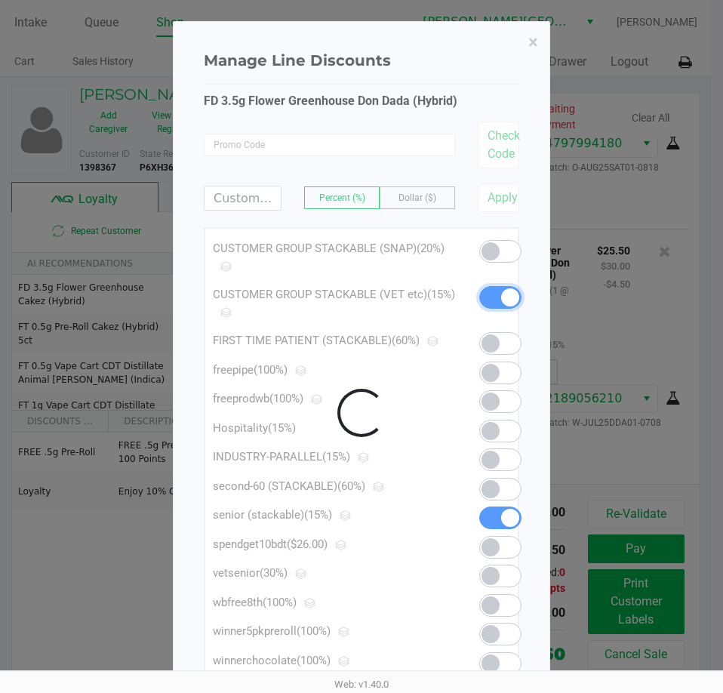
click at [493, 254] on div at bounding box center [362, 413] width 376 height 782
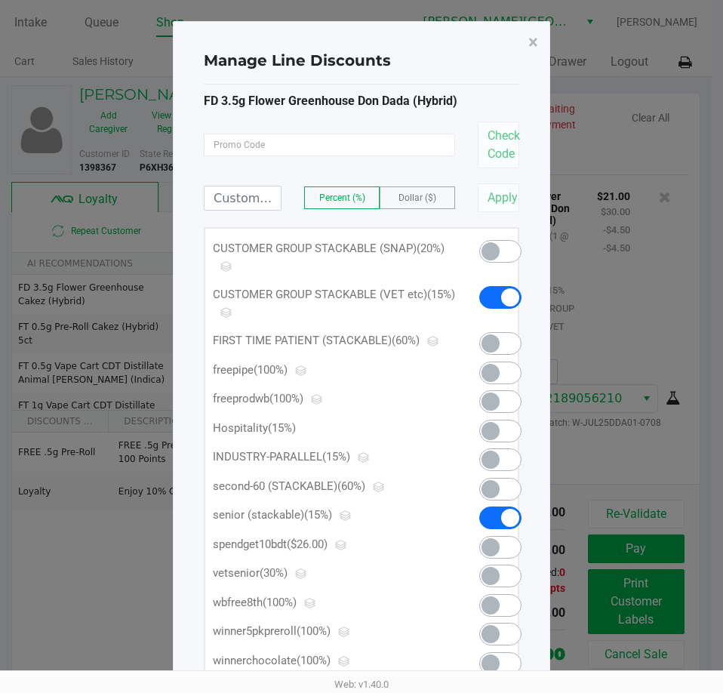
scroll to position [3229, 0]
click at [493, 254] on span at bounding box center [490, 251] width 18 height 18
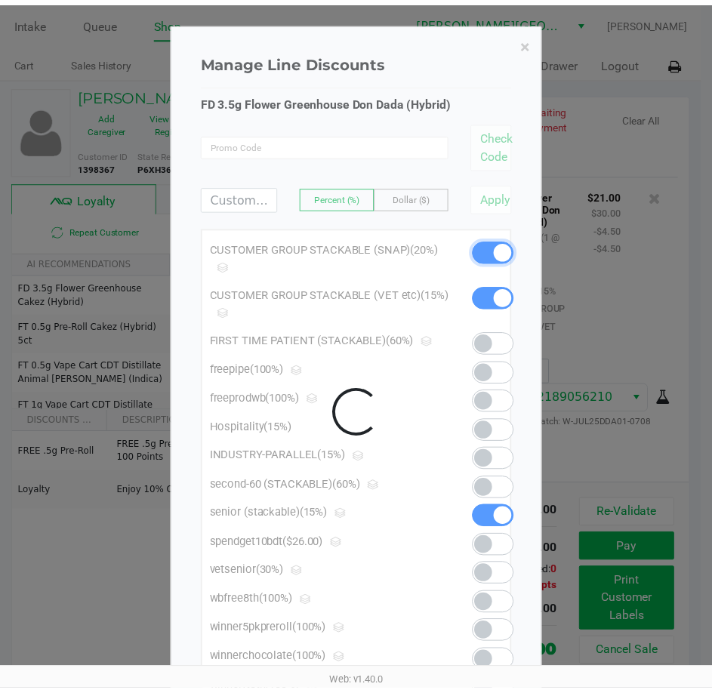
scroll to position [3301, 0]
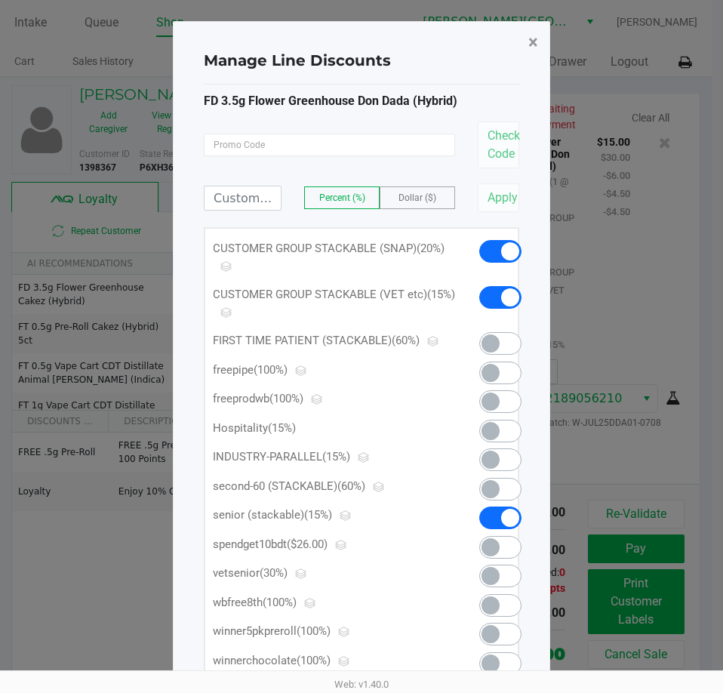
click at [533, 42] on span "×" at bounding box center [533, 42] width 10 height 21
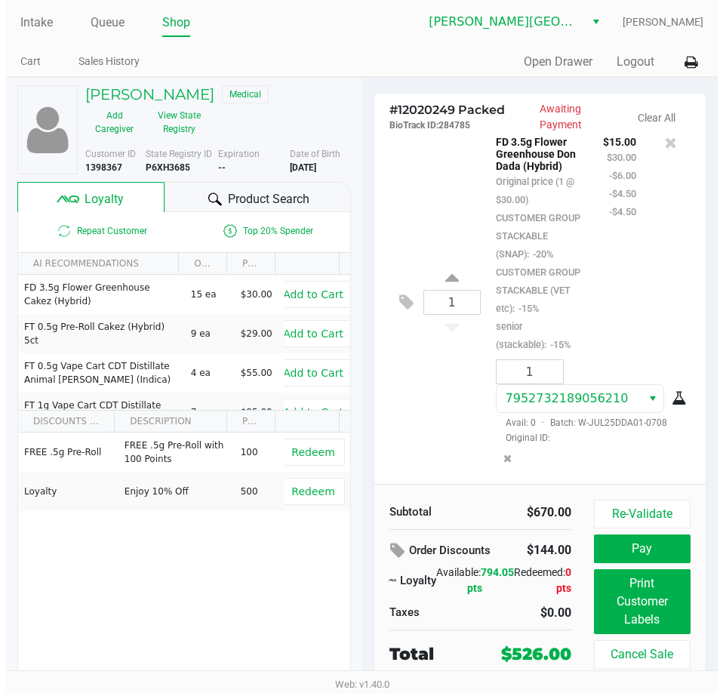
scroll to position [2996, 0]
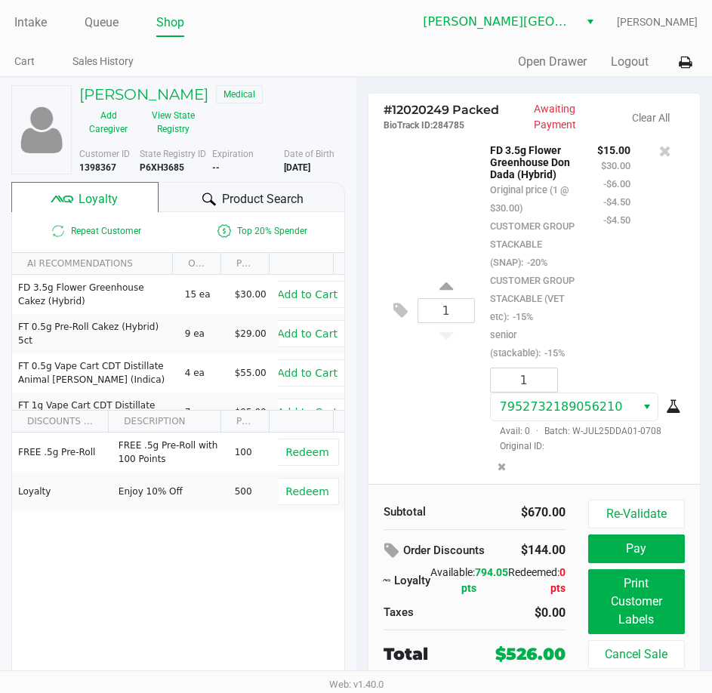
click at [401, 128] on div "1 SW 1g FSO Syringe Sativa Blend Original price (1 @ $55.00) Hospitality: -15% …" at bounding box center [534, 9] width 309 height 237
click at [398, 29] on button at bounding box center [404, 10] width 26 height 36
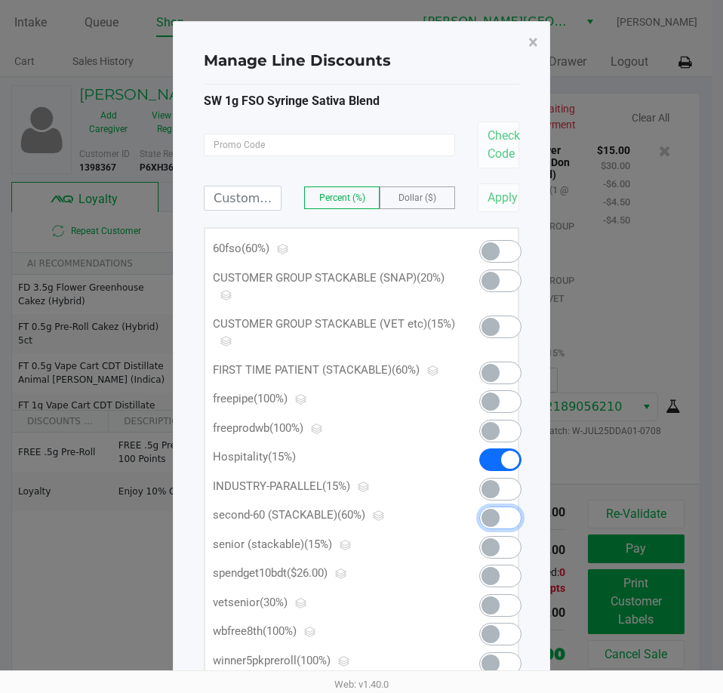
click at [494, 515] on span at bounding box center [490, 518] width 18 height 18
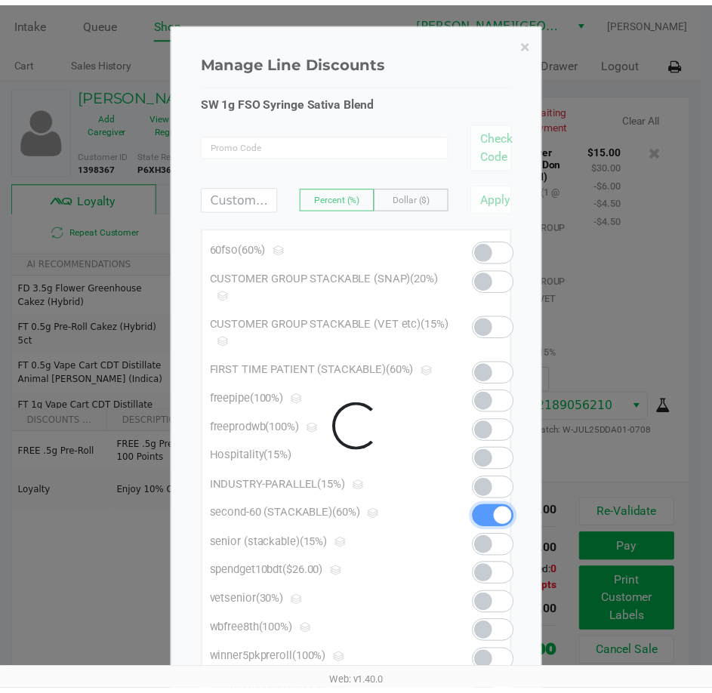
scroll to position [3373, 0]
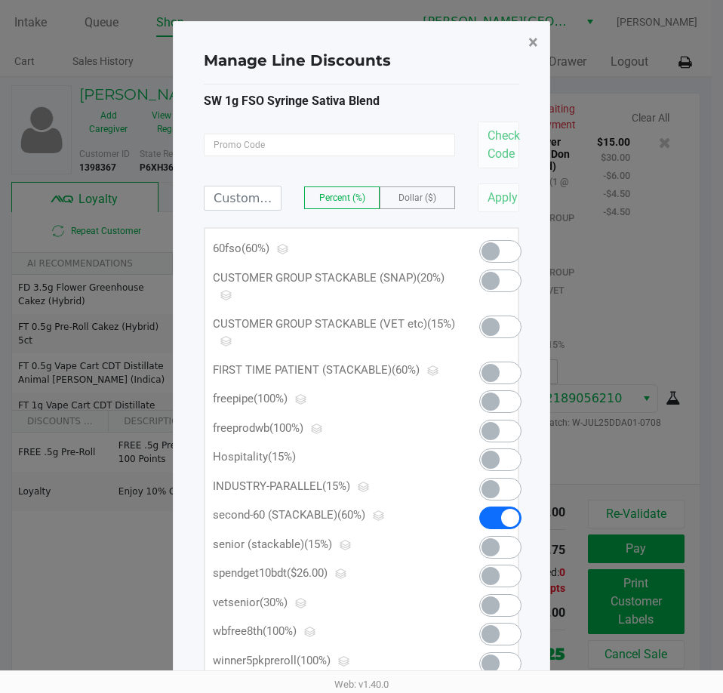
click at [535, 39] on span "×" at bounding box center [533, 42] width 10 height 21
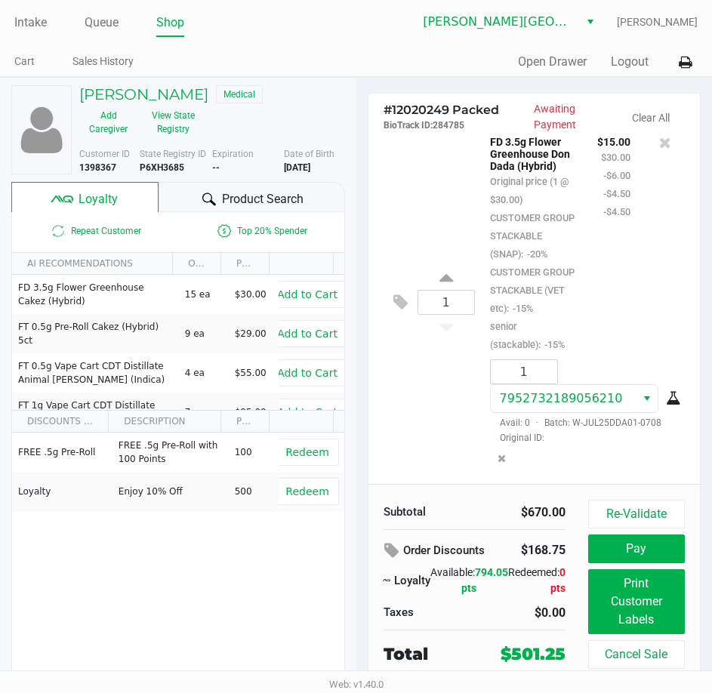
click at [410, 386] on div "1 FD 3.5g Flower Greenhouse Don Dada (Hybrid) Original price (1 @ $30.00) CUSTO…" at bounding box center [534, 302] width 309 height 364
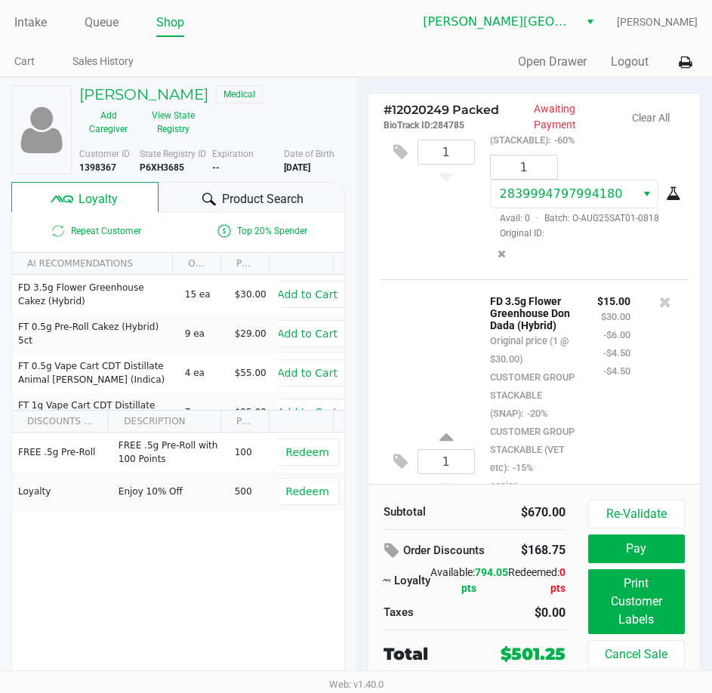
scroll to position [2845, 0]
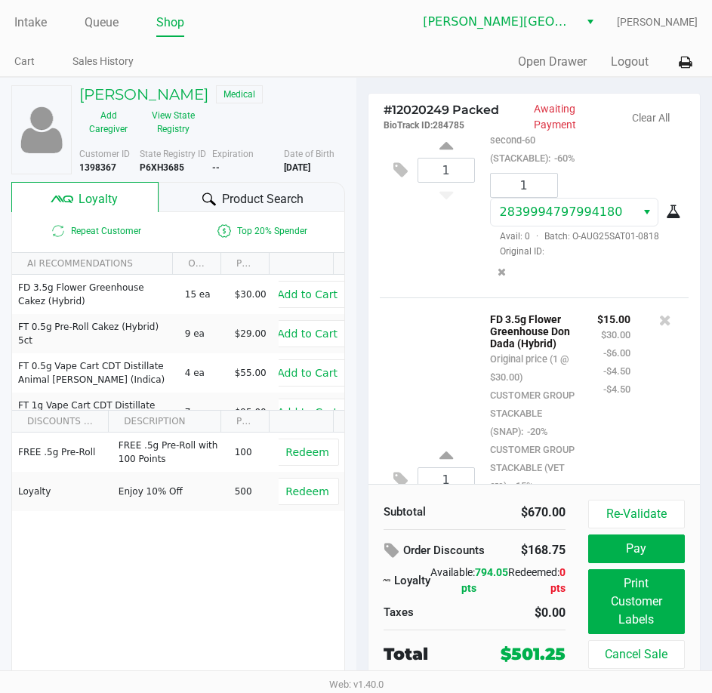
click at [421, 297] on div "1 SW 1g FSO Syringe Sativa Blend Original price (1 @ $55.00) second-60 (STACKAB…" at bounding box center [534, 169] width 309 height 255
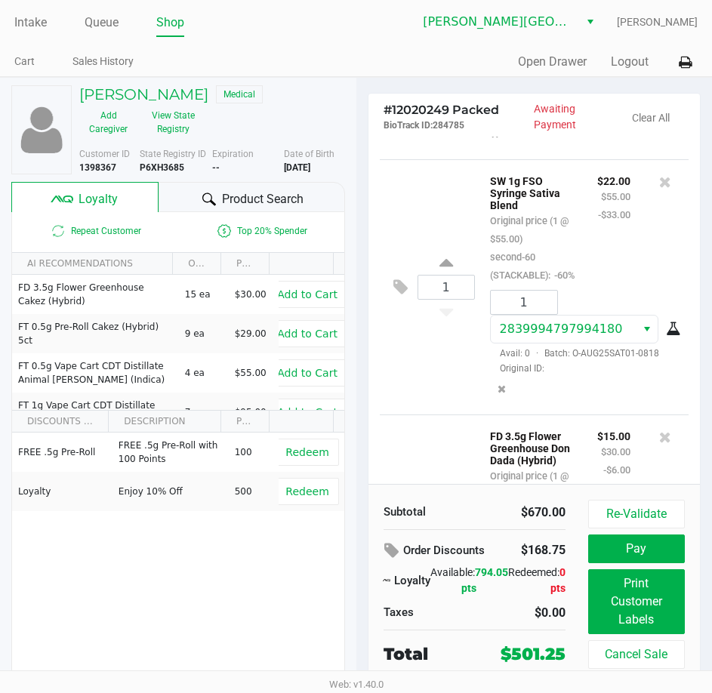
scroll to position [2619, 0]
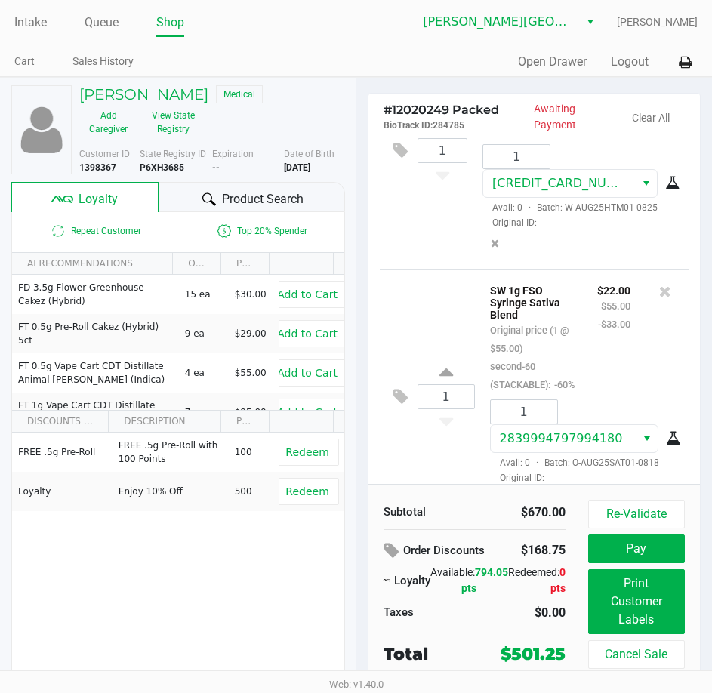
click at [421, 269] on div "1 FD 3.5g Flower Greenhouse Hot Mess (Hybrid) Original price (1 @ $30.00) Hospi…" at bounding box center [534, 150] width 309 height 237
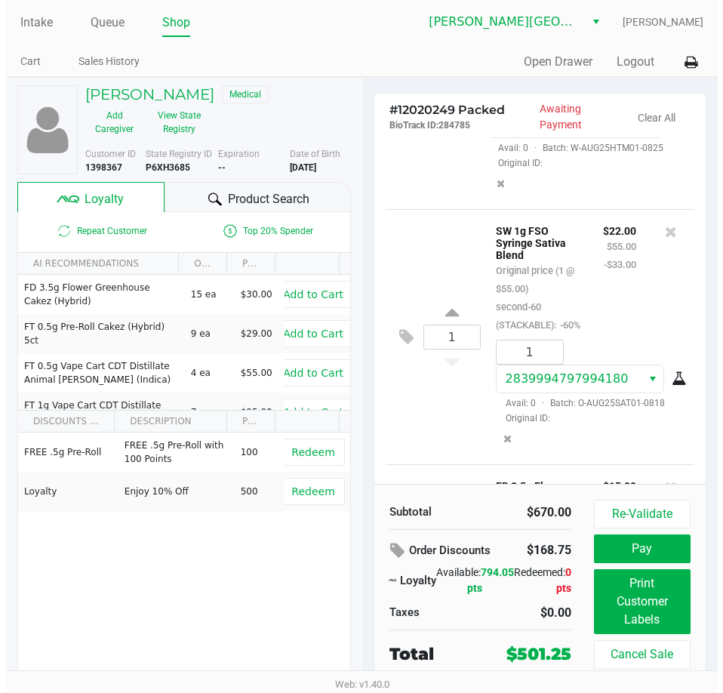
scroll to position [2770, 0]
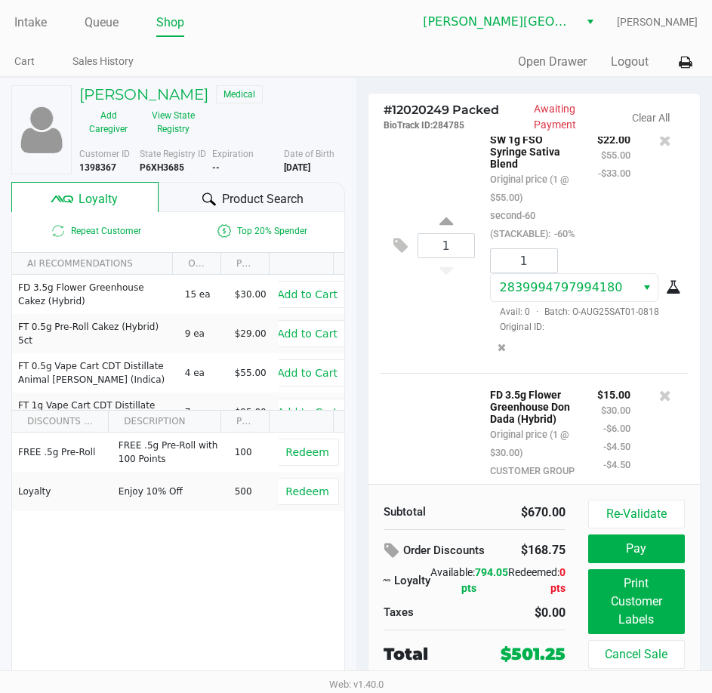
click at [401, 8] on icon at bounding box center [400, -1] width 14 height 17
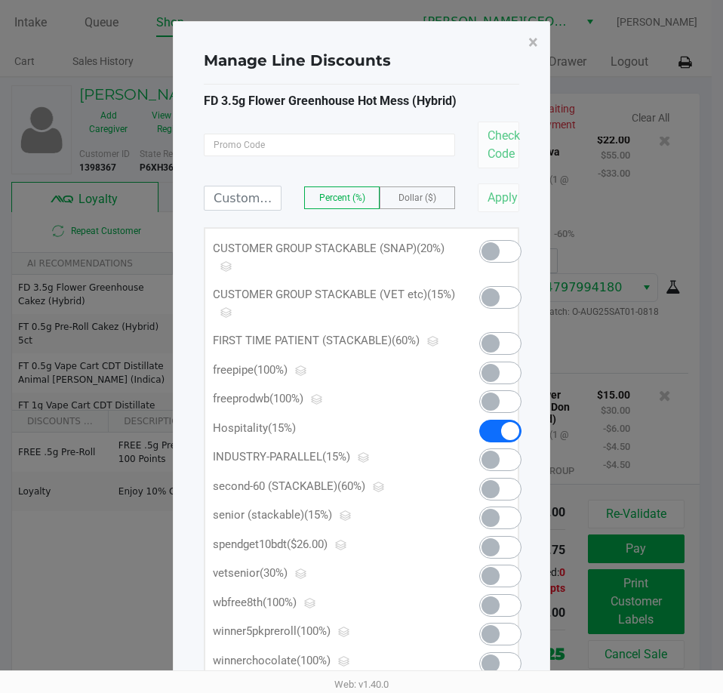
click at [499, 250] on span at bounding box center [490, 251] width 18 height 18
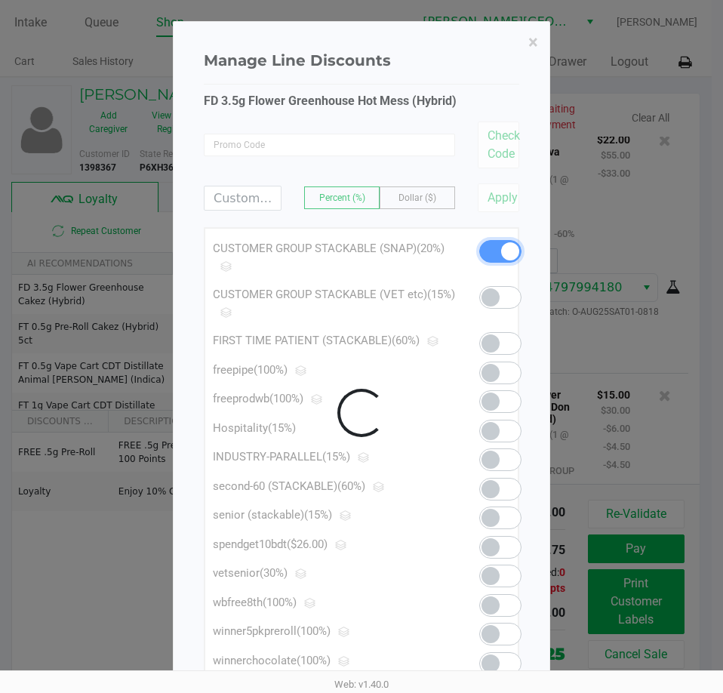
click at [503, 294] on div at bounding box center [362, 413] width 376 height 782
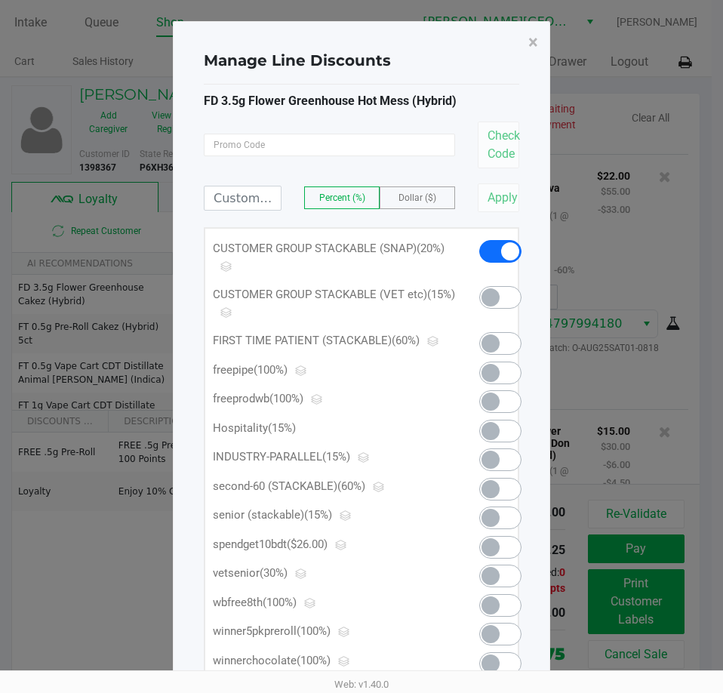
scroll to position [3392, 0]
click at [503, 294] on span at bounding box center [500, 297] width 42 height 23
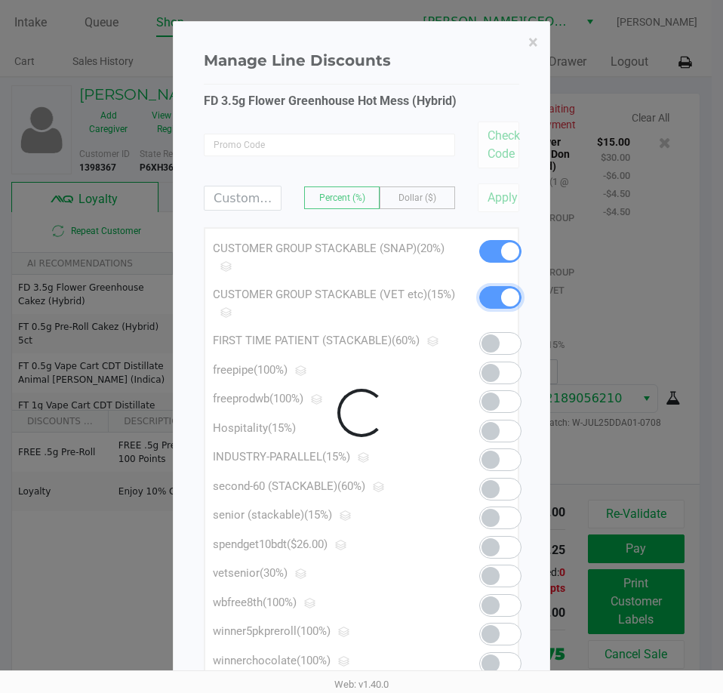
scroll to position [3428, 0]
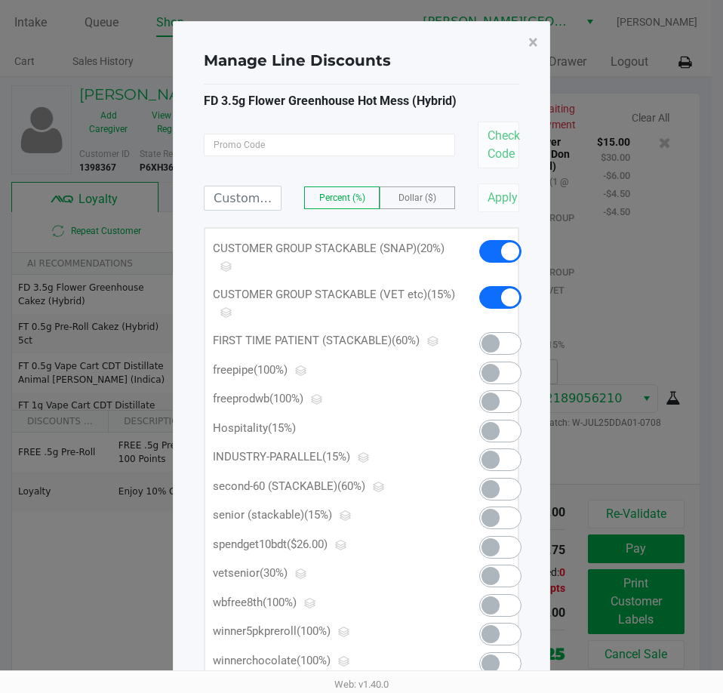
click at [496, 515] on span at bounding box center [490, 518] width 18 height 18
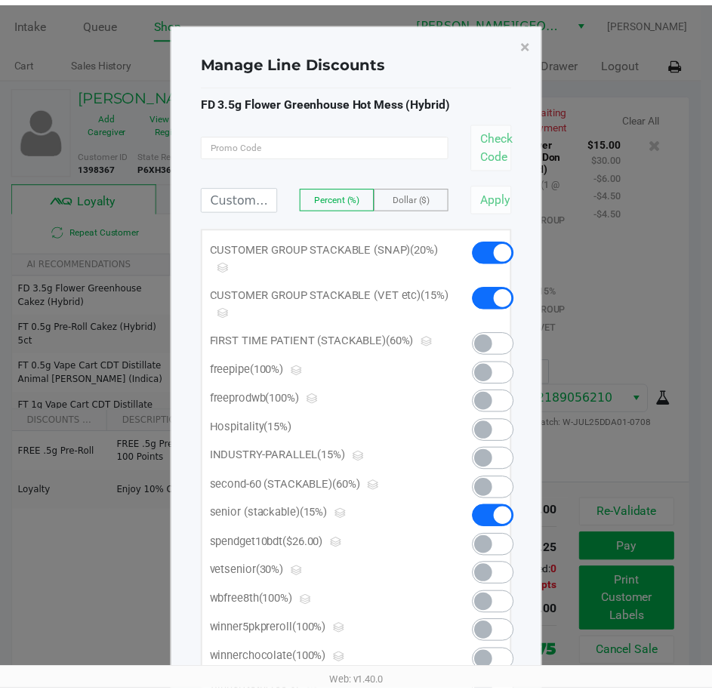
scroll to position [3500, 0]
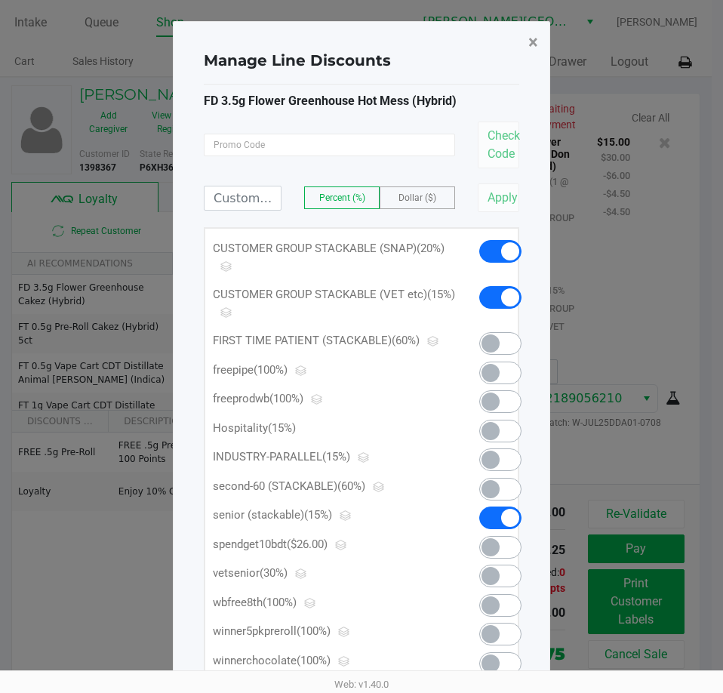
click at [537, 43] on span "×" at bounding box center [533, 42] width 10 height 21
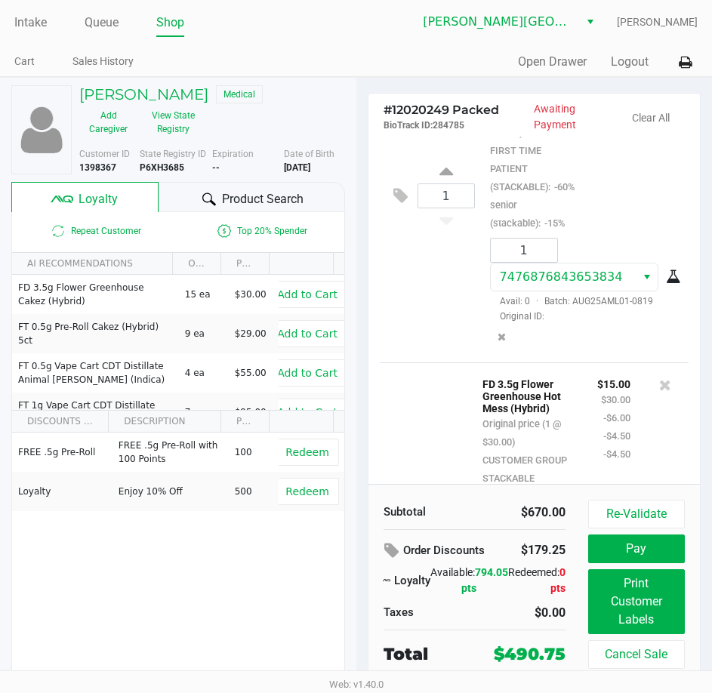
scroll to position [2218, 0]
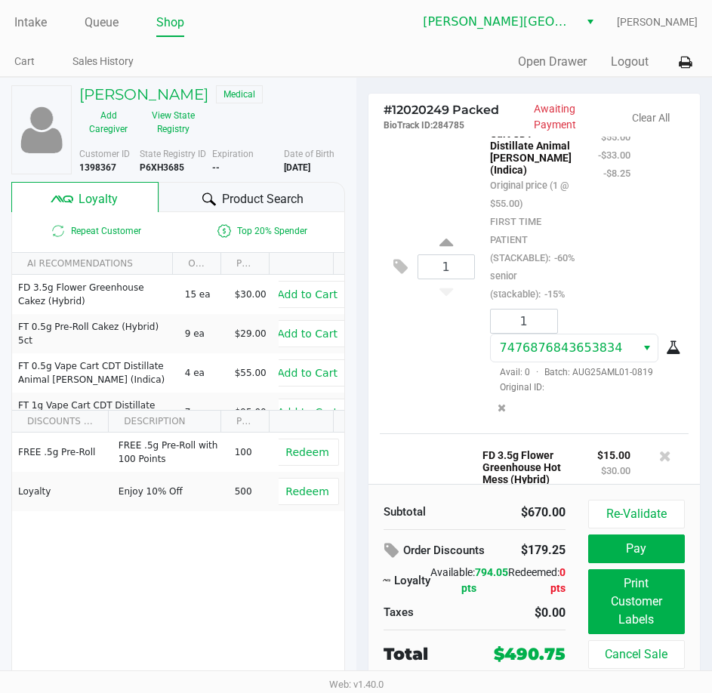
click at [416, 331] on div "1 FT 0.5g Vape Cart CDT Distillate Animal Larry (Indica) Original price (1 @ $5…" at bounding box center [534, 266] width 309 height 333
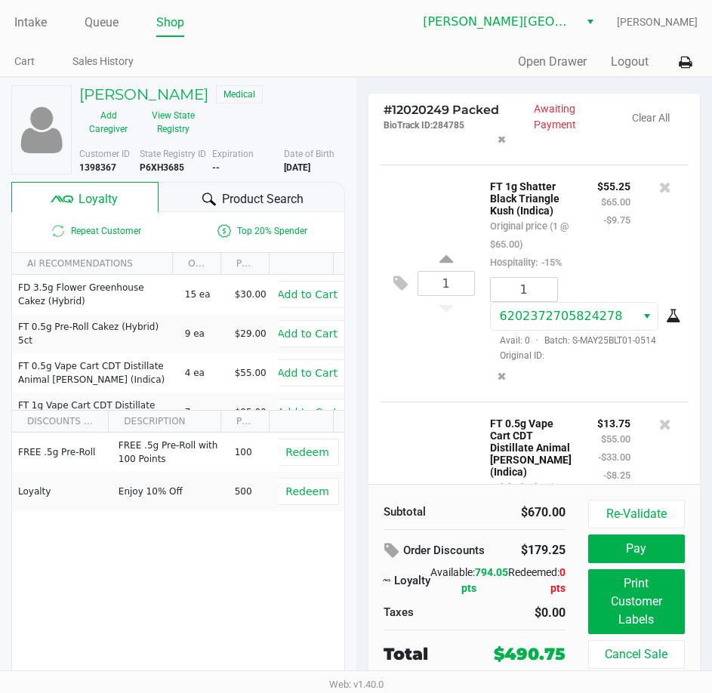
click at [417, 164] on div "1 FT 1g Distillate Extract Kush Mintz (Hybrid) Original price (1 @ $75.00) Hosp…" at bounding box center [534, 39] width 309 height 249
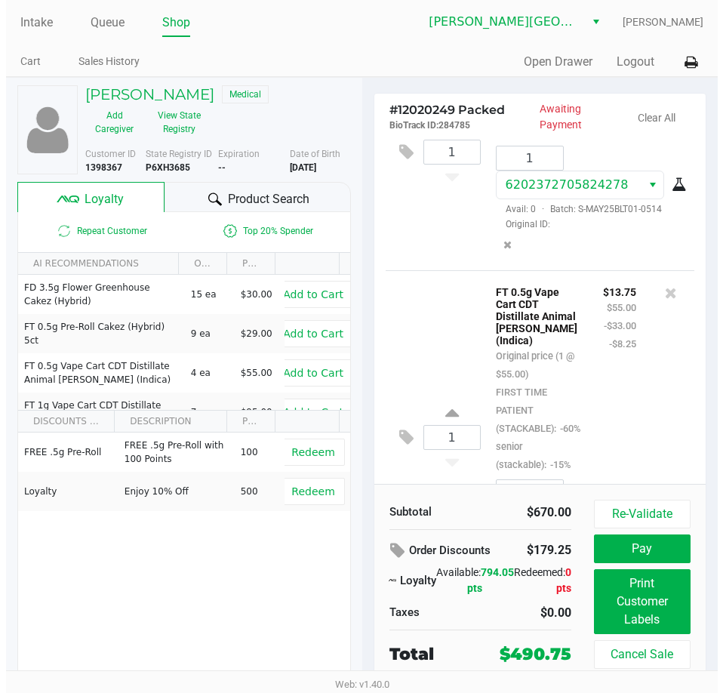
scroll to position [2067, 0]
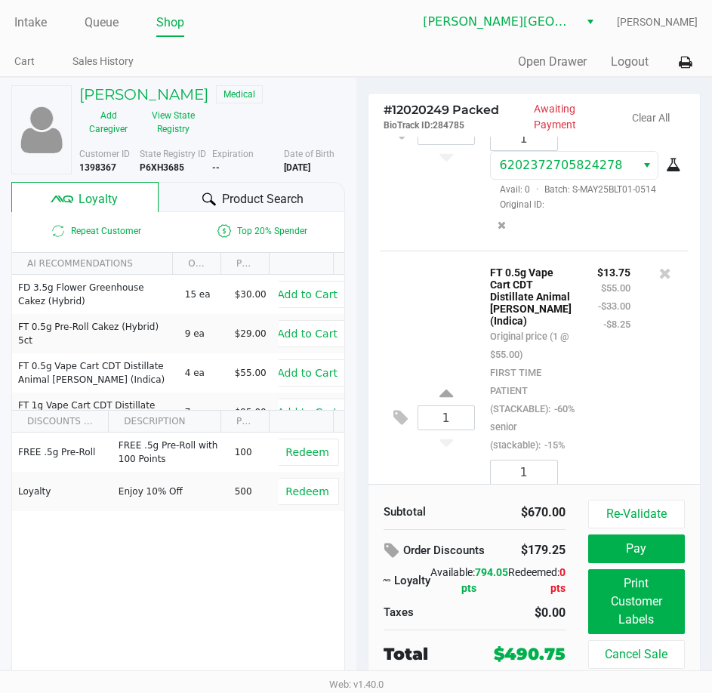
click at [398, 217] on div "1 FT 1g Shatter Black Triangle Kush (Indica) Original price (1 @ $65.00) Hospit…" at bounding box center [534, 132] width 309 height 237
click at [404, 141] on icon at bounding box center [400, 132] width 14 height 17
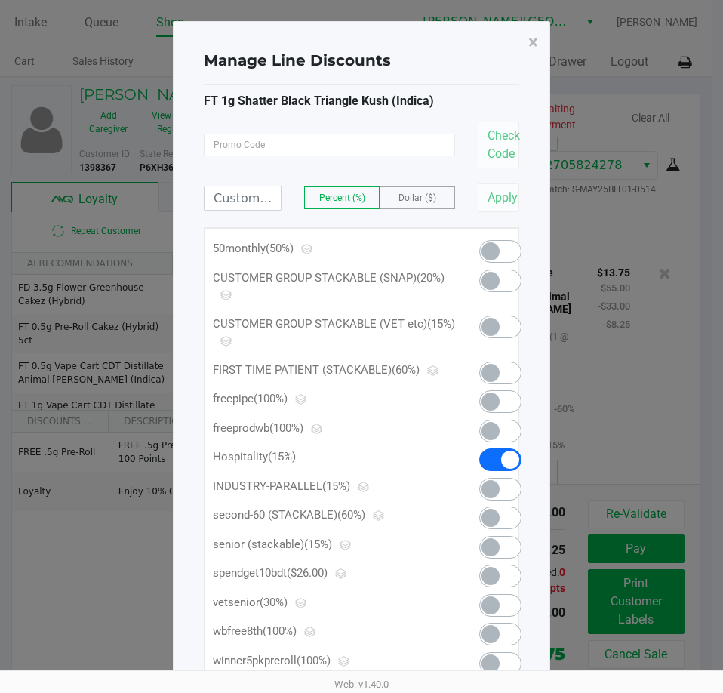
click at [494, 454] on span at bounding box center [500, 459] width 42 height 23
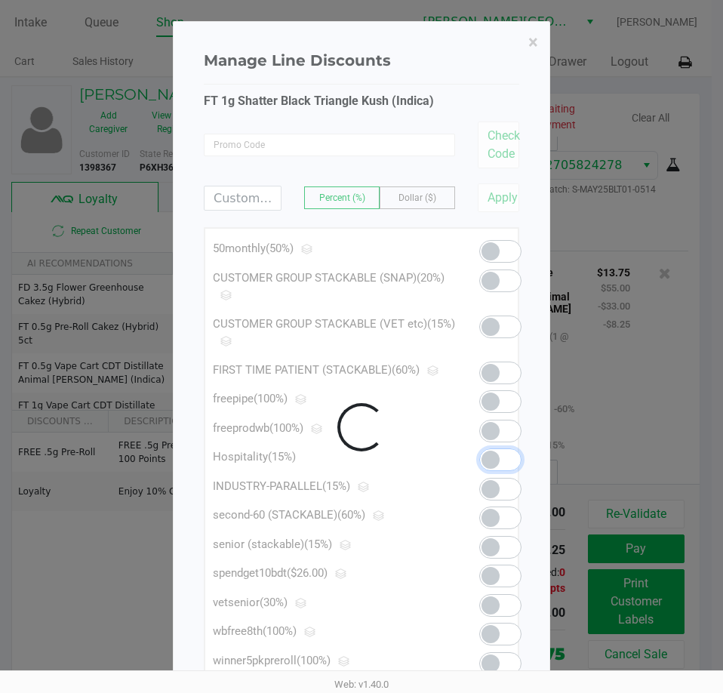
click at [489, 245] on div at bounding box center [362, 427] width 376 height 810
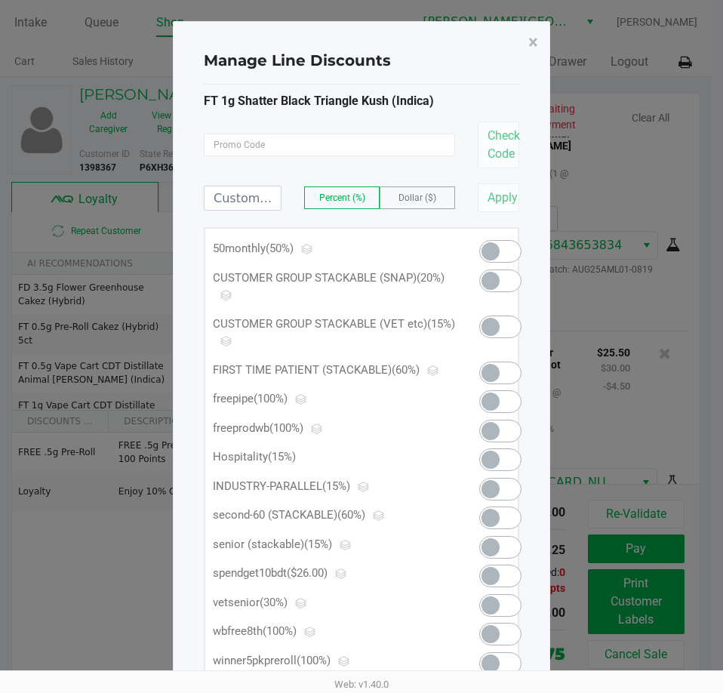
scroll to position [2758, 0]
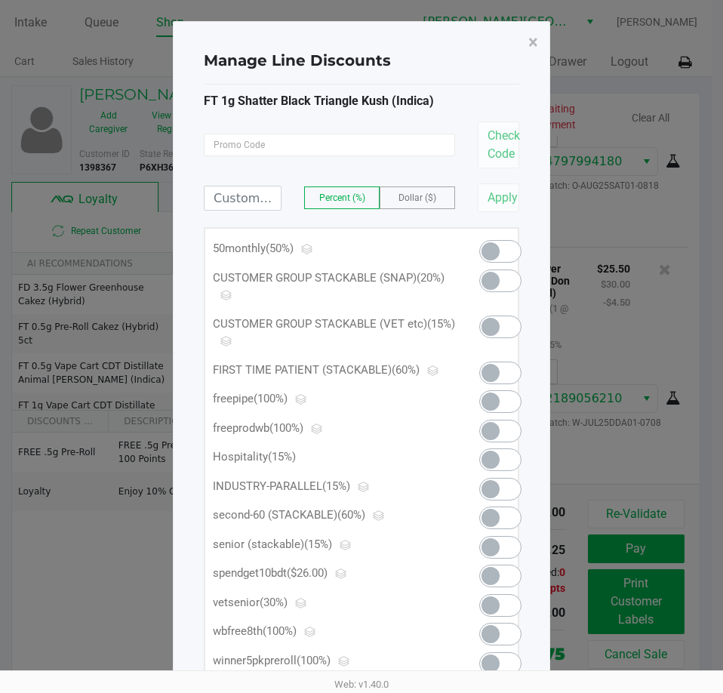
click at [489, 245] on span at bounding box center [490, 251] width 18 height 18
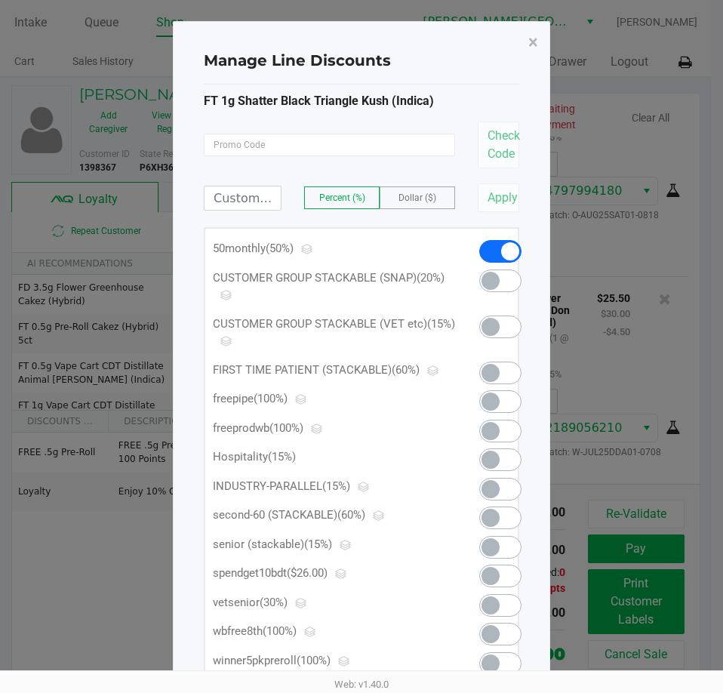
click at [494, 278] on span at bounding box center [490, 281] width 18 height 18
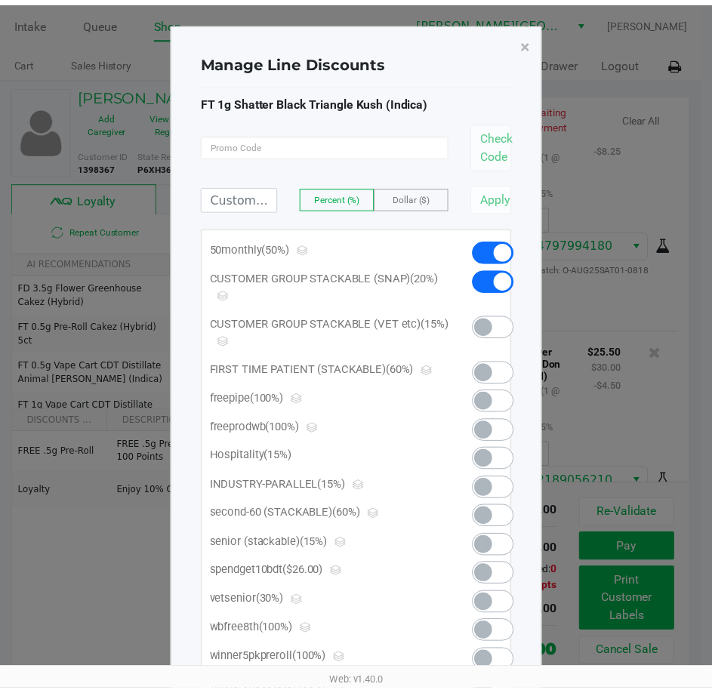
scroll to position [3084, 0]
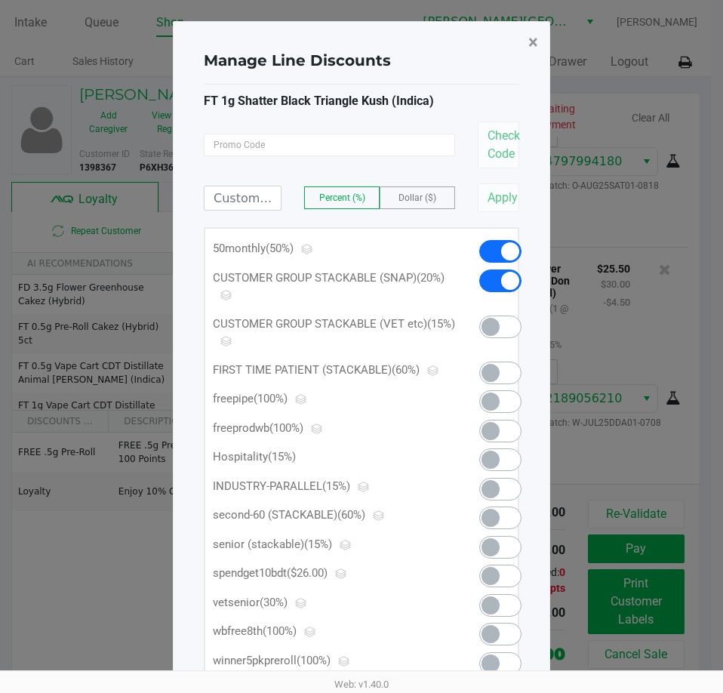
click at [532, 41] on span "×" at bounding box center [533, 42] width 10 height 21
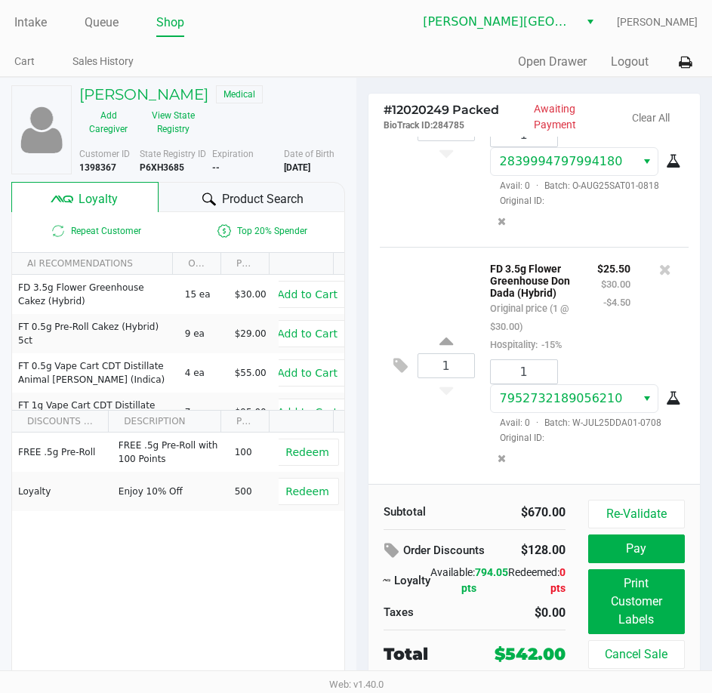
click at [419, 321] on div "1 FD 3.5g Flower Greenhouse Don Dada (Hybrid) Original price (1 @ $30.00) Hospi…" at bounding box center [534, 365] width 309 height 237
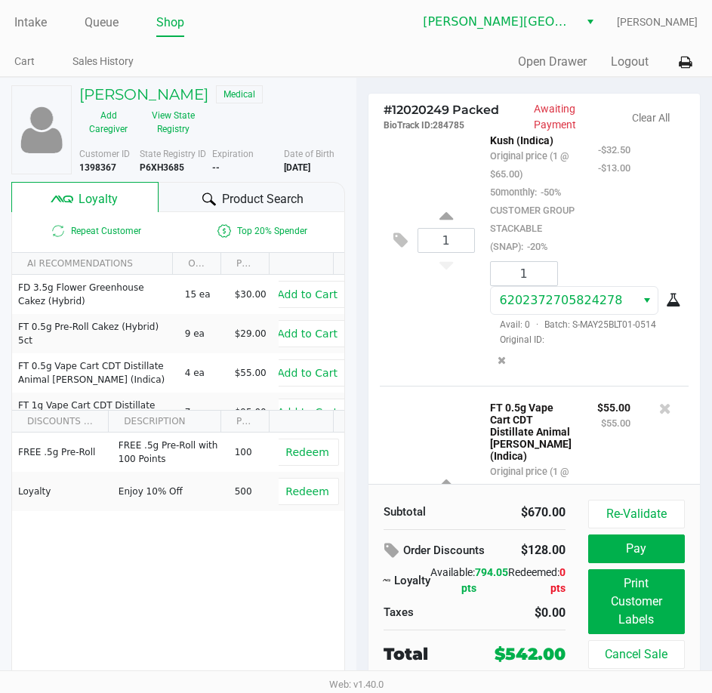
scroll to position [1876, 0]
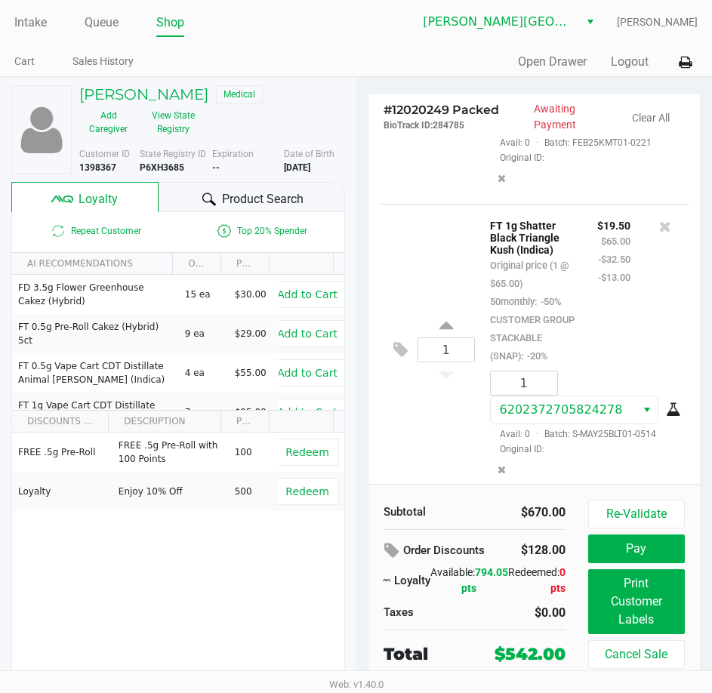
click at [438, 204] on div "1 FT 1g Distillate Extract Kush Mintz (Hybrid) Original price (1 @ $75.00) Hosp…" at bounding box center [534, 79] width 309 height 249
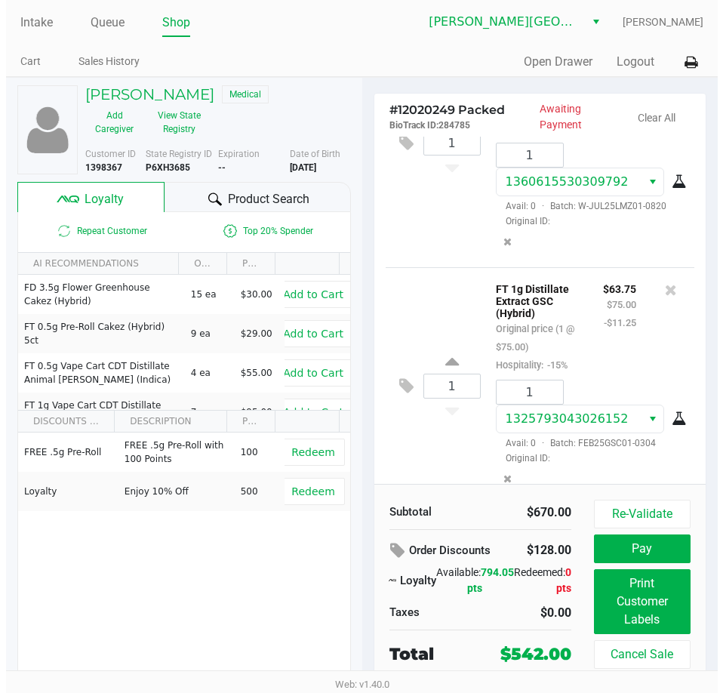
scroll to position [0, 0]
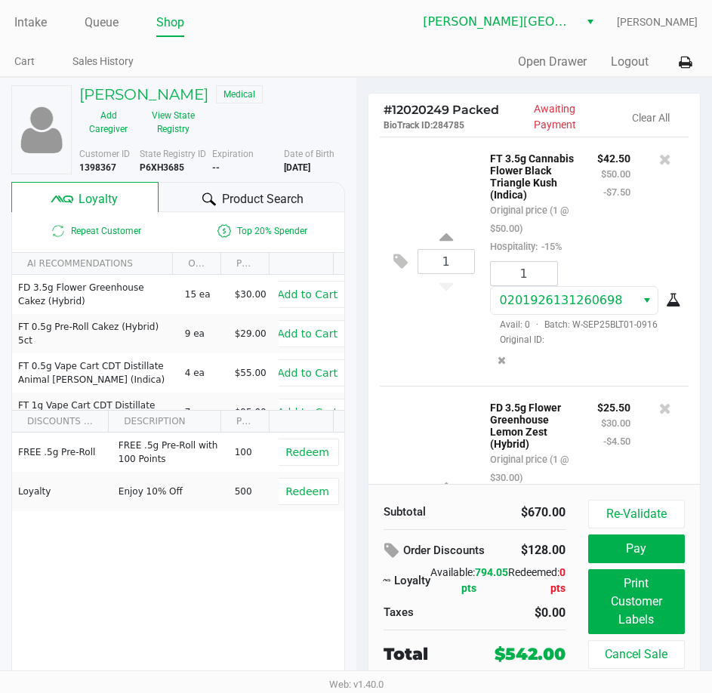
click at [424, 340] on div "1 FT 3.5g Cannabis Flower Black Triangle Kush (Indica) Original price (1 @ $50.…" at bounding box center [534, 261] width 309 height 249
click at [400, 270] on icon at bounding box center [400, 261] width 14 height 17
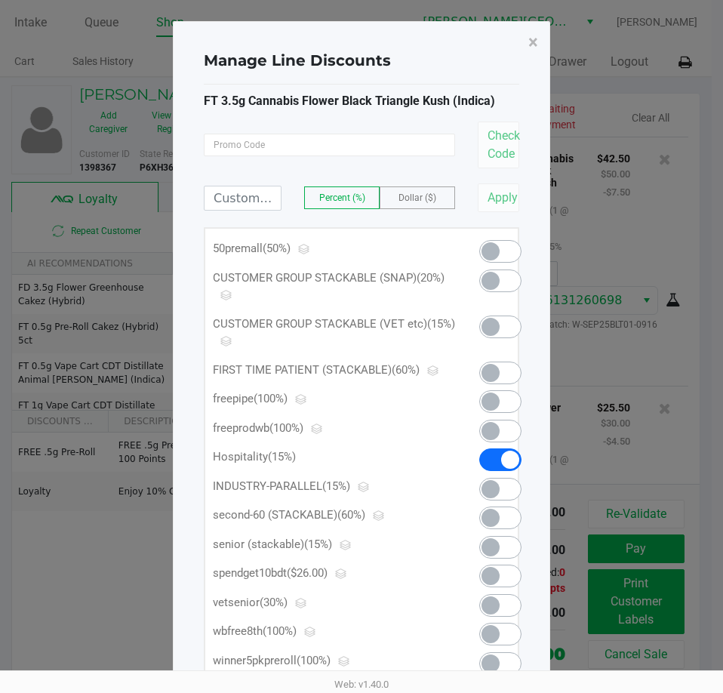
click at [487, 249] on span at bounding box center [490, 251] width 18 height 18
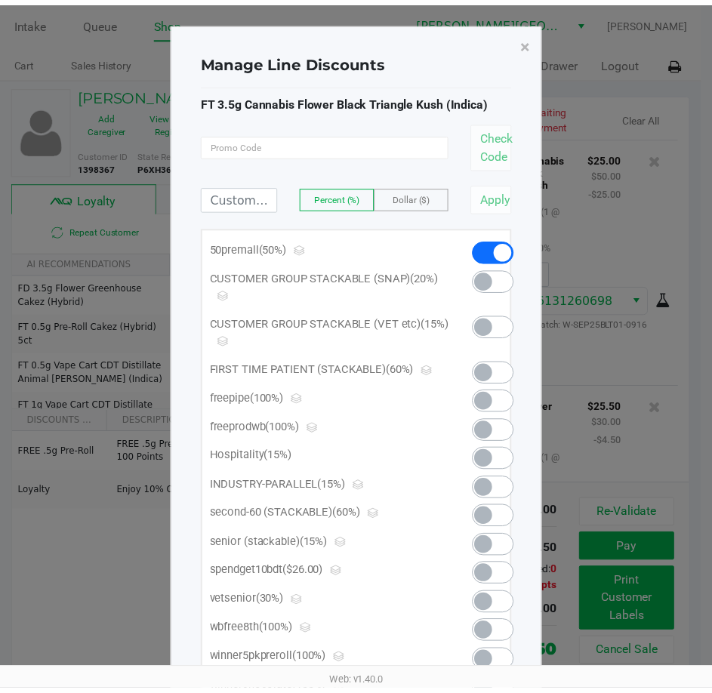
scroll to position [3138, 0]
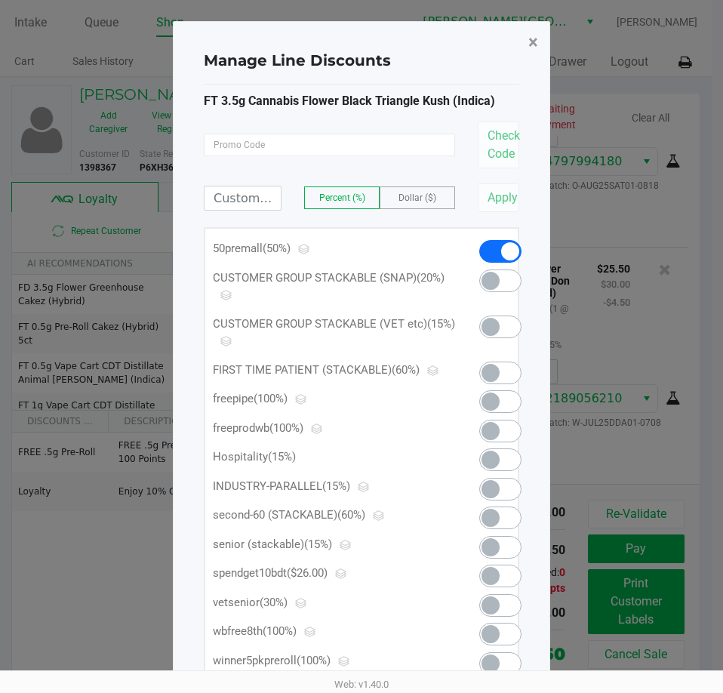
click at [533, 42] on span "×" at bounding box center [533, 42] width 10 height 21
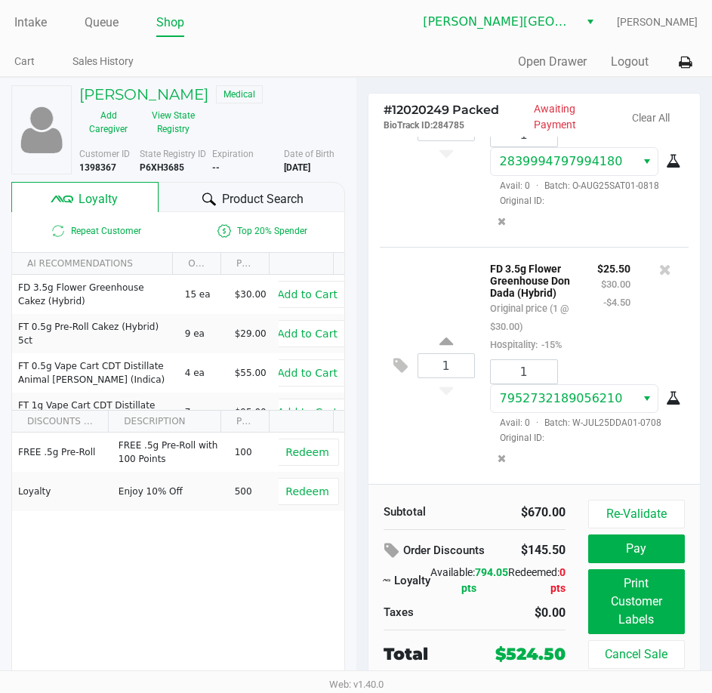
scroll to position [0, 0]
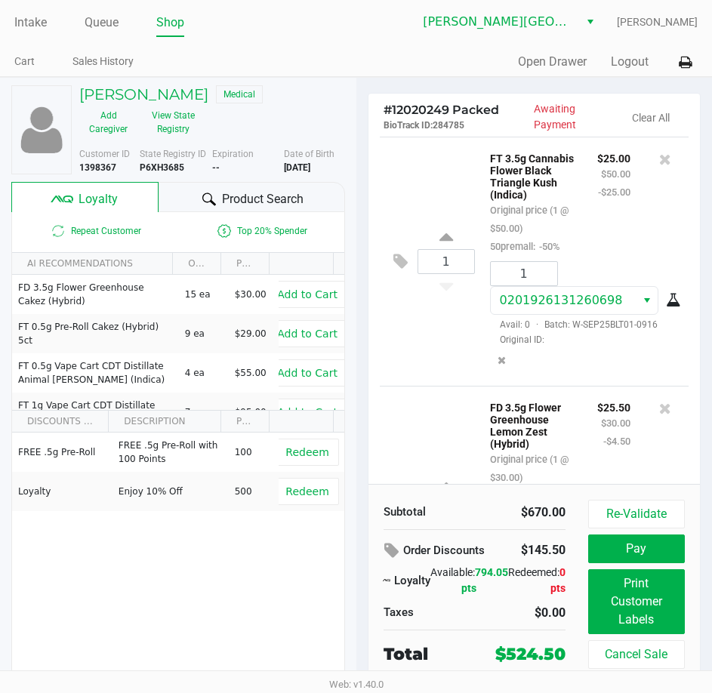
click at [416, 340] on div "1 FT 3.5g Cannabis Flower Black Triangle Kush (Indica) Original price (1 @ $50.…" at bounding box center [534, 261] width 309 height 249
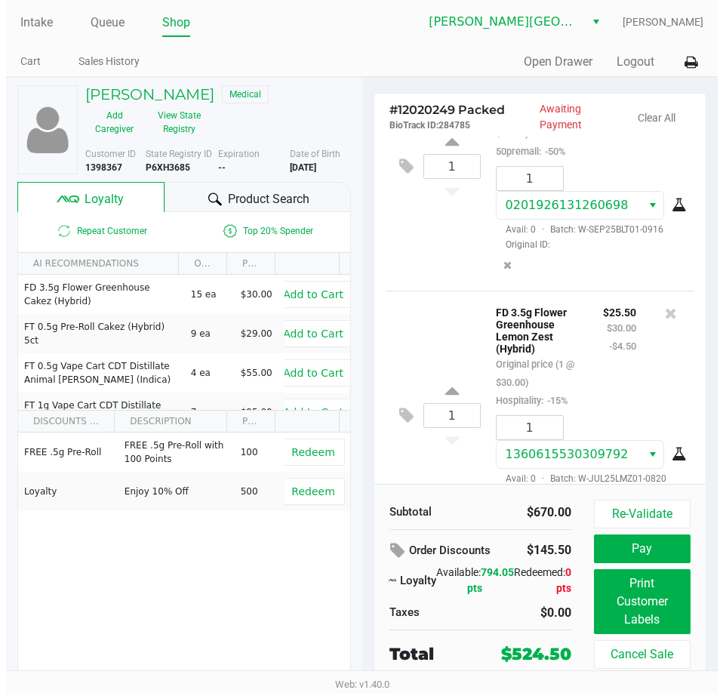
scroll to position [151, 0]
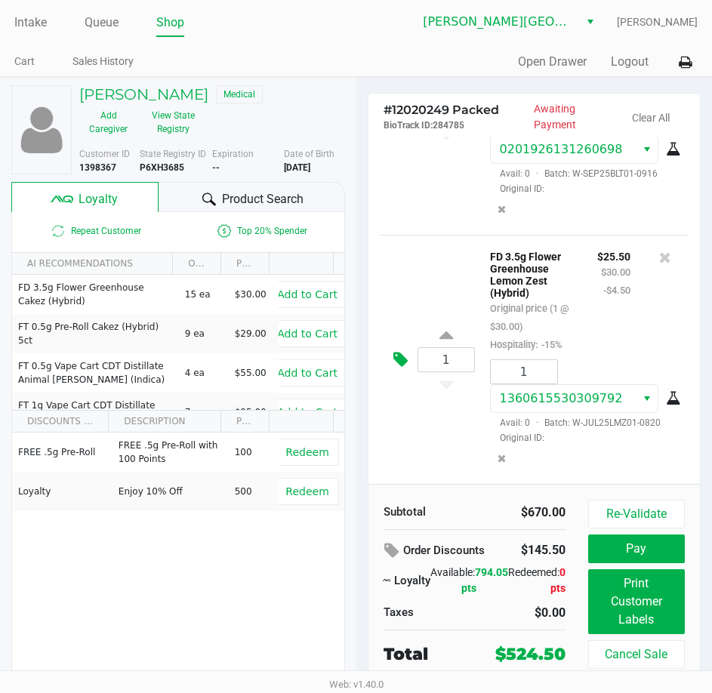
click at [403, 368] on icon at bounding box center [400, 359] width 14 height 17
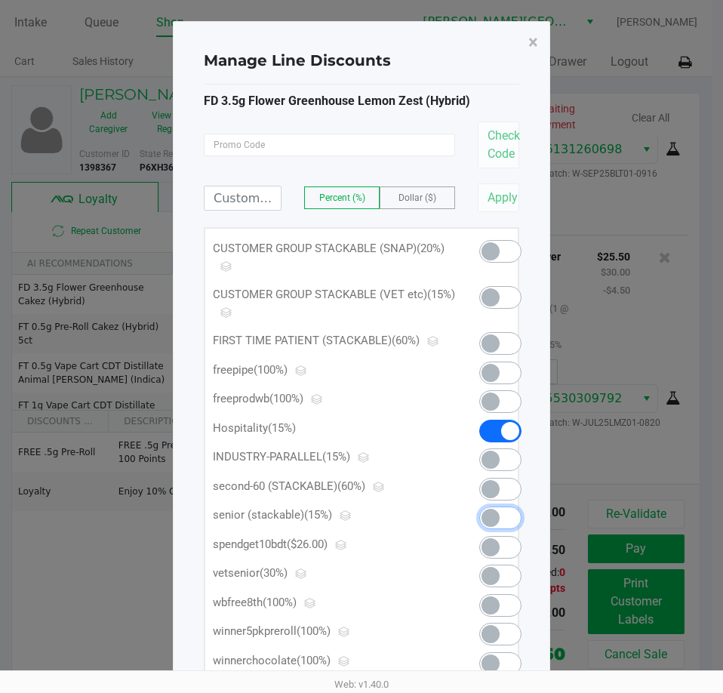
click at [499, 516] on span at bounding box center [490, 518] width 18 height 18
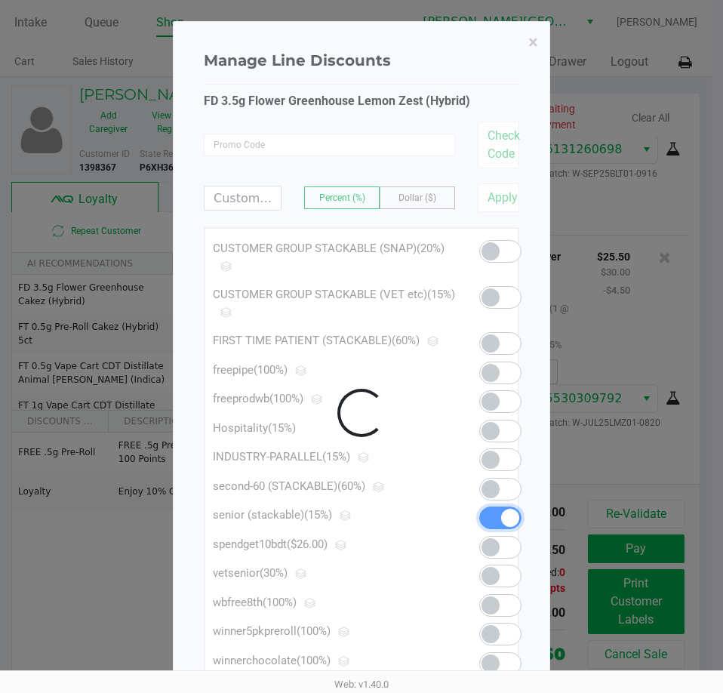
click at [503, 300] on div at bounding box center [362, 413] width 376 height 782
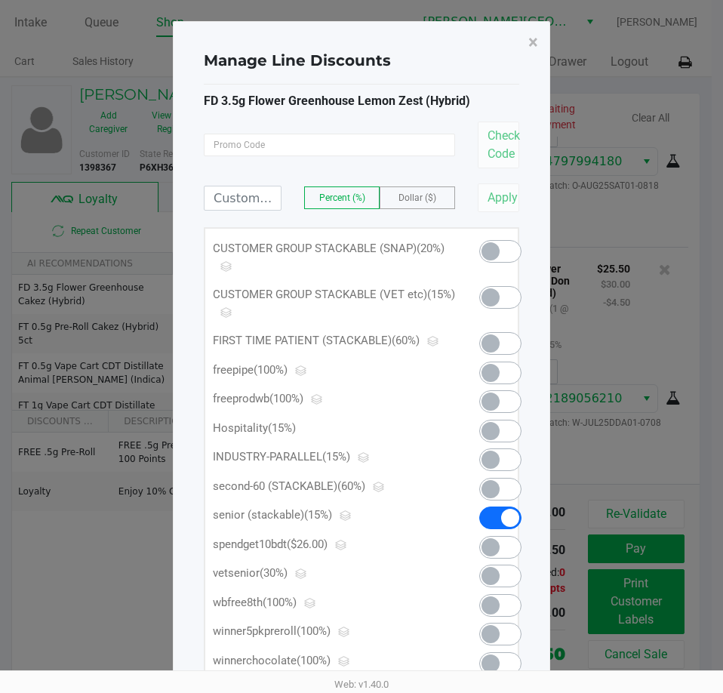
click at [496, 296] on span at bounding box center [490, 297] width 18 height 18
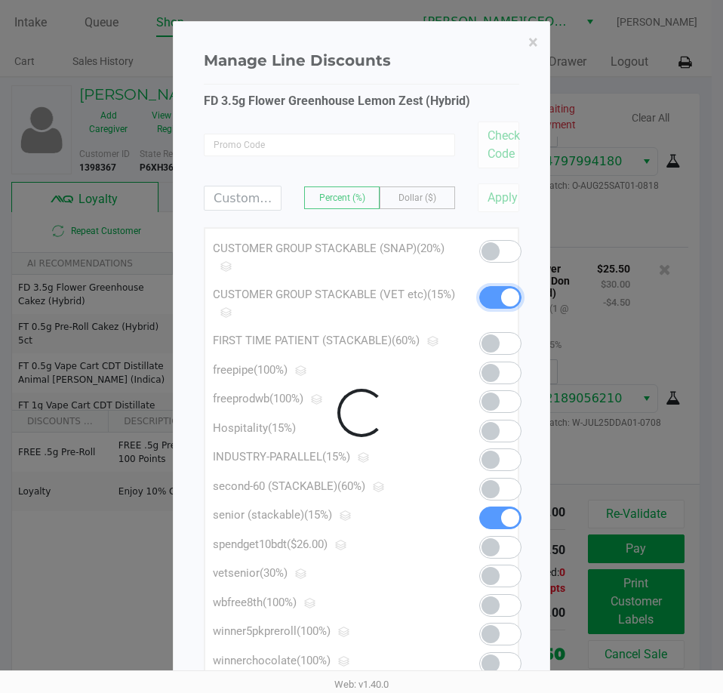
click at [500, 240] on div at bounding box center [362, 413] width 376 height 782
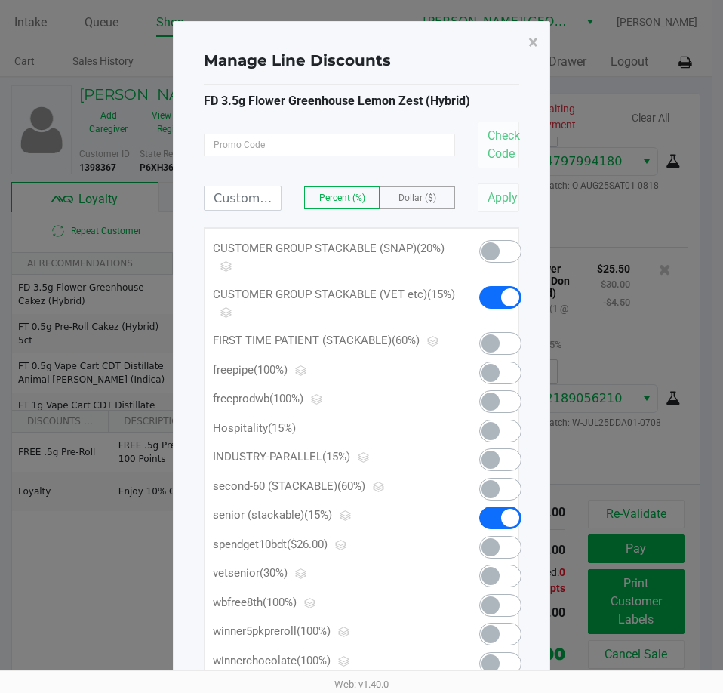
click at [494, 247] on span at bounding box center [490, 251] width 18 height 18
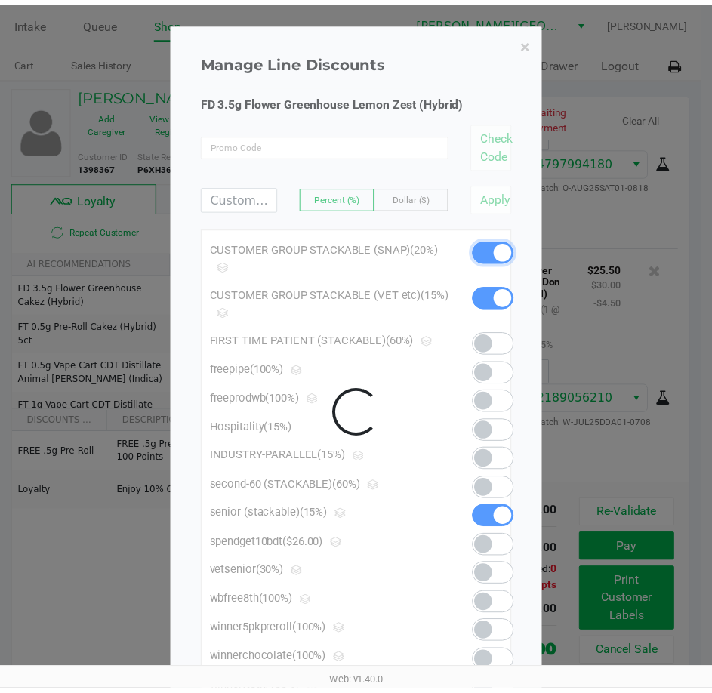
scroll to position [3229, 0]
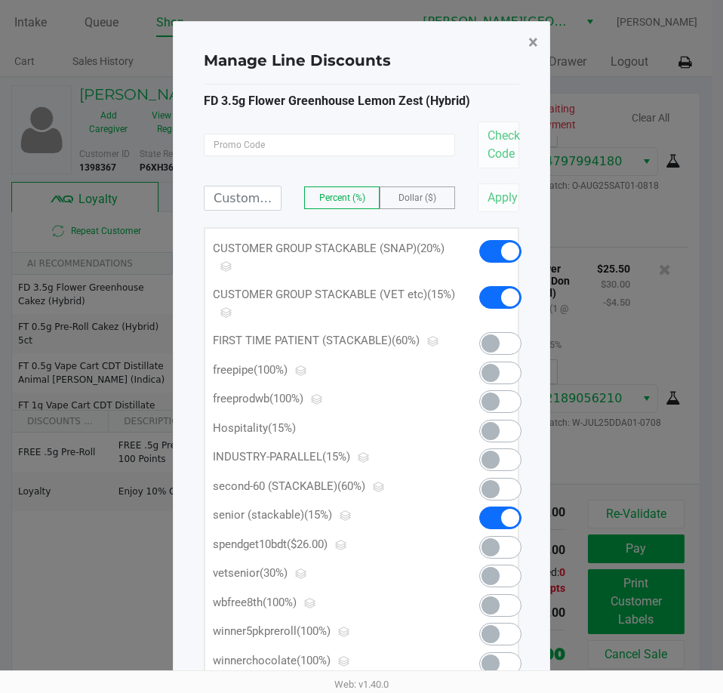
click at [532, 44] on span "×" at bounding box center [533, 42] width 10 height 21
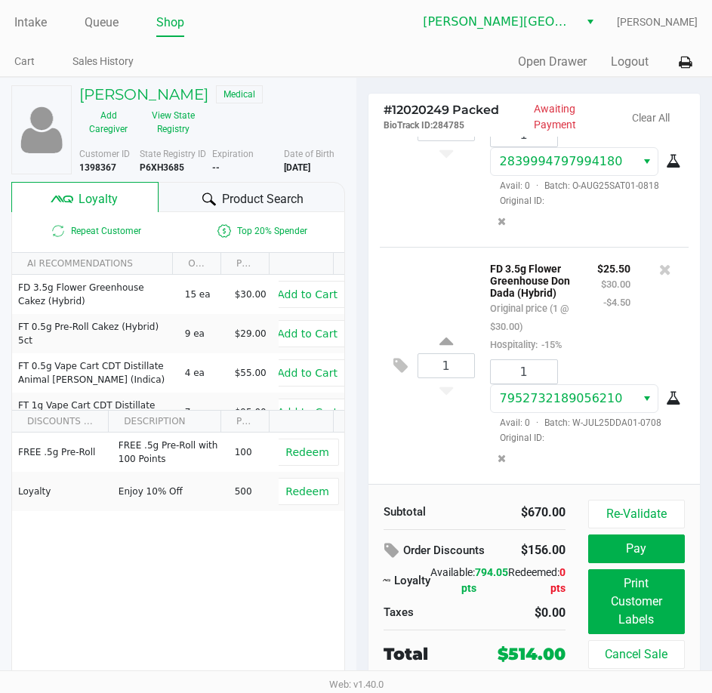
scroll to position [0, 0]
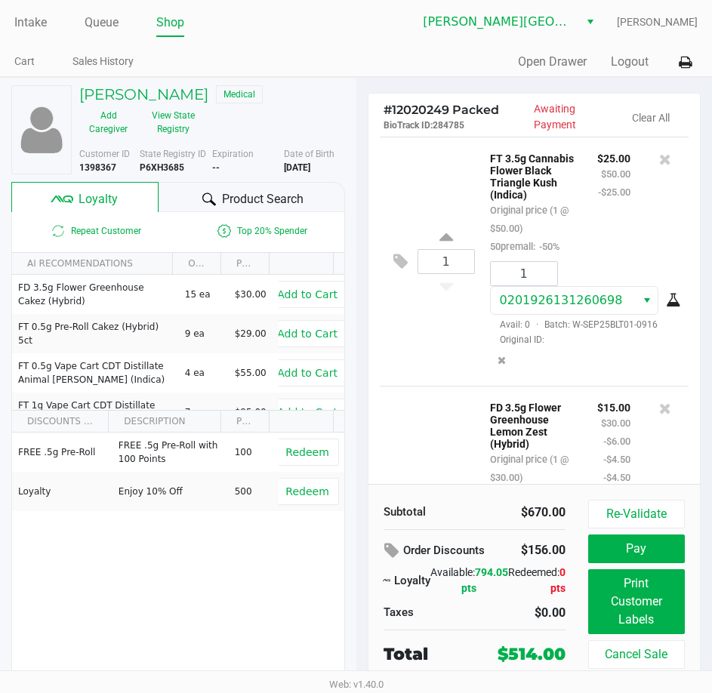
click at [398, 352] on div "1 FT 3.5g Cannabis Flower Black Triangle Kush (Indica) Original price (1 @ $50.…" at bounding box center [534, 261] width 309 height 249
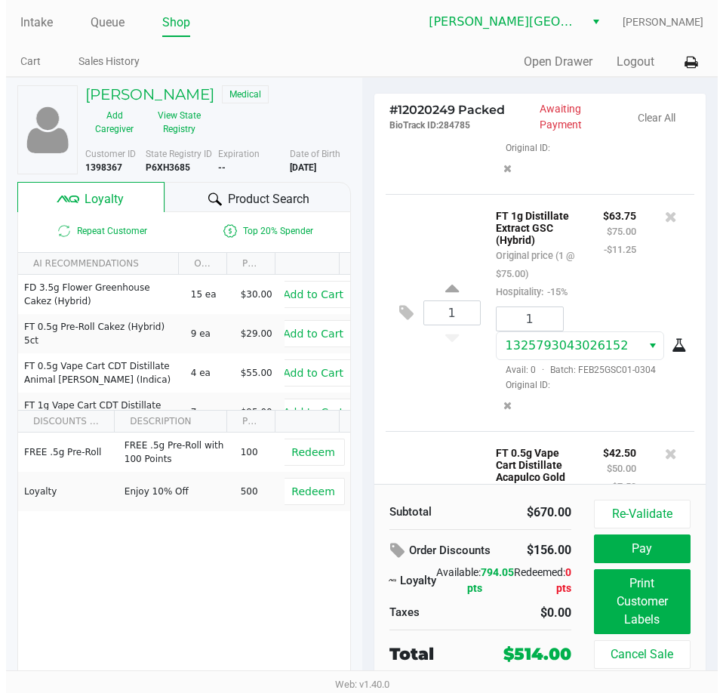
scroll to position [604, 0]
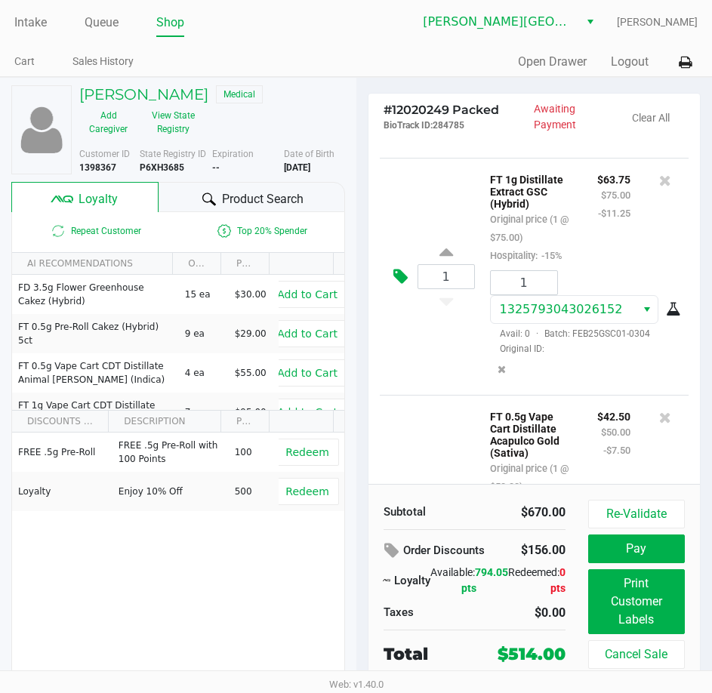
click at [398, 285] on icon at bounding box center [400, 276] width 14 height 17
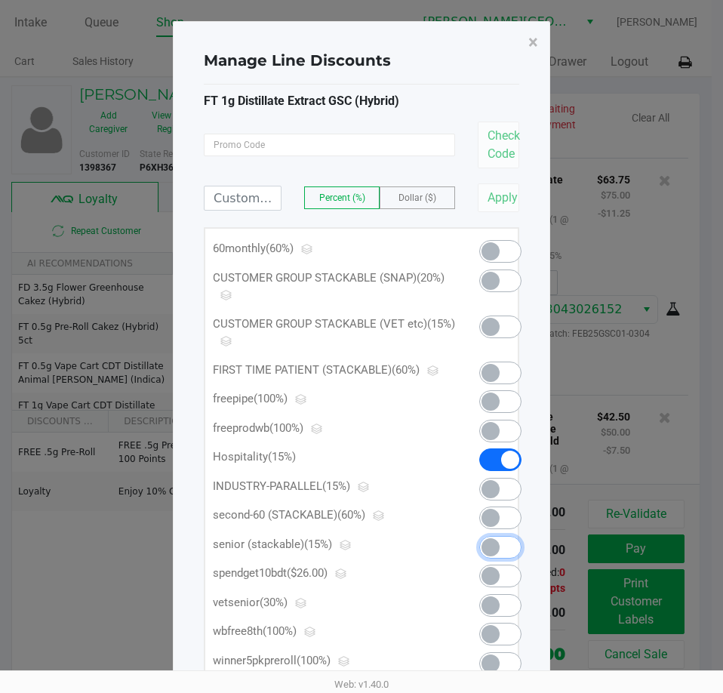
click at [496, 544] on span at bounding box center [490, 547] width 18 height 18
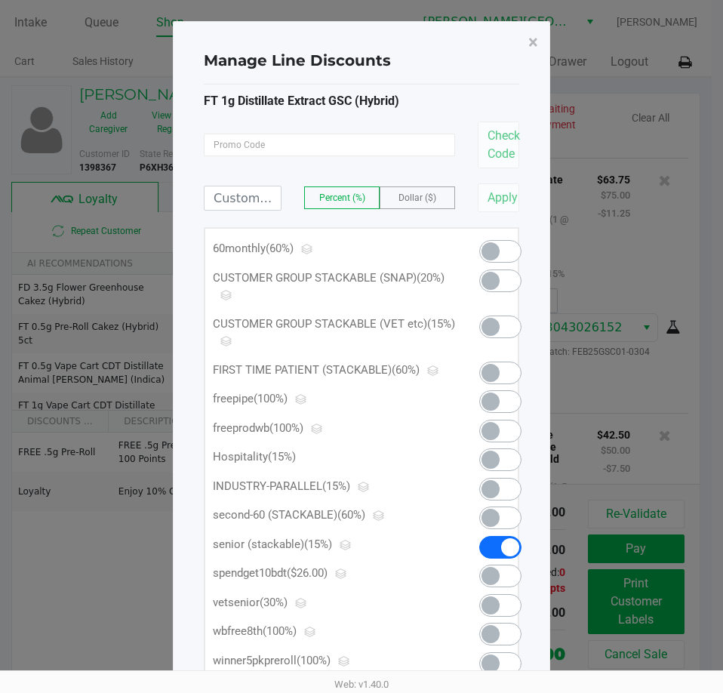
scroll to position [3301, 0]
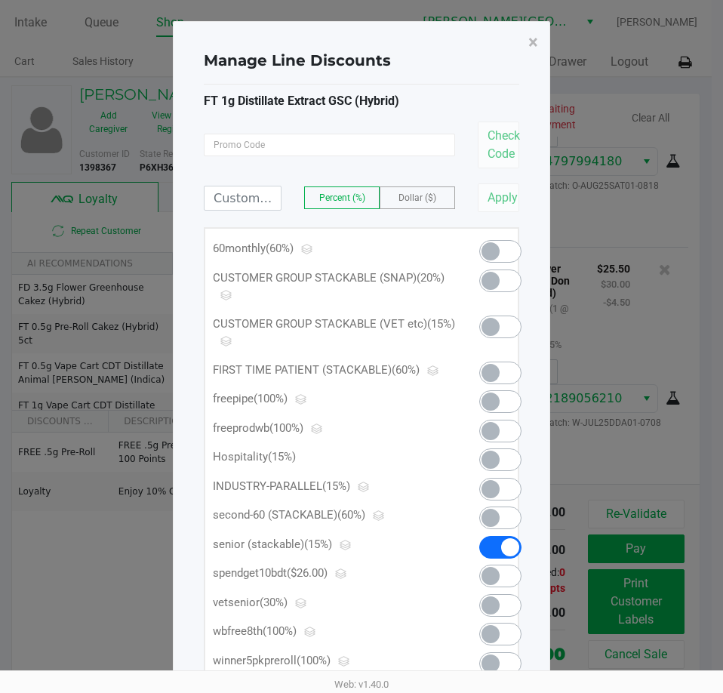
click at [493, 325] on span at bounding box center [490, 327] width 18 height 18
click at [495, 276] on span at bounding box center [490, 281] width 18 height 18
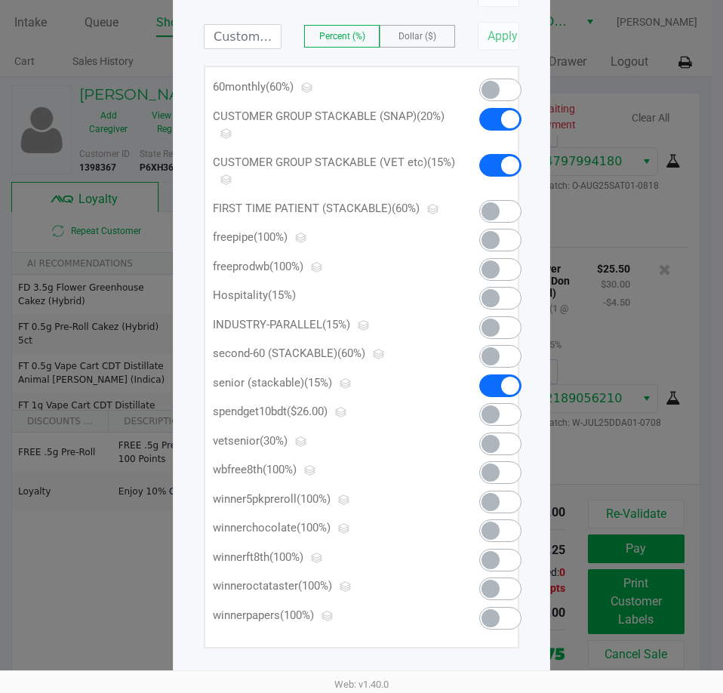
scroll to position [86, 0]
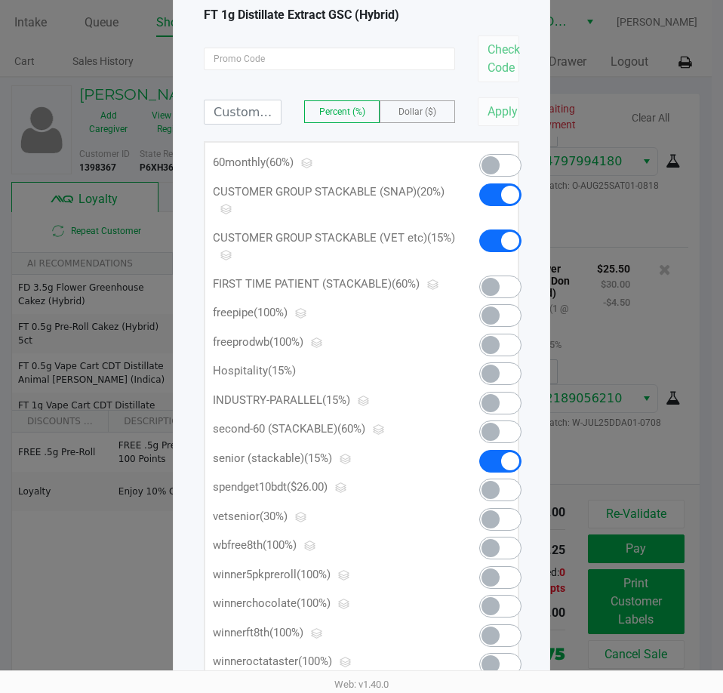
click at [503, 403] on span at bounding box center [500, 403] width 42 height 23
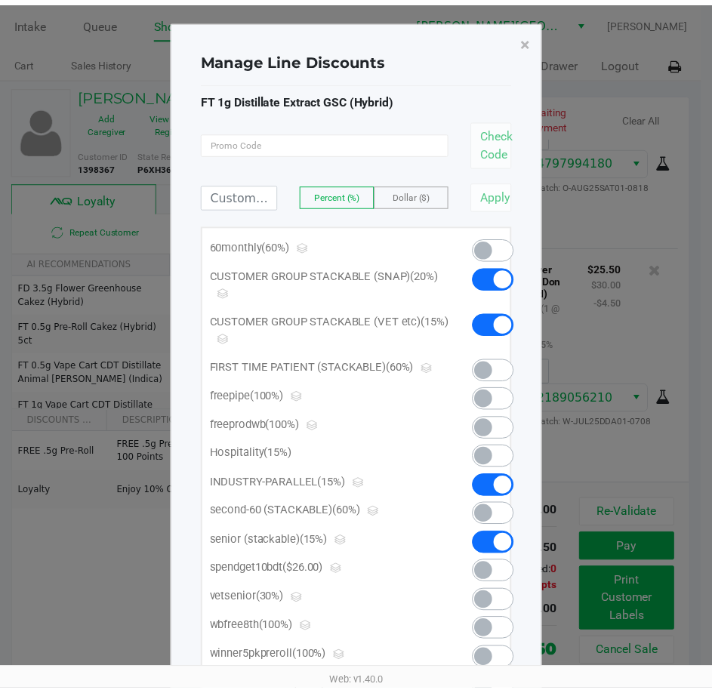
scroll to position [0, 0]
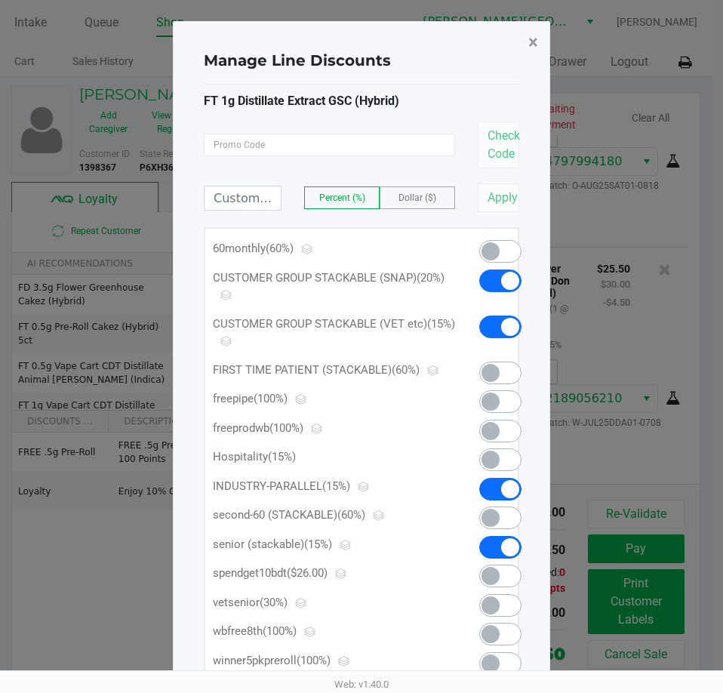
click at [527, 46] on button "×" at bounding box center [533, 42] width 34 height 42
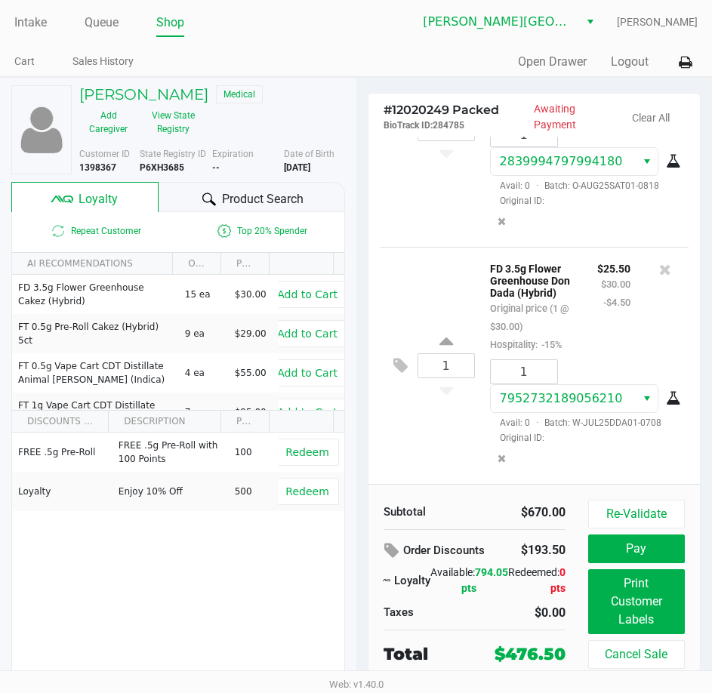
click at [376, 300] on div "1 FT 3.5g Cannabis Flower Black Triangle Kush (Indica) Original price (1 @ $50.…" at bounding box center [534, 310] width 332 height 347
click at [370, 349] on div "1 FT 3.5g Cannabis Flower Black Triangle Kush (Indica) Original price (1 @ $50.…" at bounding box center [534, 310] width 332 height 347
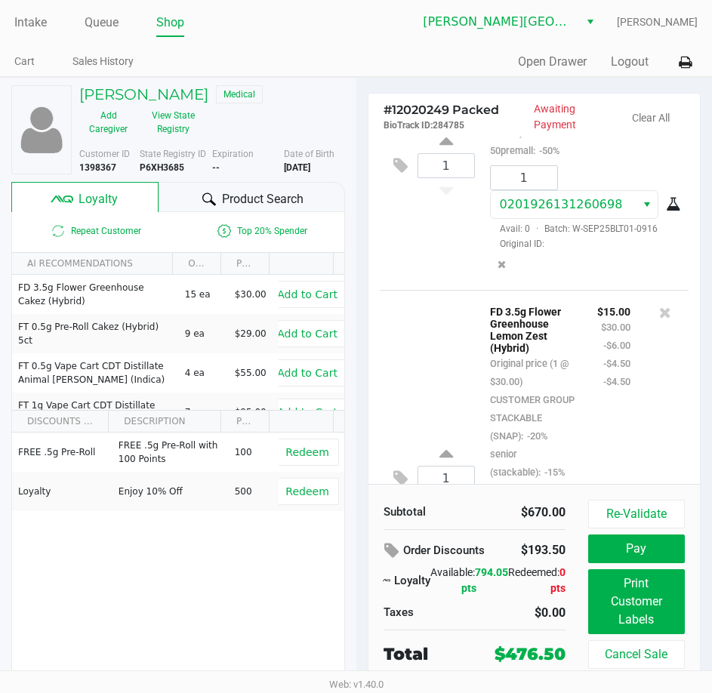
scroll to position [0, 0]
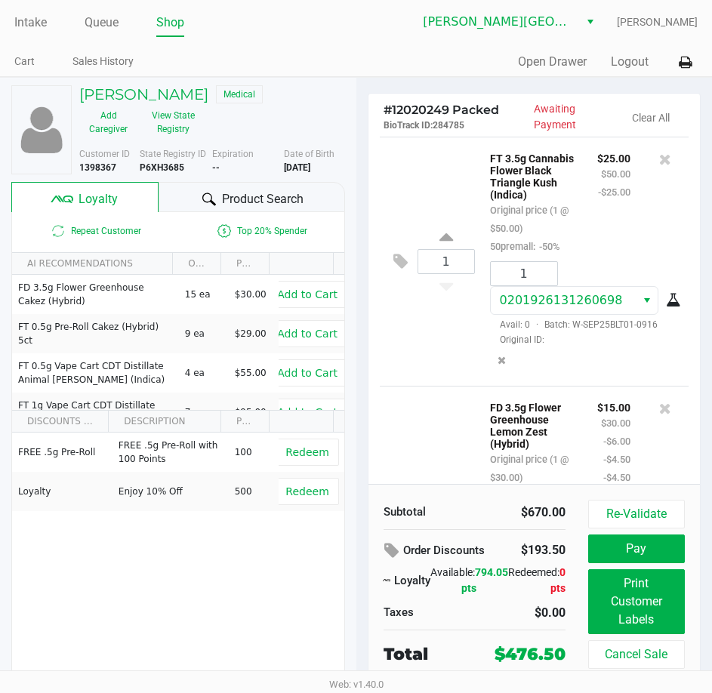
click at [376, 429] on div "1 FT 3.5g Cannabis Flower Black Triangle Kush (Indica) Original price (1 @ $50.…" at bounding box center [534, 310] width 332 height 347
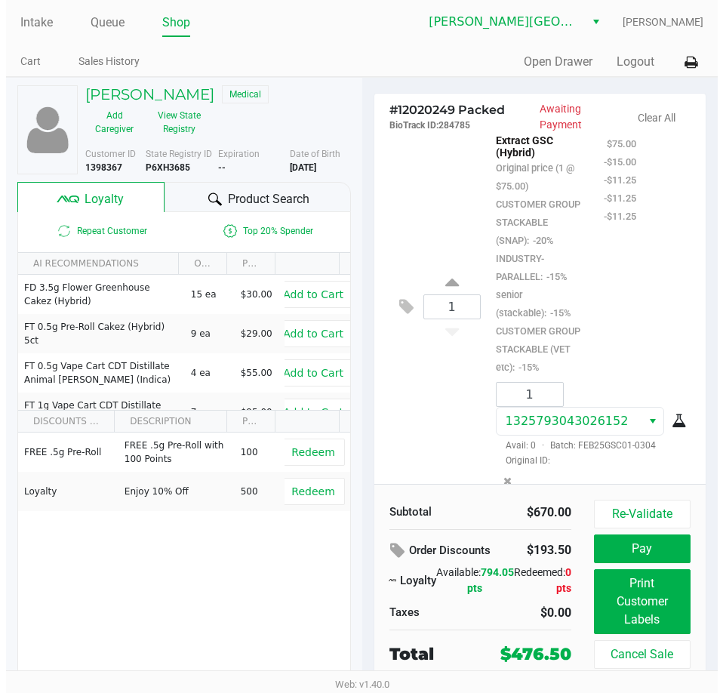
scroll to position [679, 0]
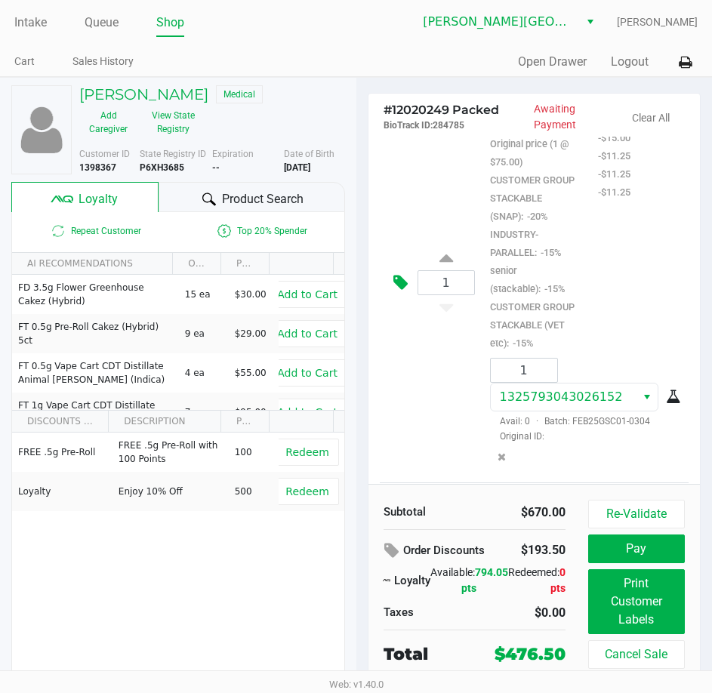
click at [401, 291] on icon at bounding box center [400, 282] width 14 height 17
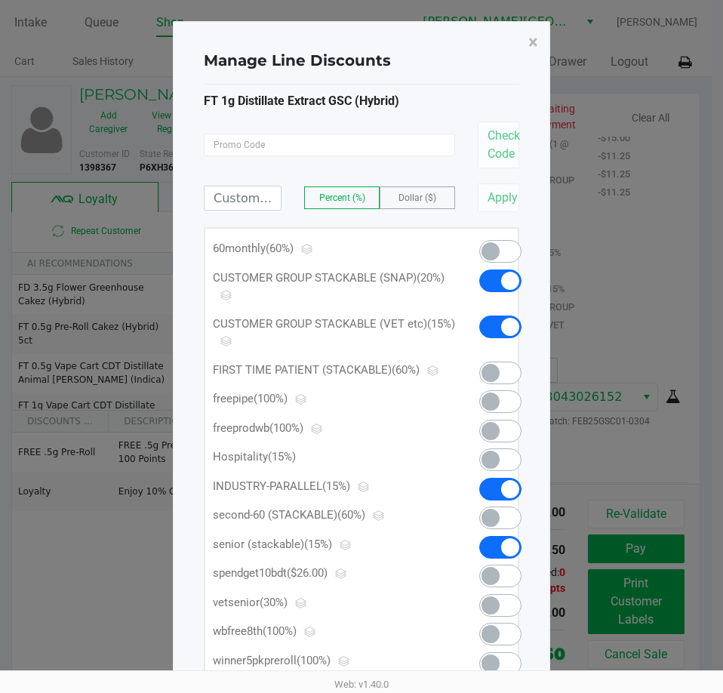
click at [499, 453] on span at bounding box center [500, 459] width 42 height 23
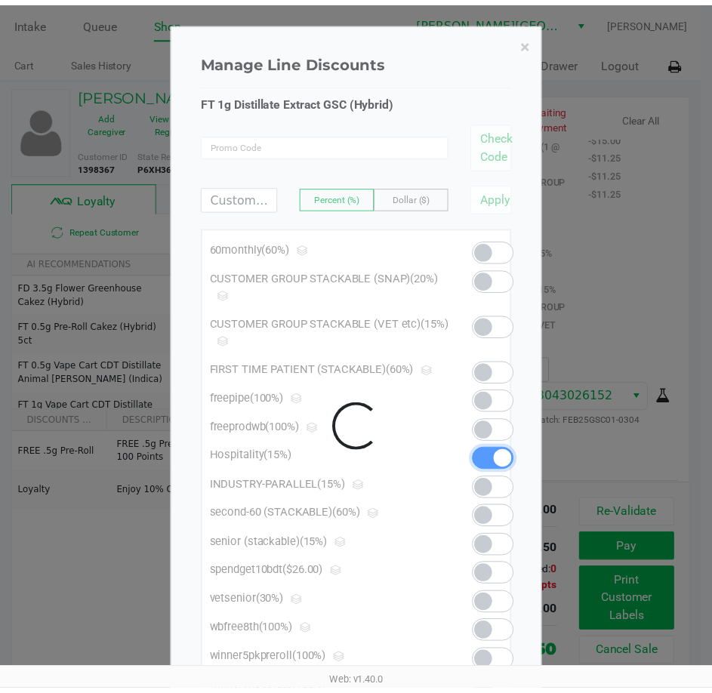
scroll to position [2758, 0]
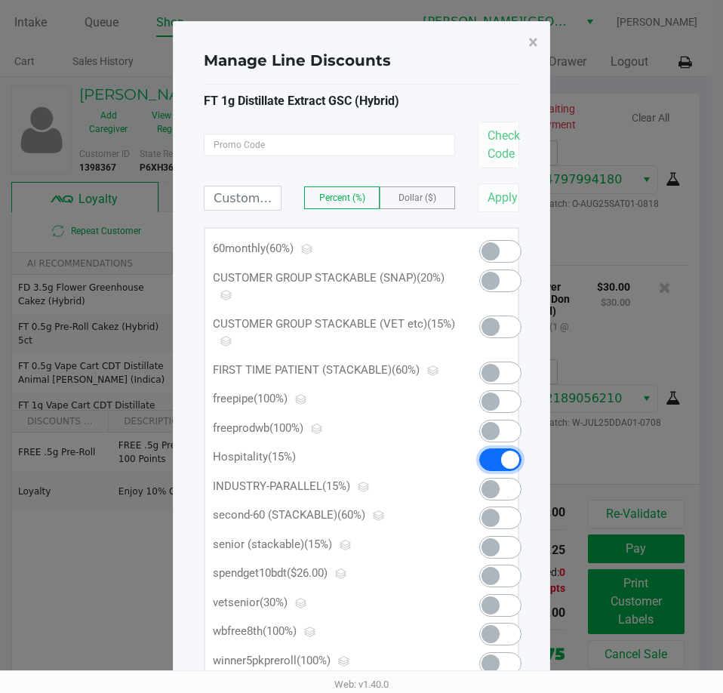
click at [499, 459] on span at bounding box center [500, 459] width 42 height 23
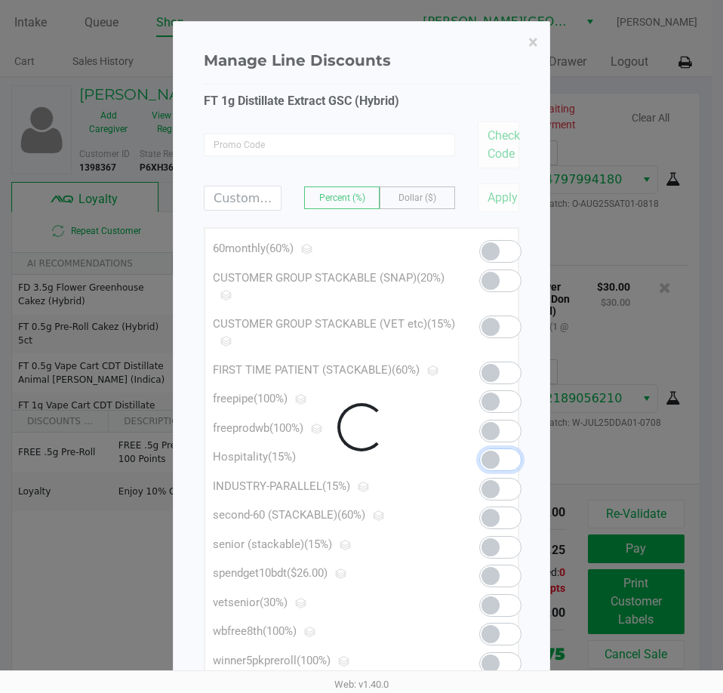
click at [525, 43] on div at bounding box center [362, 427] width 376 height 810
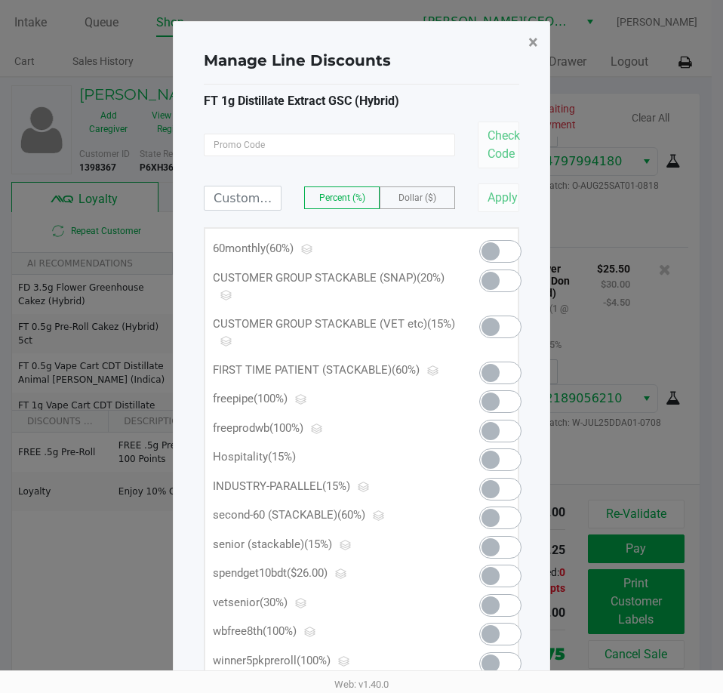
click at [531, 43] on span "×" at bounding box center [533, 42] width 10 height 21
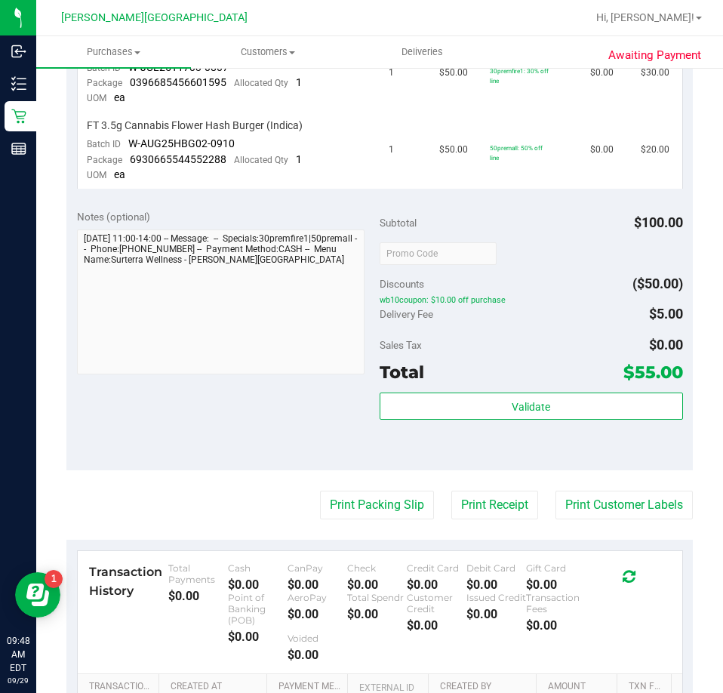
click at [539, 461] on div "Notes (optional) Subtotal $100.00 Discounts ($50.00) wb10coupon: $10.00 off pur…" at bounding box center [379, 334] width 626 height 272
click at [509, 508] on button "Print Receipt" at bounding box center [494, 504] width 87 height 29
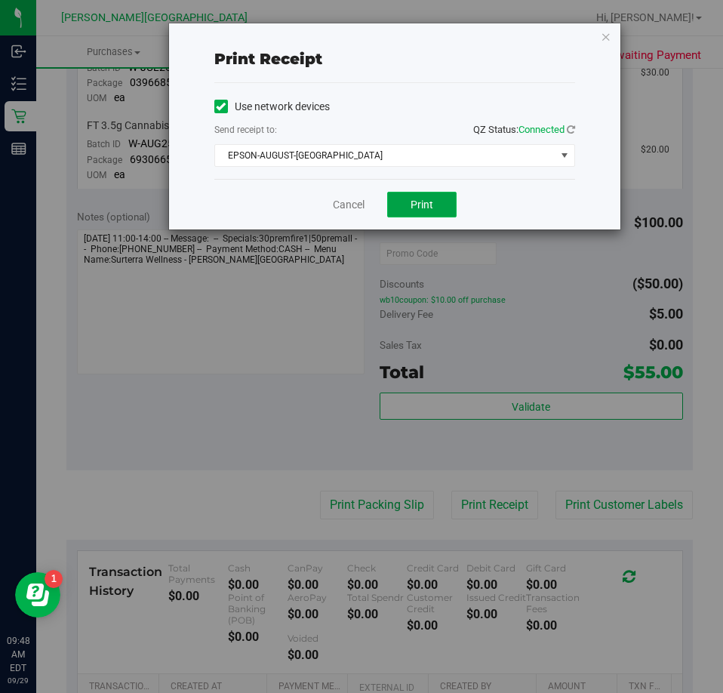
click at [428, 214] on button "Print" at bounding box center [421, 205] width 69 height 26
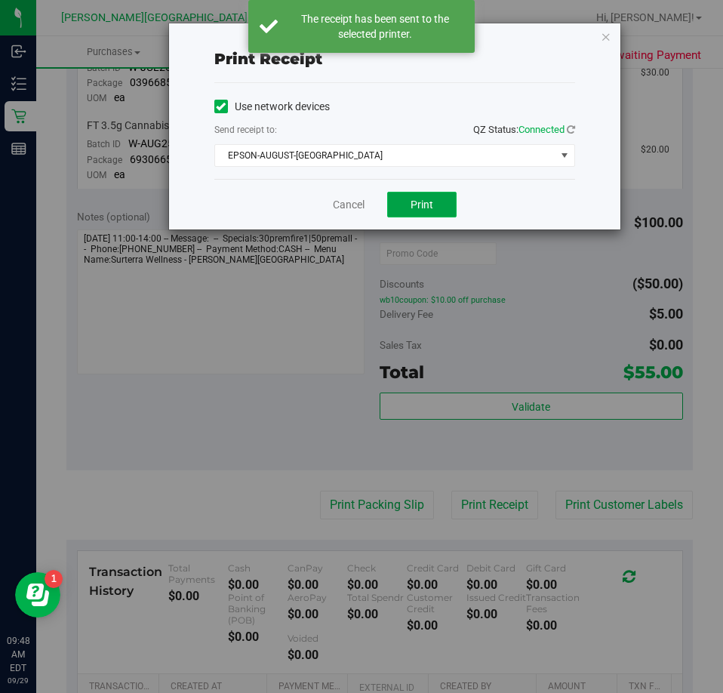
click at [435, 197] on button "Print" at bounding box center [421, 205] width 69 height 26
click at [568, 198] on div "Cancel Print" at bounding box center [394, 204] width 361 height 51
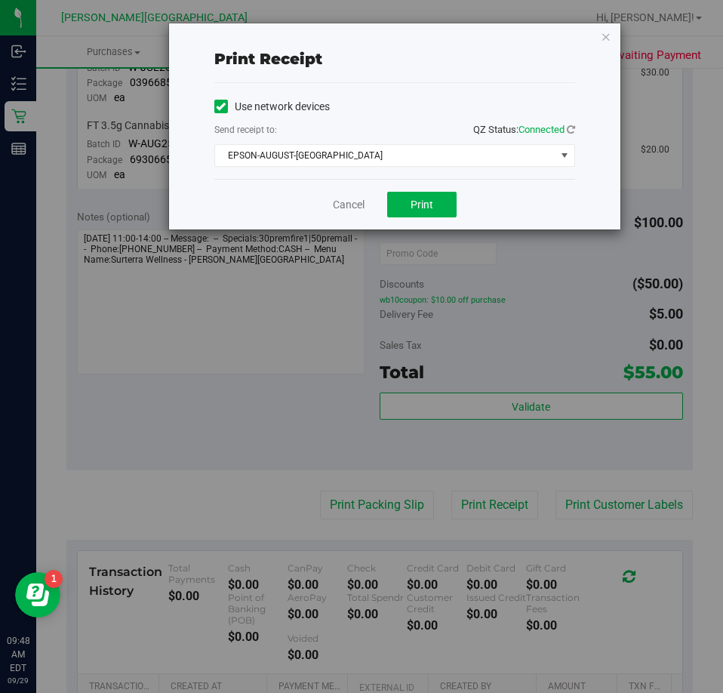
click at [352, 214] on div "Cancel Print" at bounding box center [394, 204] width 361 height 51
click at [352, 206] on link "Cancel" at bounding box center [349, 205] width 32 height 16
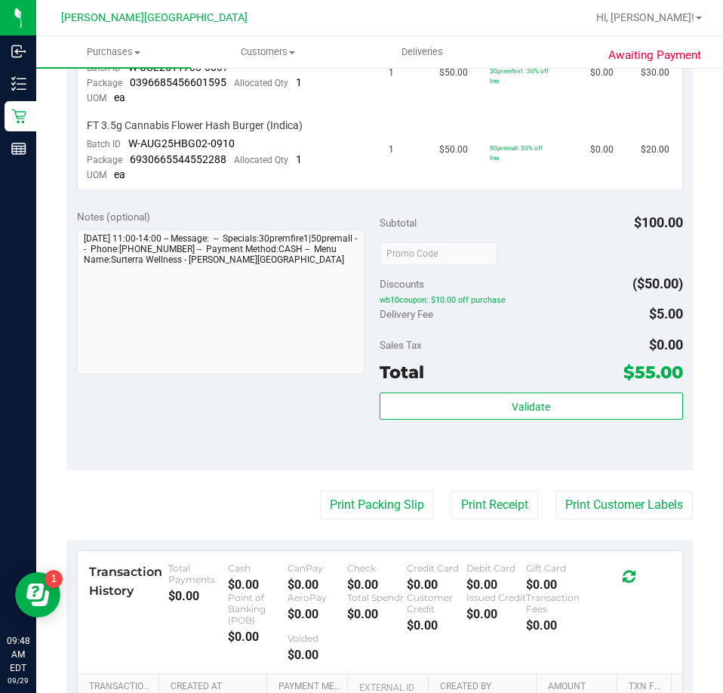
click at [352, 192] on div "View State Registry SKU Quantity Unit Price Discount Tax Total FT 3.5g Cannabis…" at bounding box center [379, 79] width 626 height 240
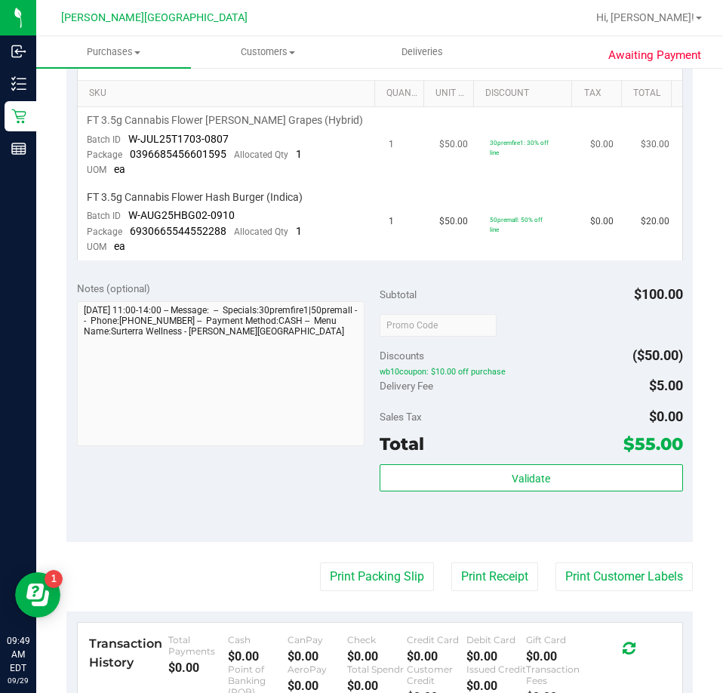
scroll to position [302, 0]
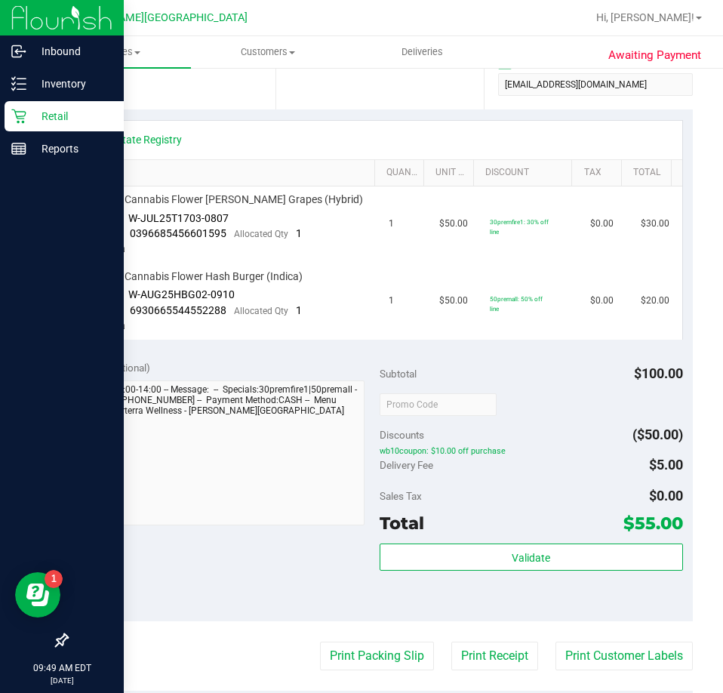
click at [29, 109] on p "Retail" at bounding box center [71, 116] width 91 height 18
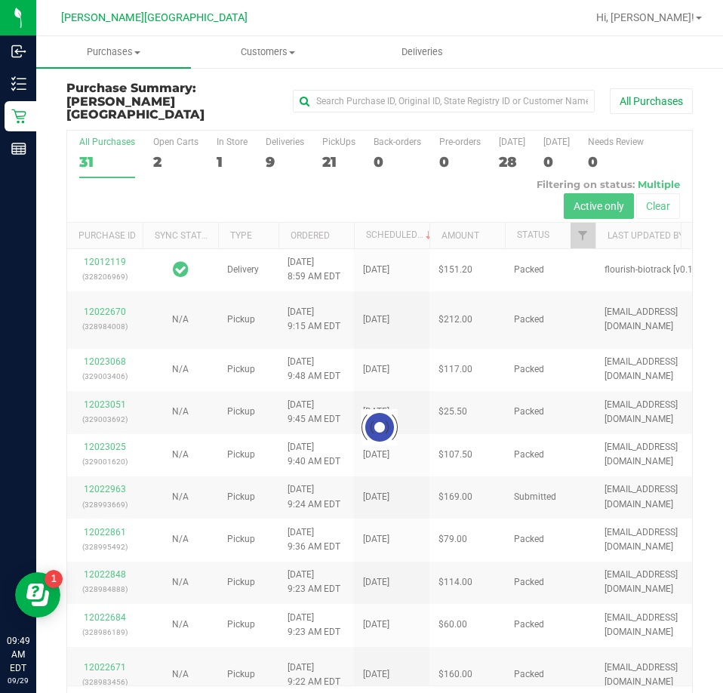
click at [271, 143] on div at bounding box center [379, 428] width 625 height 594
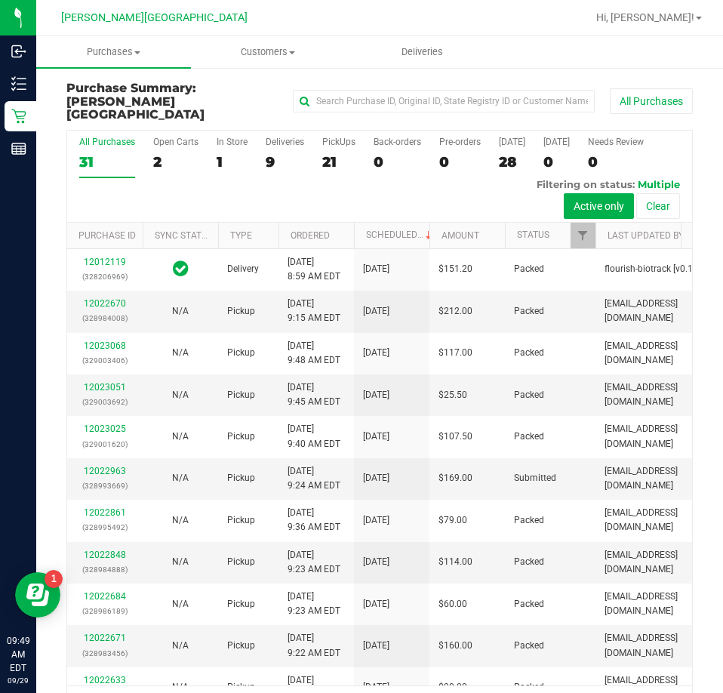
click at [271, 153] on div "9" at bounding box center [285, 161] width 38 height 17
click at [0, 0] on input "Deliveries 9" at bounding box center [0, 0] width 0 height 0
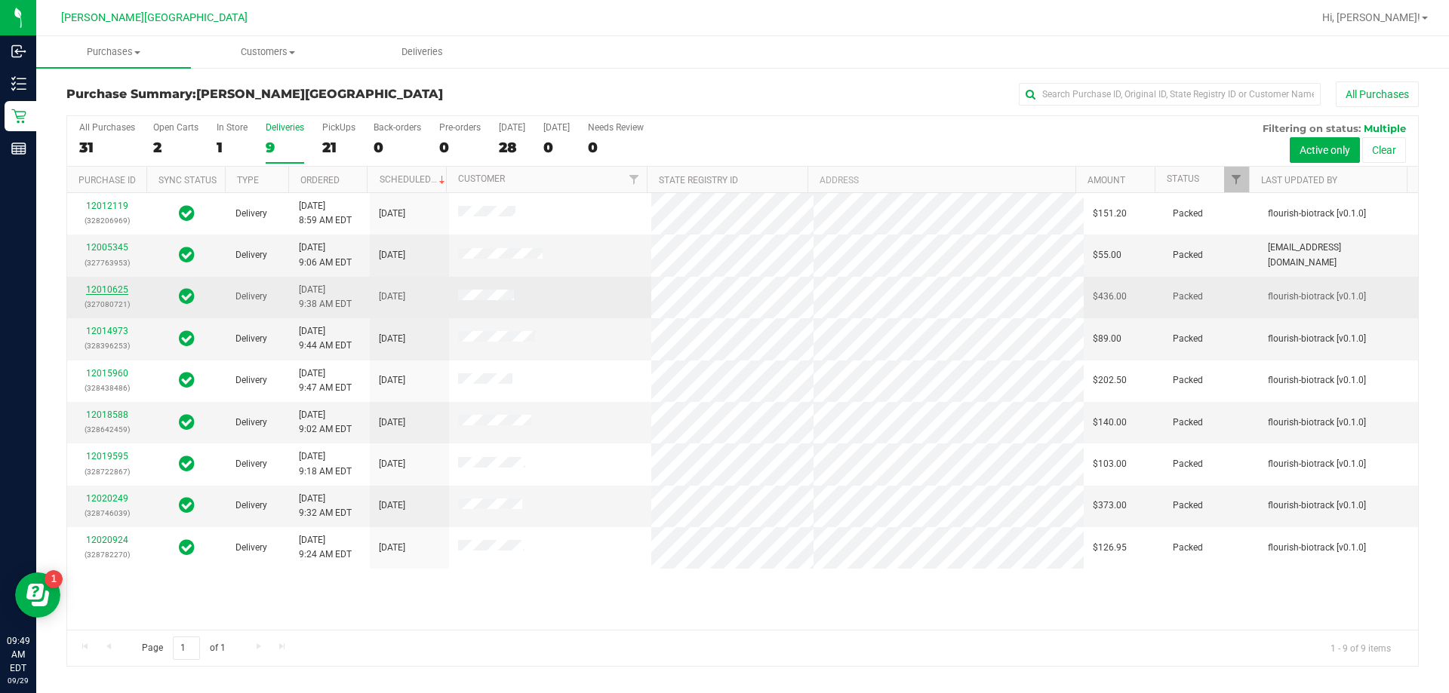
click at [107, 290] on link "12010625" at bounding box center [107, 289] width 42 height 11
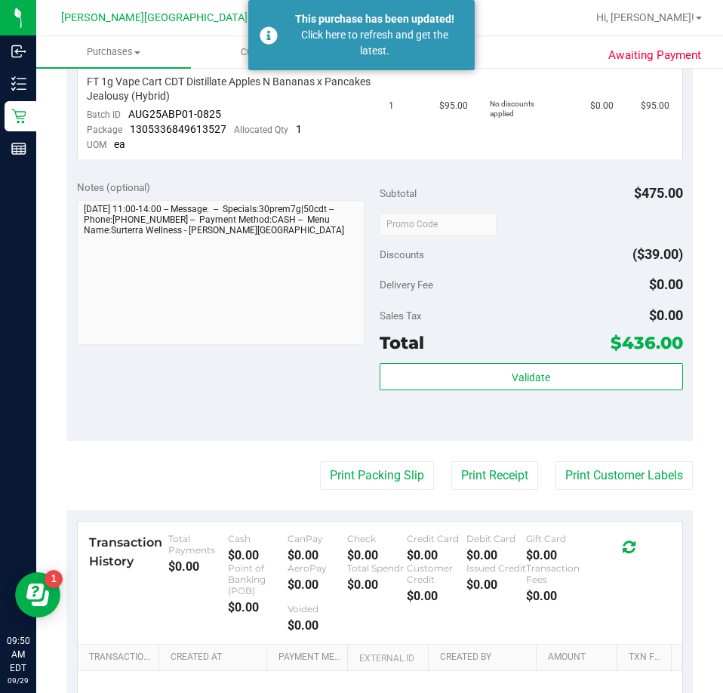
scroll to position [679, 0]
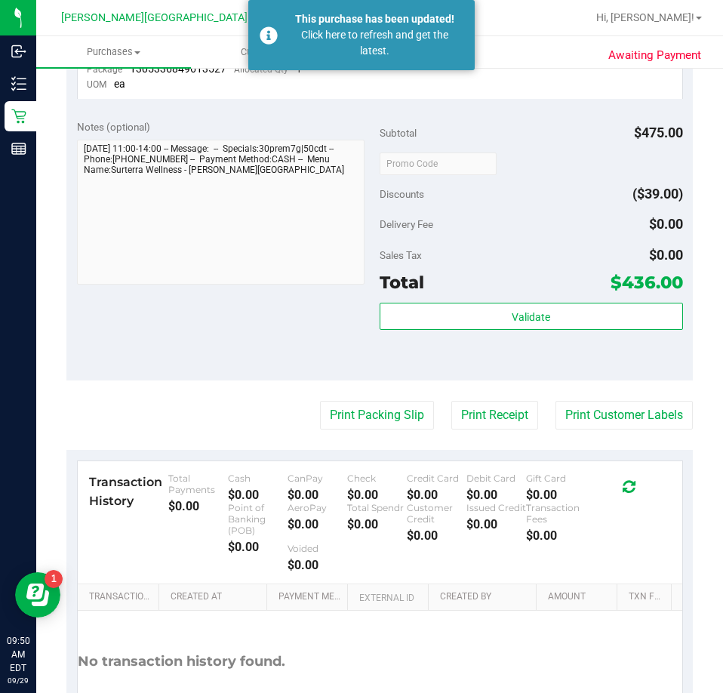
click at [549, 358] on div "Validate" at bounding box center [531, 337] width 303 height 68
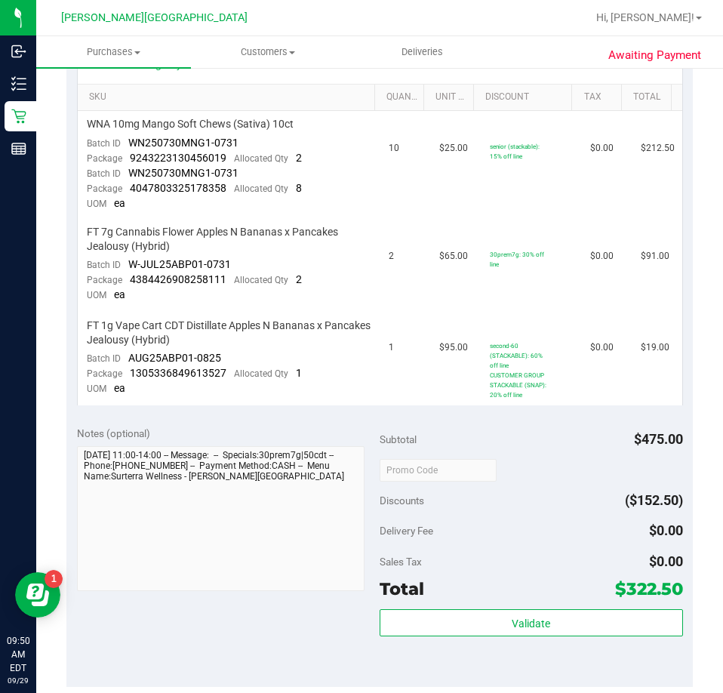
scroll to position [604, 0]
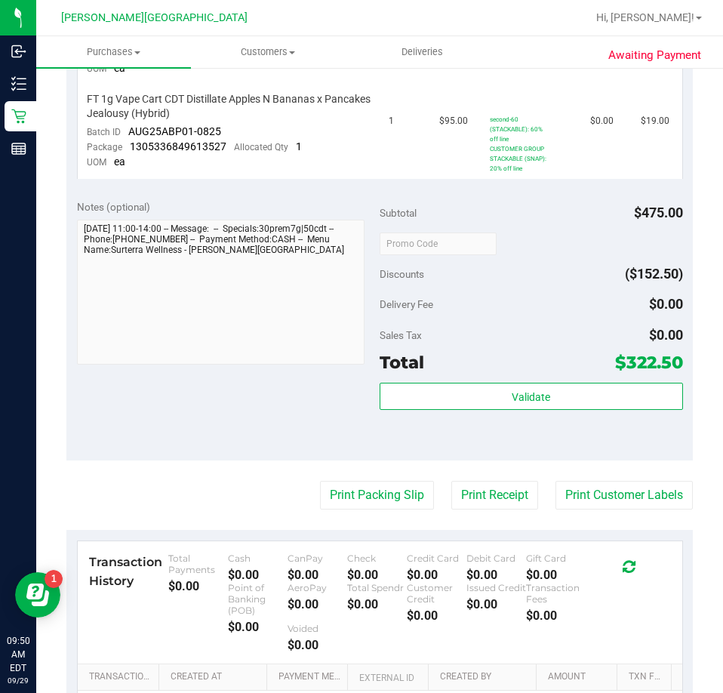
click at [546, 377] on div "Subtotal $475.00 Discounts ($152.50) Delivery Fee $0.00 Sales Tax $0.00 Total $…" at bounding box center [531, 324] width 303 height 251
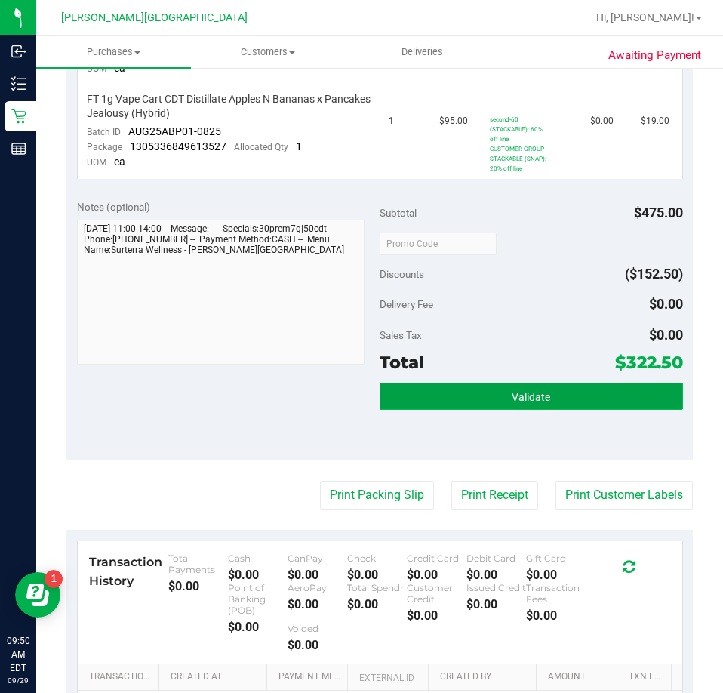
click at [546, 385] on button "Validate" at bounding box center [531, 396] width 303 height 27
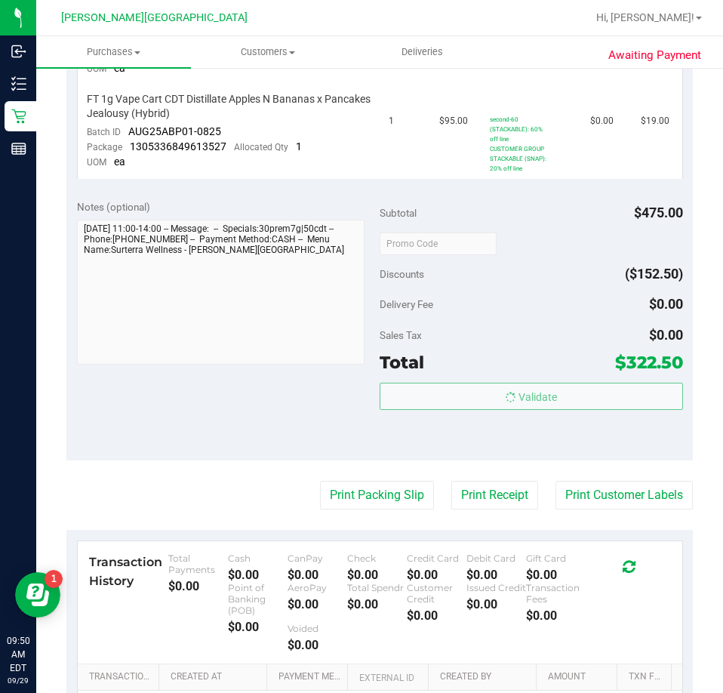
click at [551, 324] on body "Inbound Inventory Retail Reports 09:50 AM EDT 09/29/2025 09/29 Bonita Springs W…" at bounding box center [361, 346] width 723 height 693
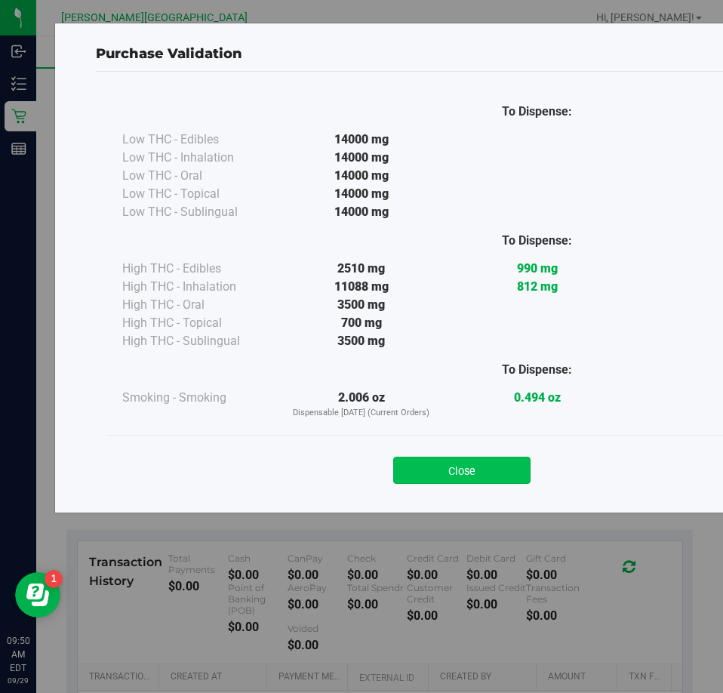
click at [478, 456] on button "Close" at bounding box center [461, 469] width 137 height 27
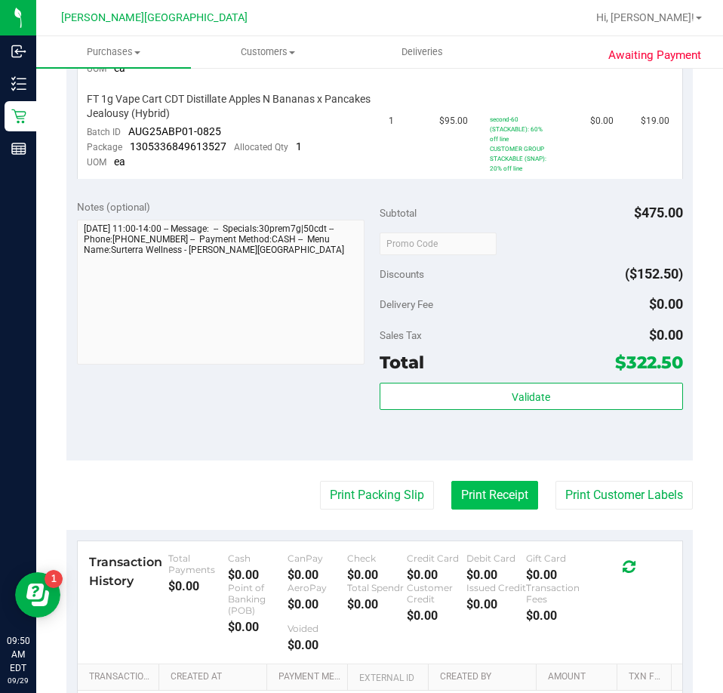
click at [493, 500] on button "Print Receipt" at bounding box center [494, 495] width 87 height 29
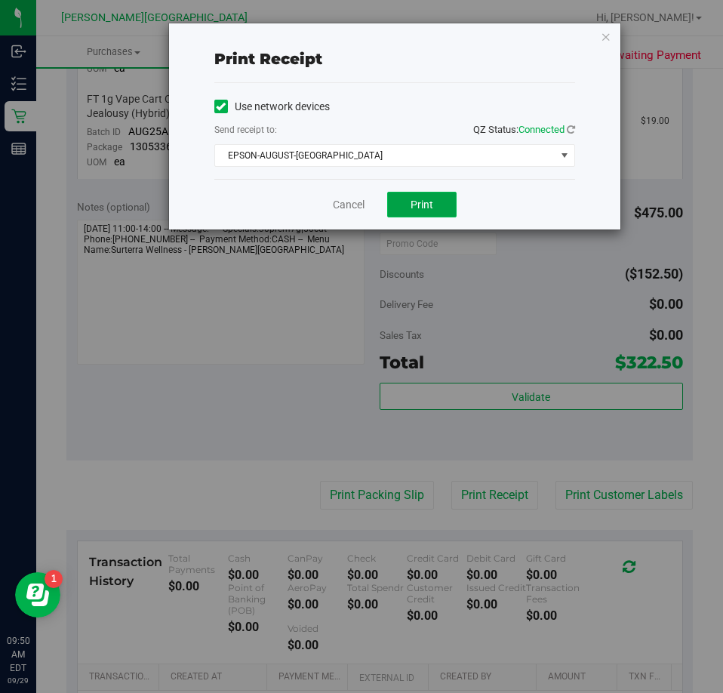
click at [435, 205] on button "Print" at bounding box center [421, 205] width 69 height 26
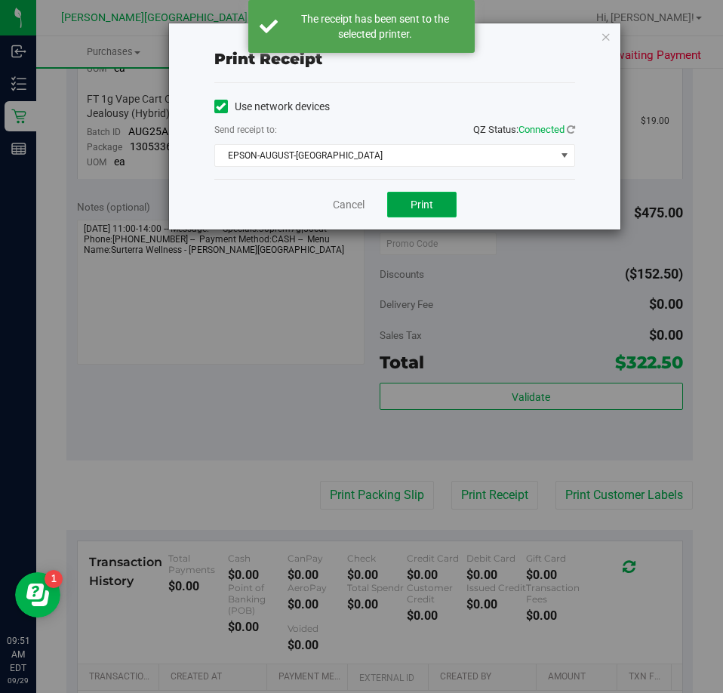
click at [435, 205] on button "Print" at bounding box center [421, 205] width 69 height 26
click at [511, 196] on div "Cancel Print" at bounding box center [394, 204] width 361 height 51
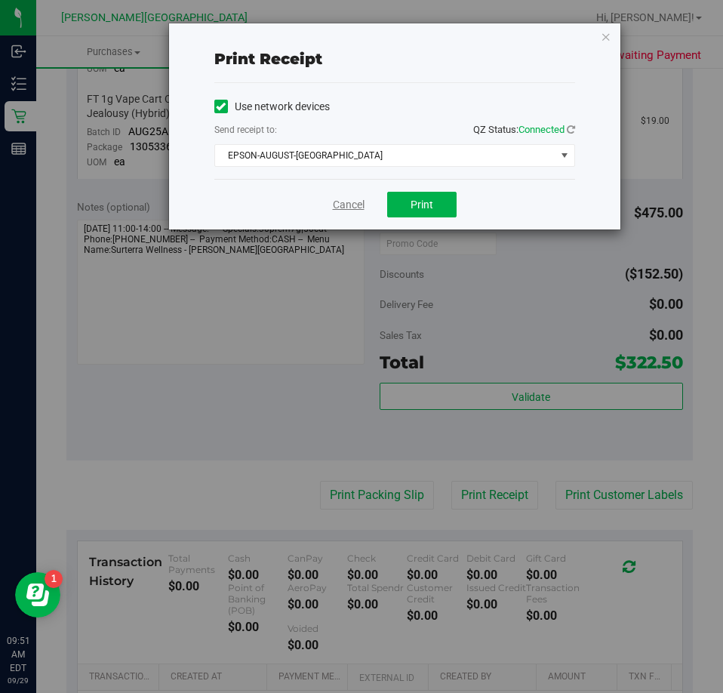
click at [356, 212] on link "Cancel" at bounding box center [349, 205] width 32 height 16
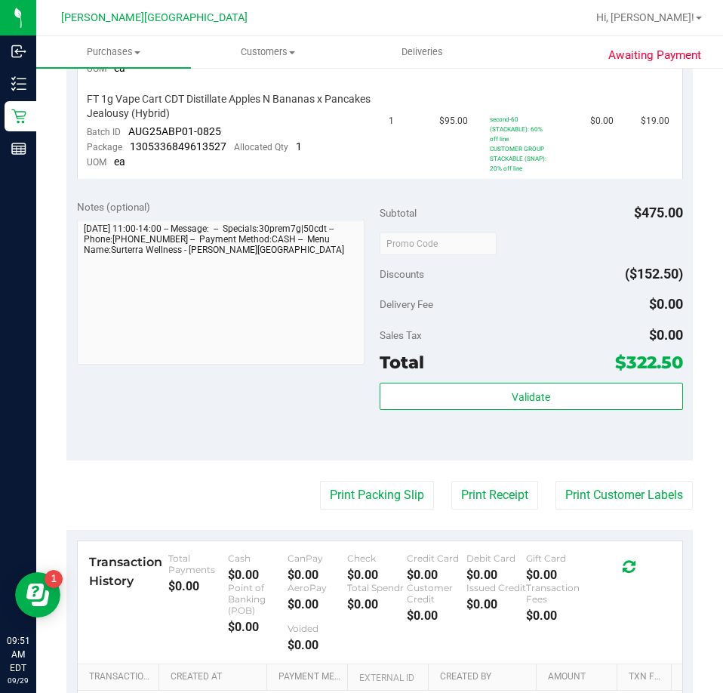
click at [472, 232] on div at bounding box center [438, 242] width 117 height 27
click at [478, 213] on div "Subtotal $475.00" at bounding box center [531, 212] width 303 height 27
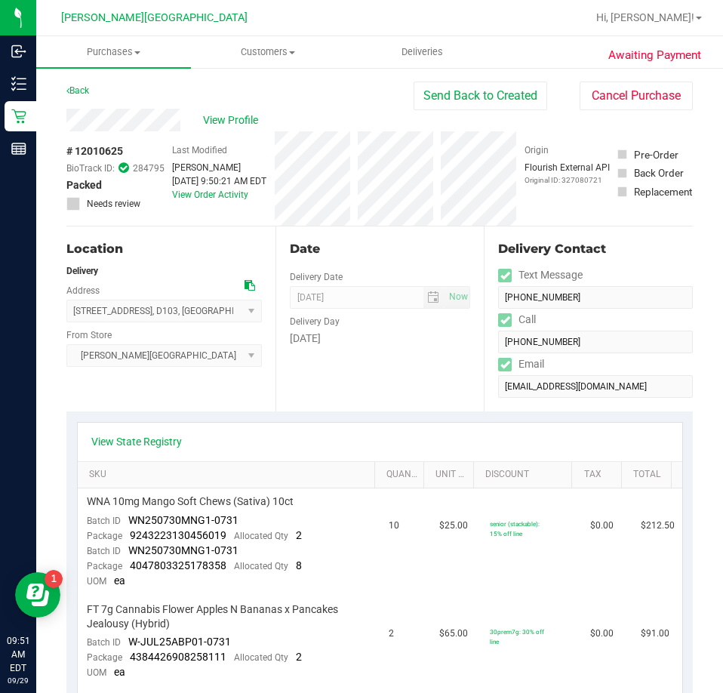
scroll to position [302, 0]
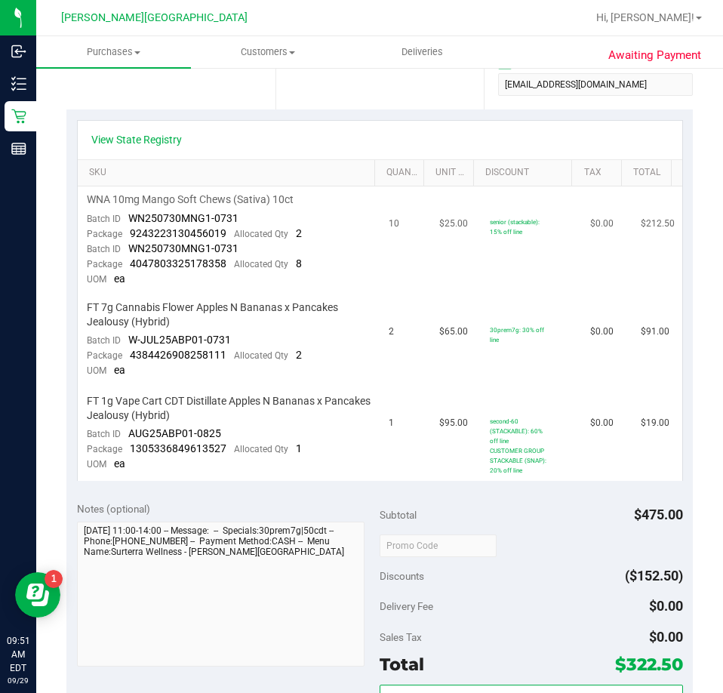
click at [491, 211] on td "senior (stackable): 15% off line" at bounding box center [531, 239] width 100 height 107
click at [508, 137] on div "View State Registry" at bounding box center [379, 139] width 577 height 15
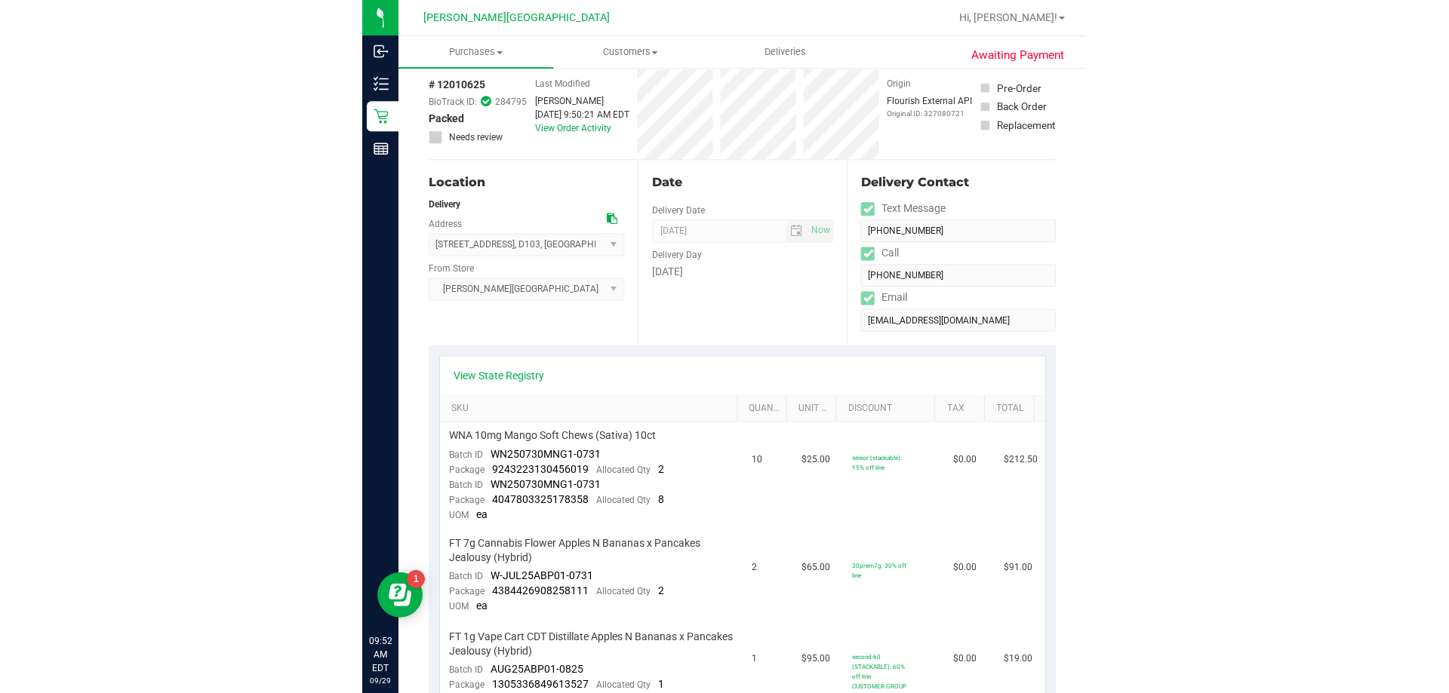
scroll to position [0, 0]
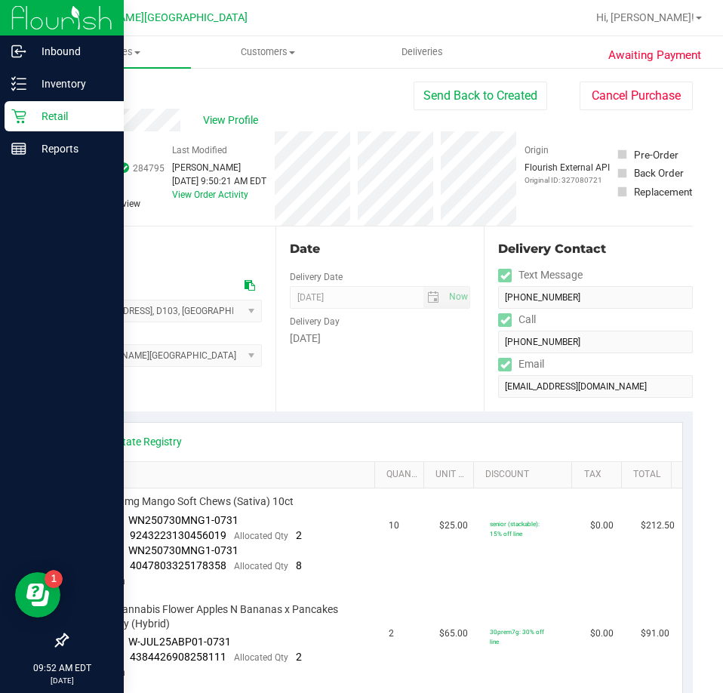
click at [40, 121] on p "Retail" at bounding box center [71, 116] width 91 height 18
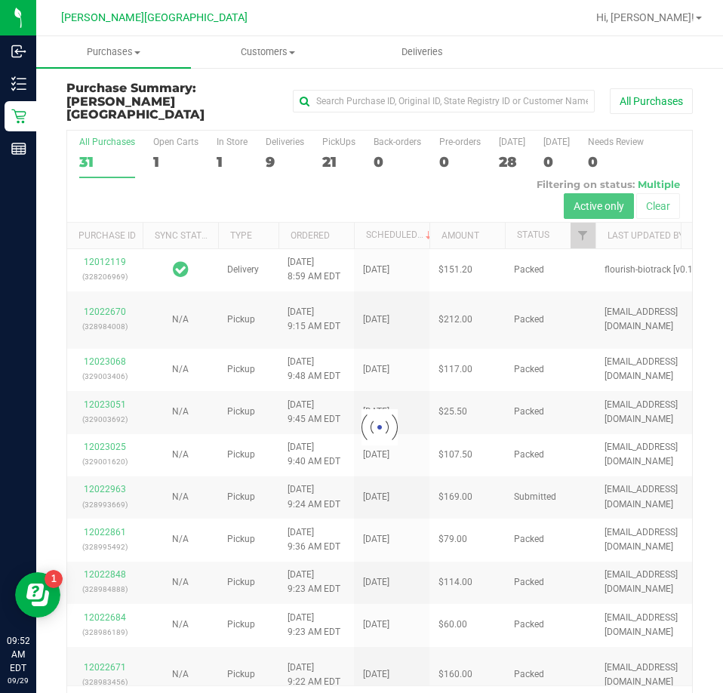
click at [256, 94] on h3 "Purchase Summary: [PERSON_NAME][GEOGRAPHIC_DATA]" at bounding box center [170, 101] width 209 height 40
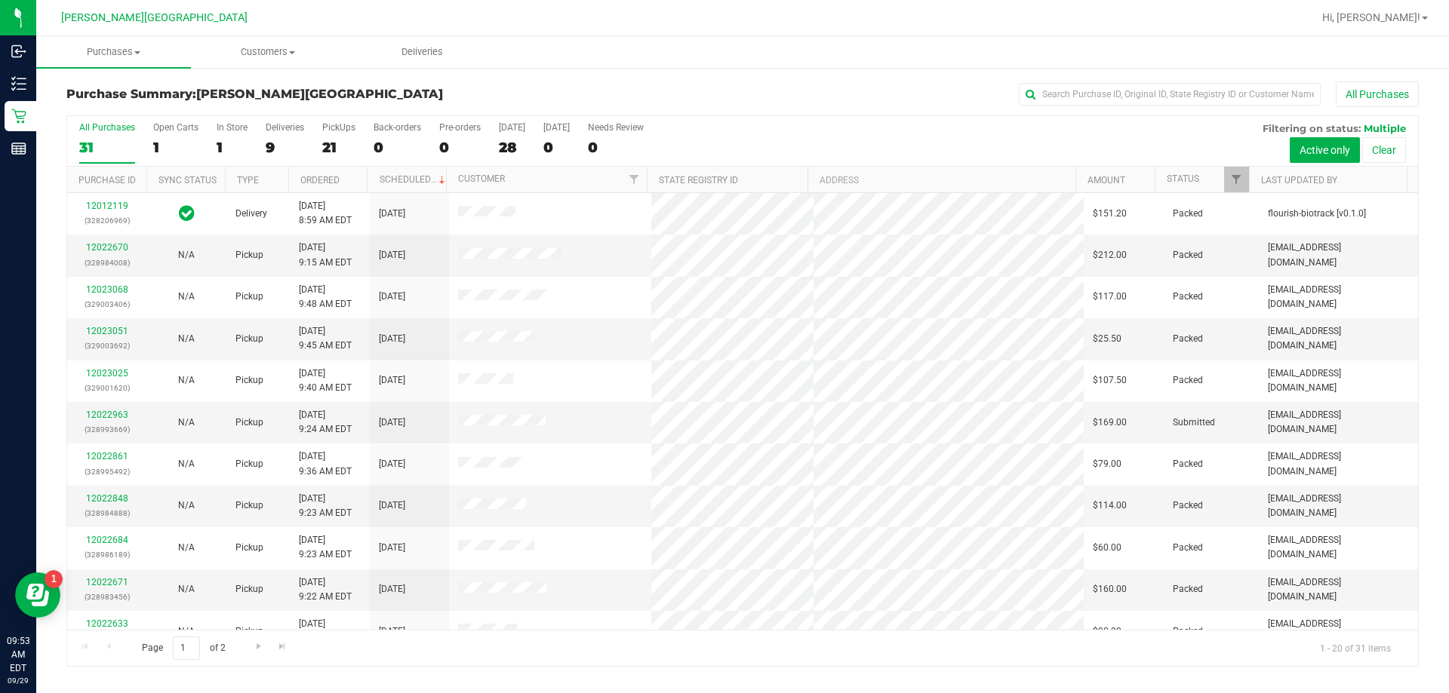
click at [624, 100] on div "All Purchases" at bounding box center [968, 94] width 902 height 26
click at [268, 137] on label "Deliveries 9" at bounding box center [285, 142] width 38 height 41
click at [0, 0] on input "Deliveries 9" at bounding box center [0, 0] width 0 height 0
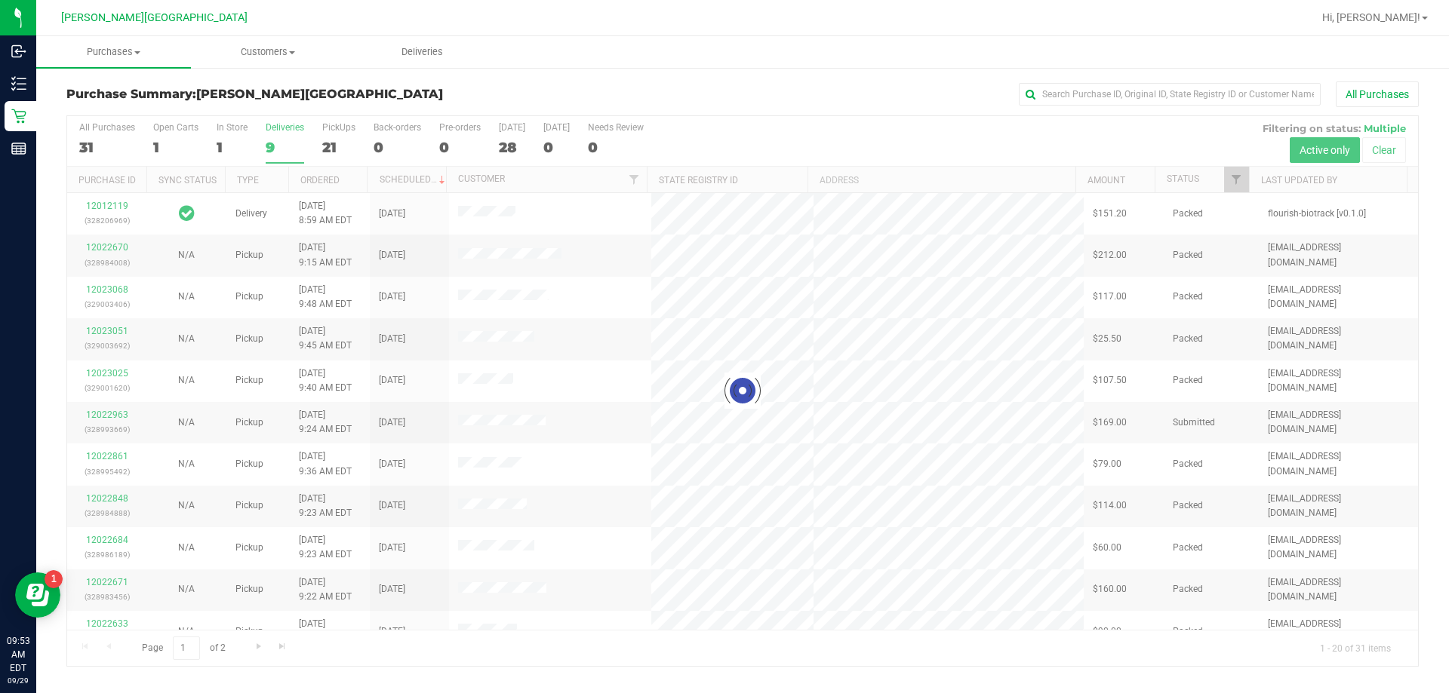
click at [510, 81] on div "Purchase Summary: Bonita Springs WC All Purchases" at bounding box center [742, 97] width 1352 height 33
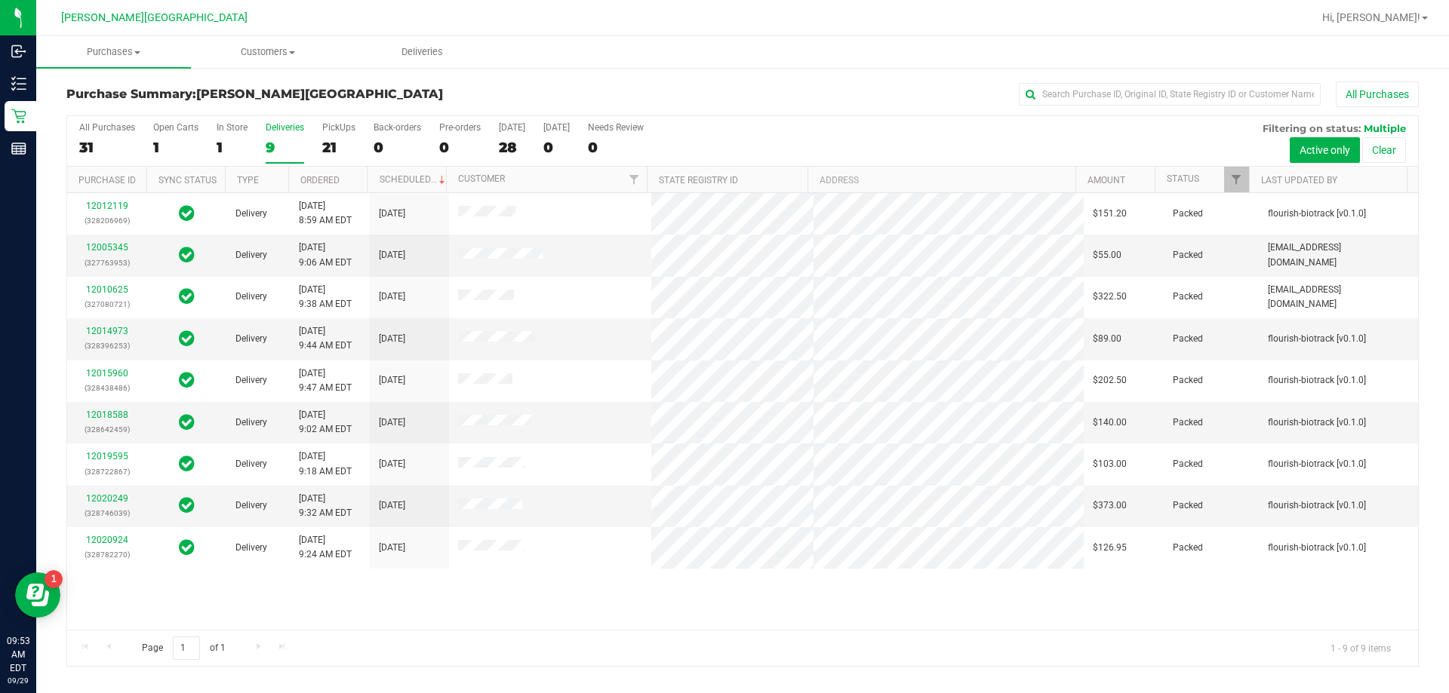
click at [510, 81] on div "Purchase Summary: Bonita Springs WC All Purchases" at bounding box center [742, 97] width 1352 height 33
click at [405, 336] on span "[DATE]" at bounding box center [392, 339] width 26 height 14
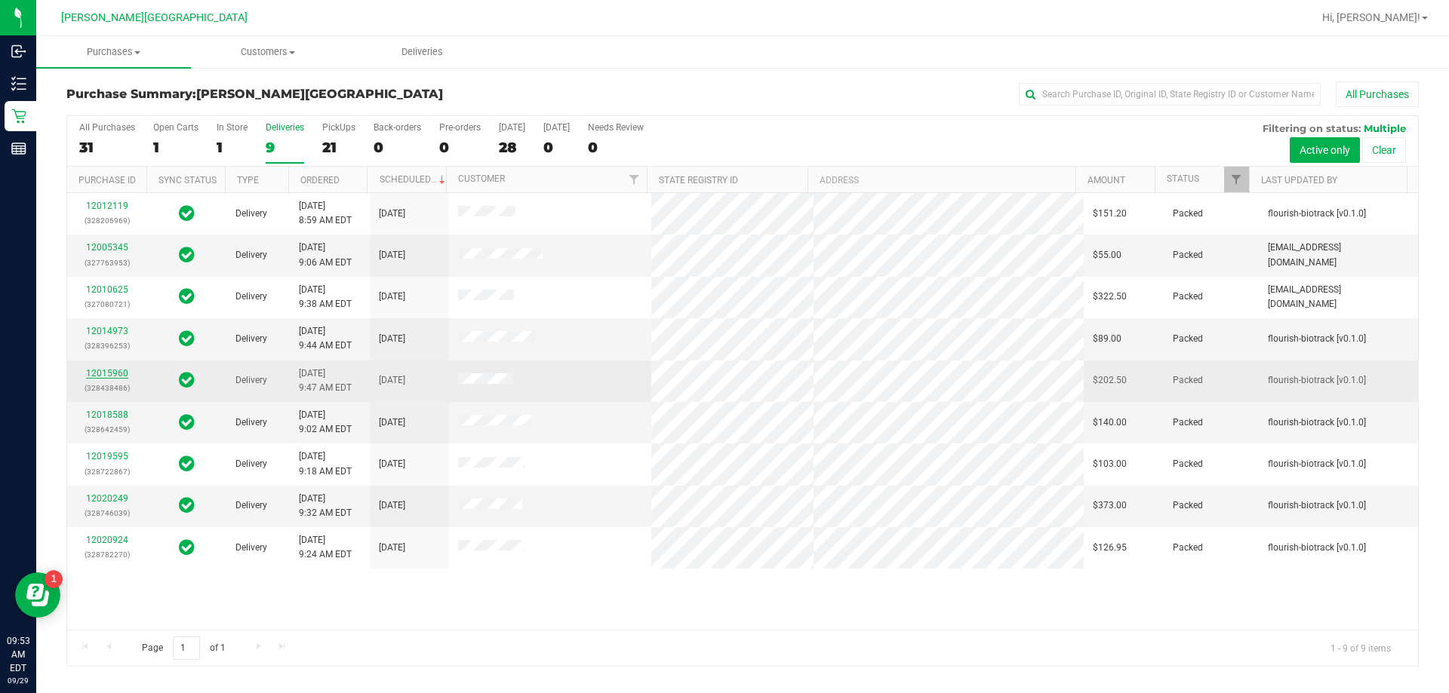
click at [109, 373] on link "12015960" at bounding box center [107, 373] width 42 height 11
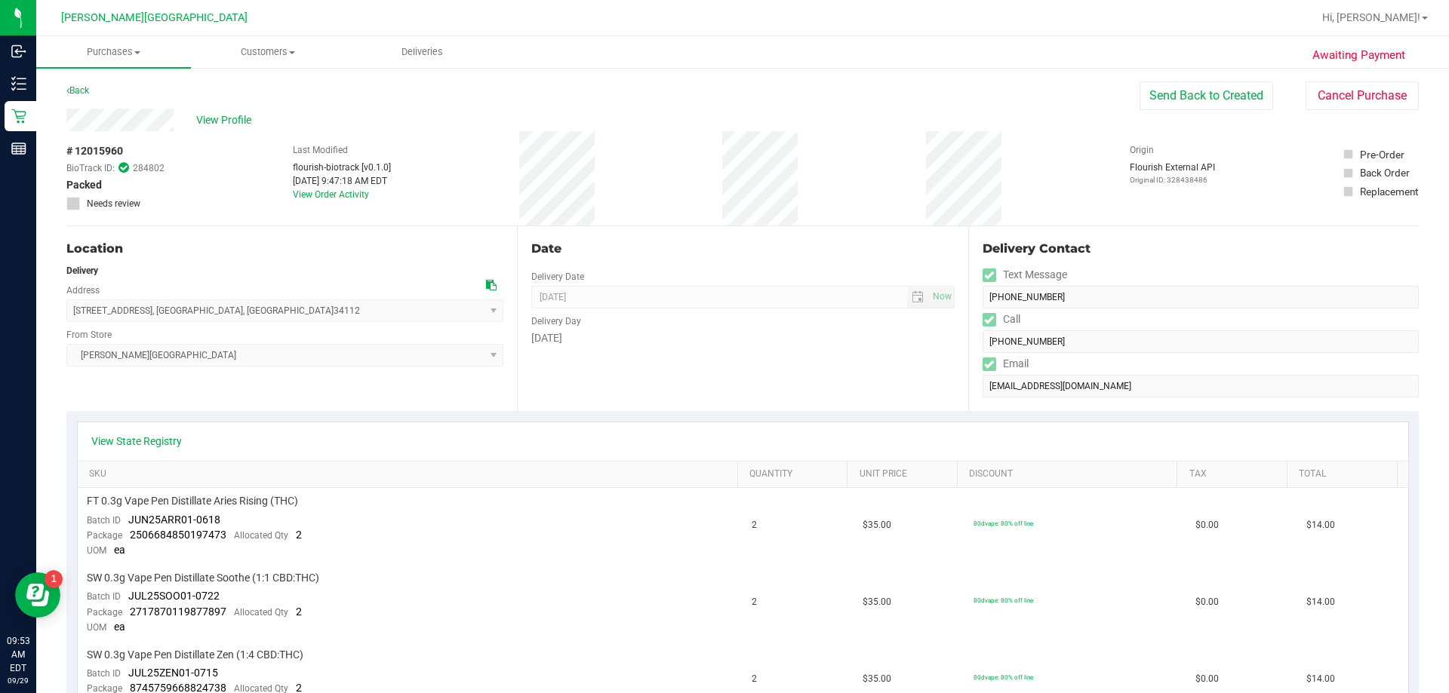
click at [625, 180] on div "# 12015960 BioTrack ID: 284802 Packed Needs review Last Modified flourish-biotr…" at bounding box center [742, 178] width 1352 height 94
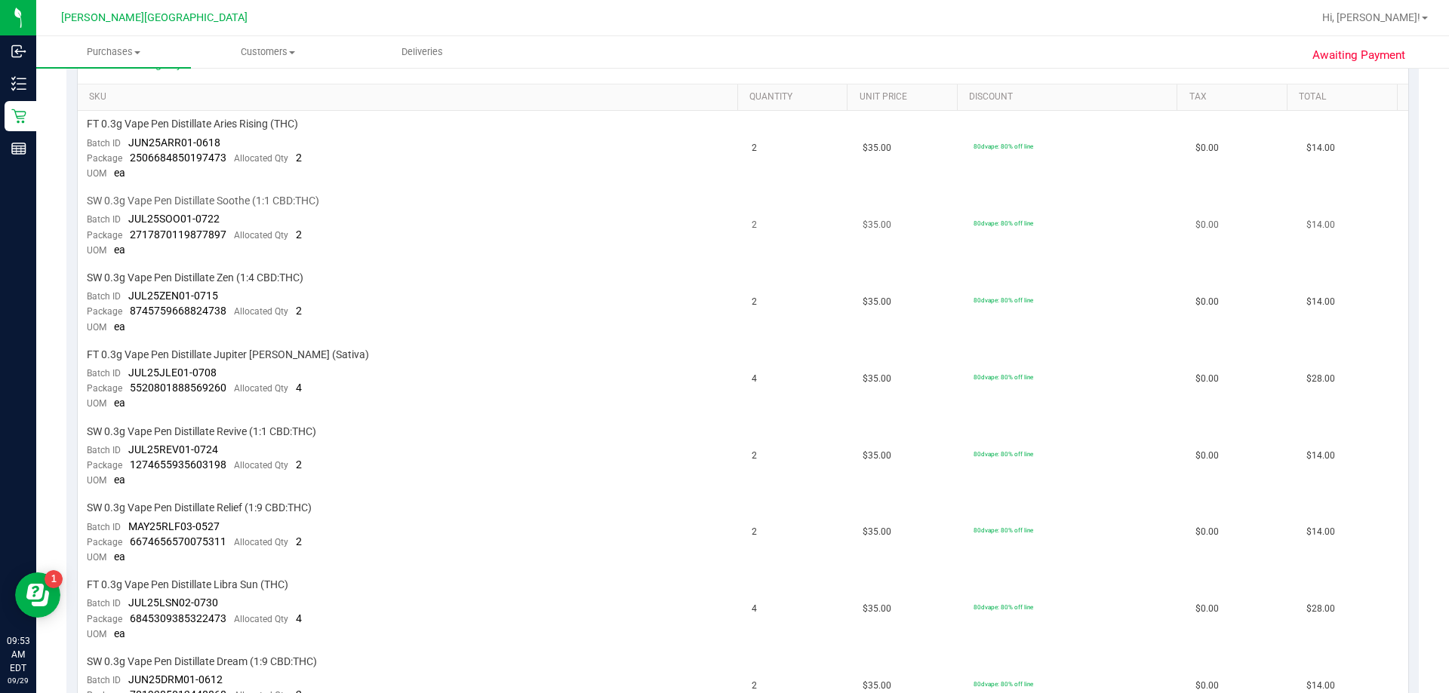
click at [693, 238] on td "SW 0.3g Vape Pen Distillate Soothe (1:1 CBD:THC) Batch ID JUL25SOO01-0722 Packa…" at bounding box center [410, 226] width 665 height 77
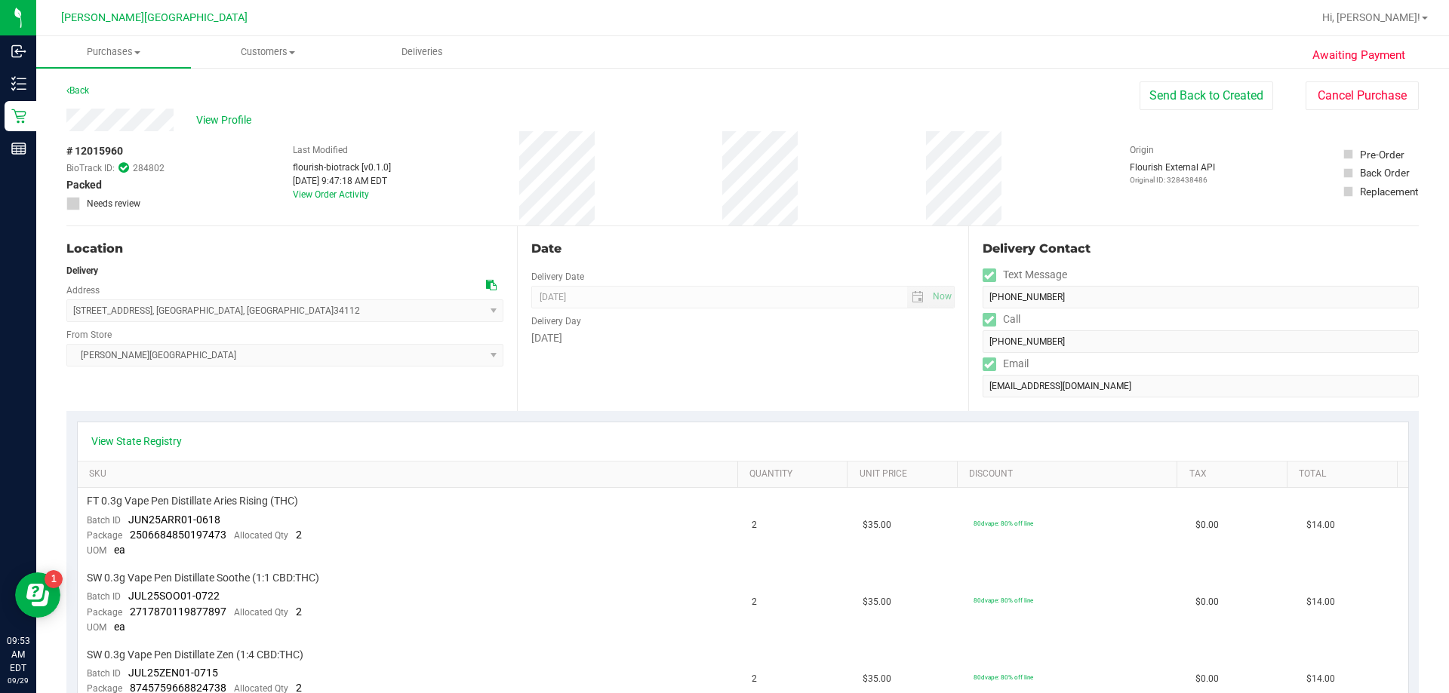
click at [690, 194] on div "# 12015960 BioTrack ID: 284802 Packed Needs review Last Modified flourish-biotr…" at bounding box center [742, 178] width 1352 height 94
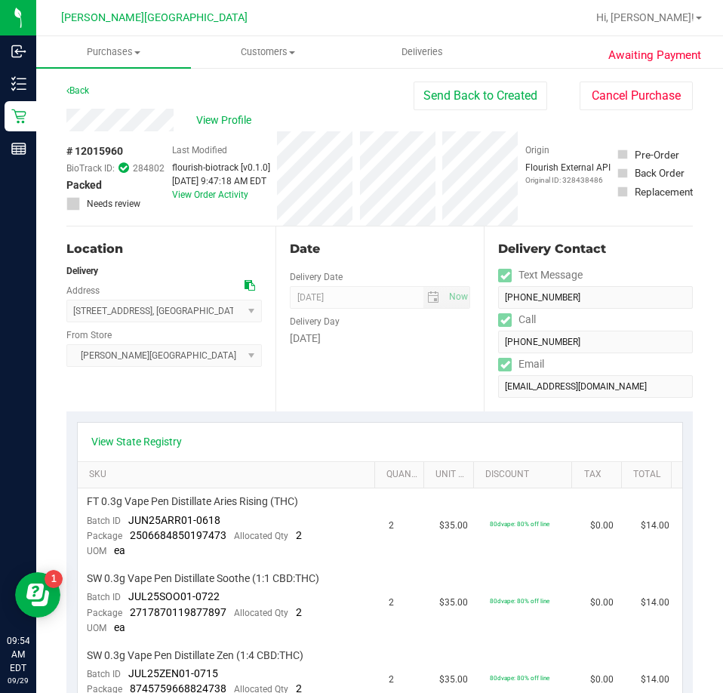
click at [614, 227] on div "Delivery Contact Text Message (239) 777-7330 Call (239) 777-7330 Email rastamon…" at bounding box center [588, 318] width 209 height 185
click at [525, 429] on div "View State Registry" at bounding box center [380, 442] width 604 height 38
click at [334, 375] on div "Date Delivery Date 09/29/2025 Now 09/29/2025 08:00 AM Now Delivery Day Monday" at bounding box center [379, 318] width 209 height 185
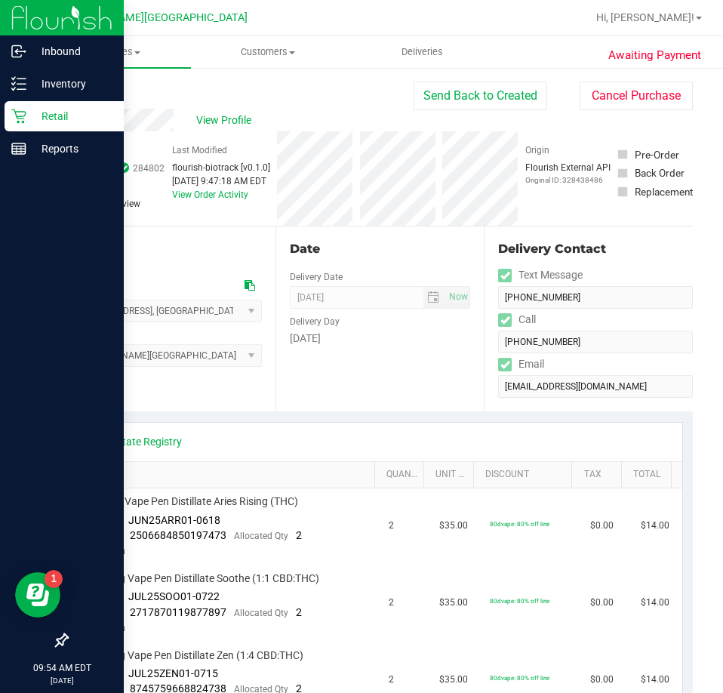
click at [29, 113] on p "Retail" at bounding box center [71, 116] width 91 height 18
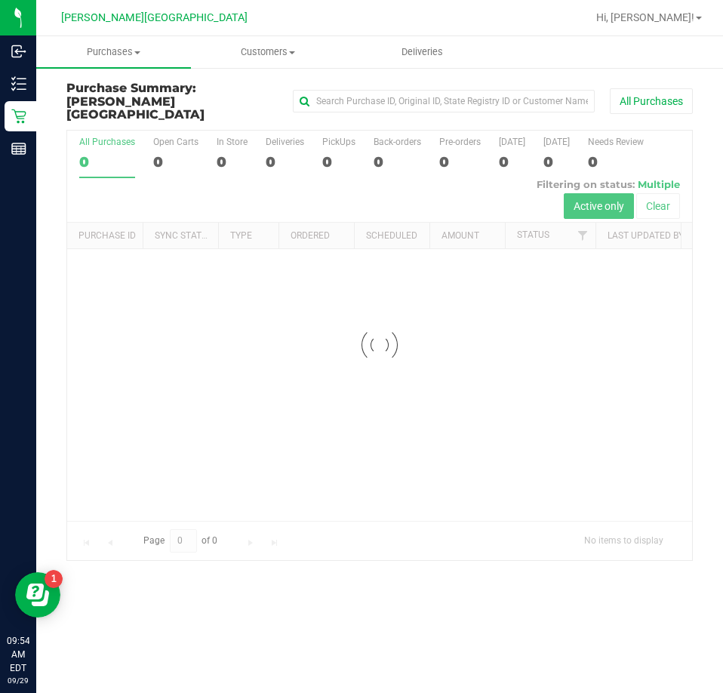
click at [250, 89] on h3 "Purchase Summary: [PERSON_NAME][GEOGRAPHIC_DATA]" at bounding box center [170, 101] width 209 height 40
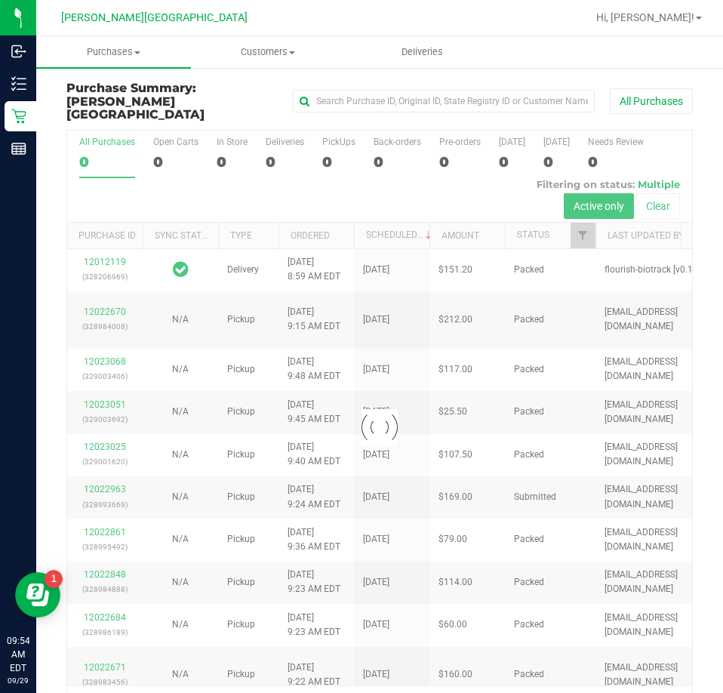
click at [269, 146] on div at bounding box center [379, 428] width 625 height 594
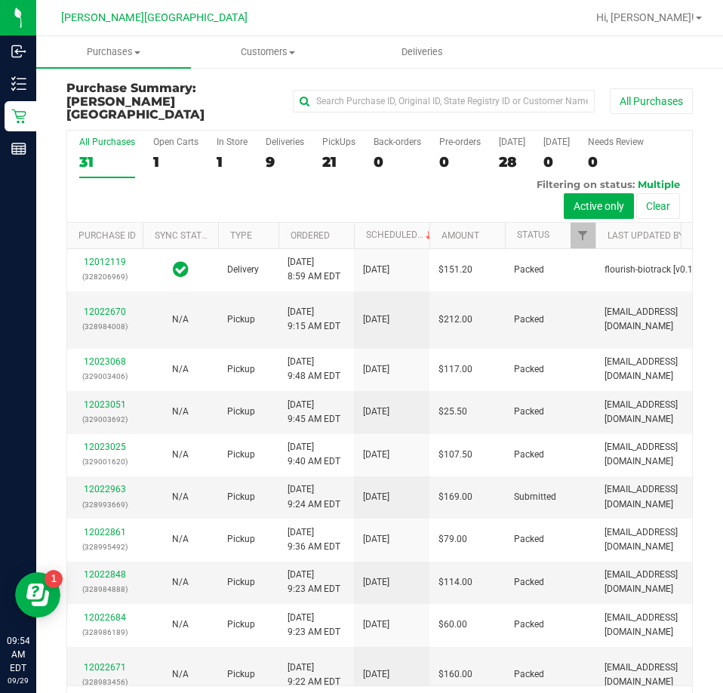
click at [269, 153] on div "9" at bounding box center [285, 161] width 38 height 17
click at [0, 0] on input "Deliveries 9" at bounding box center [0, 0] width 0 height 0
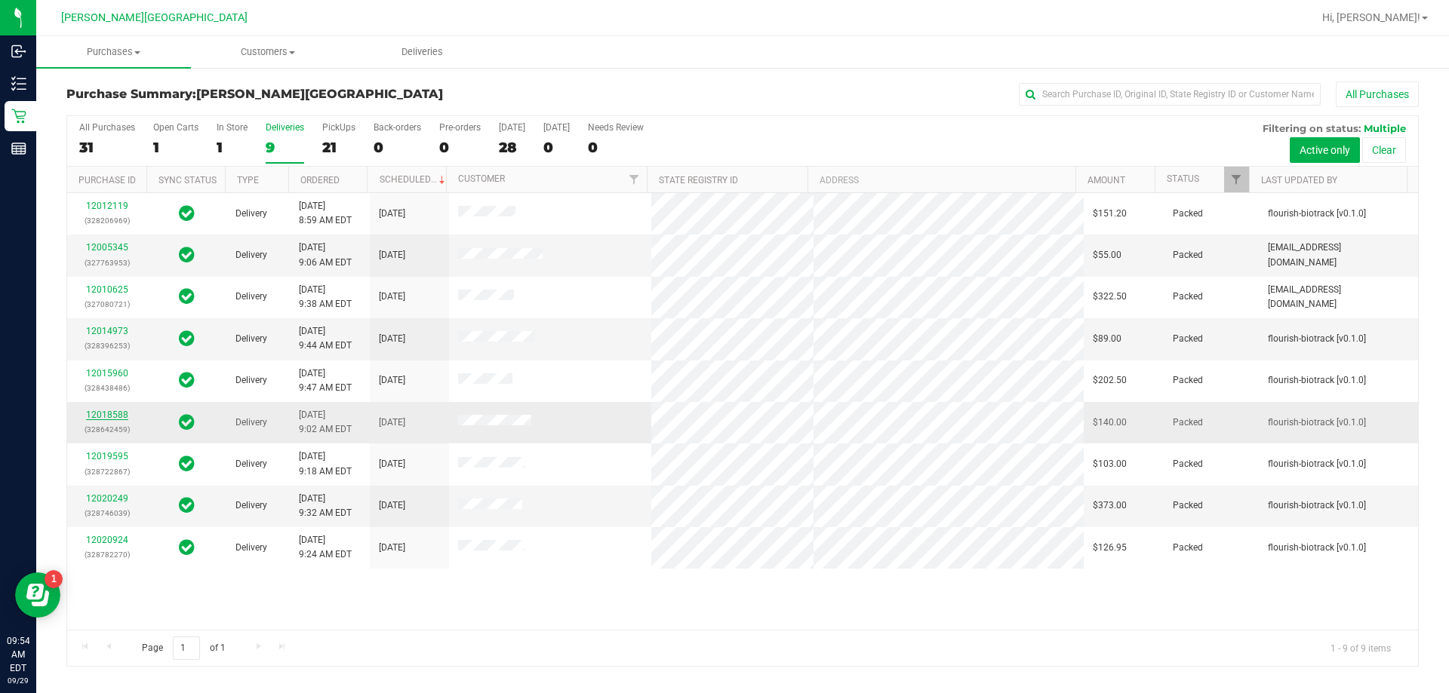
click at [102, 414] on link "12018588" at bounding box center [107, 415] width 42 height 11
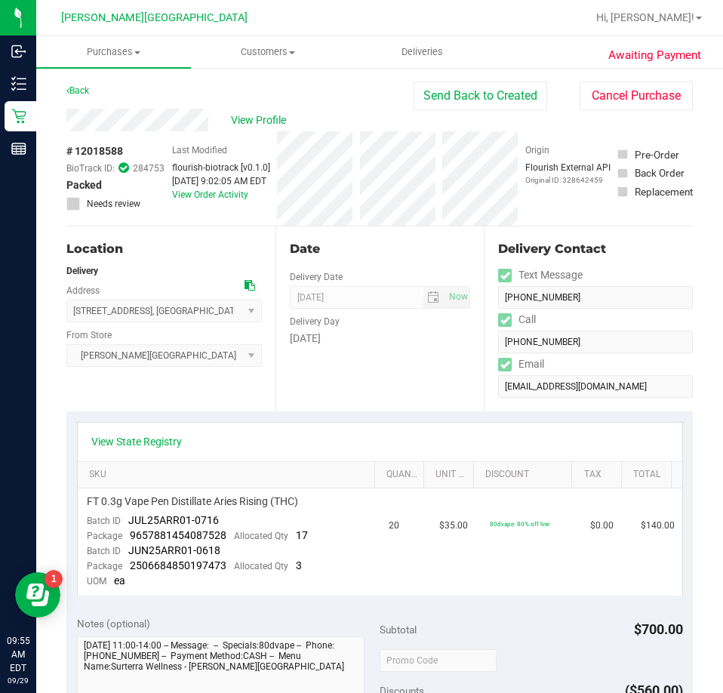
click at [379, 412] on div "View State Registry SKU Quantity Unit Price Discount Tax Total FT 0.3g Vape Pen…" at bounding box center [379, 508] width 626 height 194
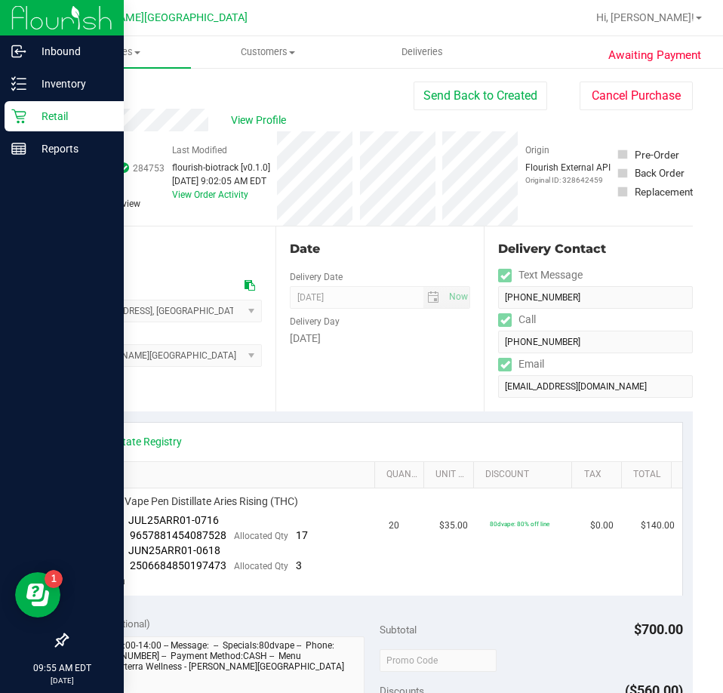
click at [22, 107] on div "Retail" at bounding box center [64, 116] width 119 height 30
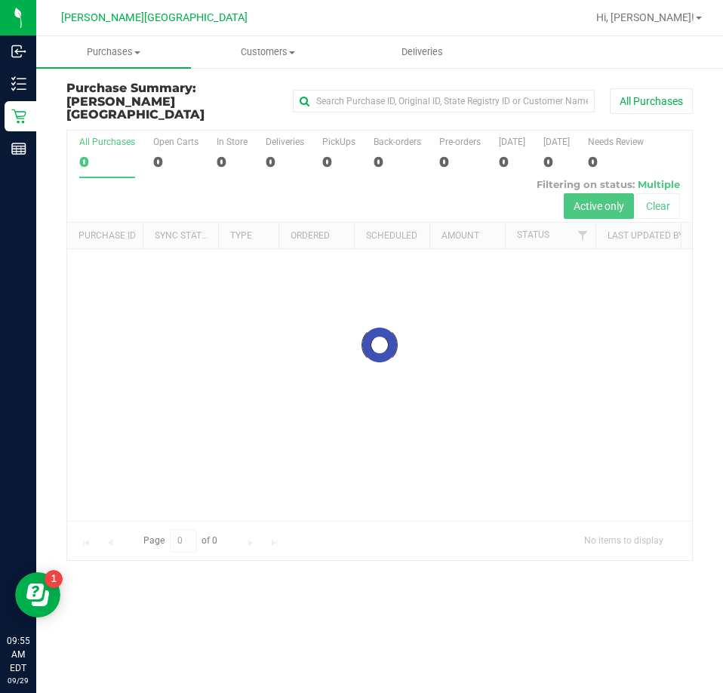
click at [272, 139] on div at bounding box center [379, 345] width 625 height 429
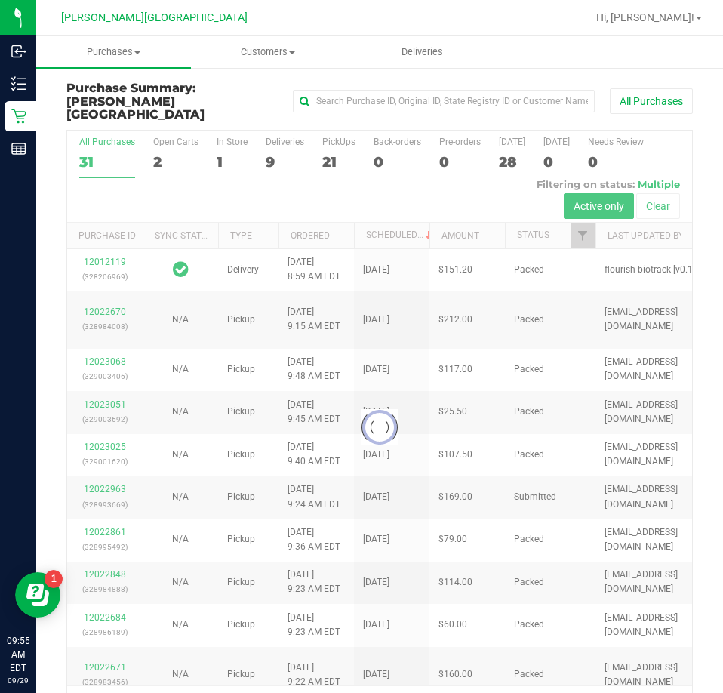
click at [272, 139] on div at bounding box center [379, 428] width 625 height 594
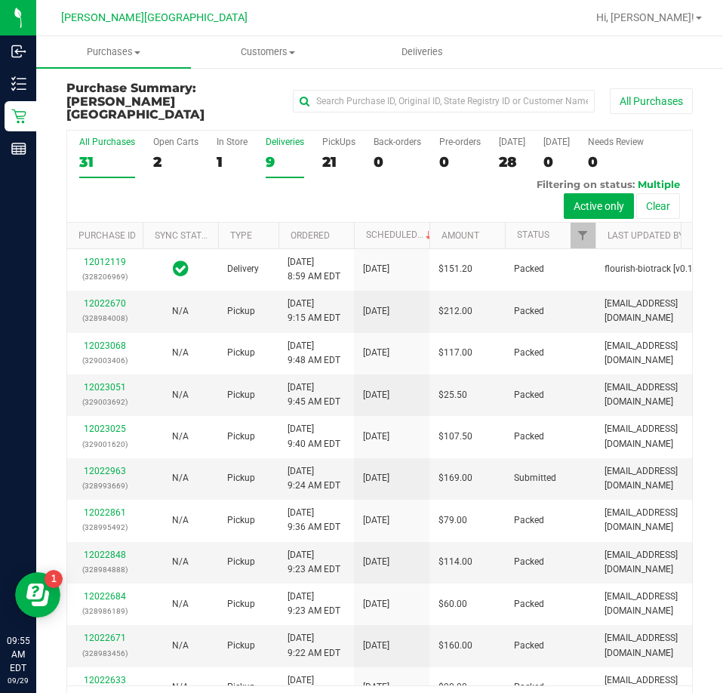
click at [272, 138] on label "Deliveries 9" at bounding box center [285, 157] width 38 height 41
click at [0, 0] on input "Deliveries 9" at bounding box center [0, 0] width 0 height 0
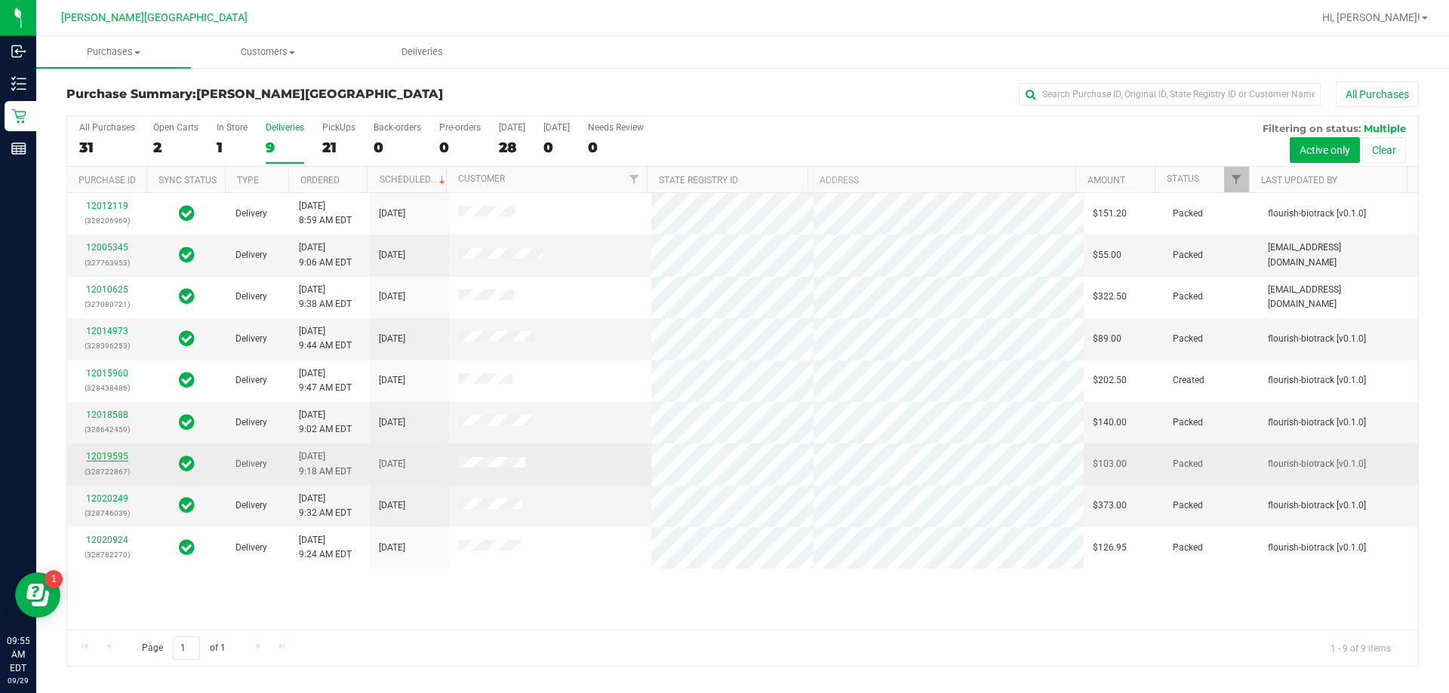
click at [109, 456] on link "12019595" at bounding box center [107, 456] width 42 height 11
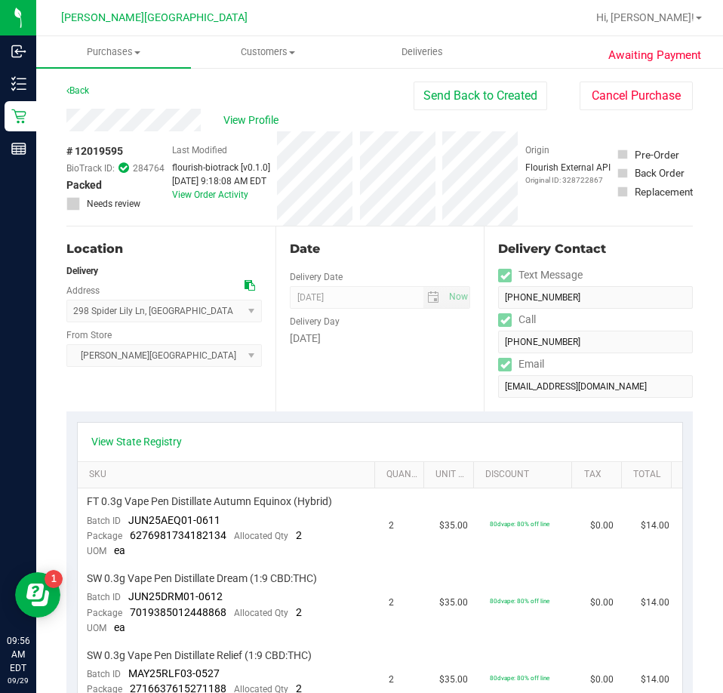
click at [410, 375] on div "Date Delivery Date 09/29/2025 Now 09/29/2025 08:00 AM Now Delivery Day Monday" at bounding box center [379, 318] width 209 height 185
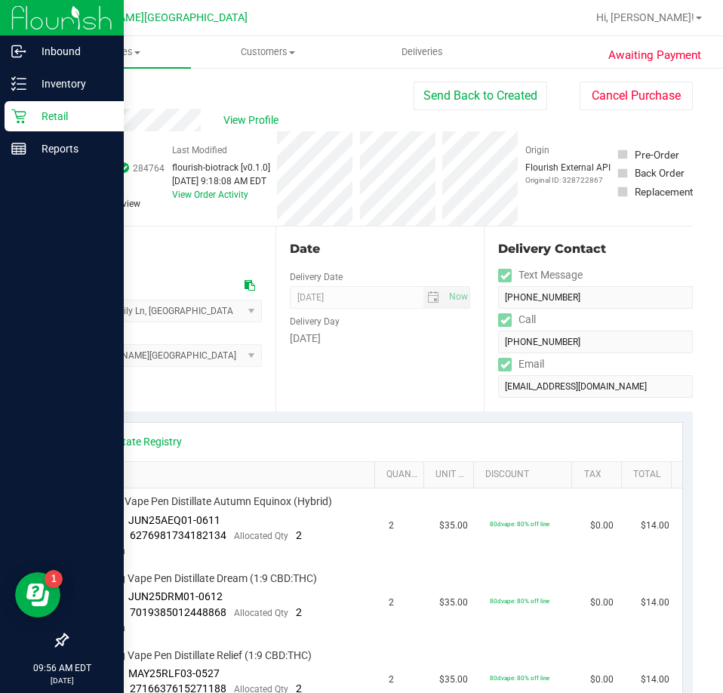
click at [27, 113] on p "Retail" at bounding box center [71, 116] width 91 height 18
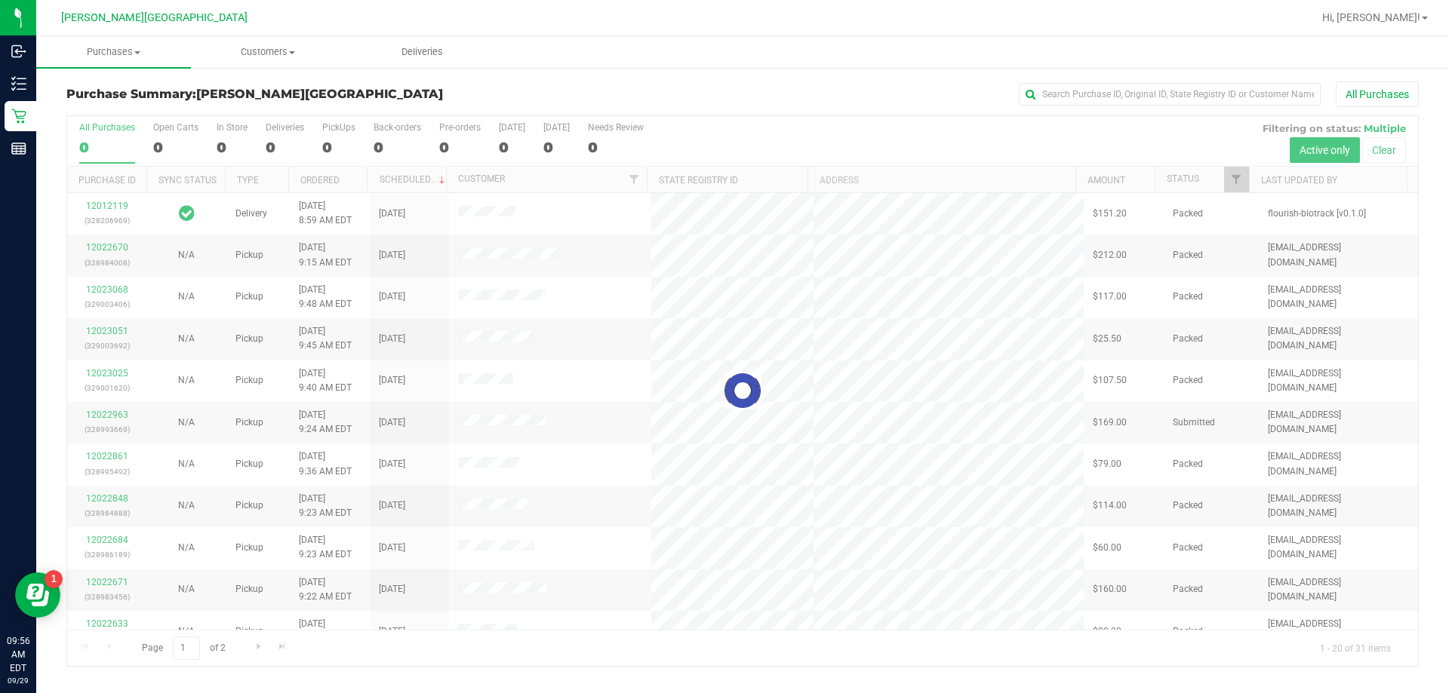
click at [712, 84] on div "All Purchases" at bounding box center [968, 94] width 902 height 26
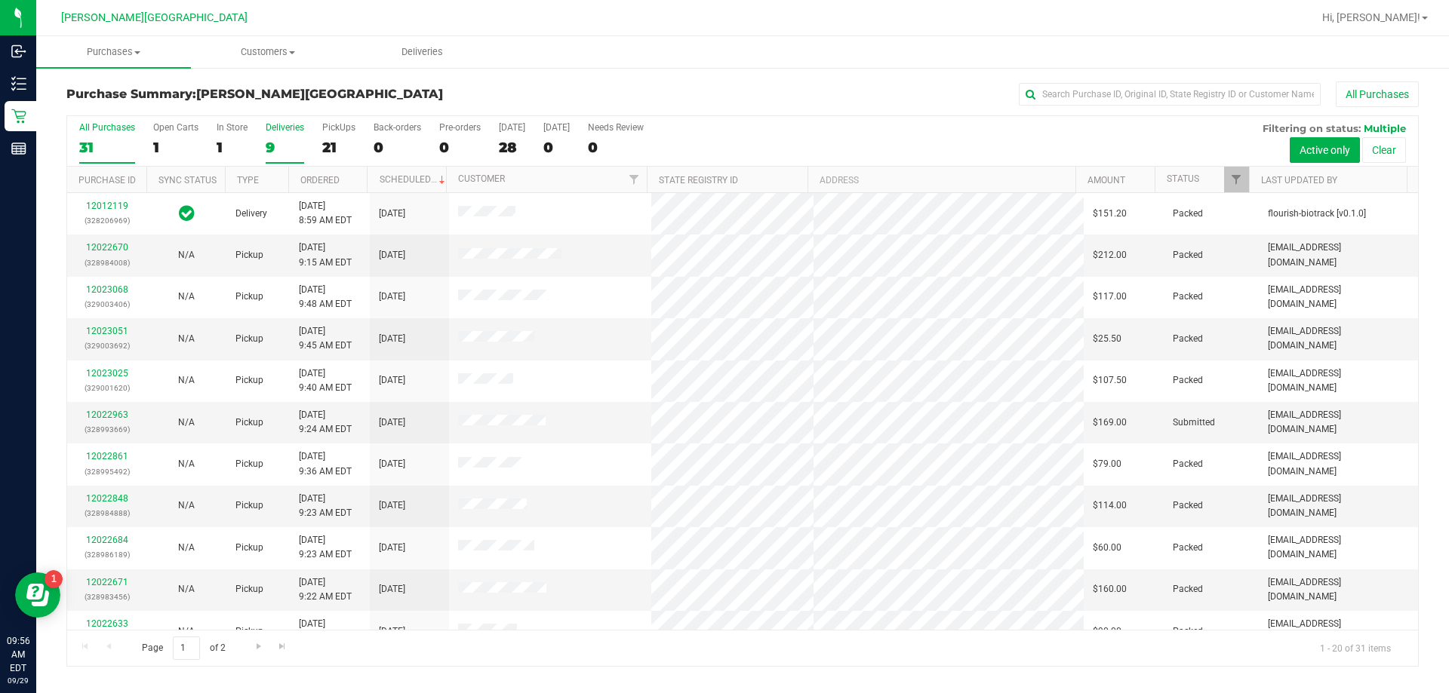
click at [275, 142] on div "9" at bounding box center [285, 147] width 38 height 17
click at [0, 0] on input "Deliveries 9" at bounding box center [0, 0] width 0 height 0
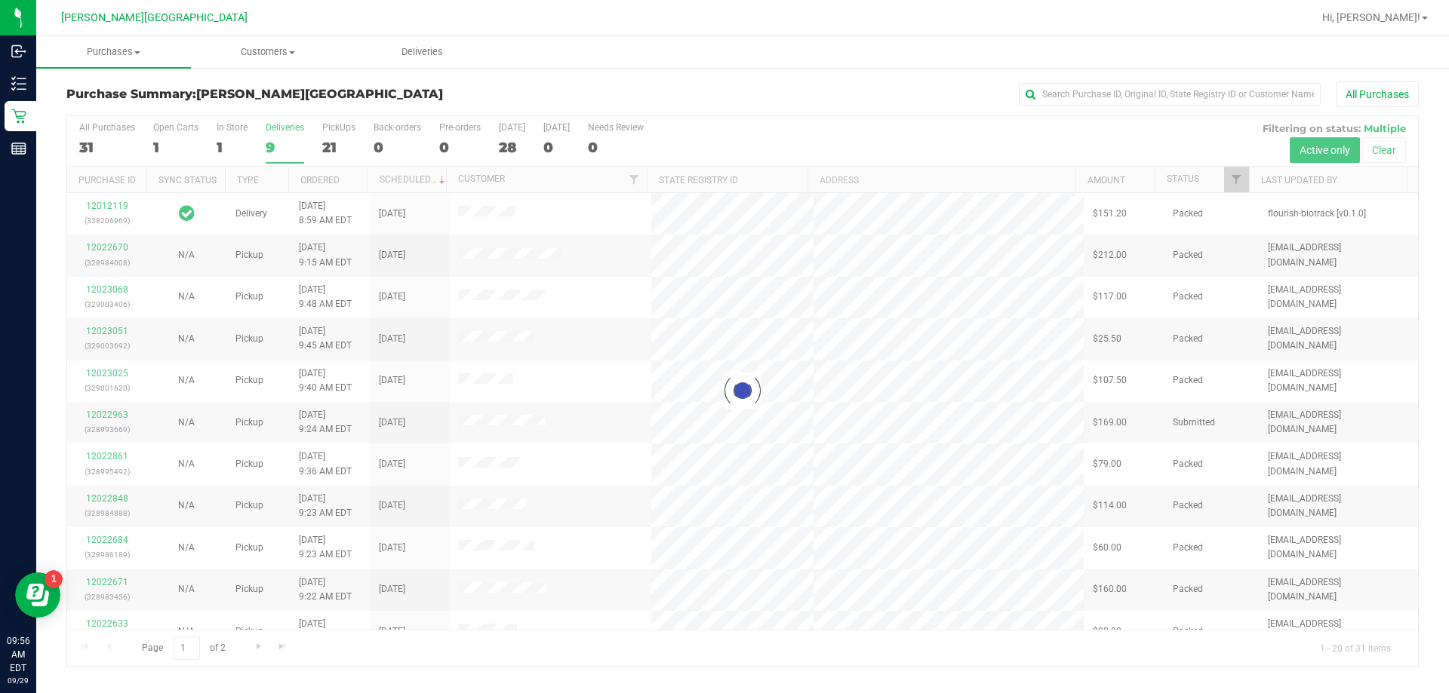
click at [636, 89] on div "All Purchases" at bounding box center [968, 94] width 902 height 26
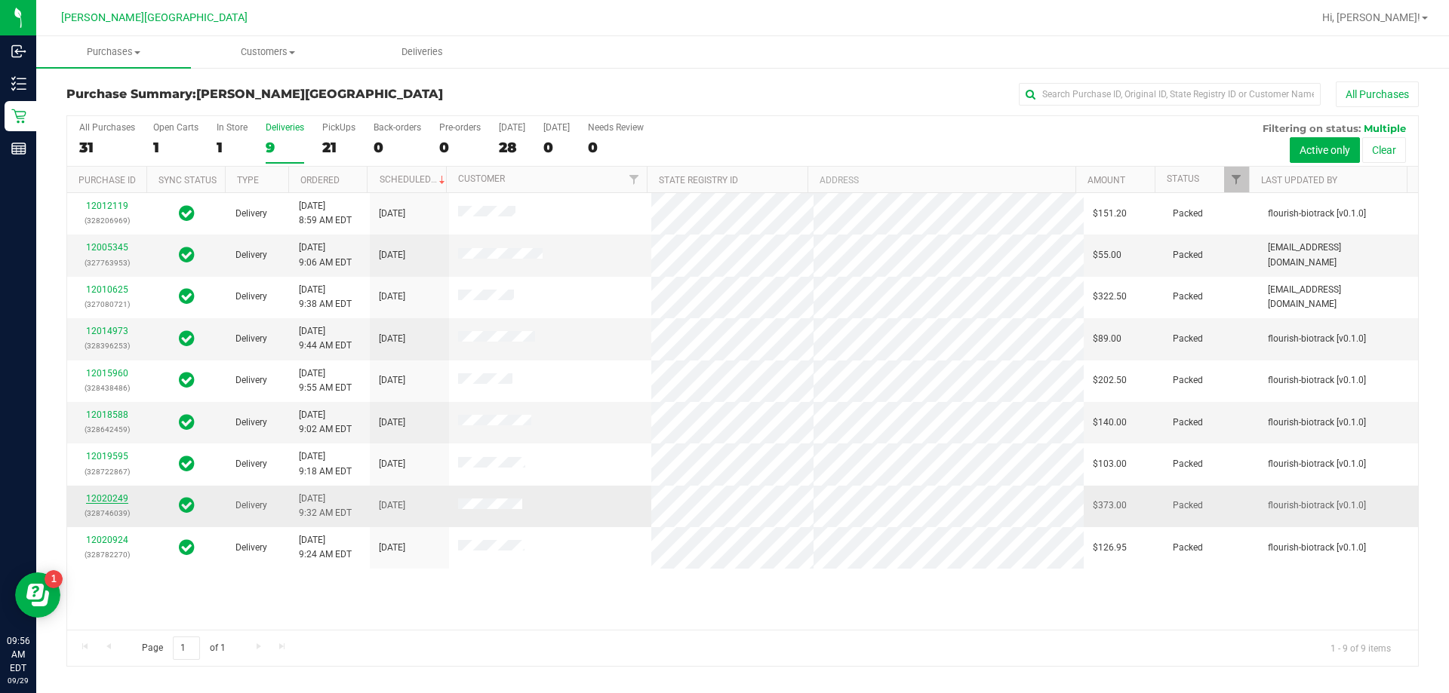
click at [96, 498] on link "12020249" at bounding box center [107, 498] width 42 height 11
